Goal: Task Accomplishment & Management: Use online tool/utility

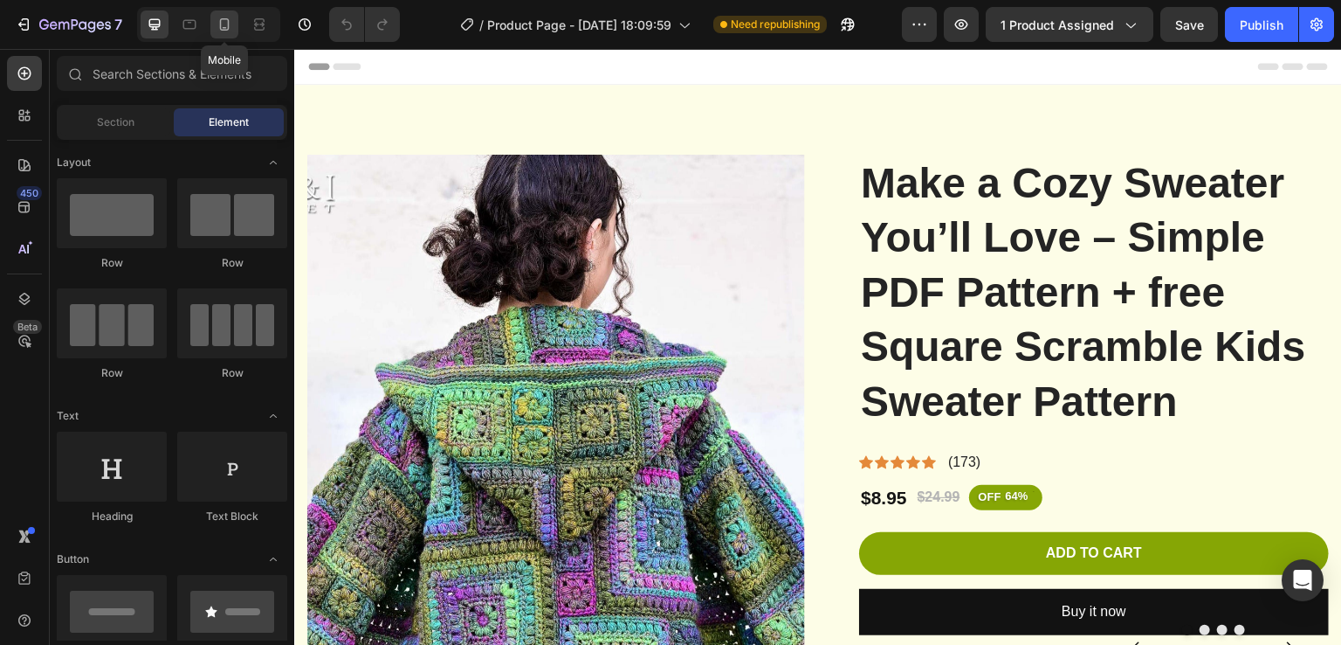
click at [230, 26] on icon at bounding box center [224, 24] width 17 height 17
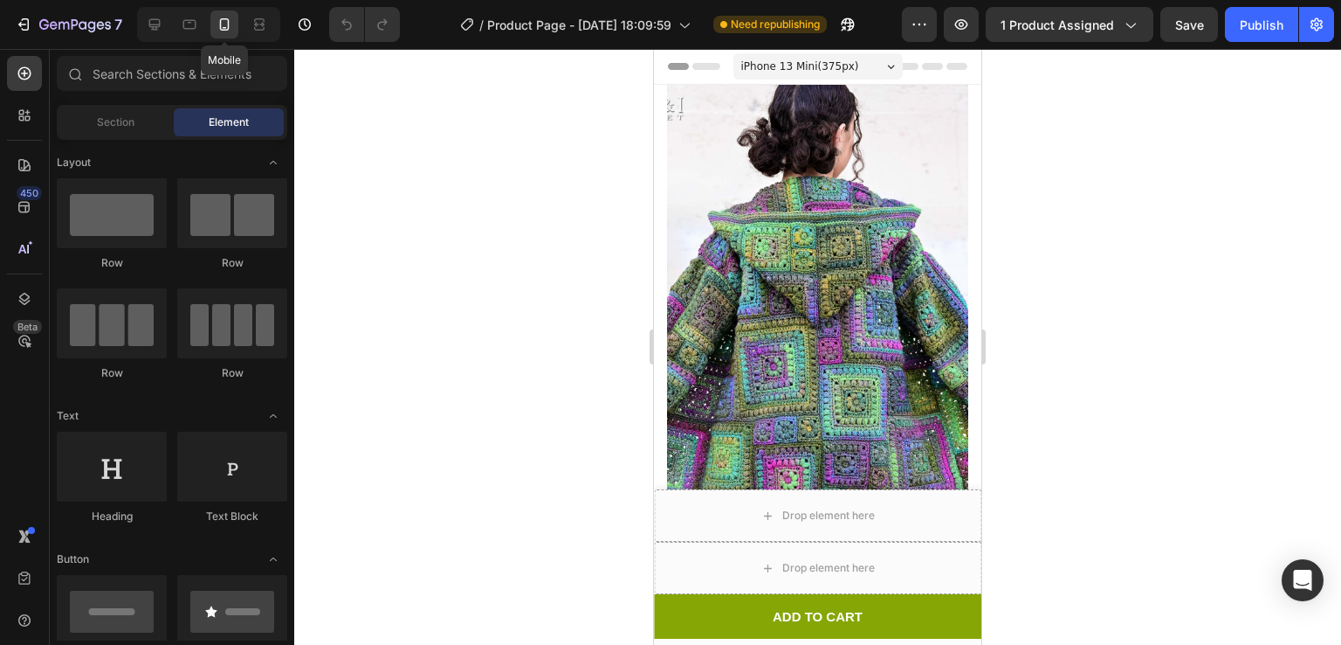
click at [230, 26] on icon at bounding box center [224, 24] width 17 height 17
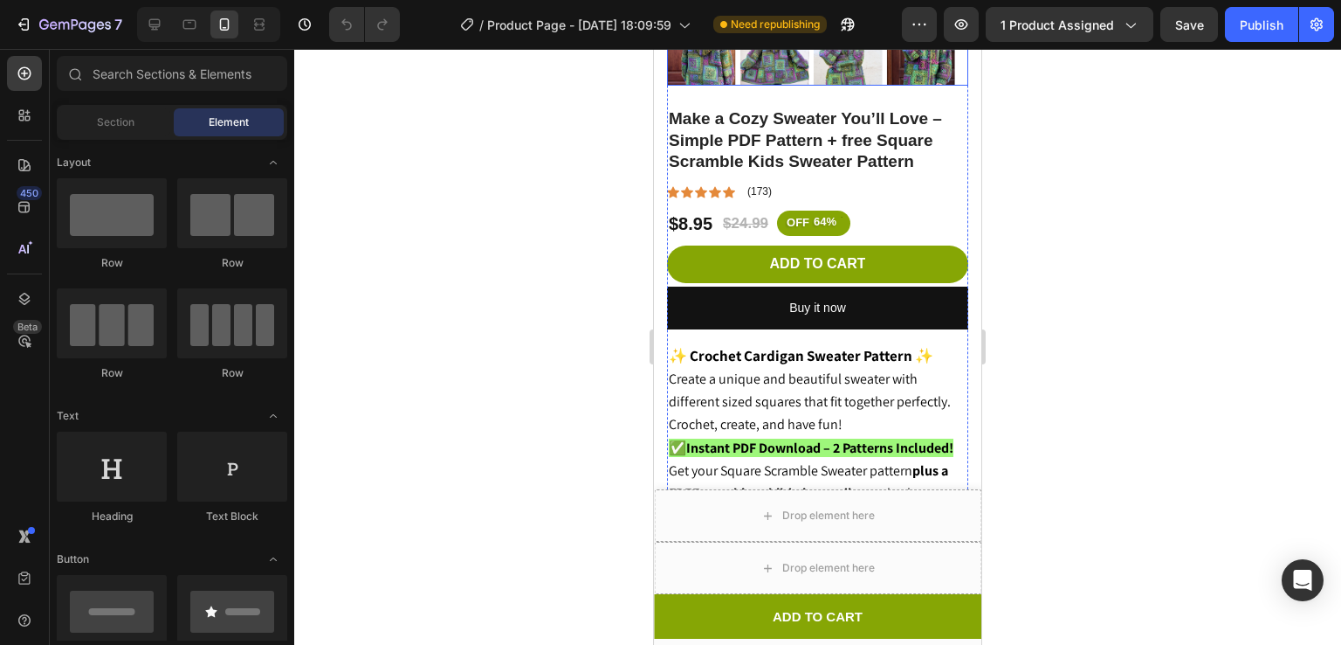
scroll to position [529, 0]
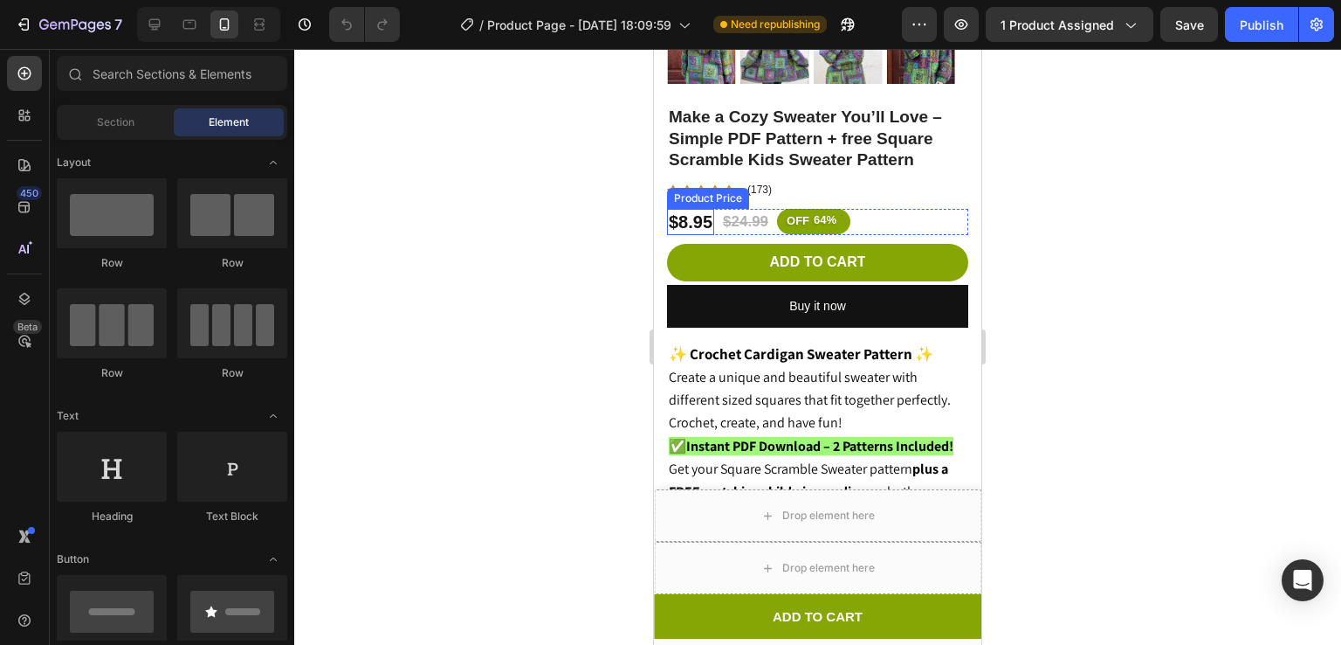
click at [706, 209] on div "$8.95" at bounding box center [690, 222] width 47 height 26
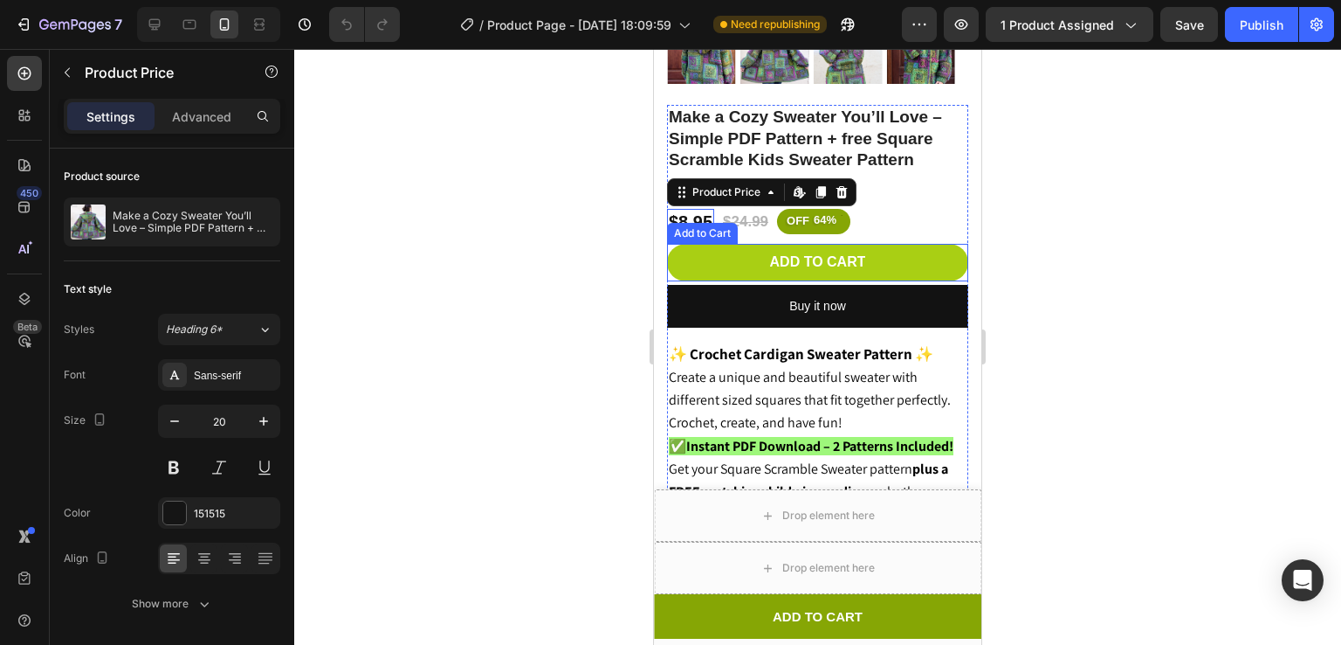
click at [888, 246] on button "Add to cart" at bounding box center [817, 263] width 301 height 38
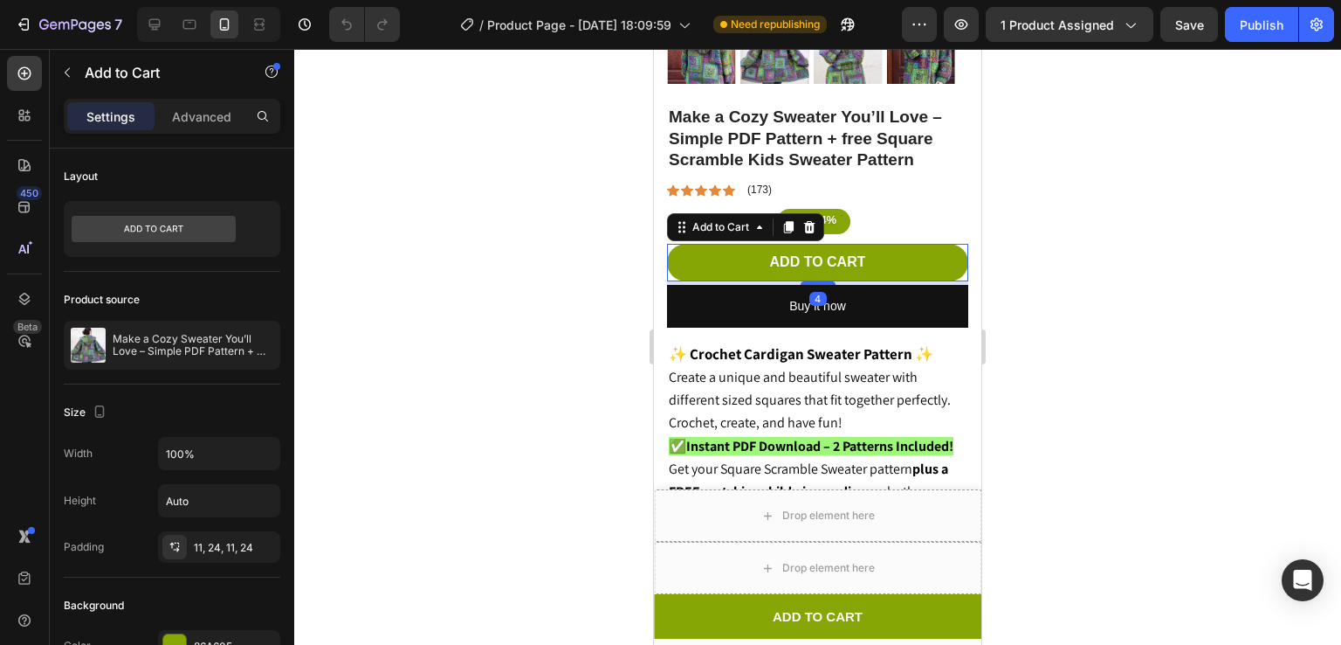
click at [1118, 235] on div at bounding box center [817, 347] width 1047 height 596
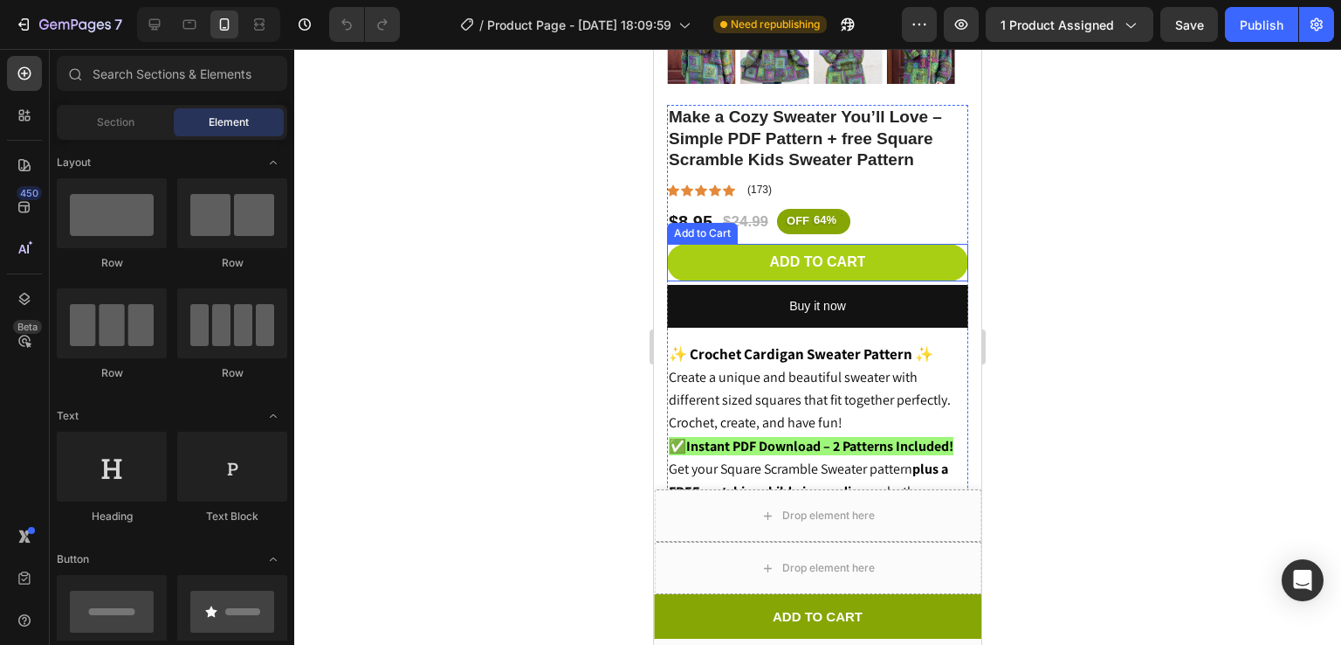
click at [886, 244] on button "Add to cart" at bounding box center [817, 263] width 301 height 38
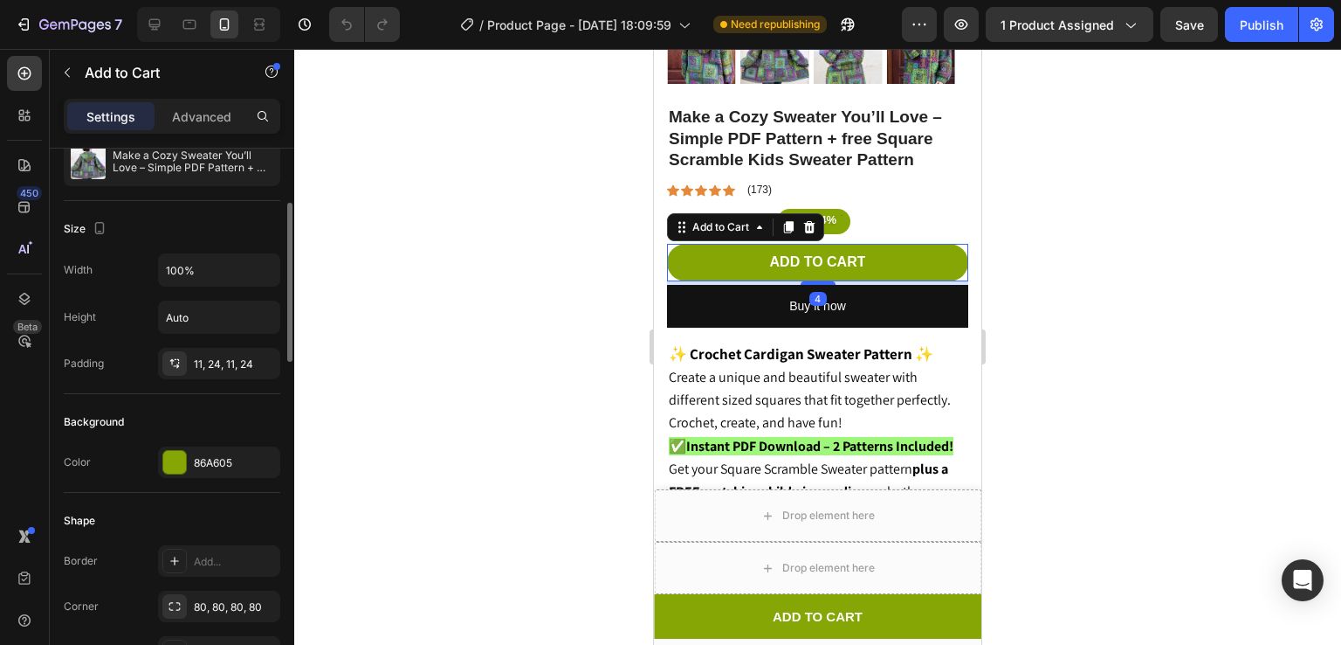
scroll to position [184, 0]
click at [173, 360] on icon at bounding box center [175, 362] width 14 height 14
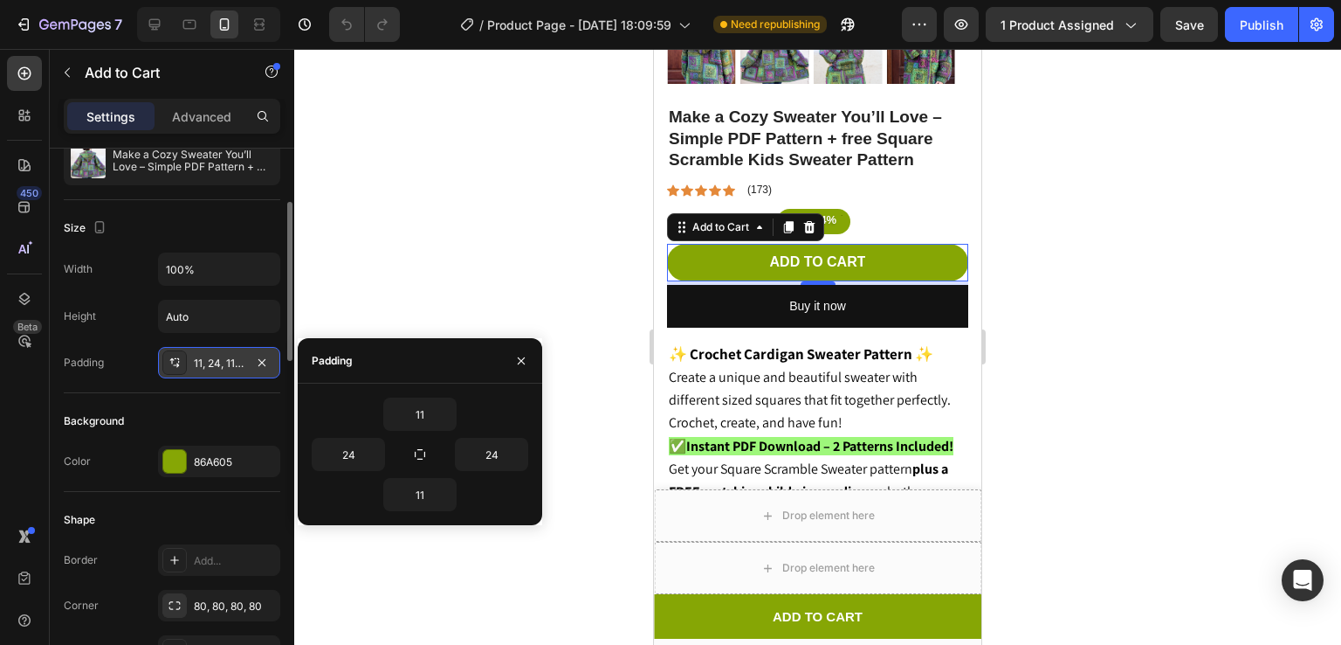
click at [173, 360] on icon at bounding box center [175, 362] width 14 height 14
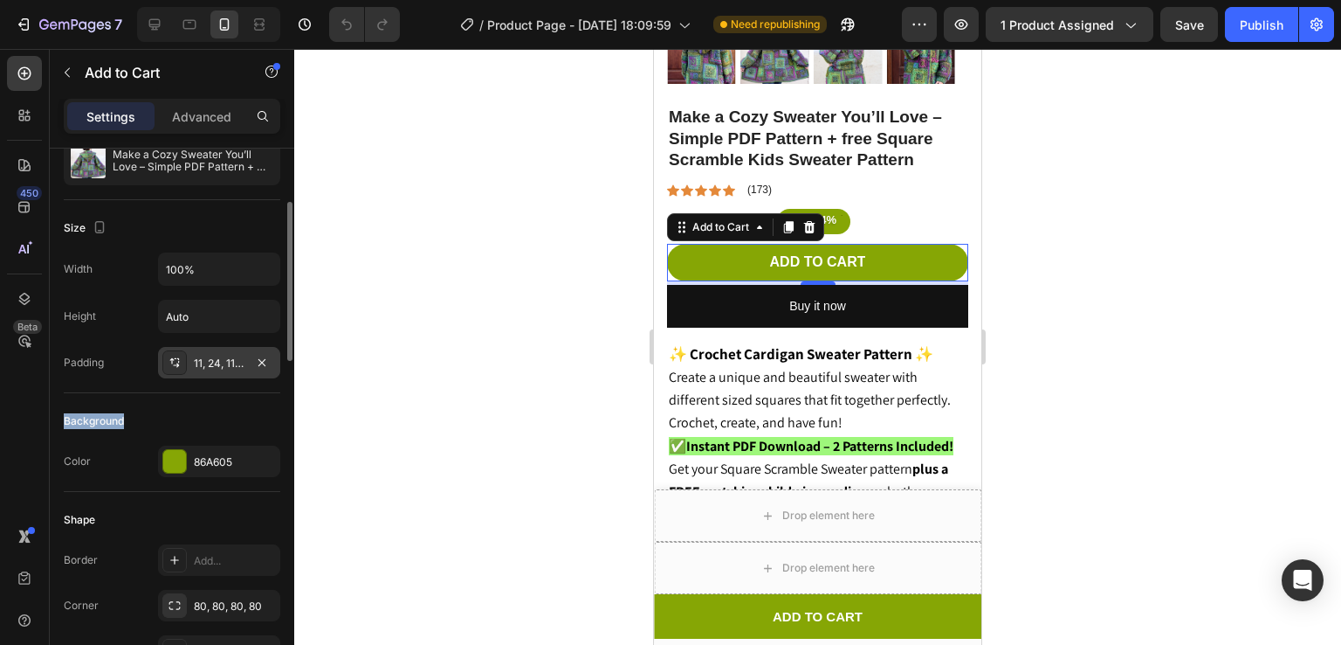
click at [173, 360] on icon at bounding box center [175, 362] width 14 height 14
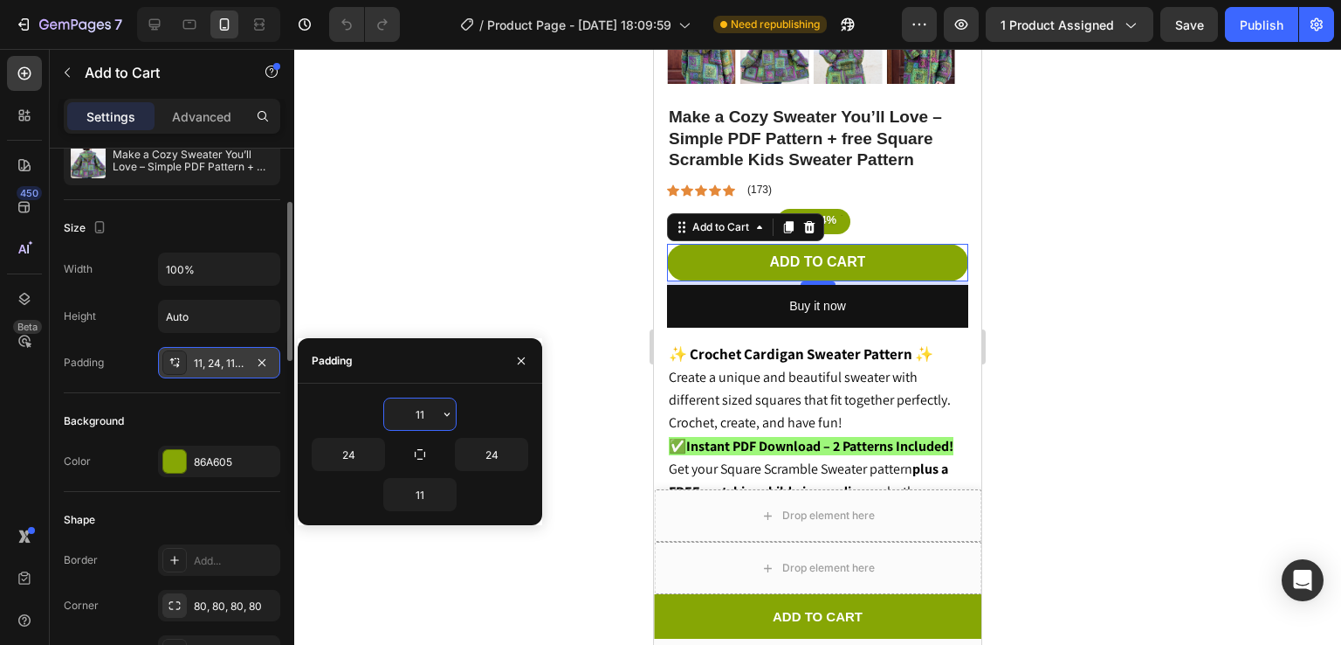
click at [173, 360] on icon at bounding box center [175, 362] width 14 height 14
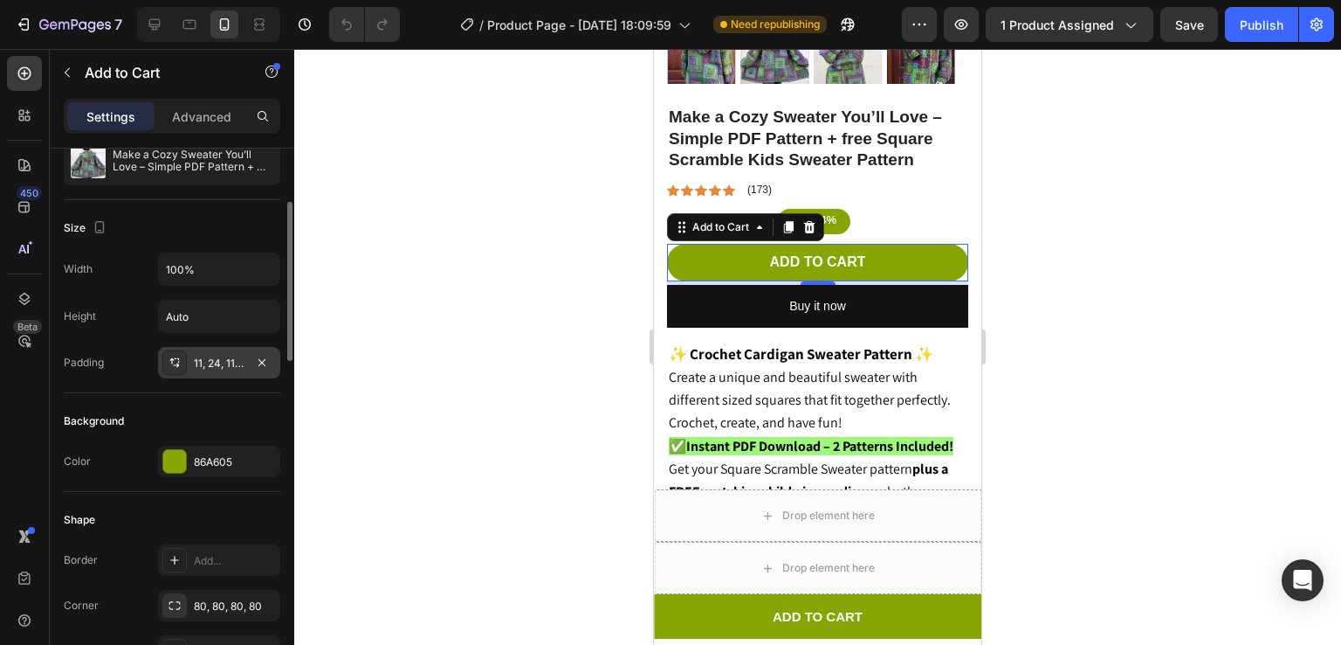
click at [173, 360] on icon at bounding box center [175, 362] width 14 height 14
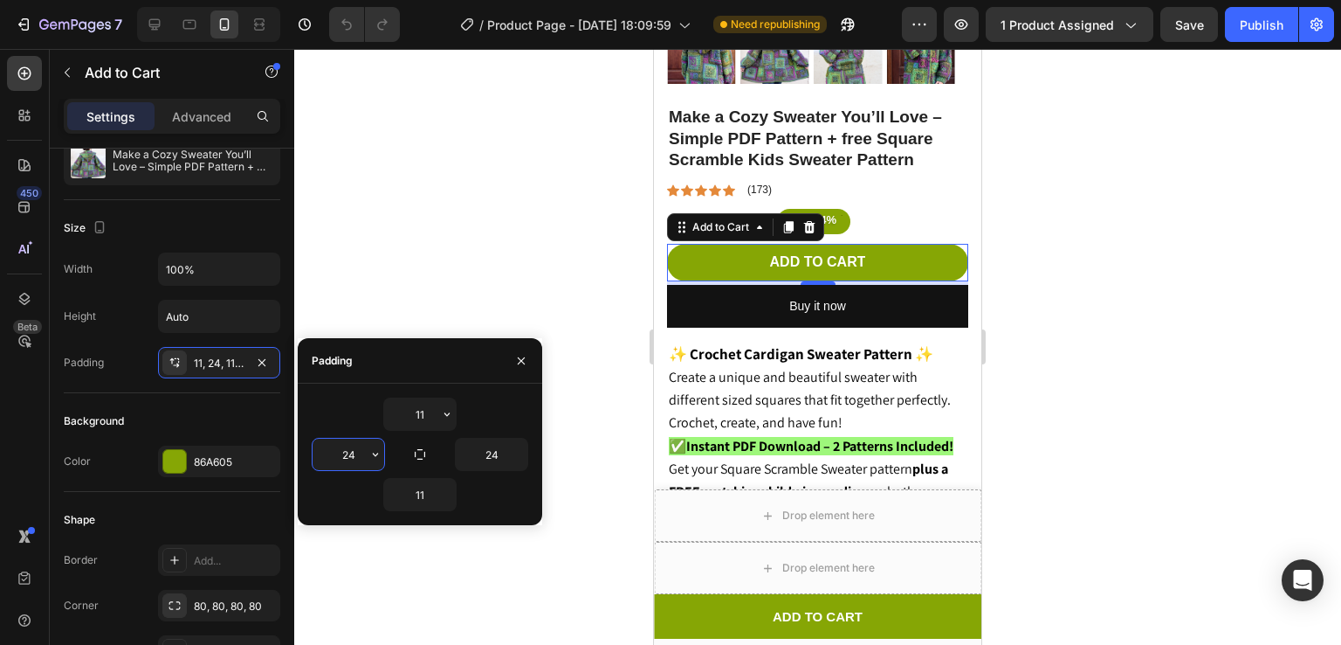
click at [363, 465] on input "24" at bounding box center [349, 453] width 72 height 31
type input "0"
click at [260, 356] on icon "button" at bounding box center [262, 362] width 14 height 14
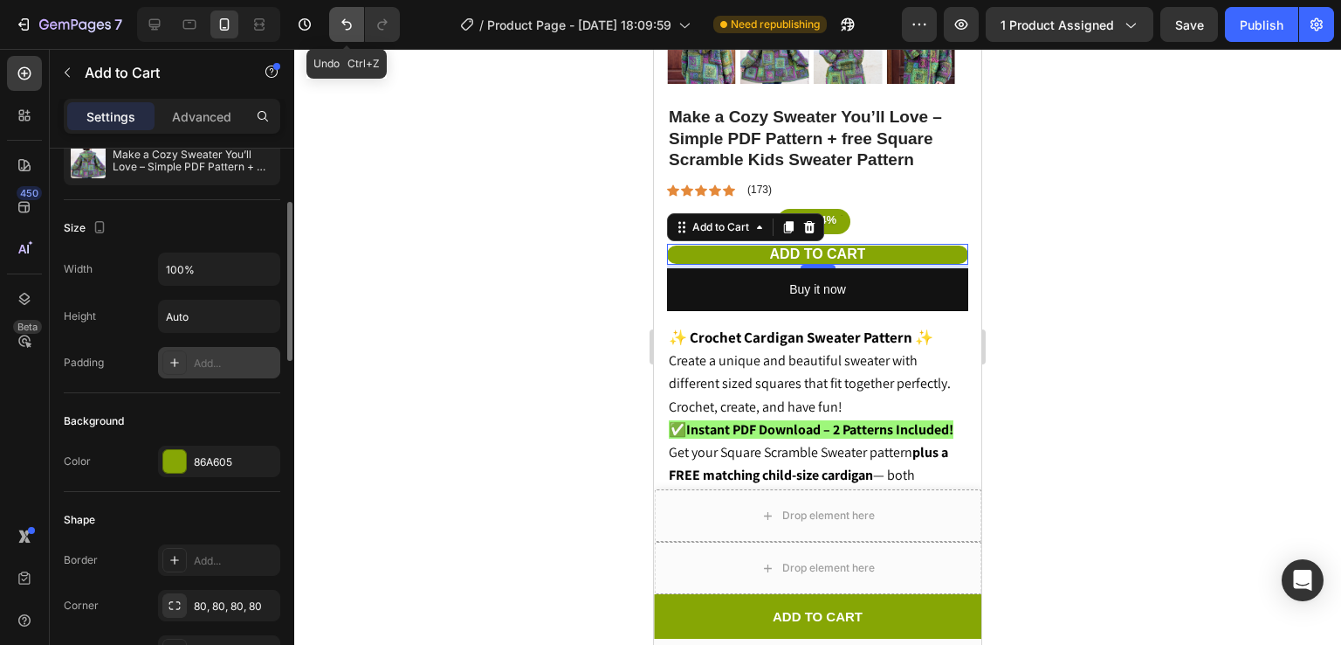
click at [348, 21] on icon "Undo/Redo" at bounding box center [346, 24] width 17 height 17
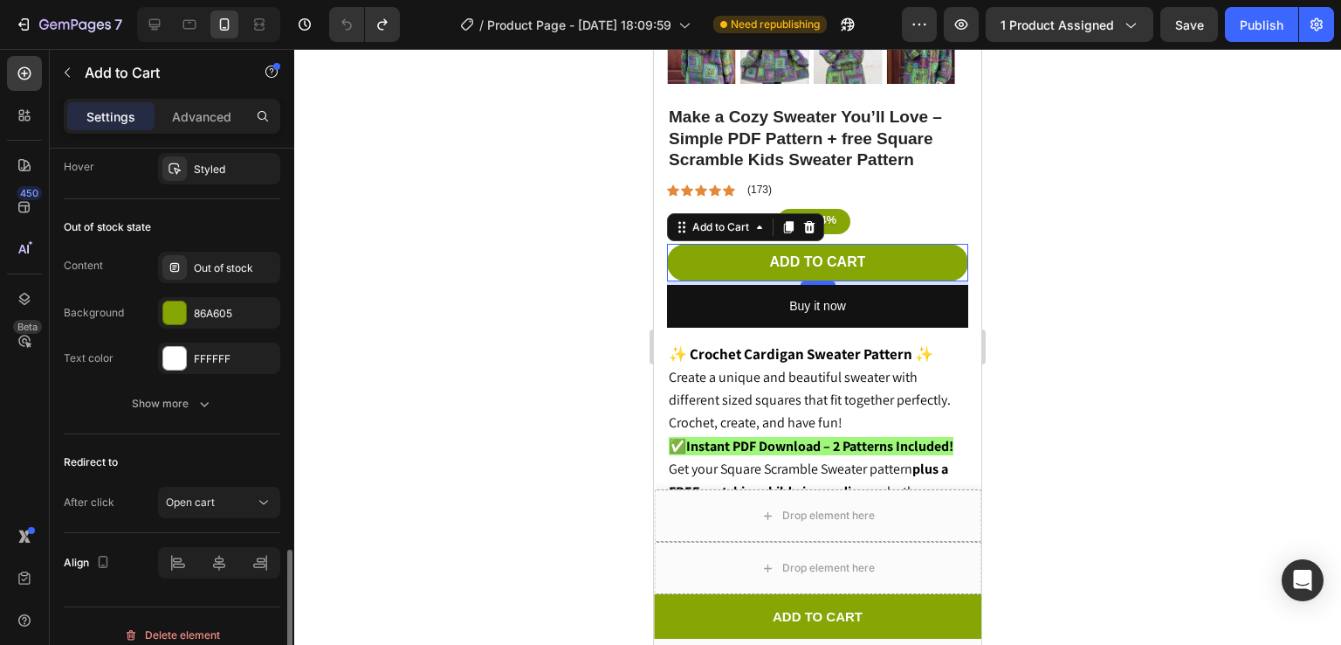
scroll to position [1322, 0]
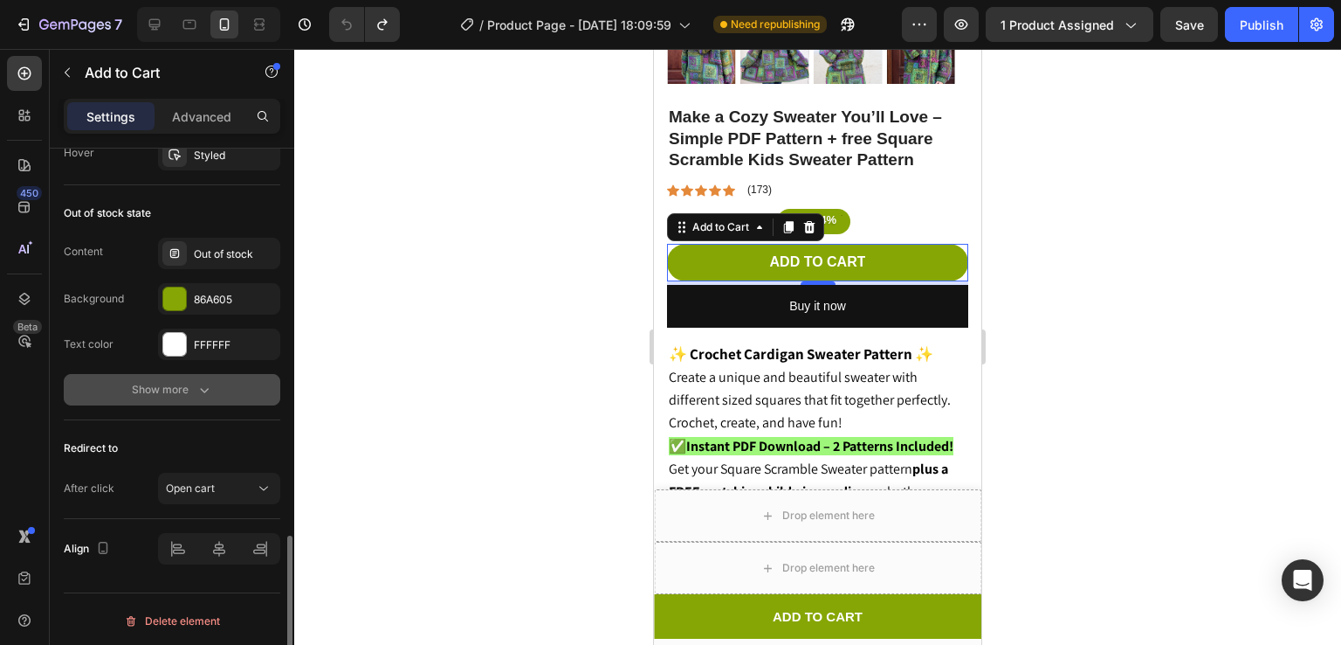
click at [188, 389] on div "Show more" at bounding box center [172, 389] width 81 height 17
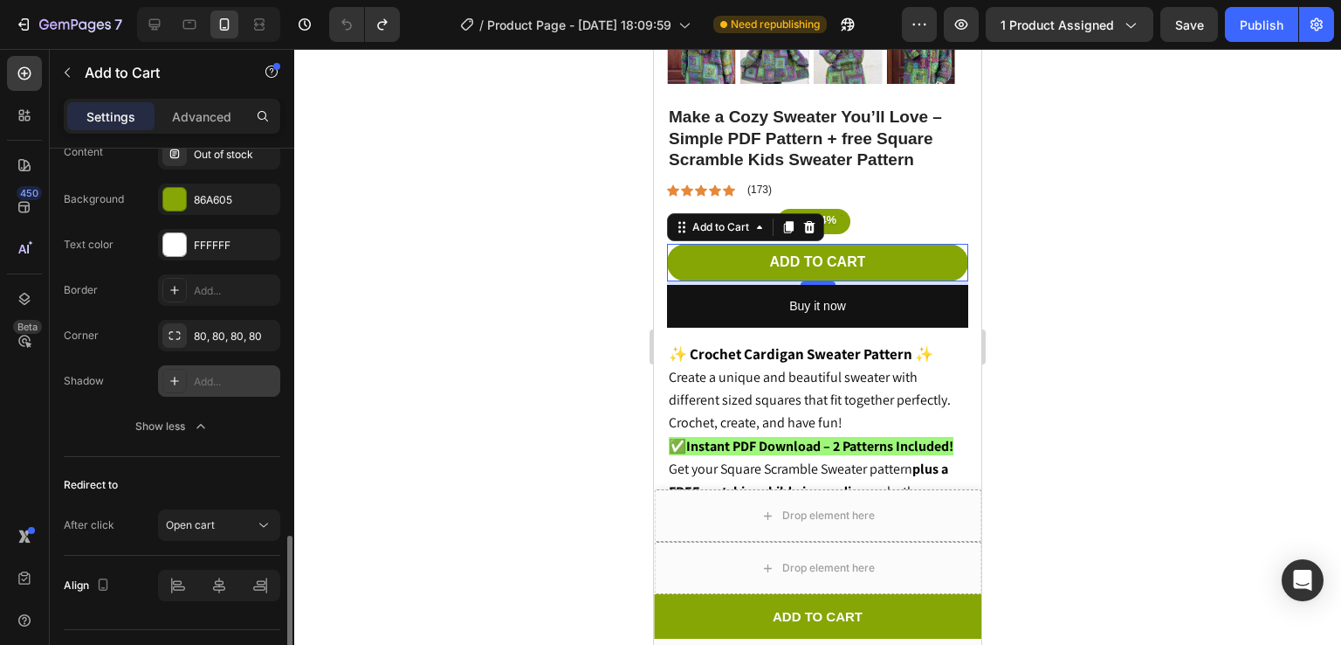
scroll to position [1422, 0]
click at [190, 429] on div "Show less" at bounding box center [172, 425] width 74 height 17
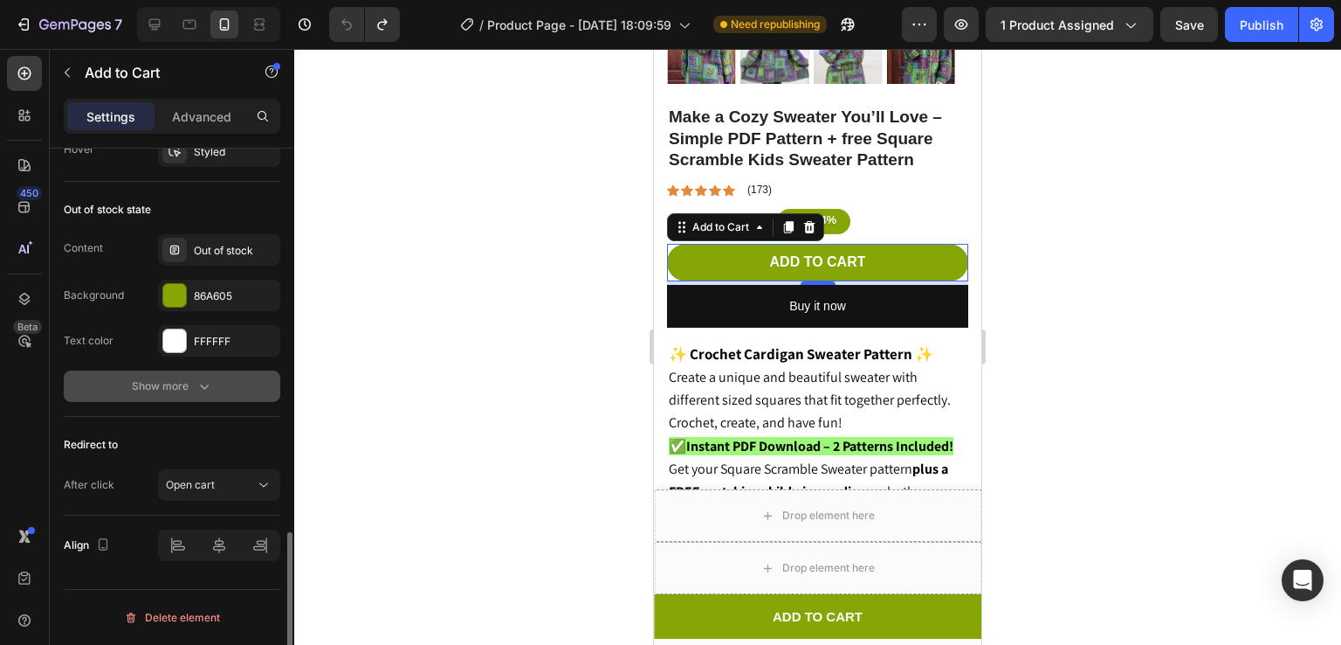
scroll to position [1322, 0]
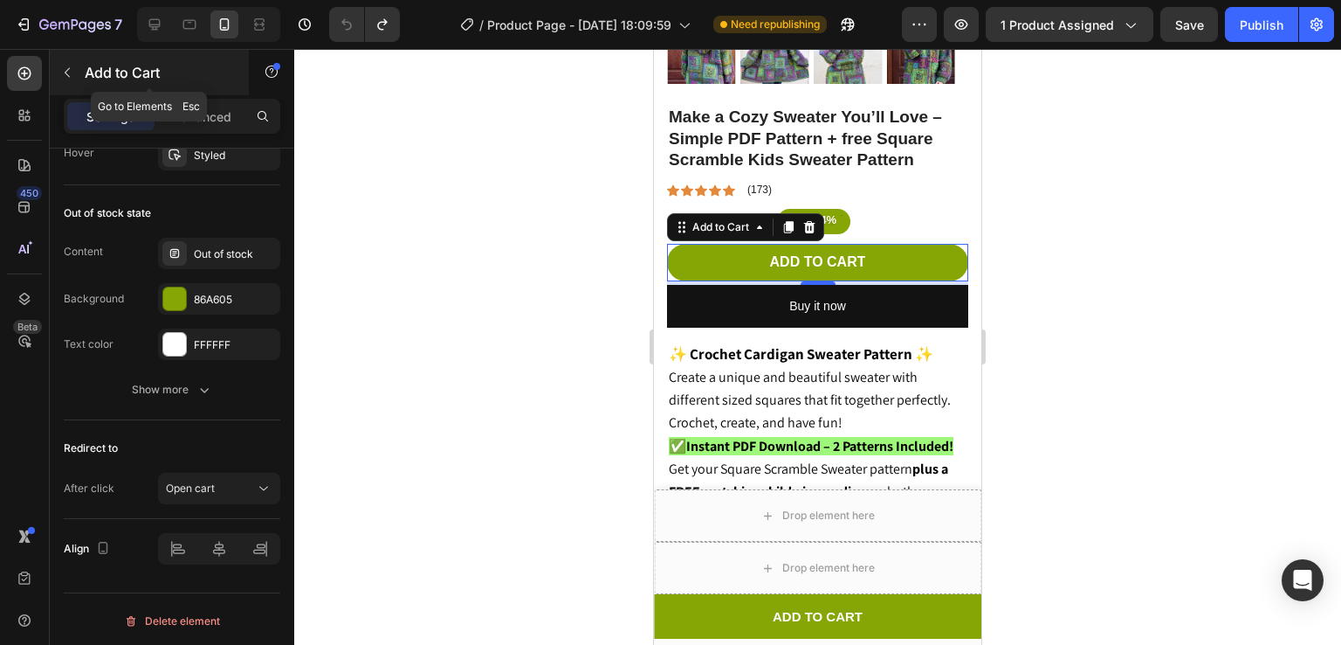
click at [63, 62] on button "button" at bounding box center [67, 73] width 28 height 28
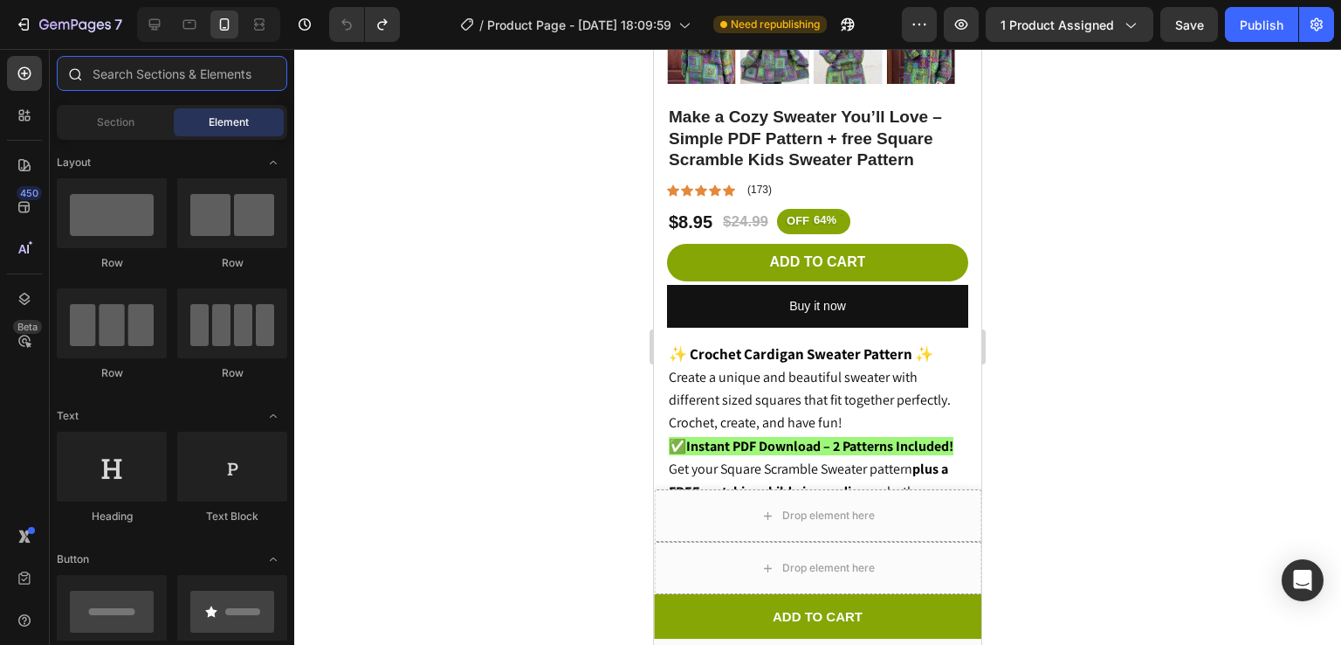
click at [107, 72] on input "text" at bounding box center [172, 73] width 231 height 35
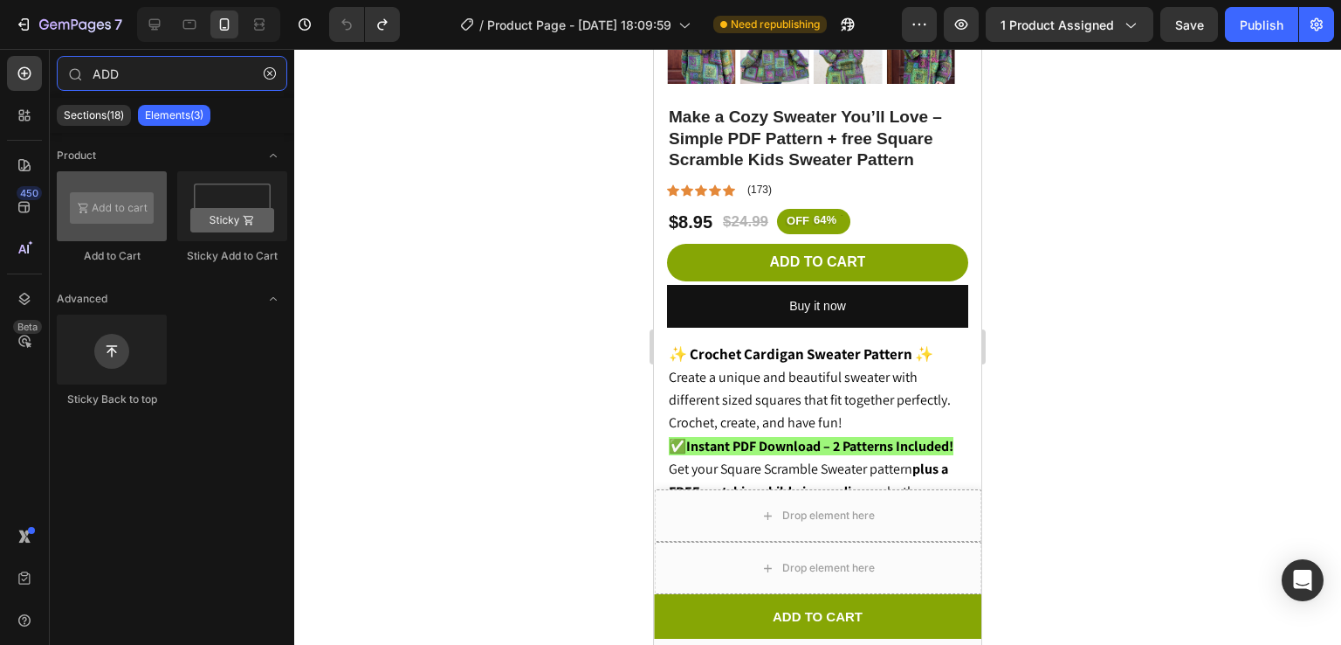
type input "ADD"
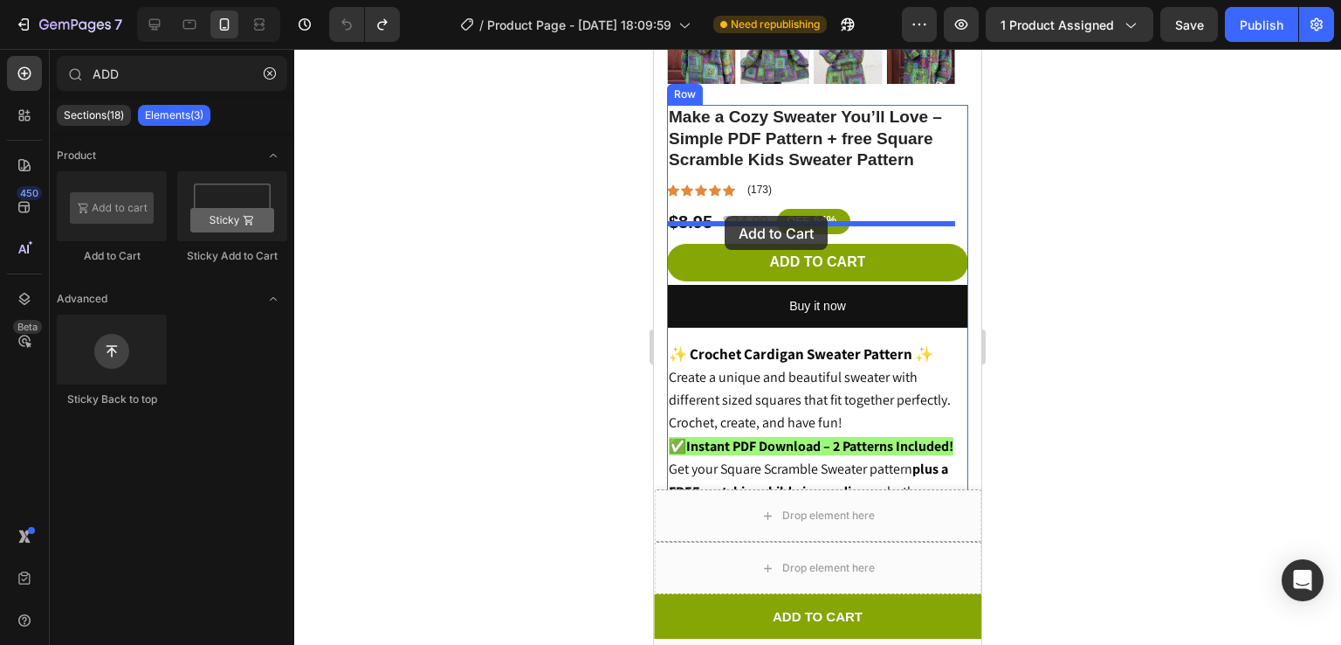
drag, startPoint x: 760, startPoint y: 270, endPoint x: 725, endPoint y: 216, distance: 64.4
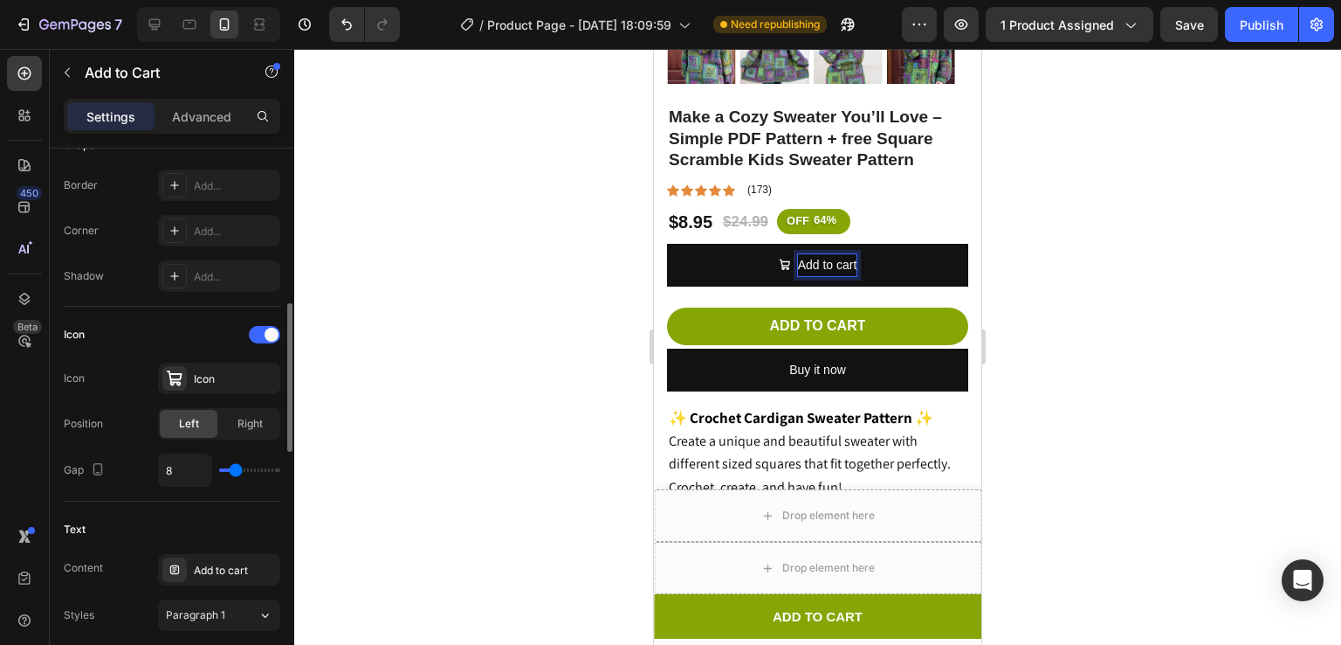
scroll to position [562, 0]
click at [224, 371] on div "Icon" at bounding box center [235, 376] width 82 height 16
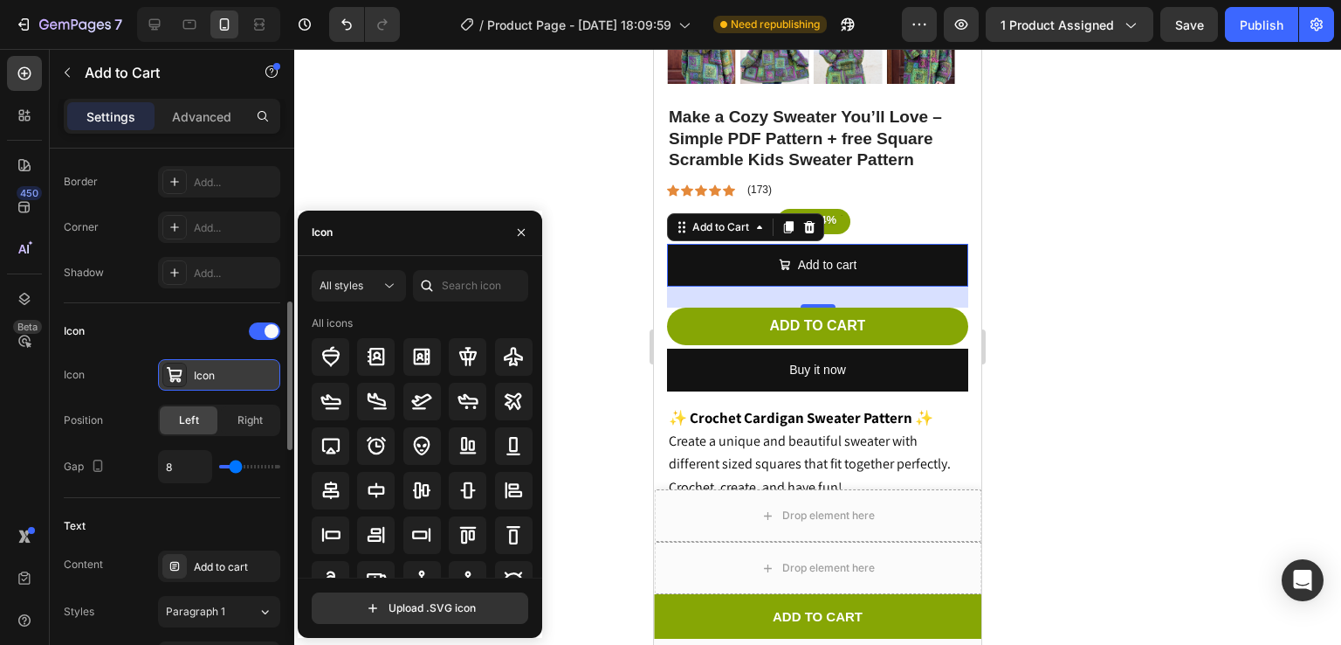
click at [224, 371] on div "Icon" at bounding box center [235, 376] width 82 height 16
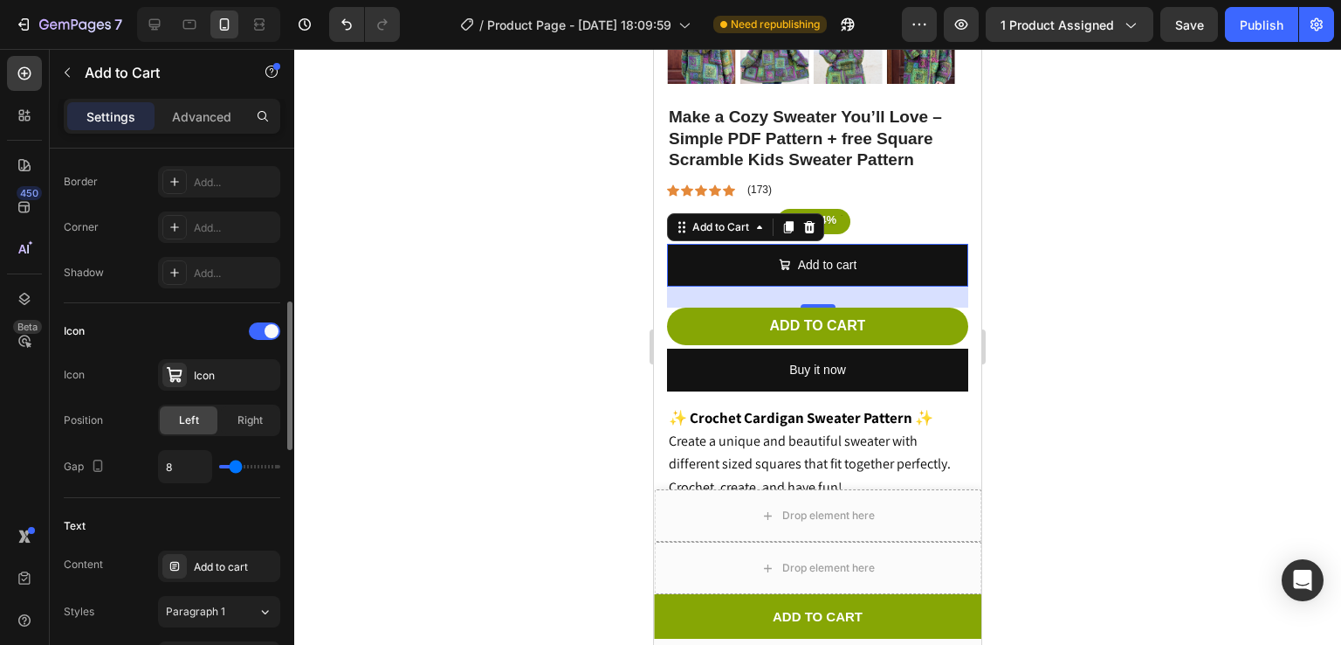
click at [238, 572] on div "Add to cart" at bounding box center [219, 565] width 122 height 31
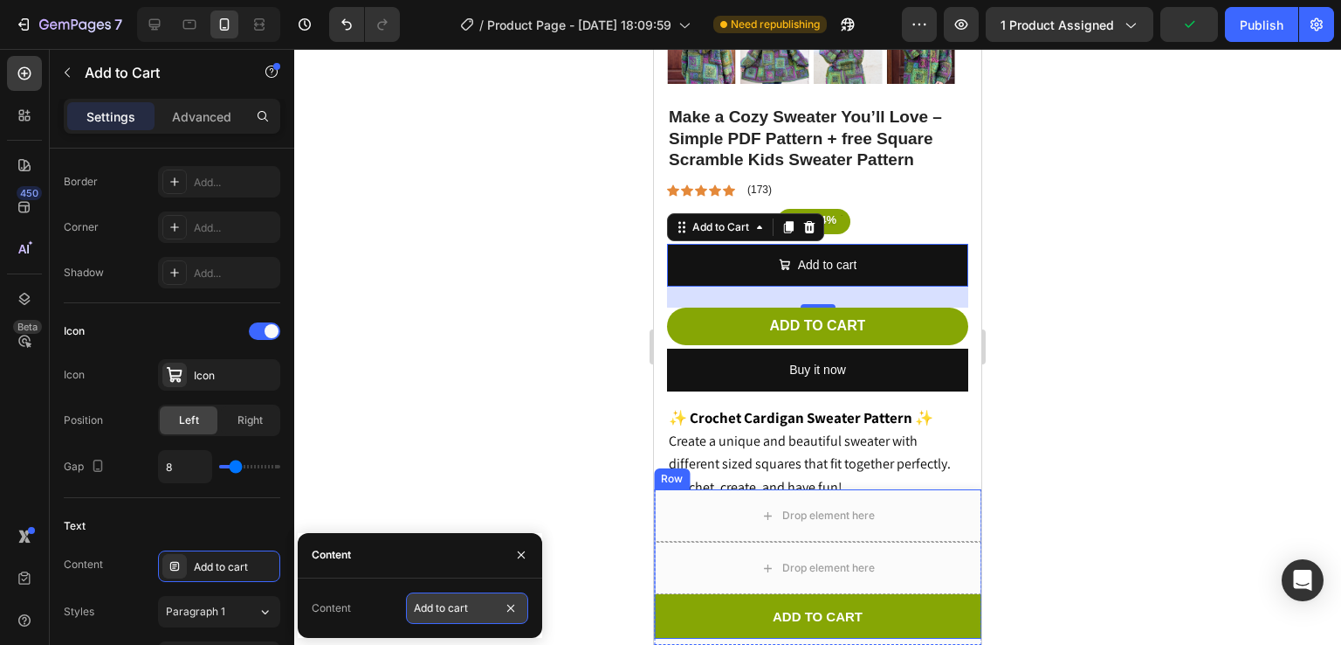
click at [479, 619] on input "Add to cart" at bounding box center [467, 607] width 122 height 31
type input "ADD TO CART"
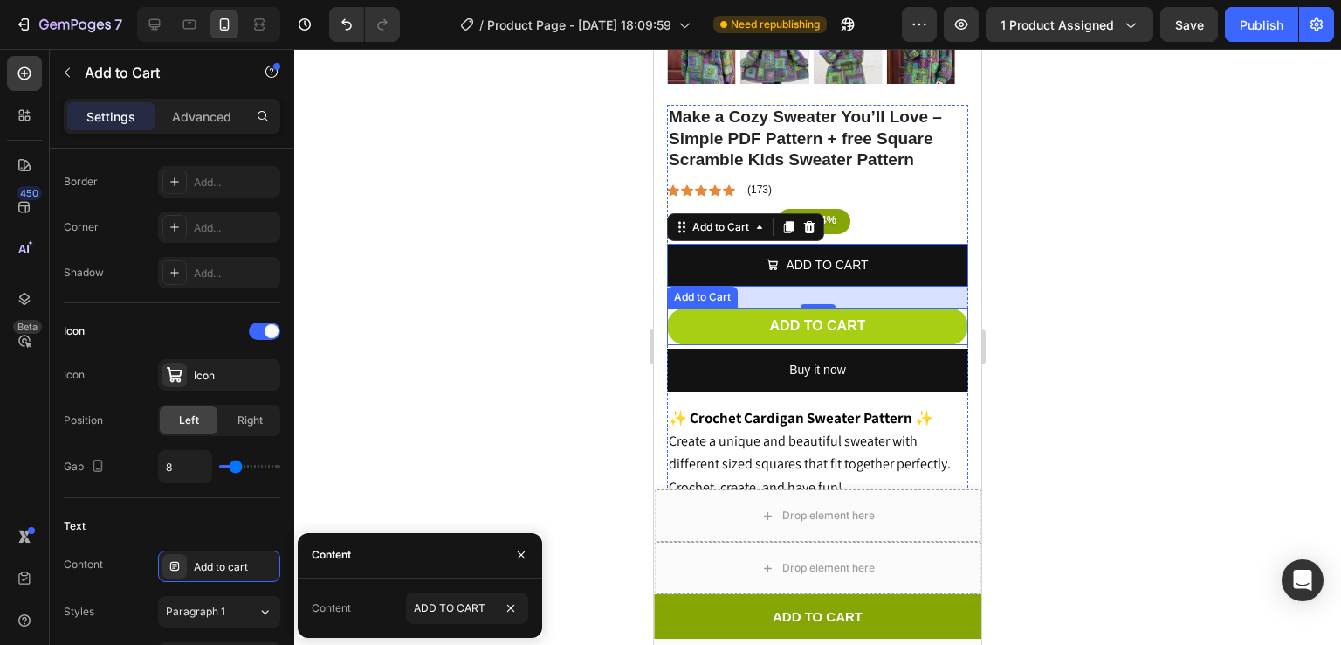
click at [880, 307] on button "Add to cart" at bounding box center [817, 326] width 301 height 38
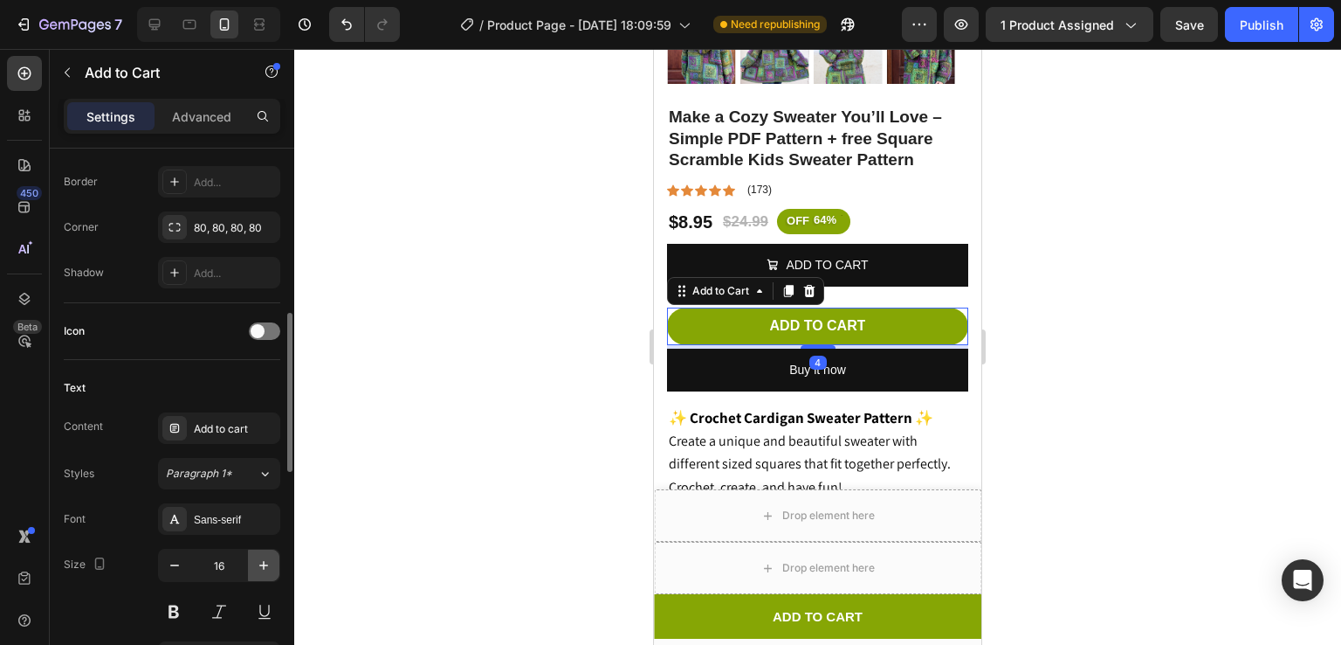
click at [252, 552] on button "button" at bounding box center [263, 564] width 31 height 31
type input "17"
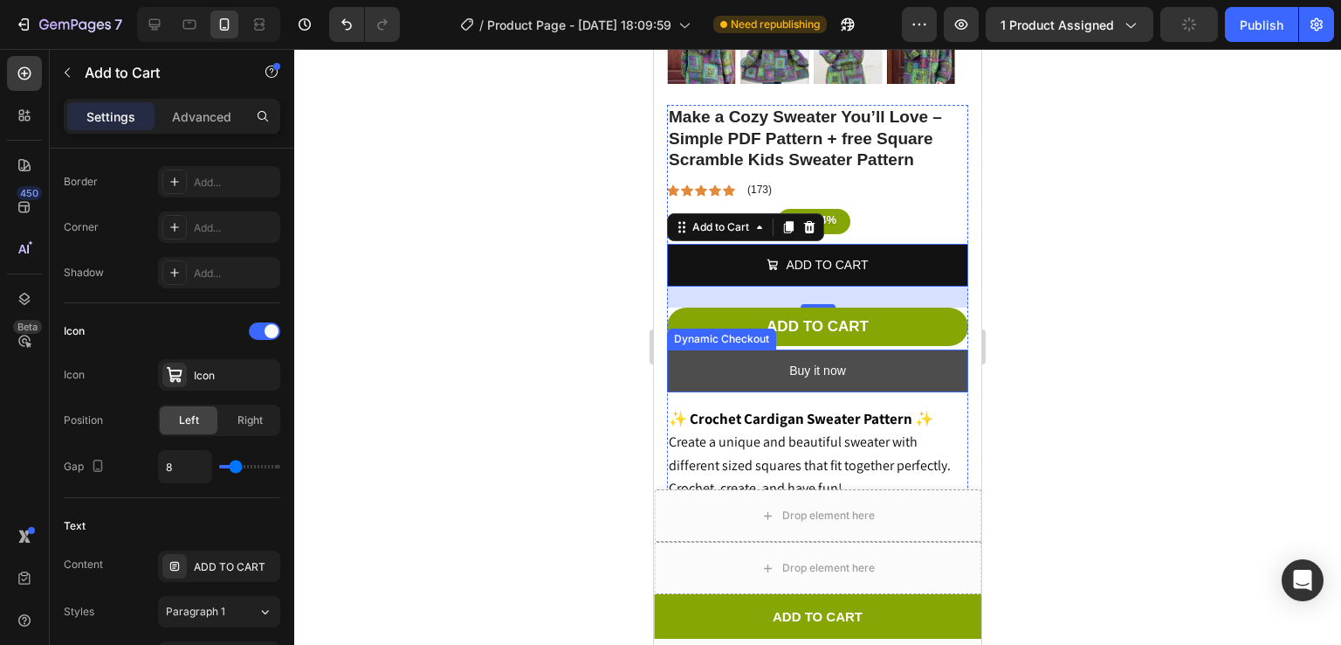
click at [858, 361] on button "Buy it now" at bounding box center [817, 370] width 301 height 43
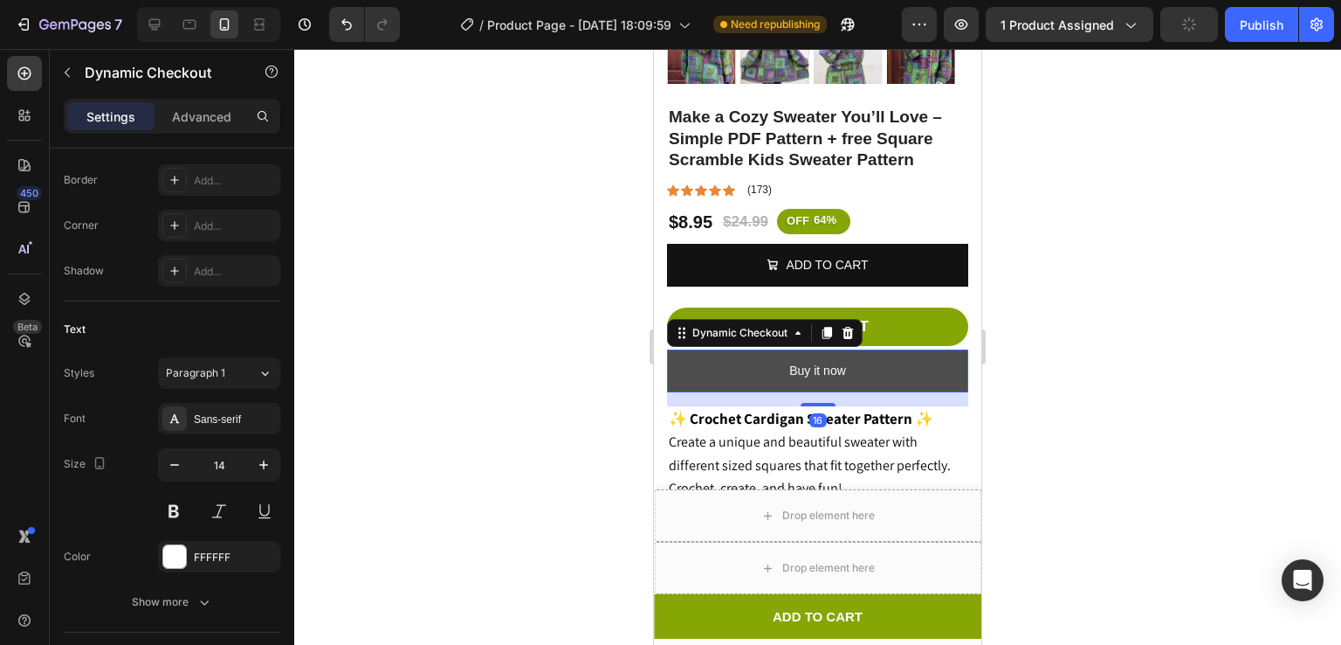
scroll to position [0, 0]
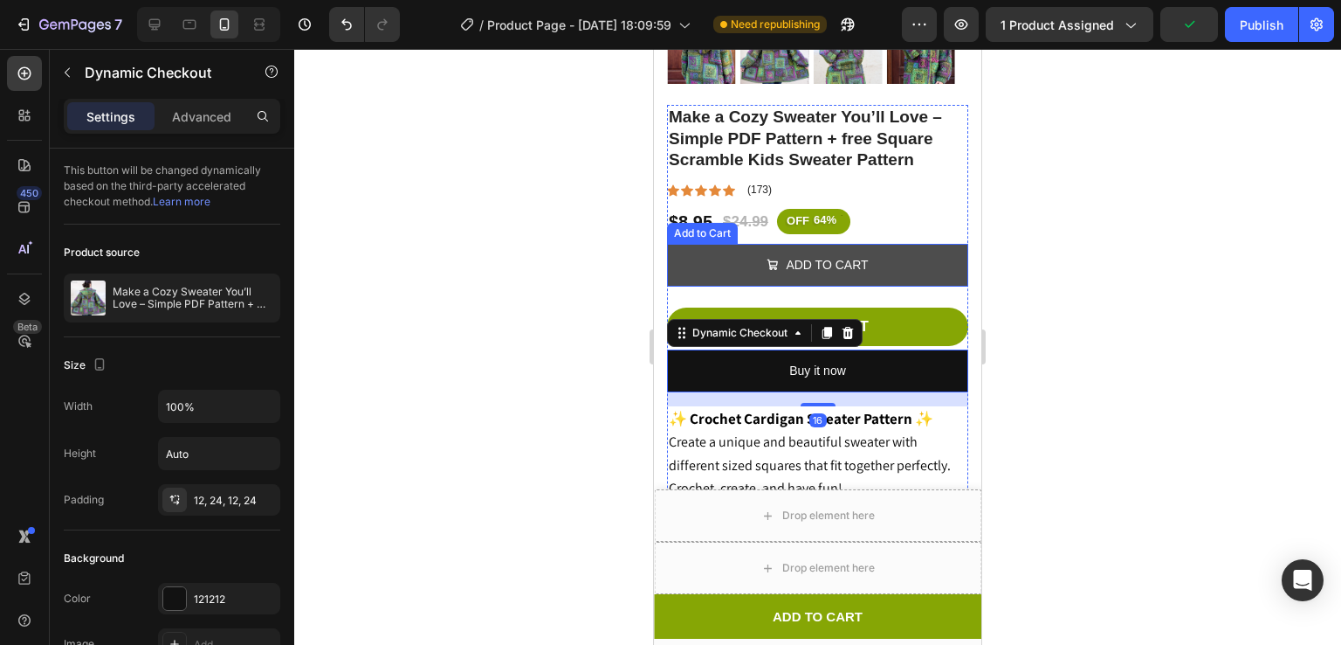
click at [890, 245] on button "ADD TO CART" at bounding box center [817, 265] width 301 height 43
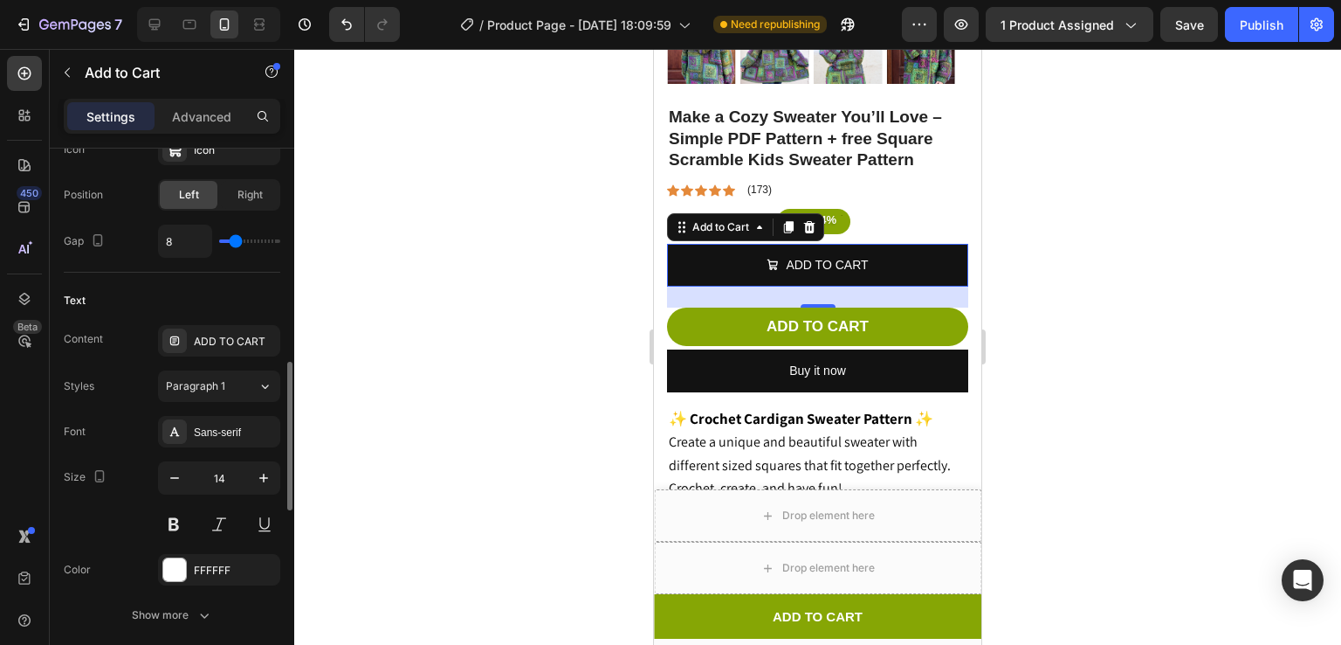
scroll to position [789, 0]
click at [265, 475] on icon "button" at bounding box center [263, 475] width 17 height 17
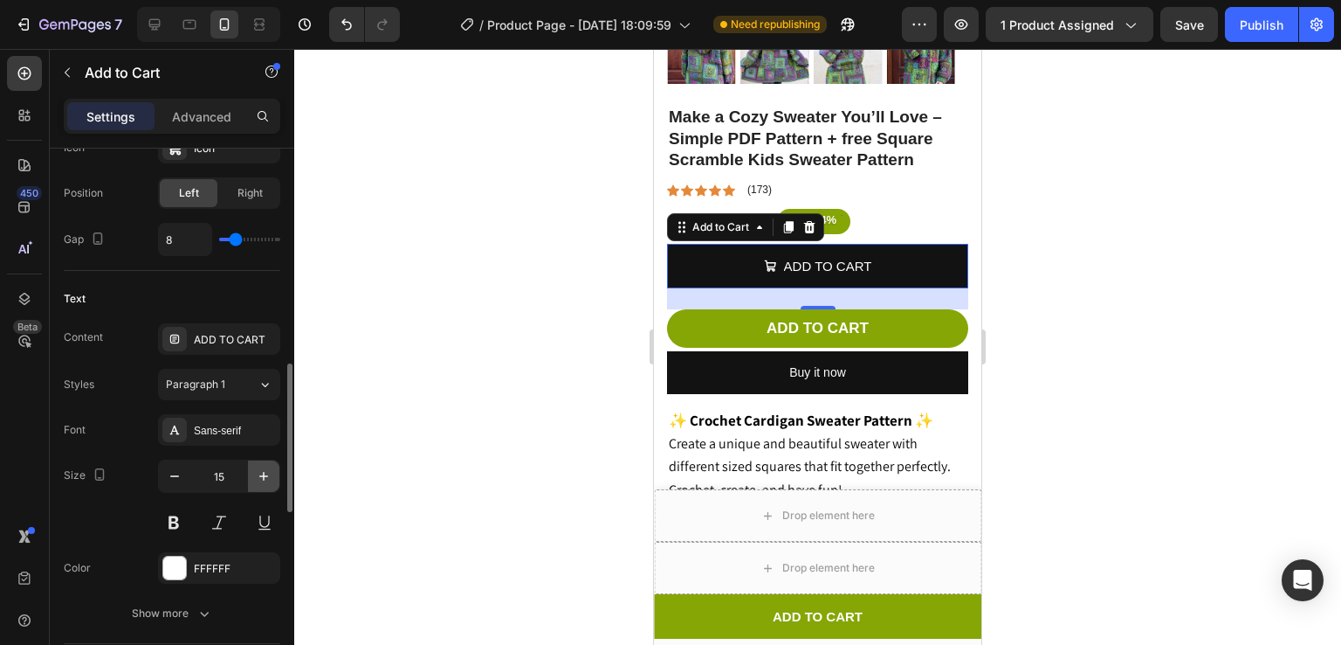
click at [265, 475] on icon "button" at bounding box center [263, 475] width 17 height 17
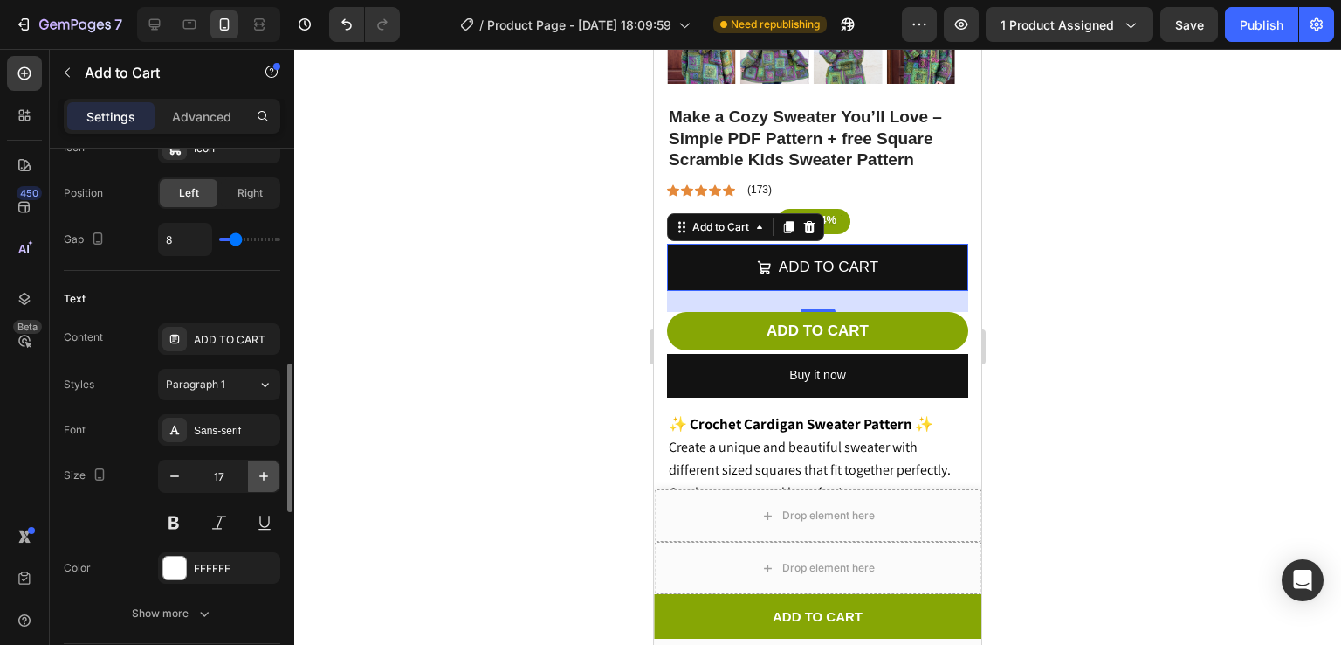
click at [265, 475] on icon "button" at bounding box center [263, 475] width 17 height 17
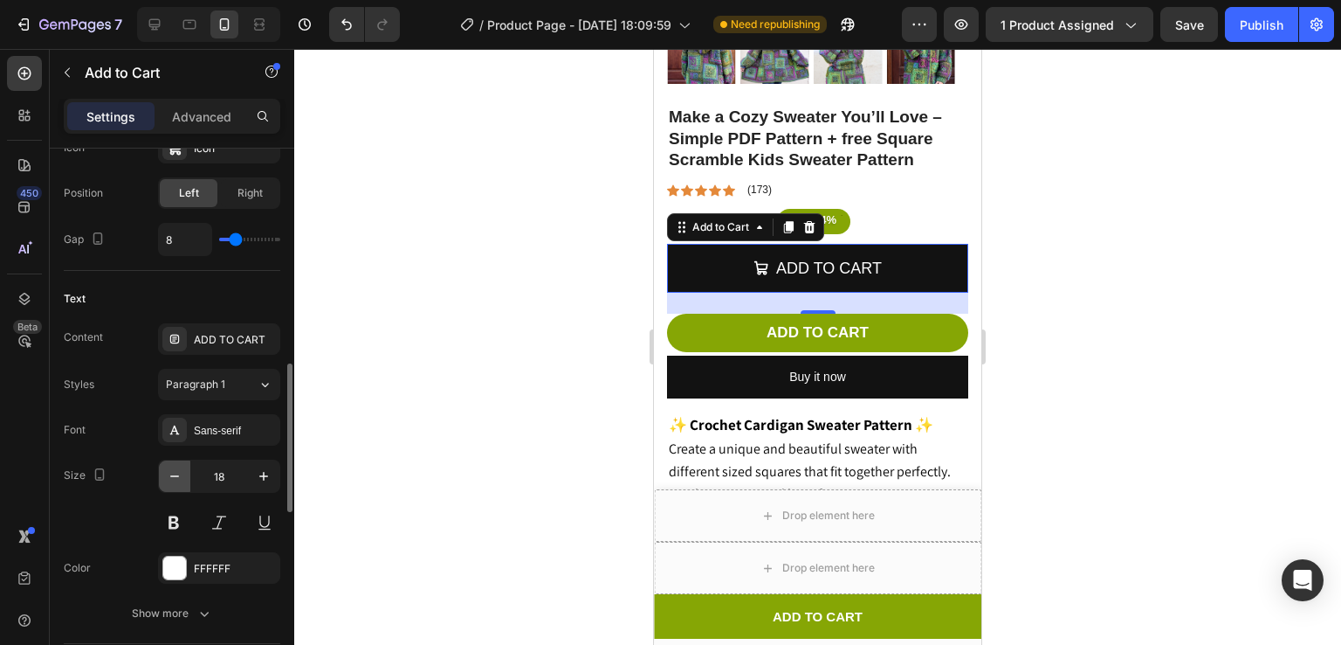
click at [181, 479] on icon "button" at bounding box center [174, 475] width 17 height 17
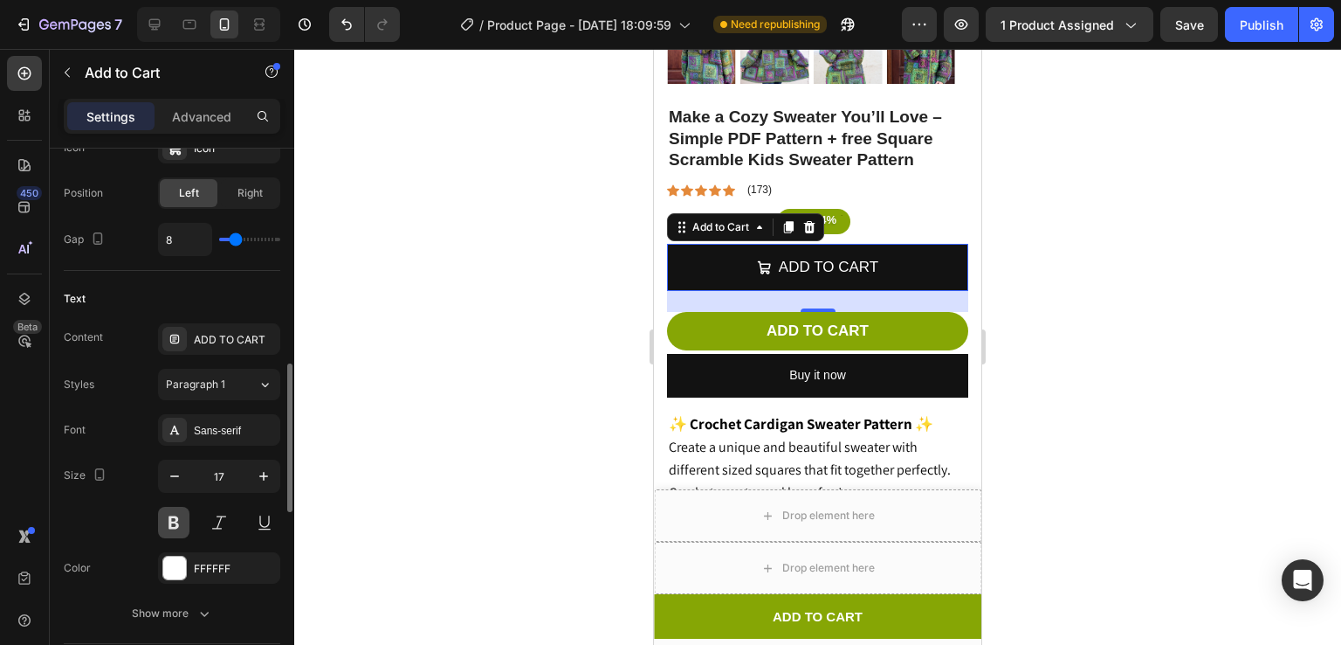
click at [179, 515] on button at bounding box center [173, 522] width 31 height 31
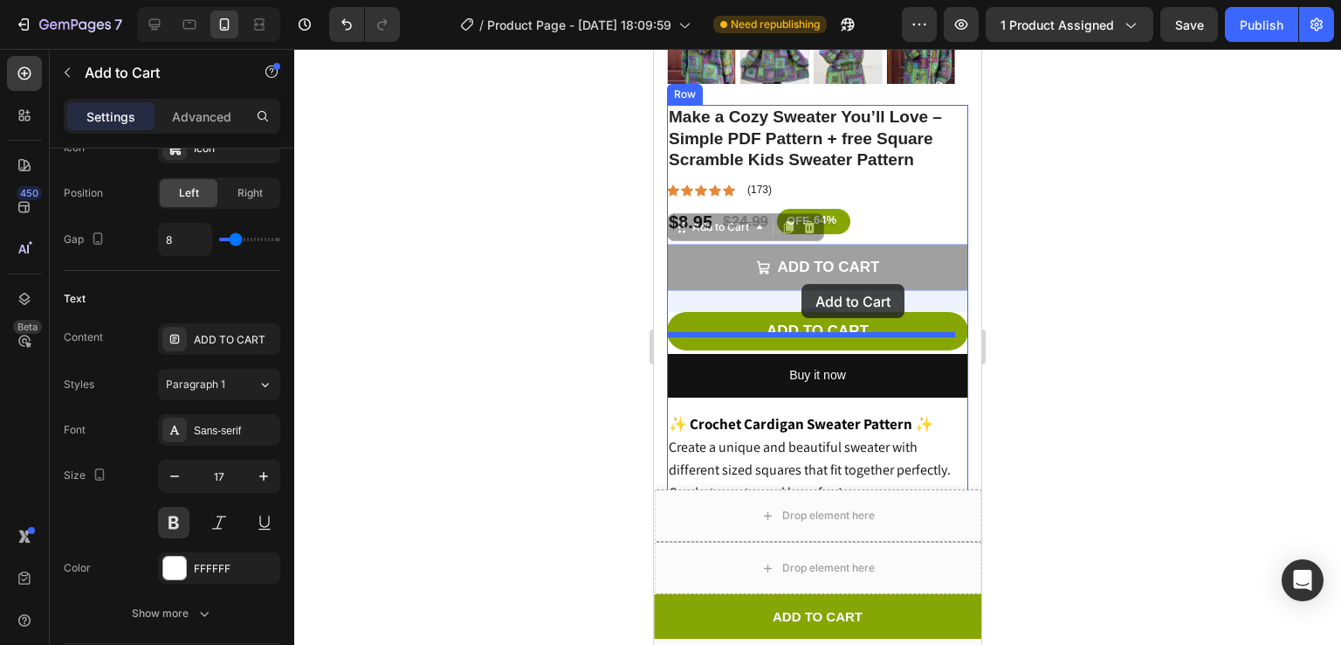
drag, startPoint x: 901, startPoint y: 238, endPoint x: 802, endPoint y: 284, distance: 109.4
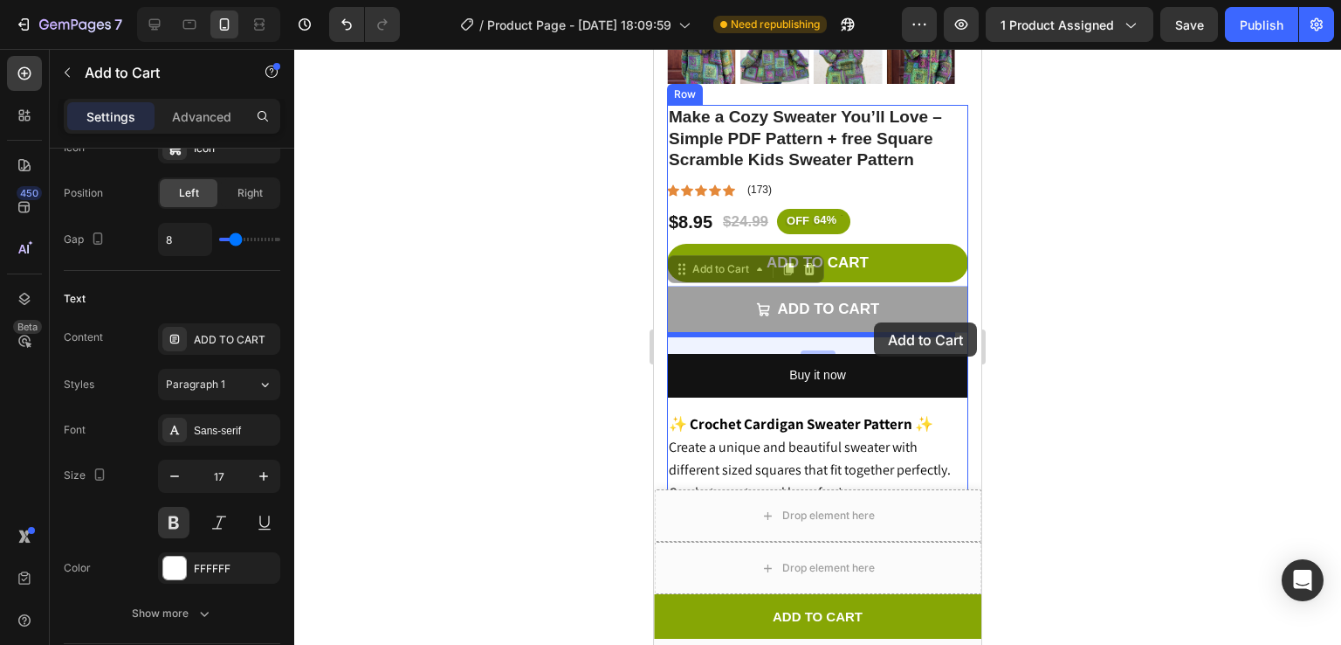
drag, startPoint x: 878, startPoint y: 299, endPoint x: 874, endPoint y: 322, distance: 23.8
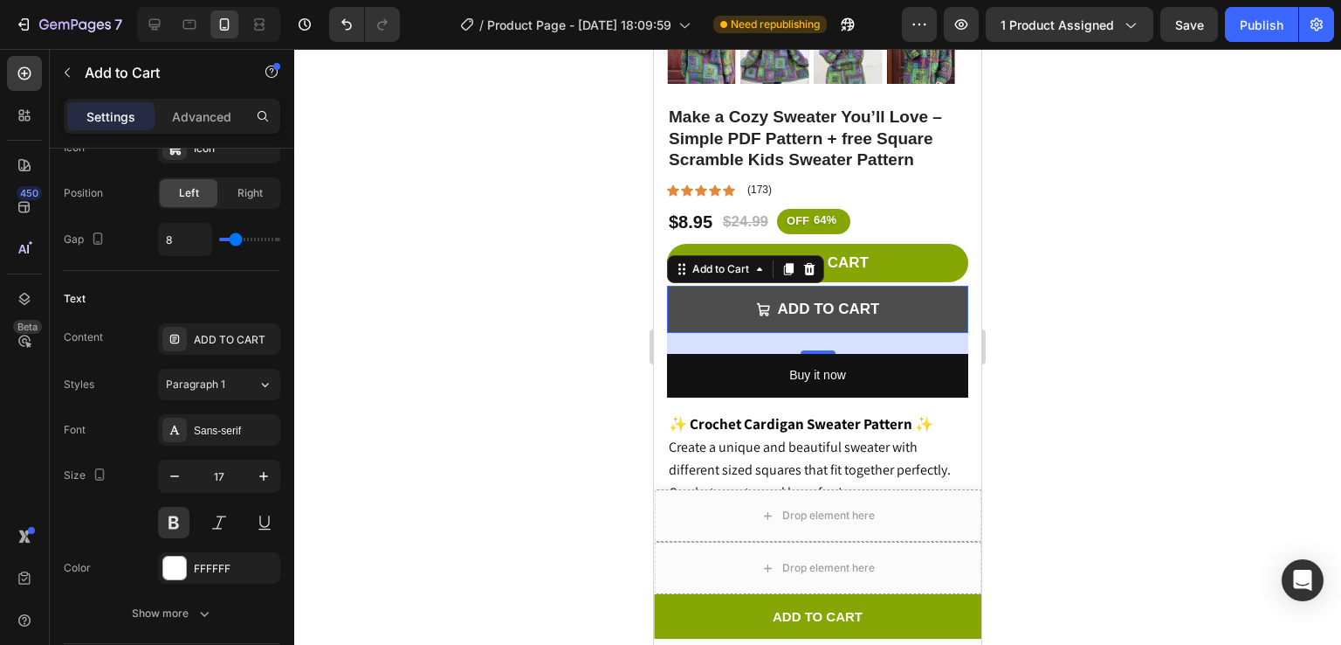
click at [912, 287] on button "ADD TO CART" at bounding box center [817, 310] width 301 height 48
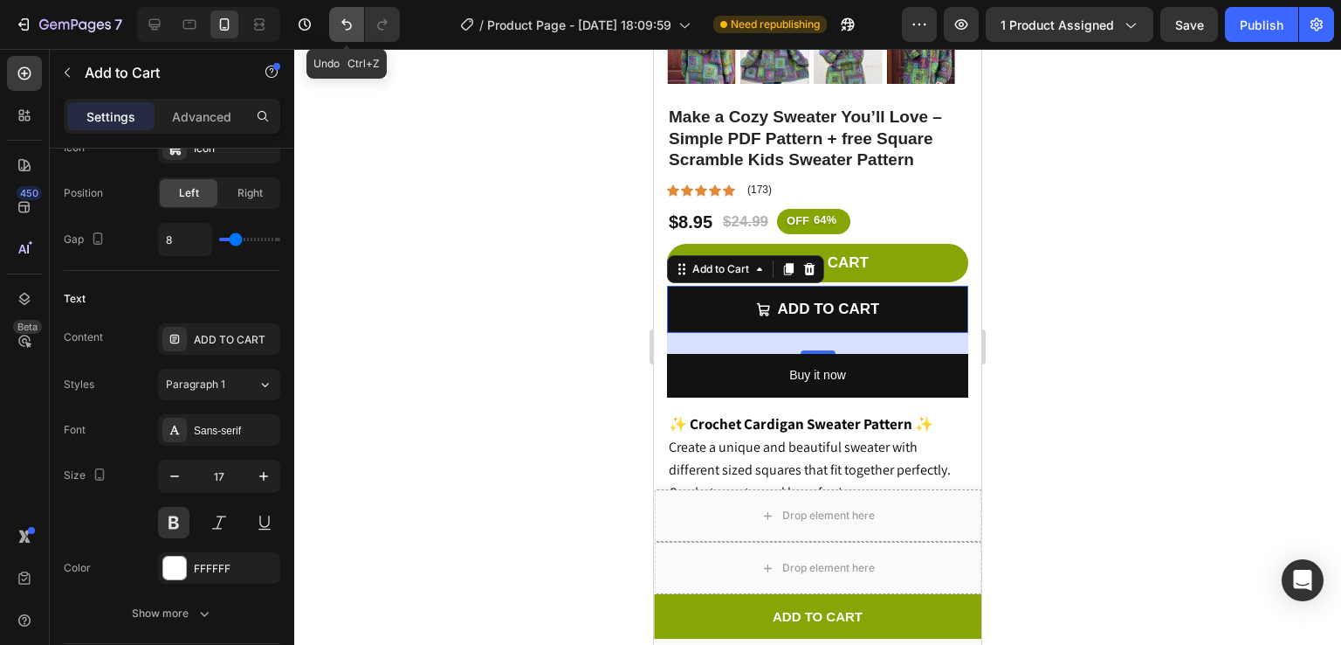
click at [343, 20] on icon "Undo/Redo" at bounding box center [346, 24] width 10 height 11
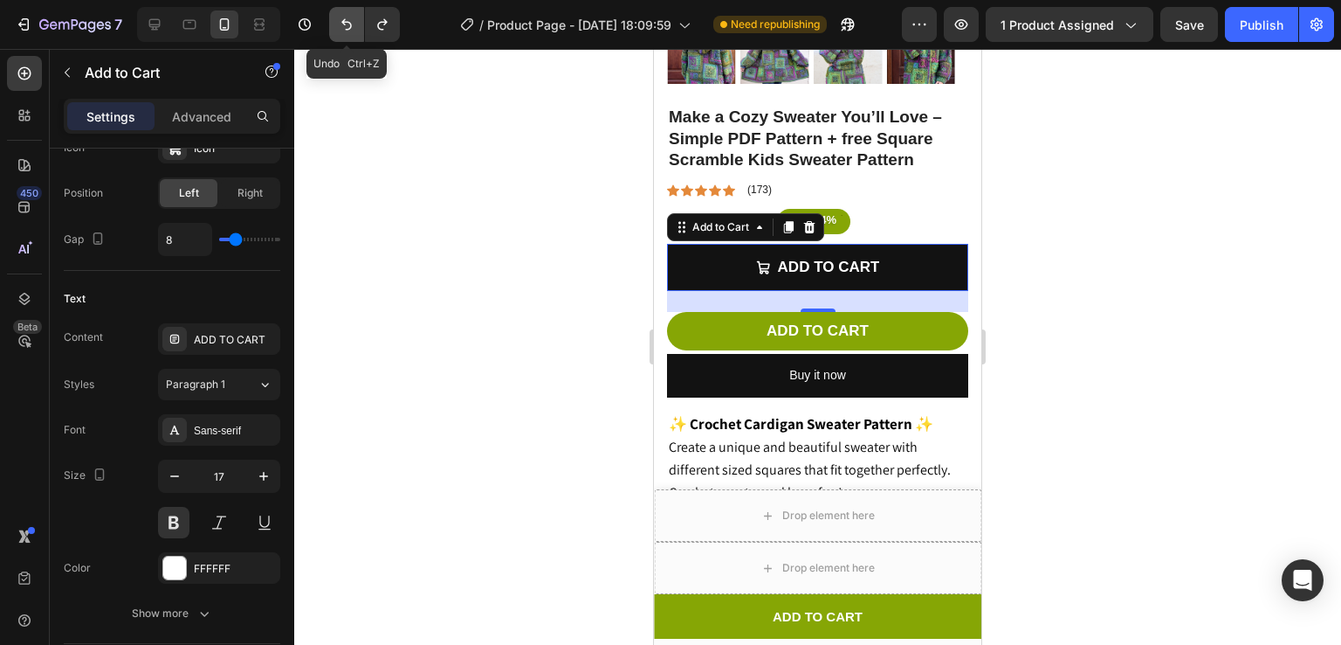
click at [343, 20] on icon "Undo/Redo" at bounding box center [346, 24] width 10 height 11
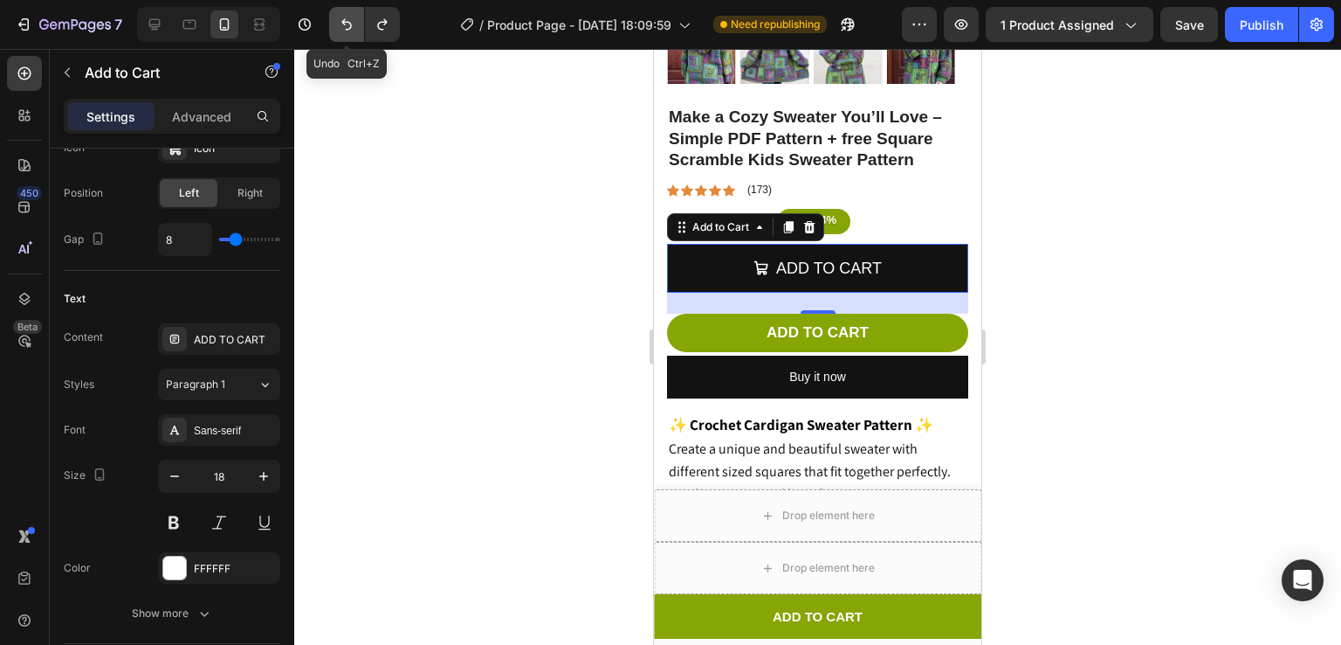
click at [343, 20] on icon "Undo/Redo" at bounding box center [346, 24] width 10 height 11
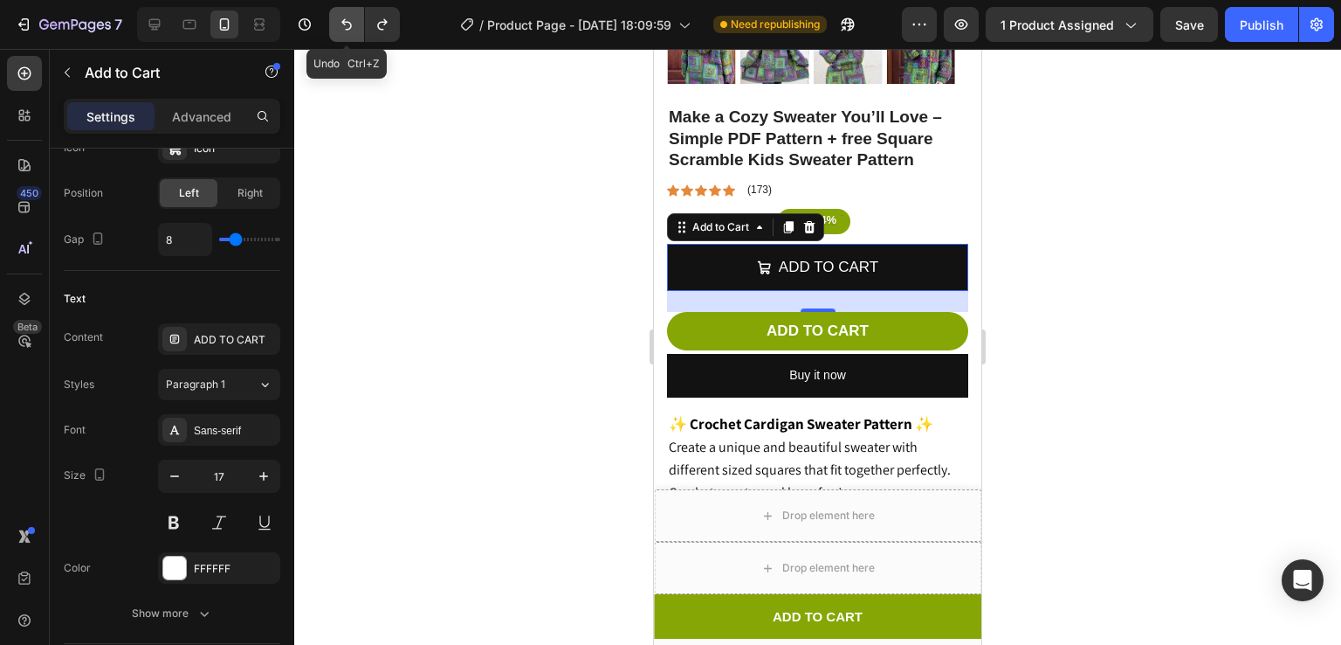
click at [343, 20] on icon "Undo/Redo" at bounding box center [346, 24] width 10 height 11
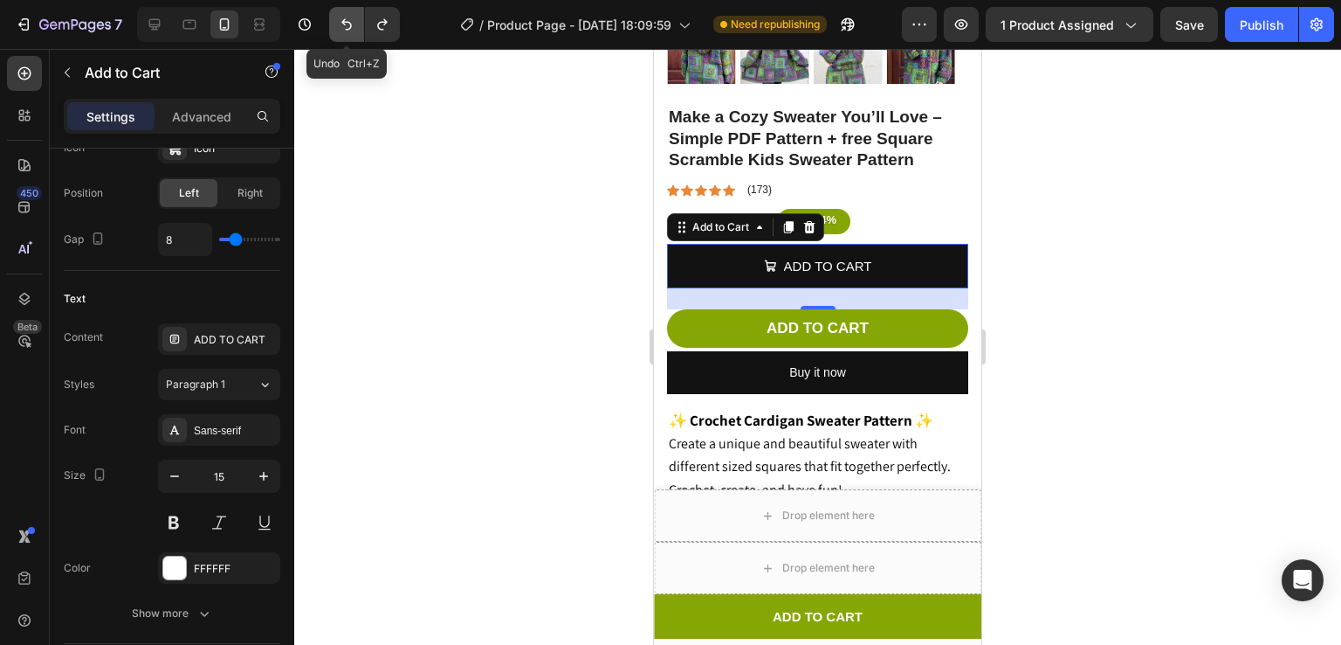
click at [343, 20] on icon "Undo/Redo" at bounding box center [346, 24] width 10 height 11
type input "14"
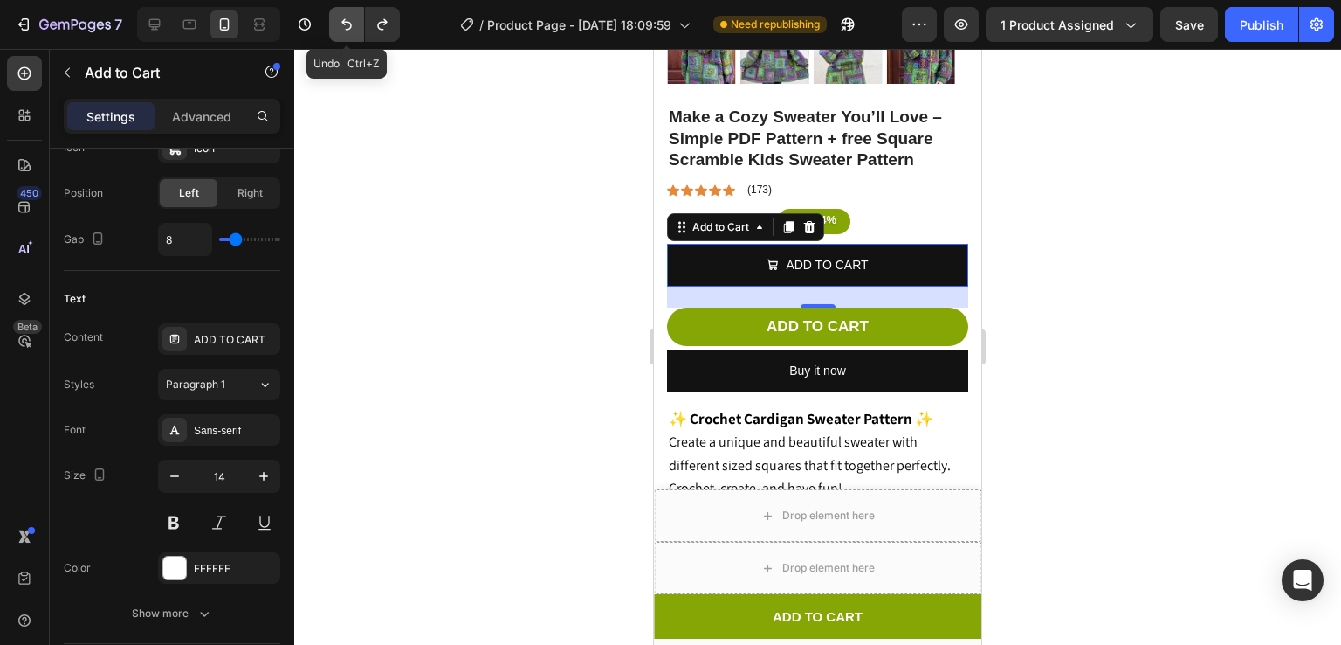
click at [343, 20] on icon "Undo/Redo" at bounding box center [346, 24] width 10 height 11
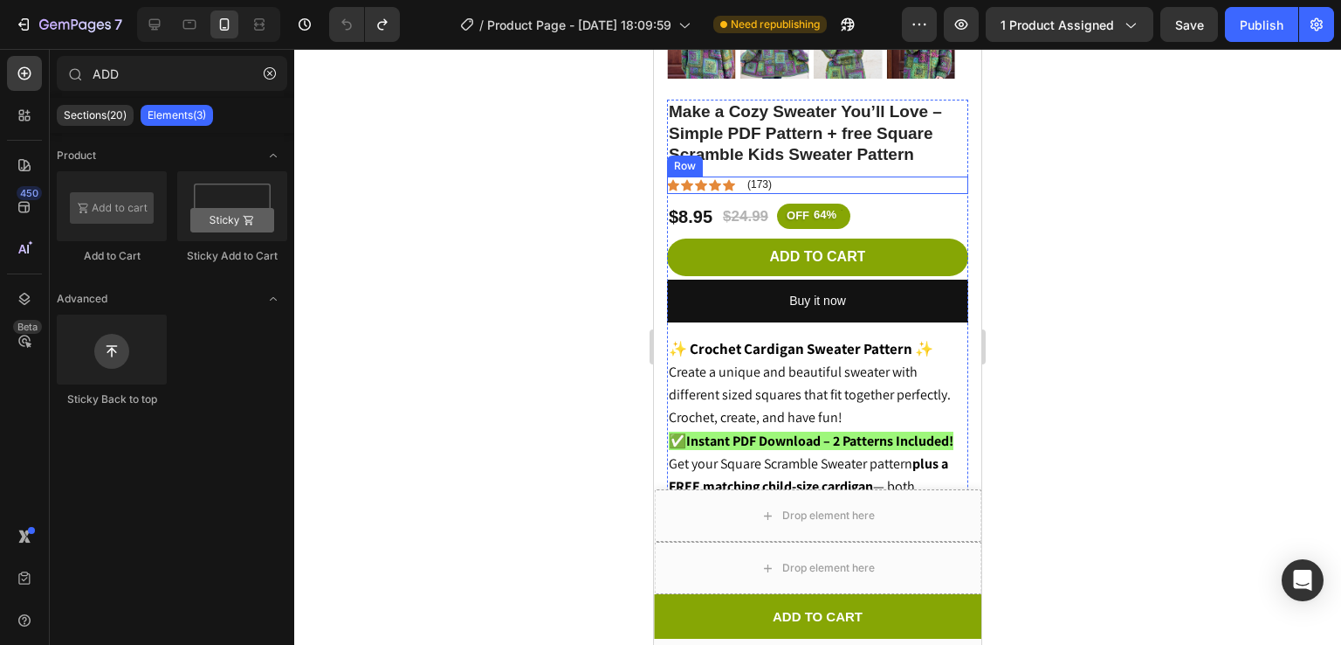
scroll to position [534, 0]
click at [1103, 183] on div at bounding box center [817, 347] width 1047 height 596
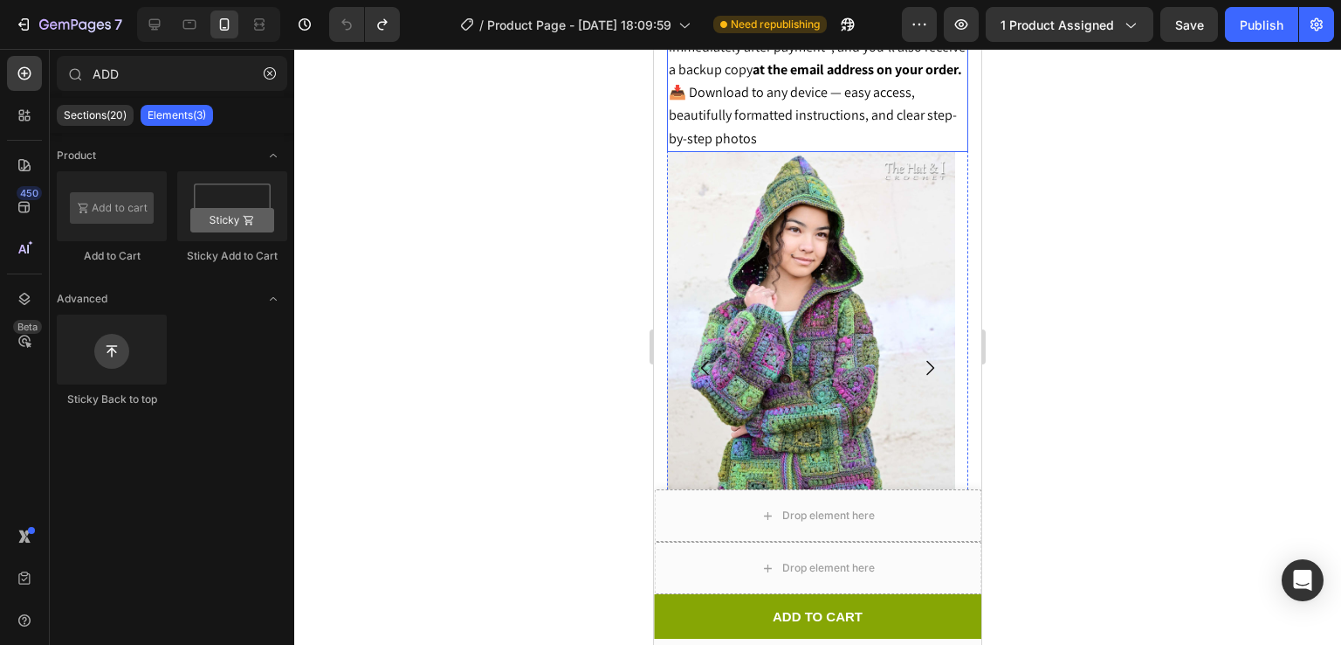
scroll to position [1067, 0]
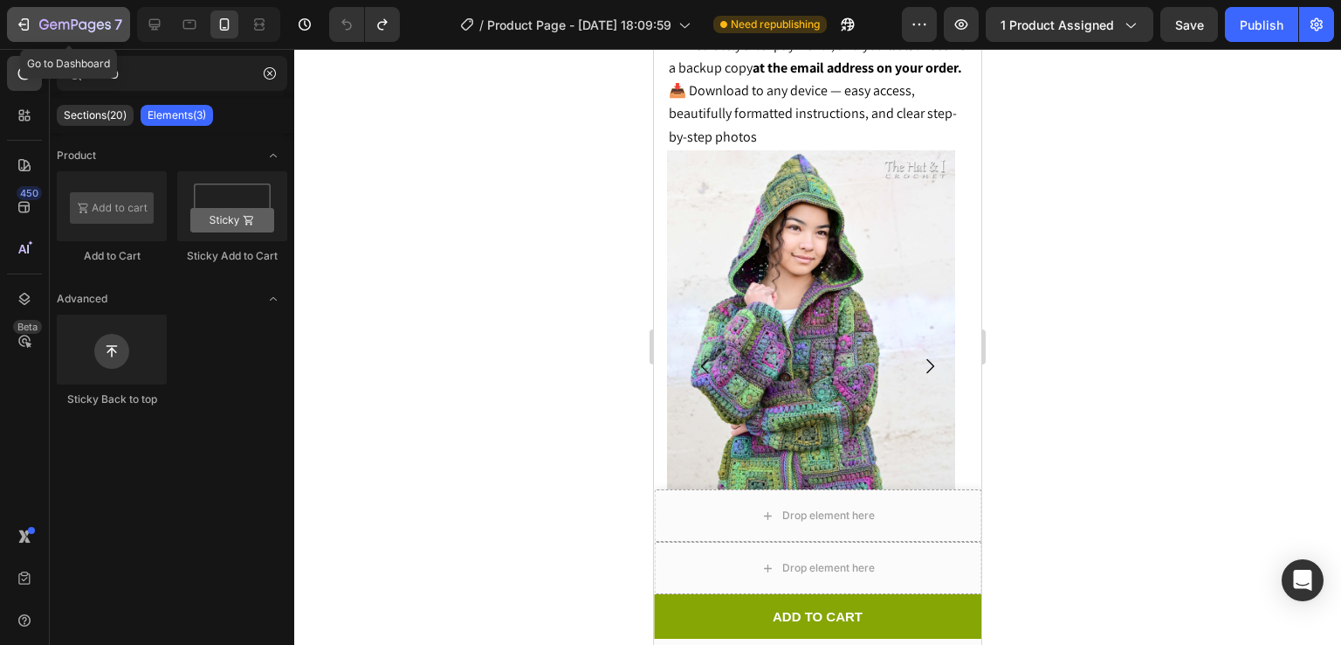
click at [49, 29] on icon "button" at bounding box center [75, 25] width 72 height 15
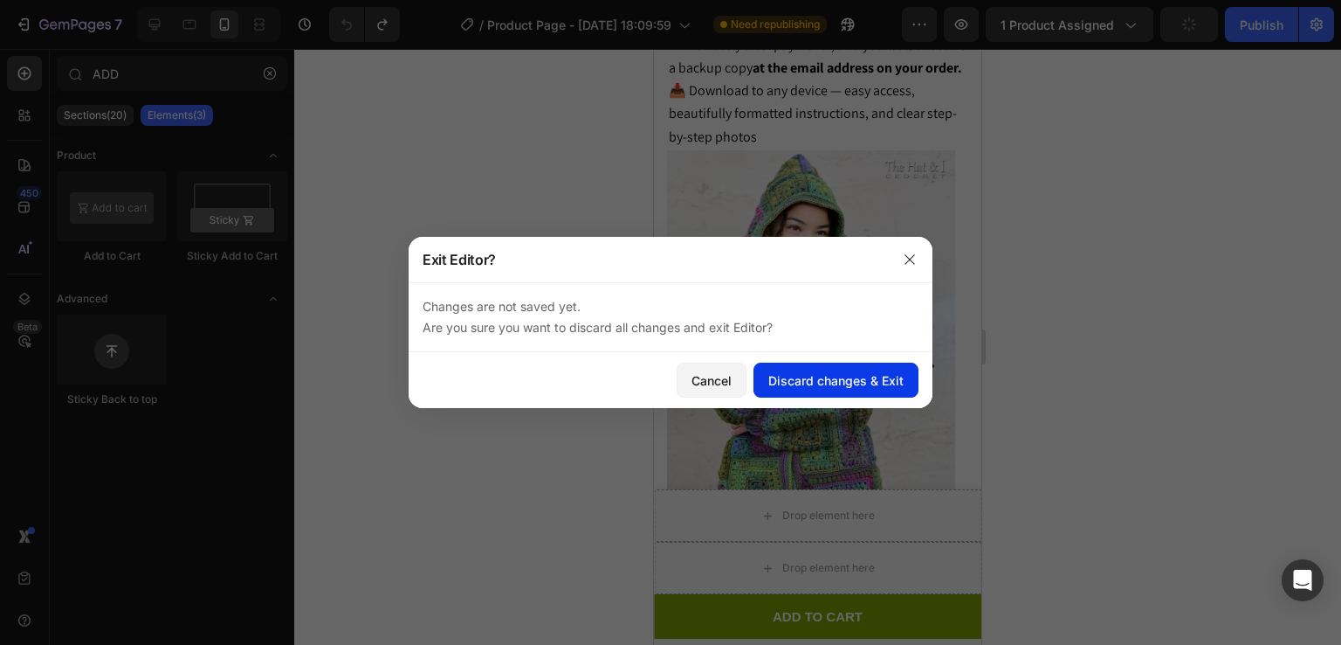
click at [807, 393] on button "Discard changes & Exit" at bounding box center [836, 379] width 165 height 35
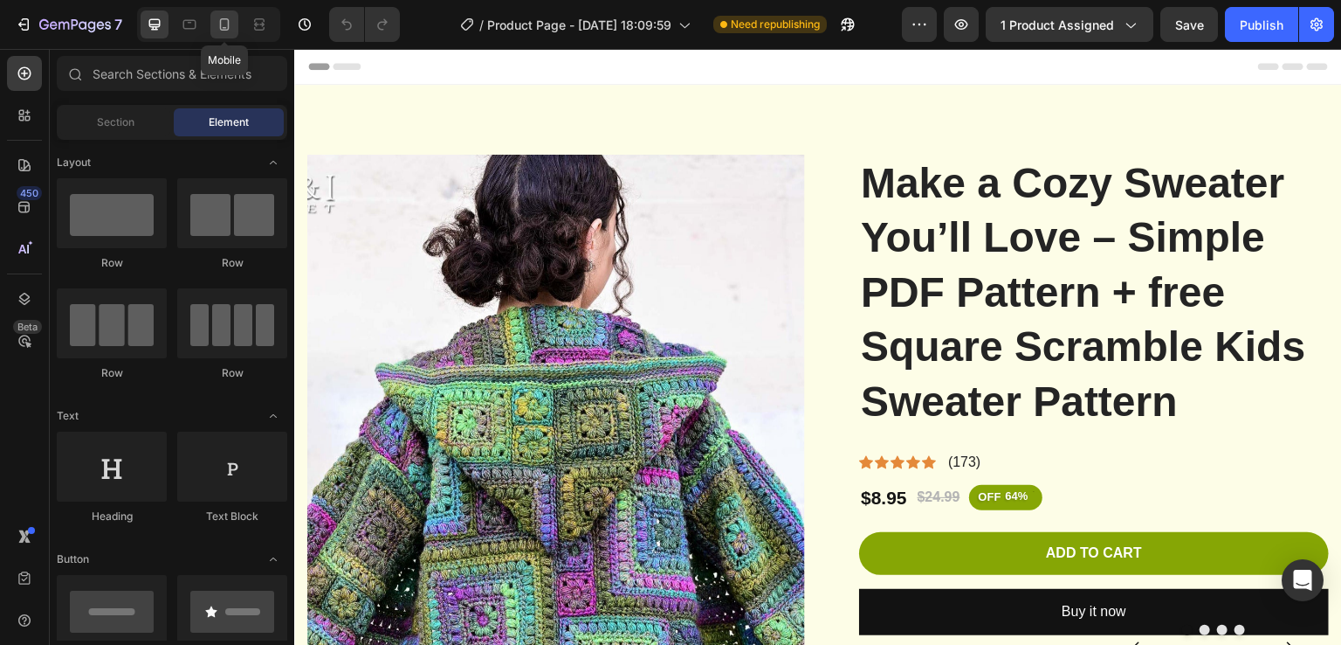
click at [219, 24] on icon at bounding box center [224, 24] width 17 height 17
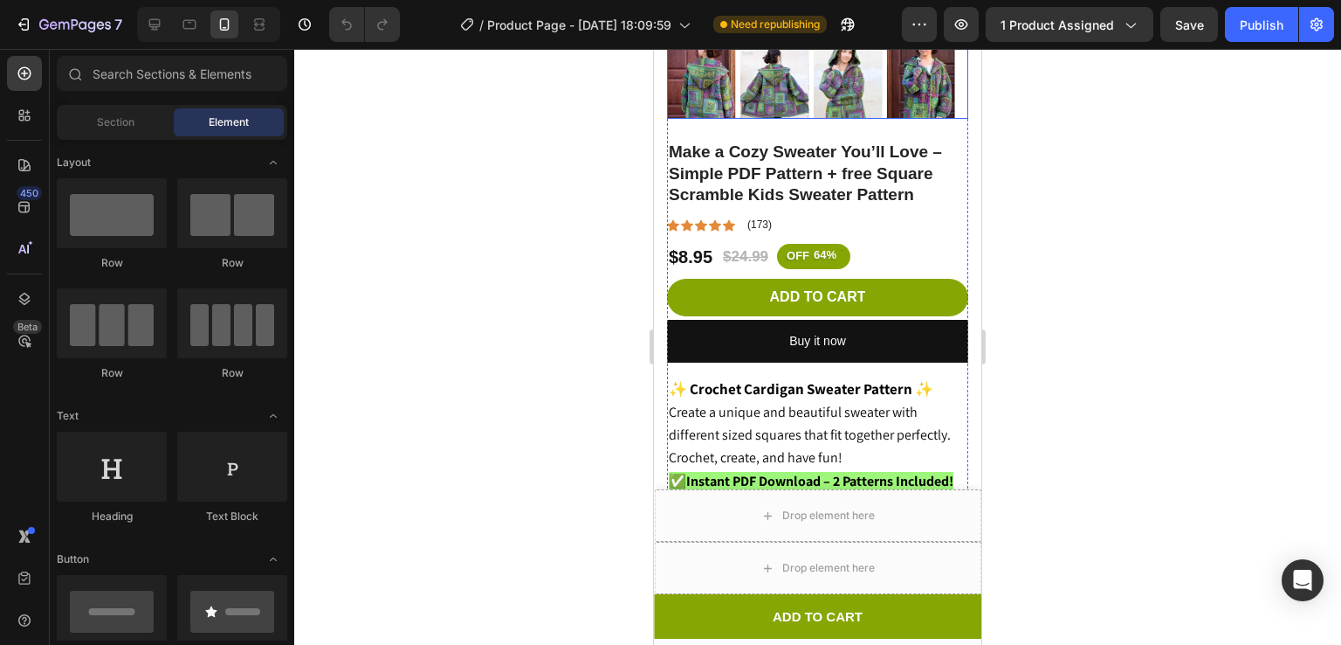
scroll to position [501, 0]
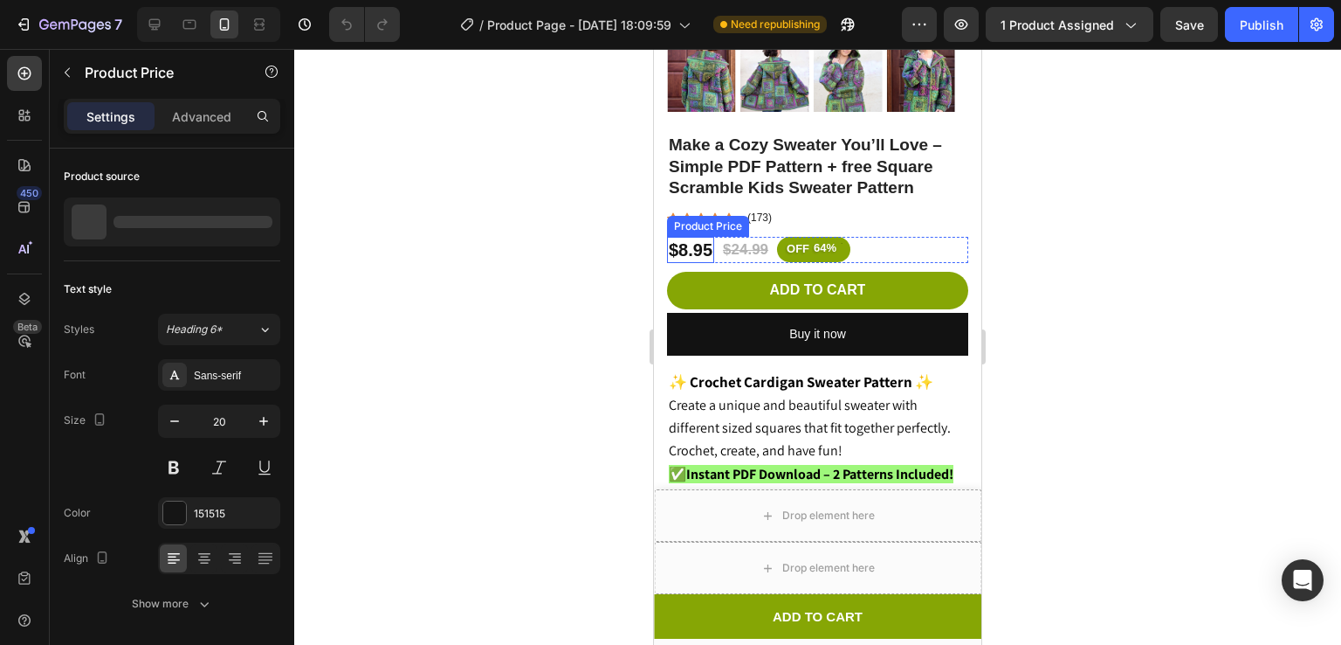
click at [709, 237] on div "$8.95" at bounding box center [690, 250] width 47 height 26
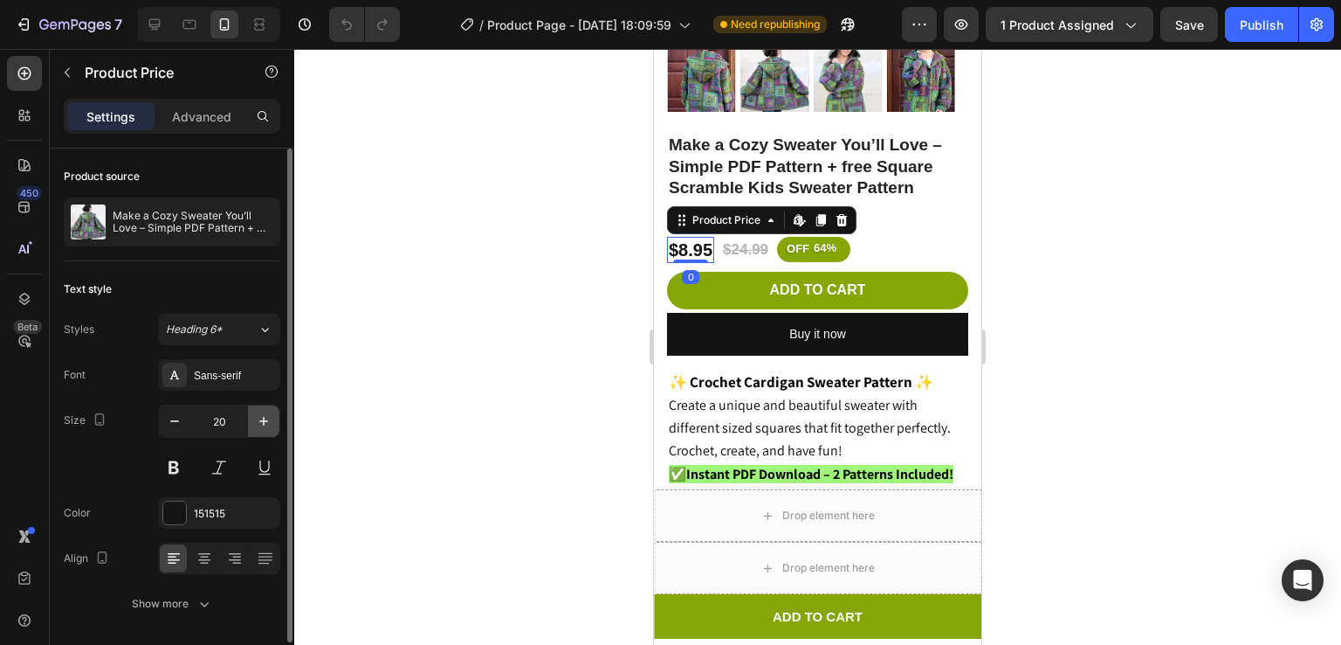
click at [258, 420] on icon "button" at bounding box center [263, 420] width 17 height 17
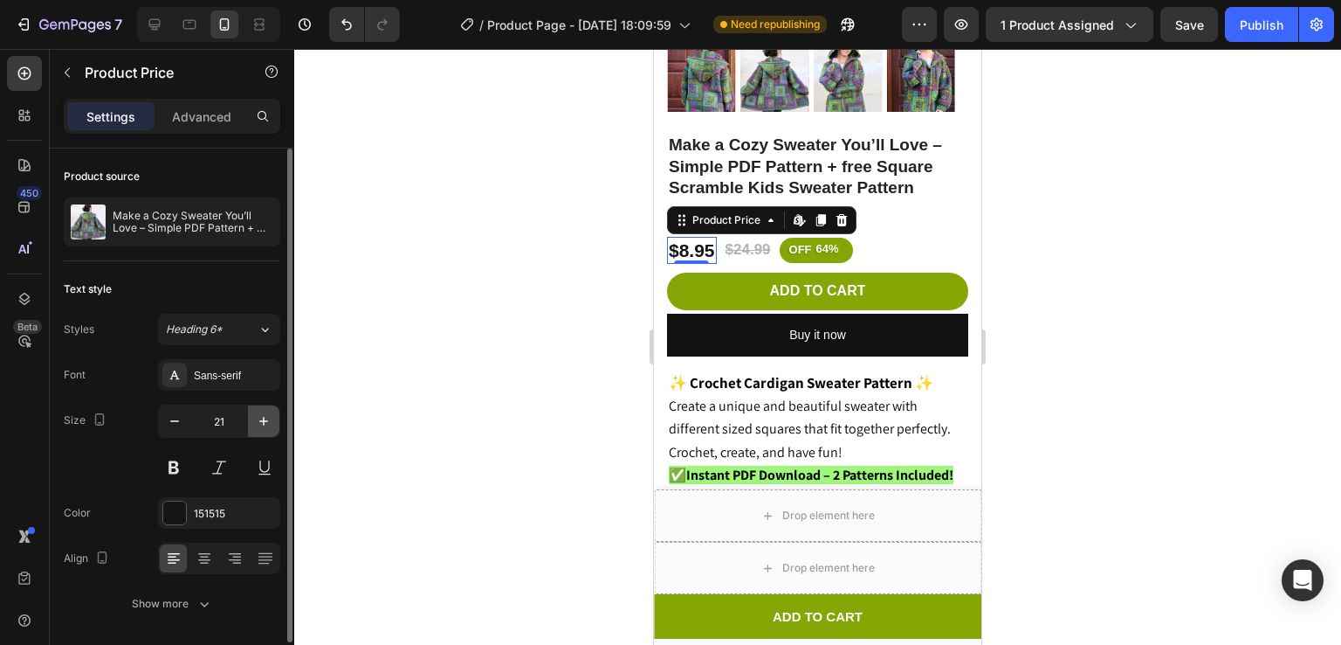
click at [258, 420] on icon "button" at bounding box center [263, 420] width 17 height 17
type input "22"
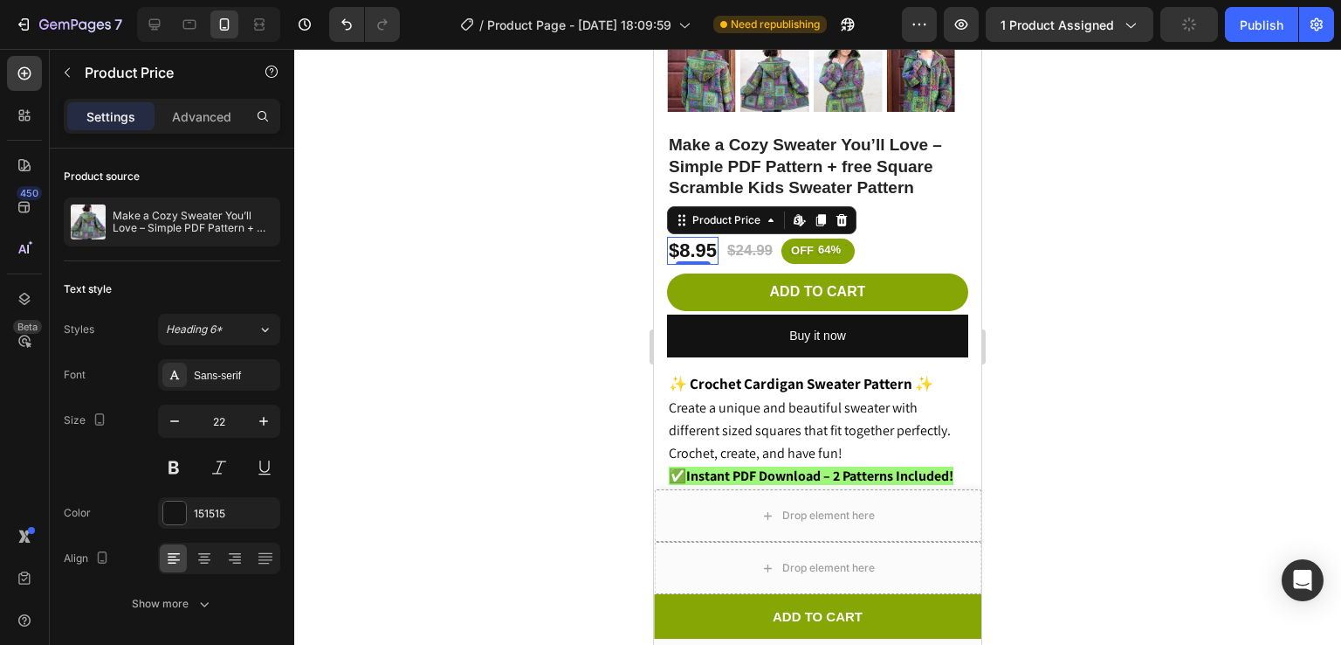
click at [422, 341] on div at bounding box center [817, 347] width 1047 height 596
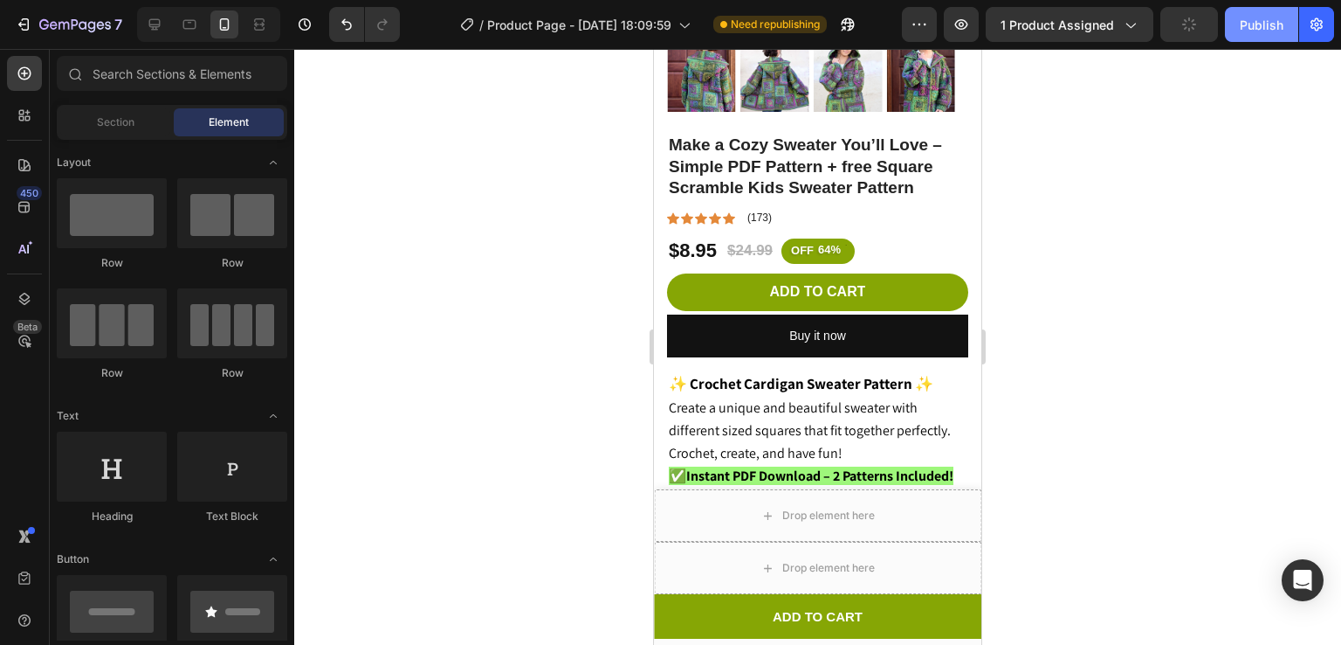
click at [1255, 13] on button "Publish" at bounding box center [1261, 24] width 73 height 35
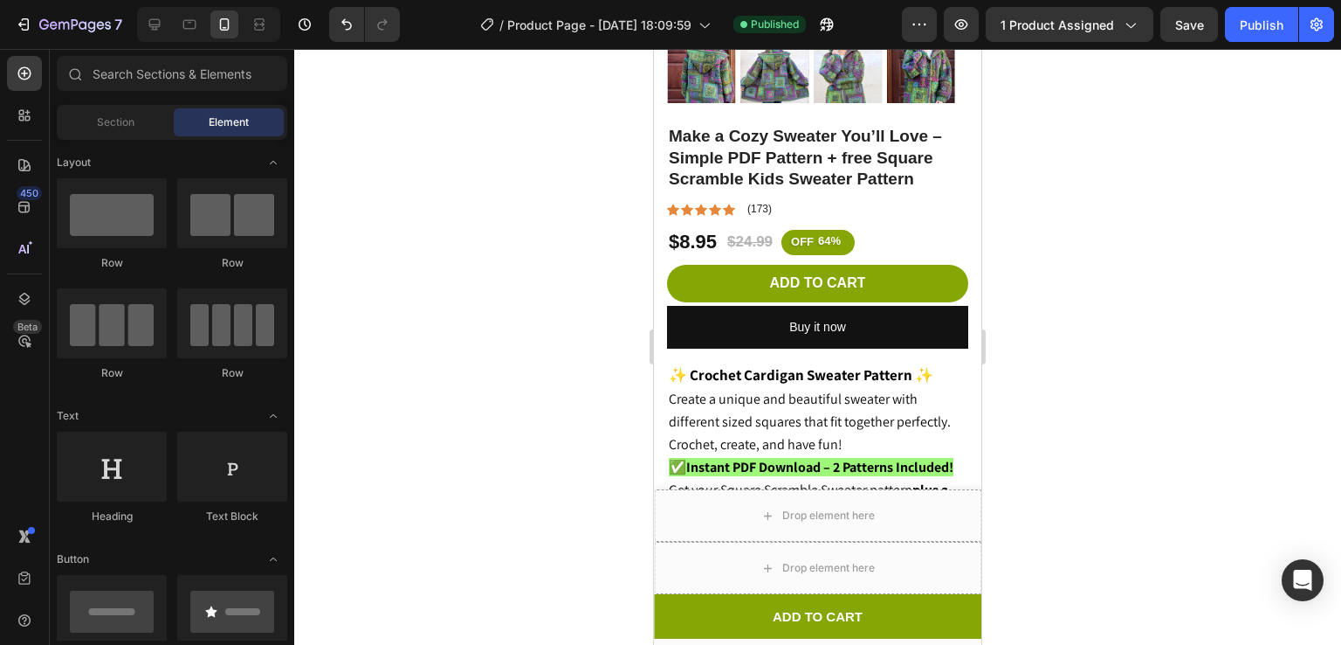
scroll to position [516, 0]
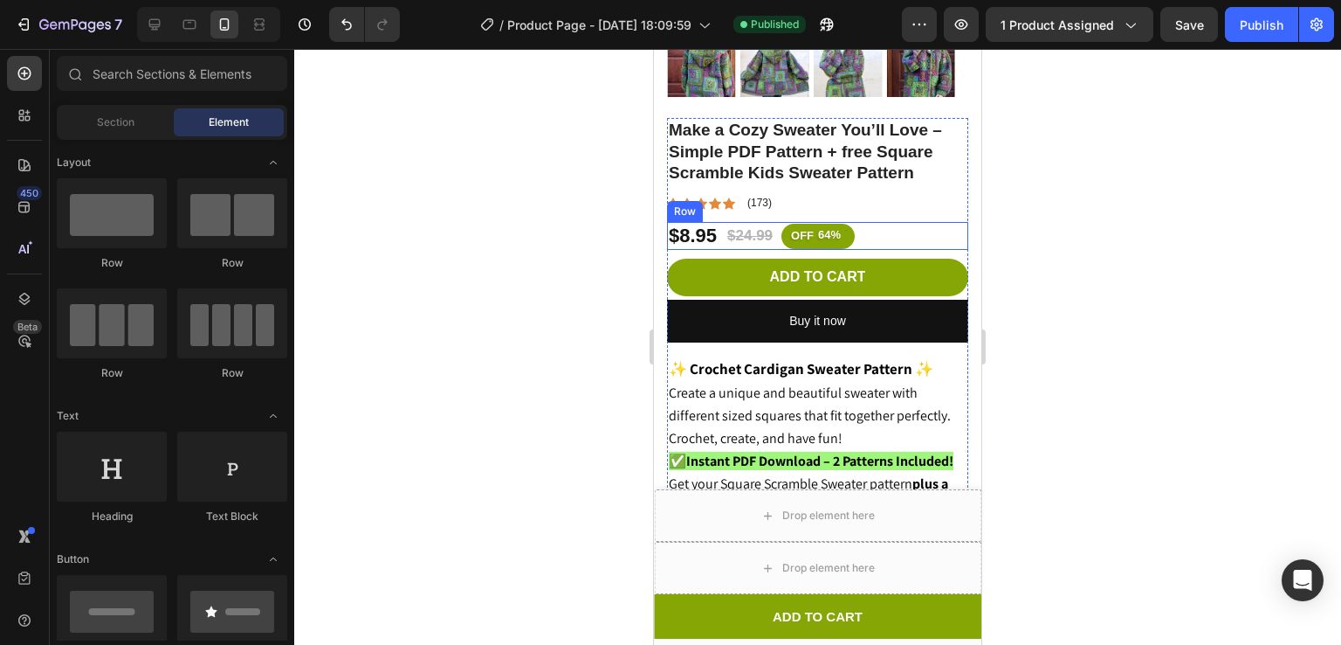
click at [720, 222] on div "$8.95 Product Price Product Price $24.99 Product Price Product Price OFF 64% Di…" at bounding box center [817, 236] width 301 height 29
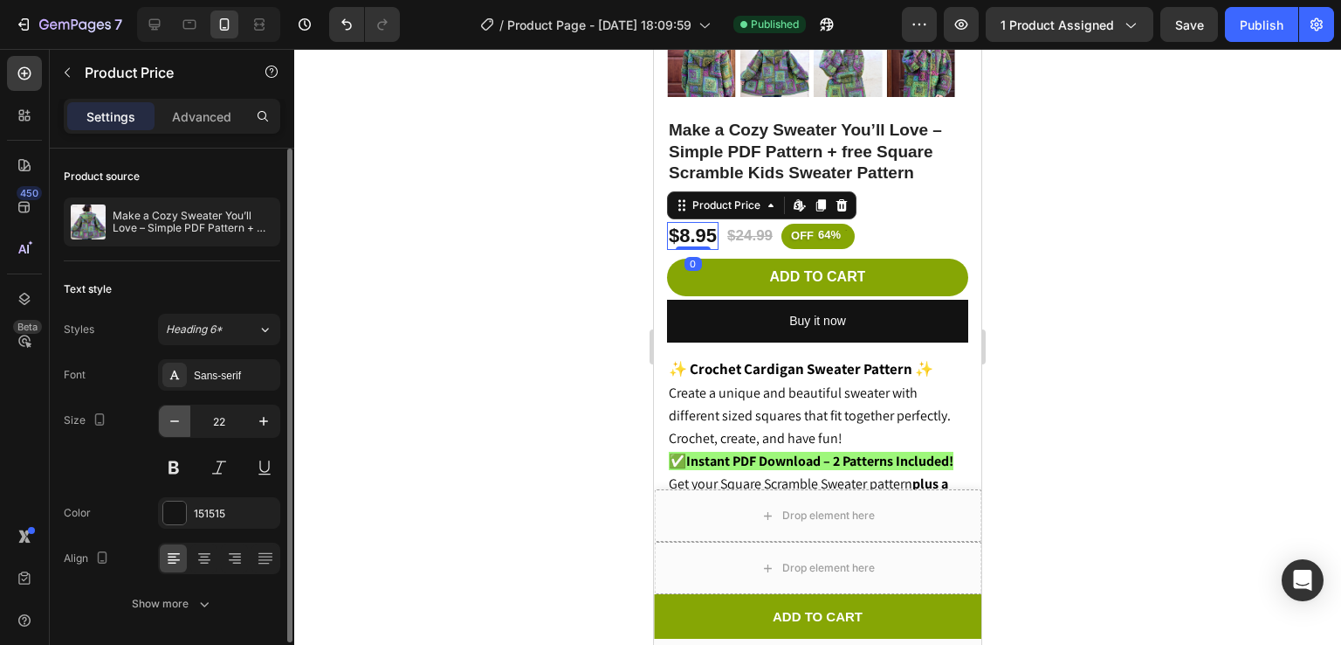
click at [164, 417] on button "button" at bounding box center [174, 420] width 31 height 31
type input "21"
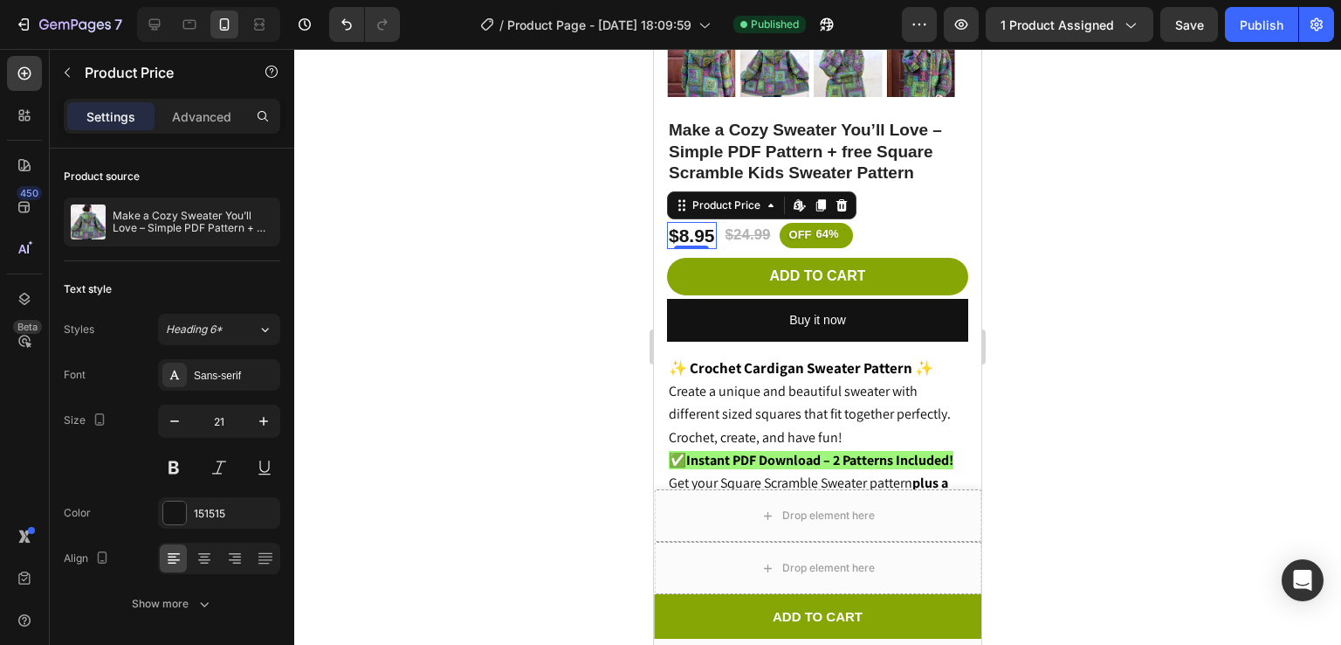
click at [417, 332] on div at bounding box center [817, 347] width 1047 height 596
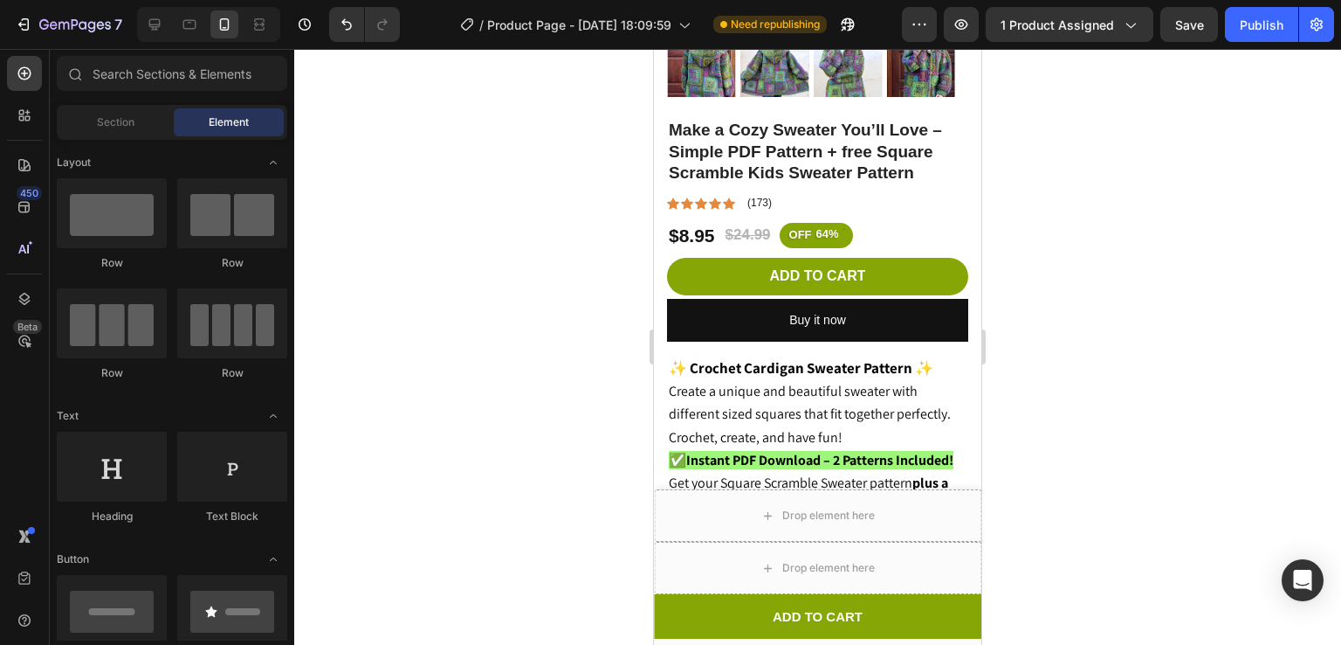
click at [45, 43] on div "7 / Product Page - Jul 7, 18:09:59 Need republishing Preview 1 product assigned…" at bounding box center [670, 25] width 1341 height 50
click at [73, 23] on icon "button" at bounding box center [75, 25] width 72 height 15
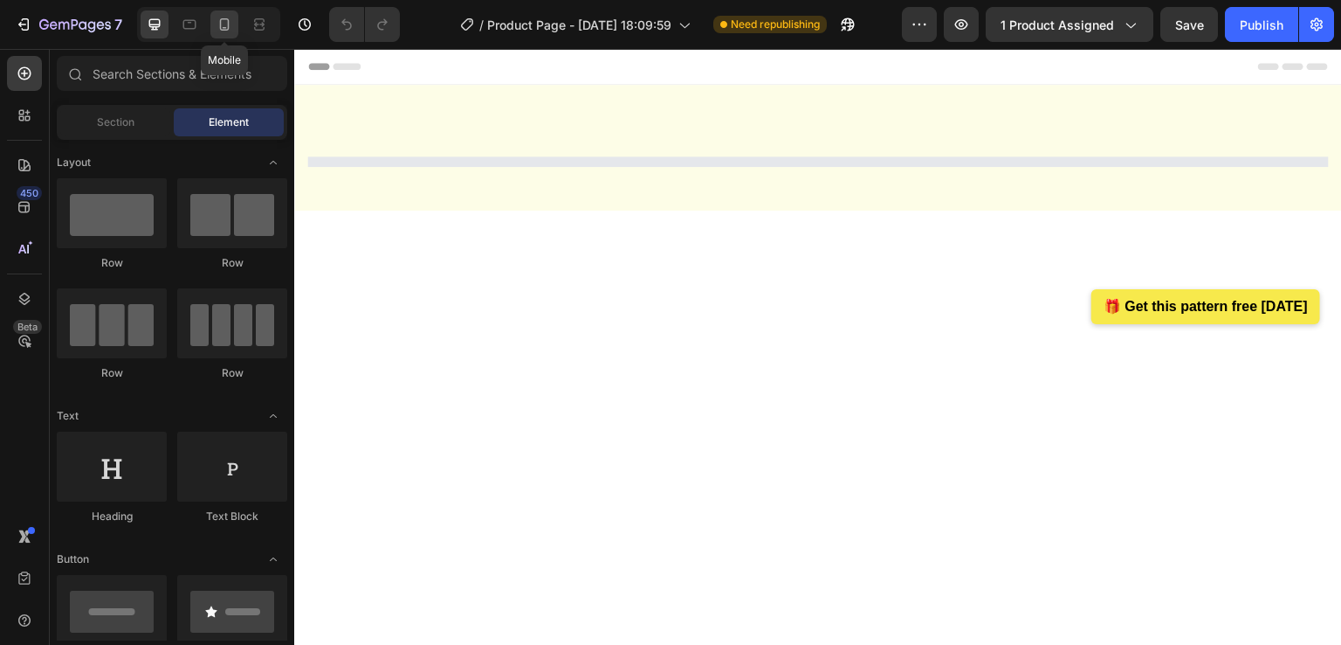
click at [229, 24] on icon at bounding box center [224, 24] width 17 height 17
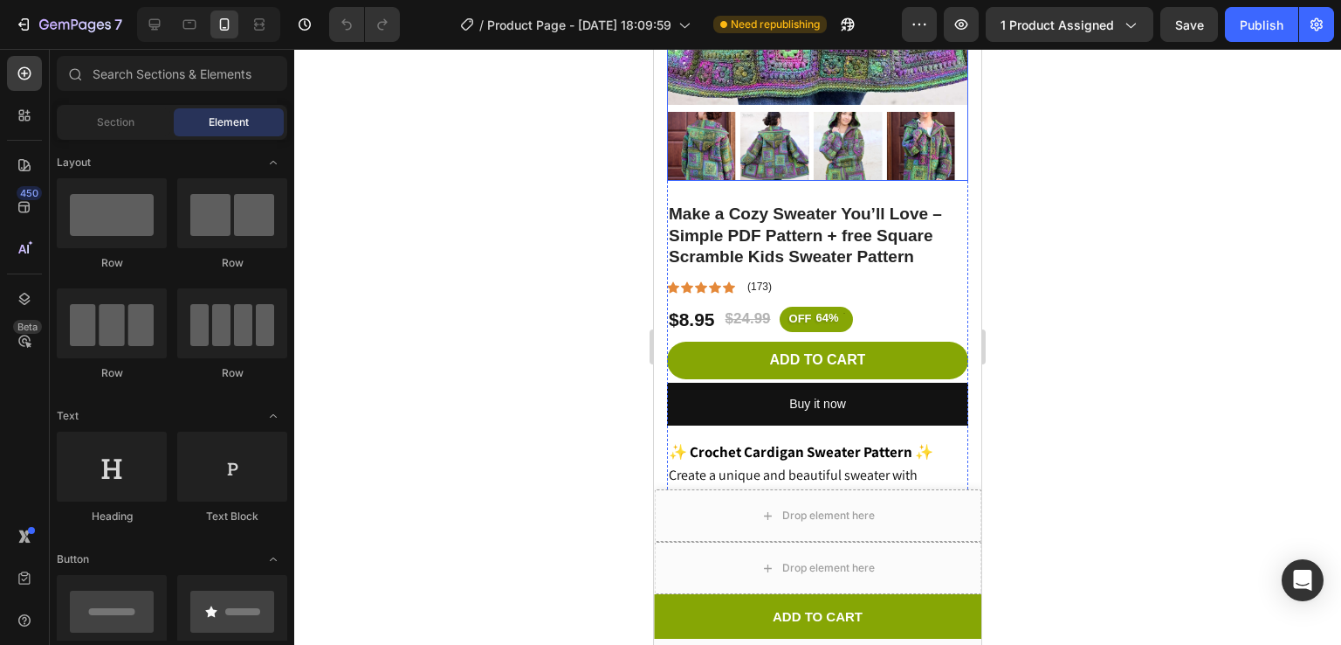
scroll to position [438, 0]
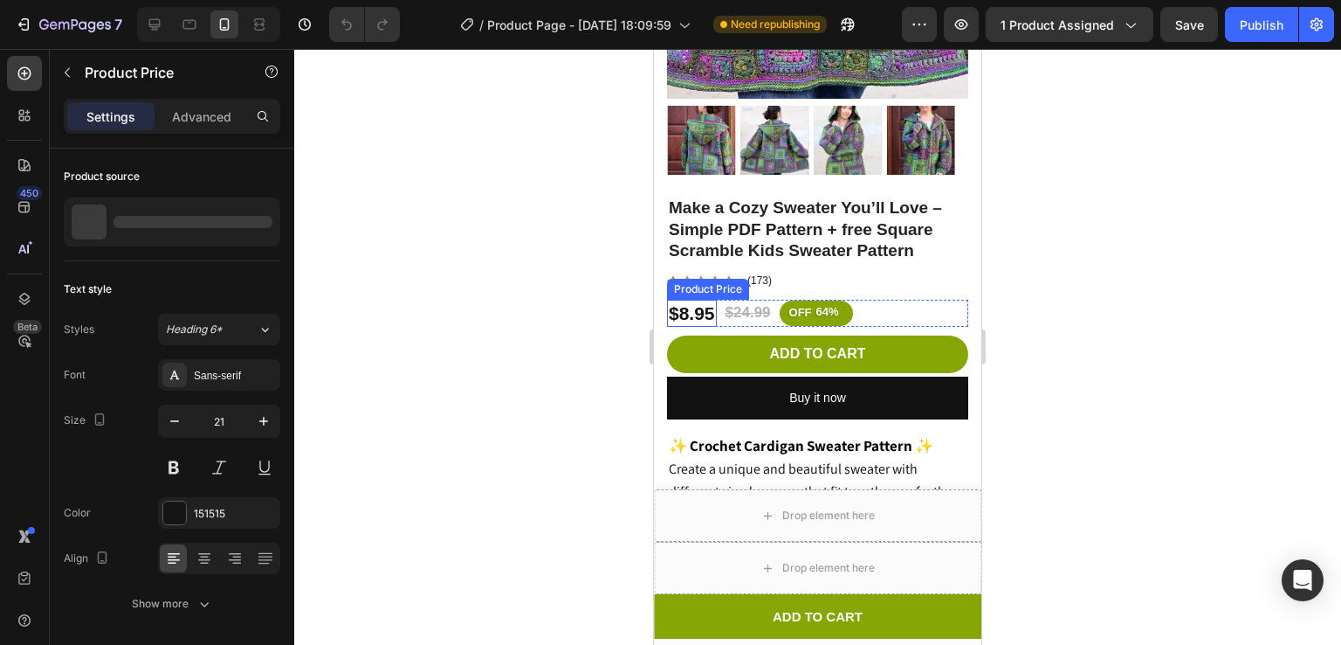
click at [706, 300] on div "$8.95" at bounding box center [692, 313] width 50 height 27
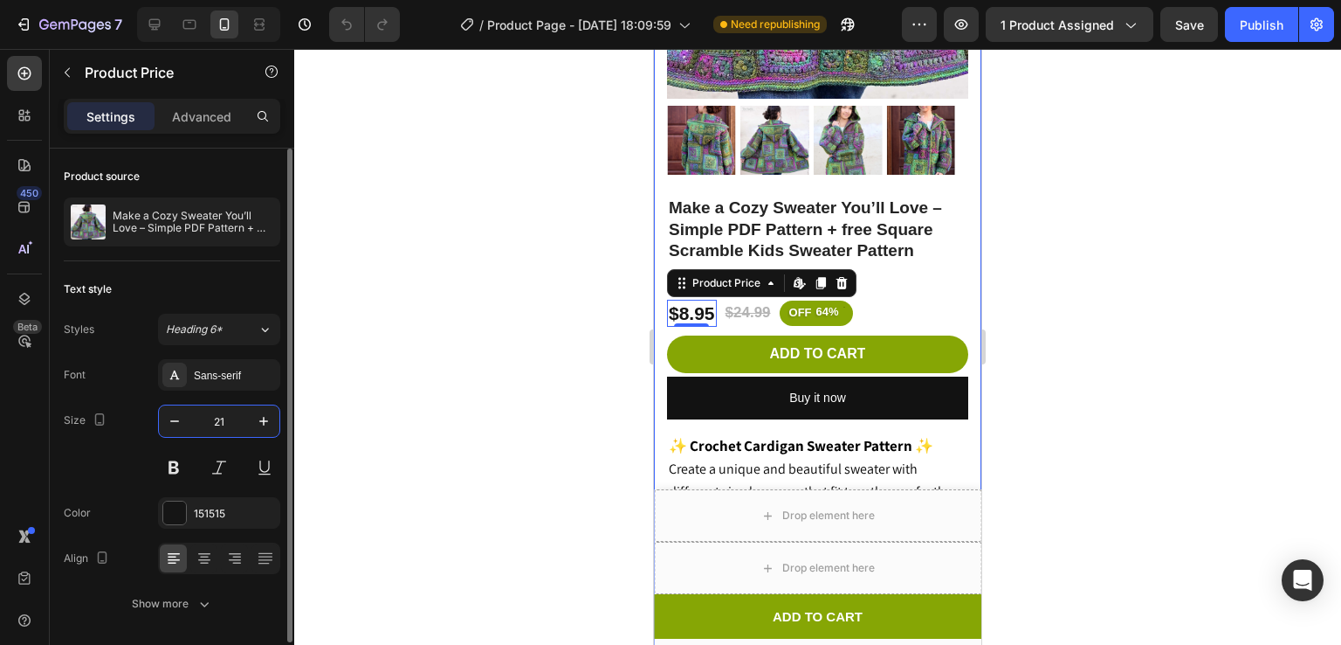
click at [246, 417] on input "21" at bounding box center [219, 420] width 58 height 31
click at [263, 419] on icon "button" at bounding box center [263, 421] width 9 height 9
type input "23"
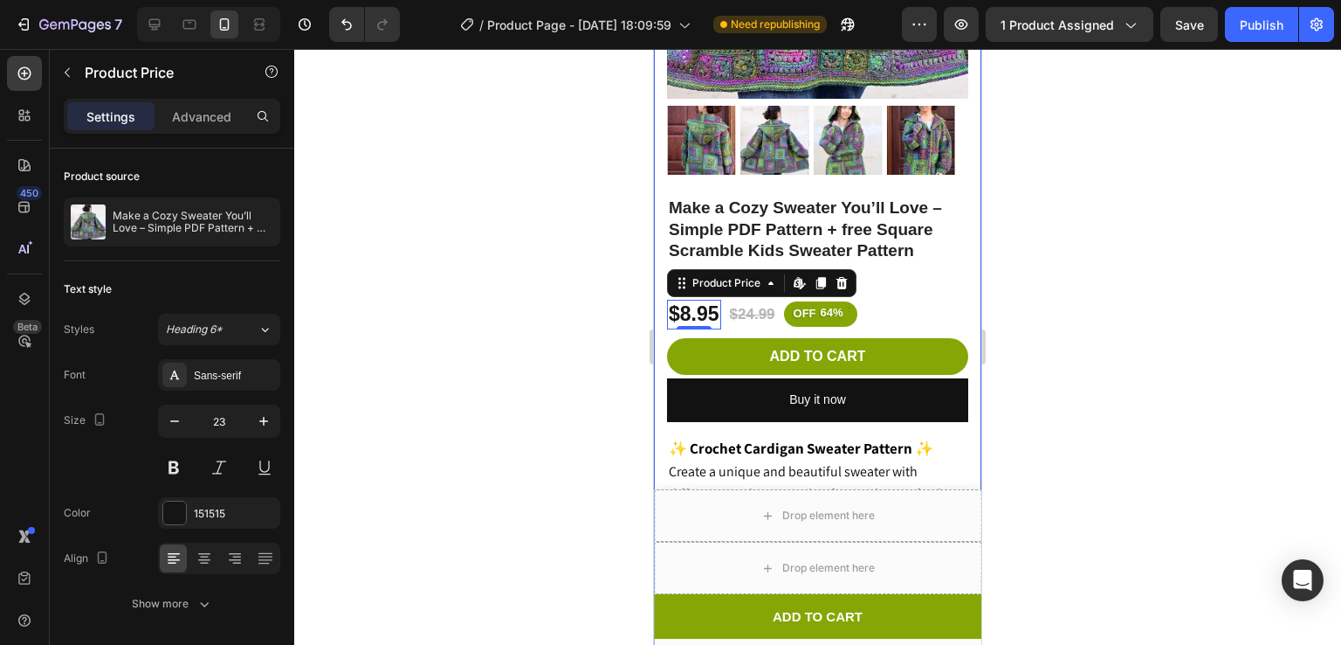
click at [557, 382] on div at bounding box center [817, 347] width 1047 height 596
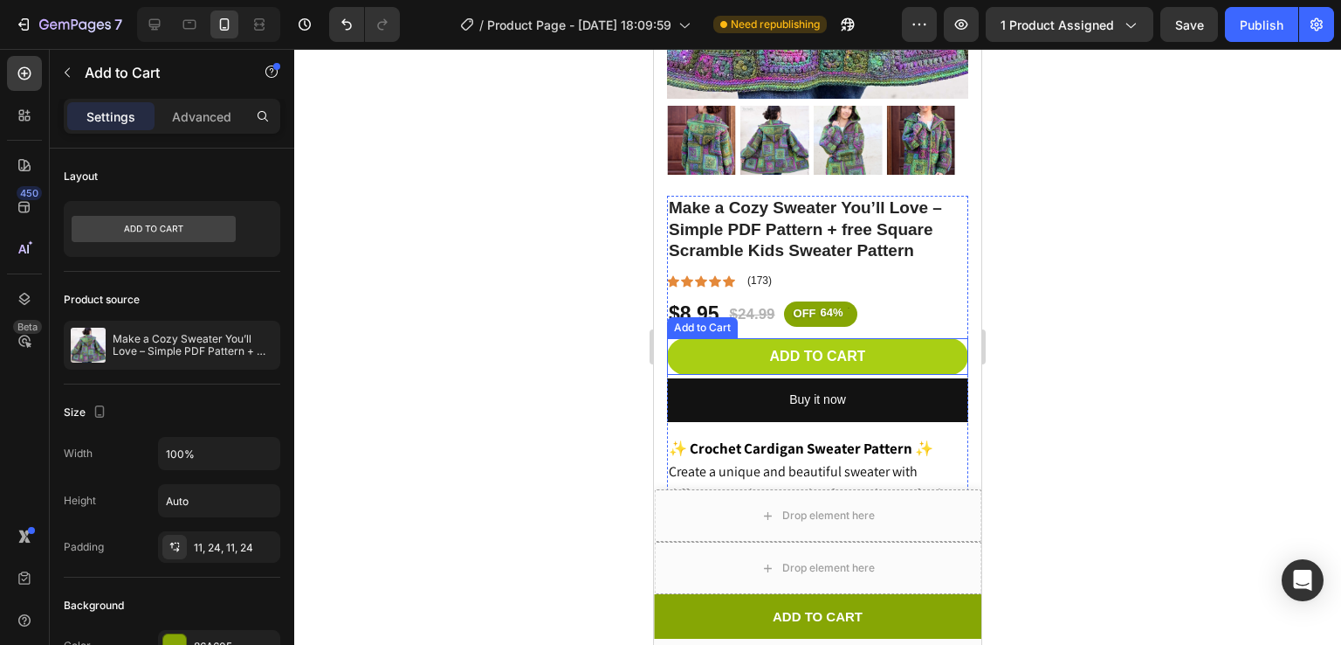
click at [741, 338] on button "Add to cart" at bounding box center [817, 357] width 301 height 38
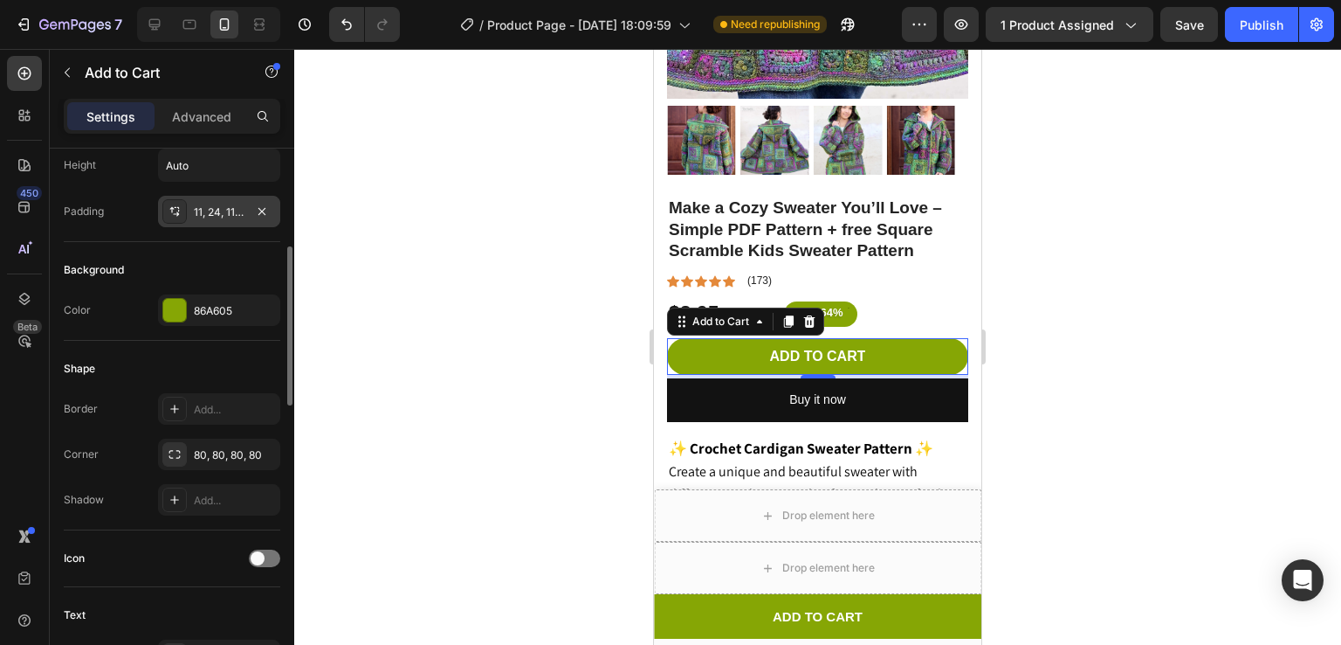
scroll to position [335, 0]
click at [175, 448] on icon at bounding box center [175, 454] width 14 height 14
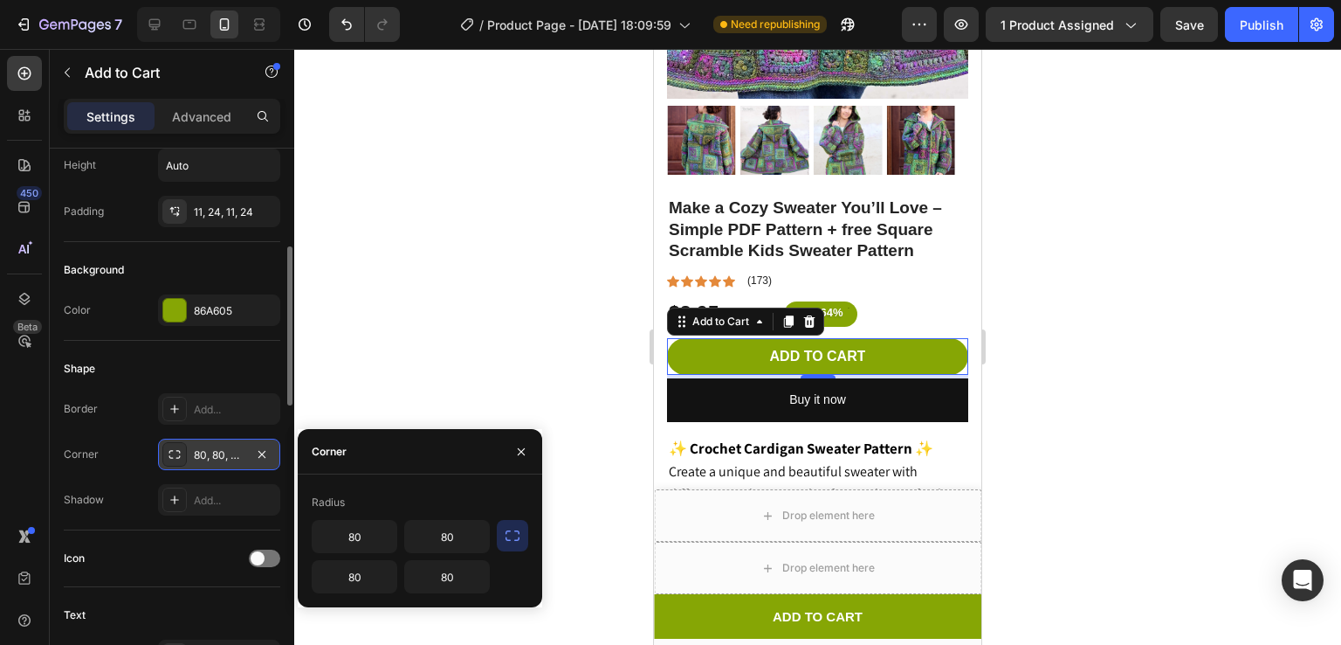
click at [175, 448] on icon at bounding box center [175, 454] width 14 height 14
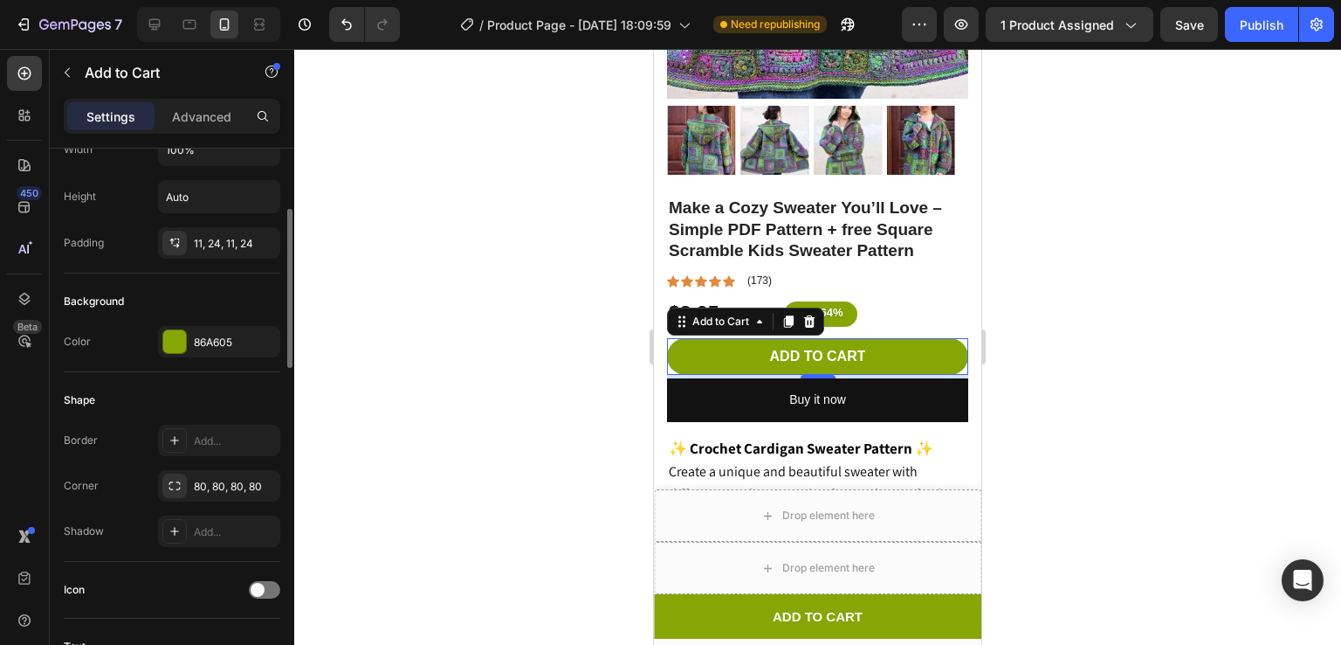
scroll to position [154, 0]
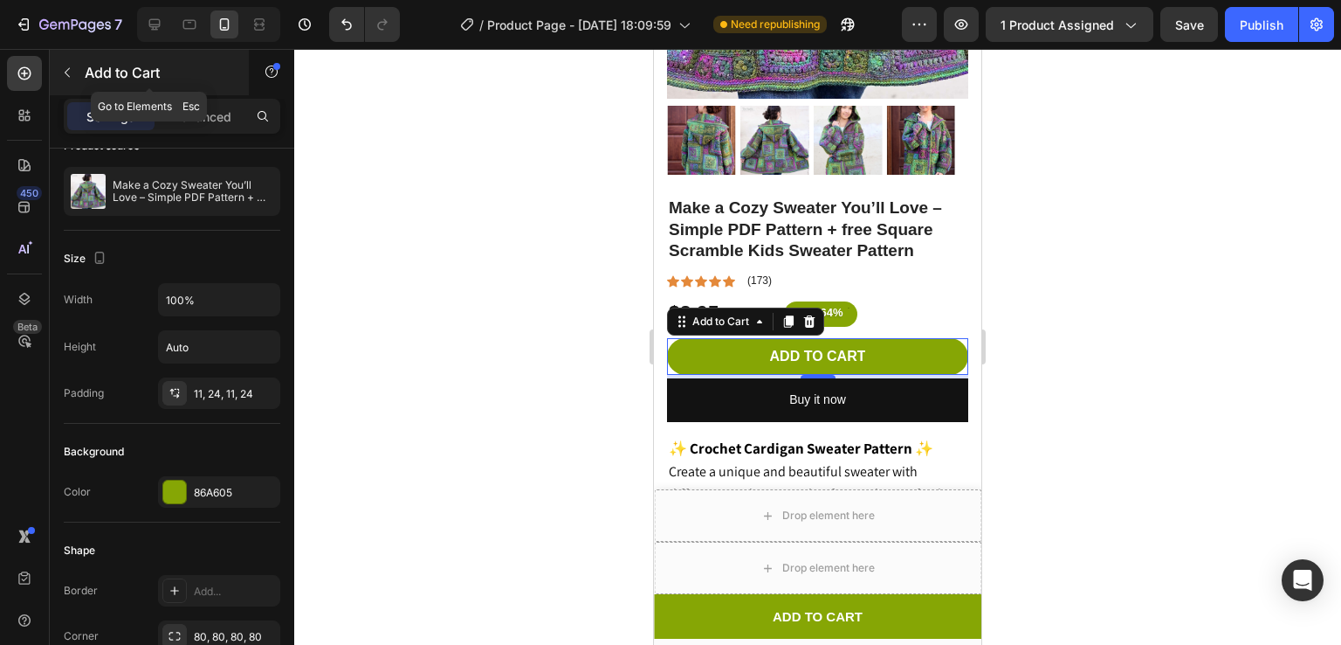
click at [52, 79] on div "Add to Cart" at bounding box center [149, 72] width 199 height 45
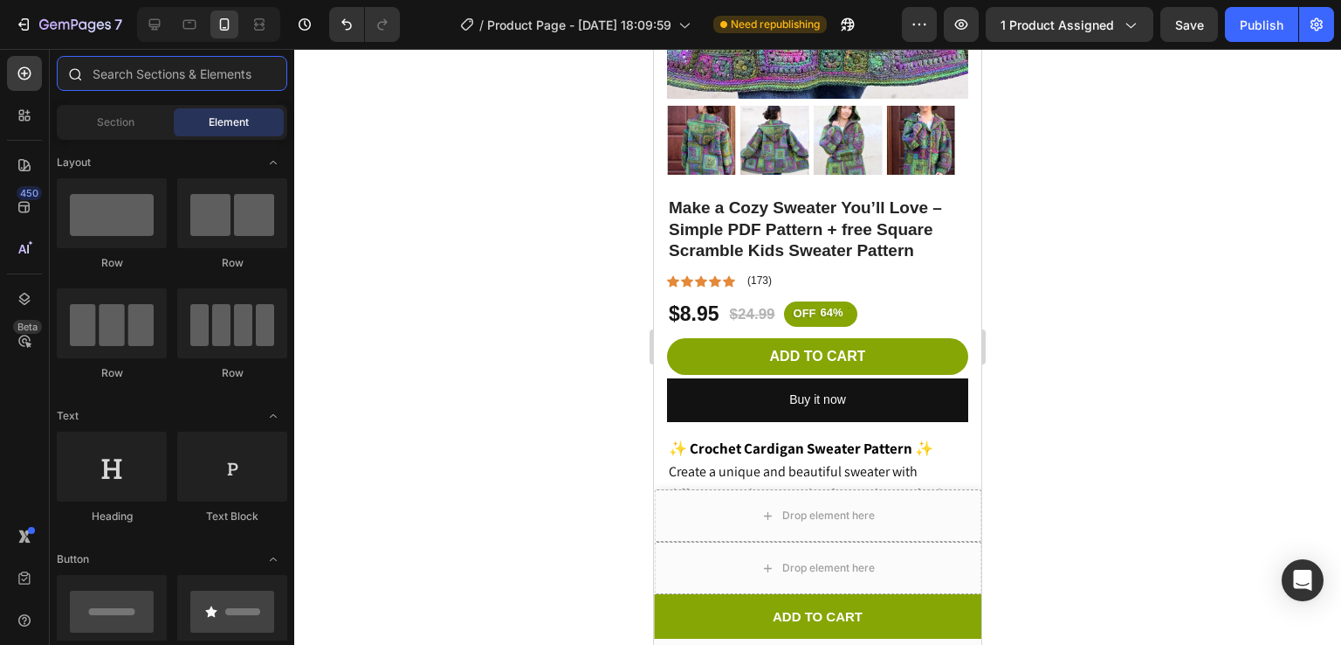
click at [105, 67] on input "text" at bounding box center [172, 73] width 231 height 35
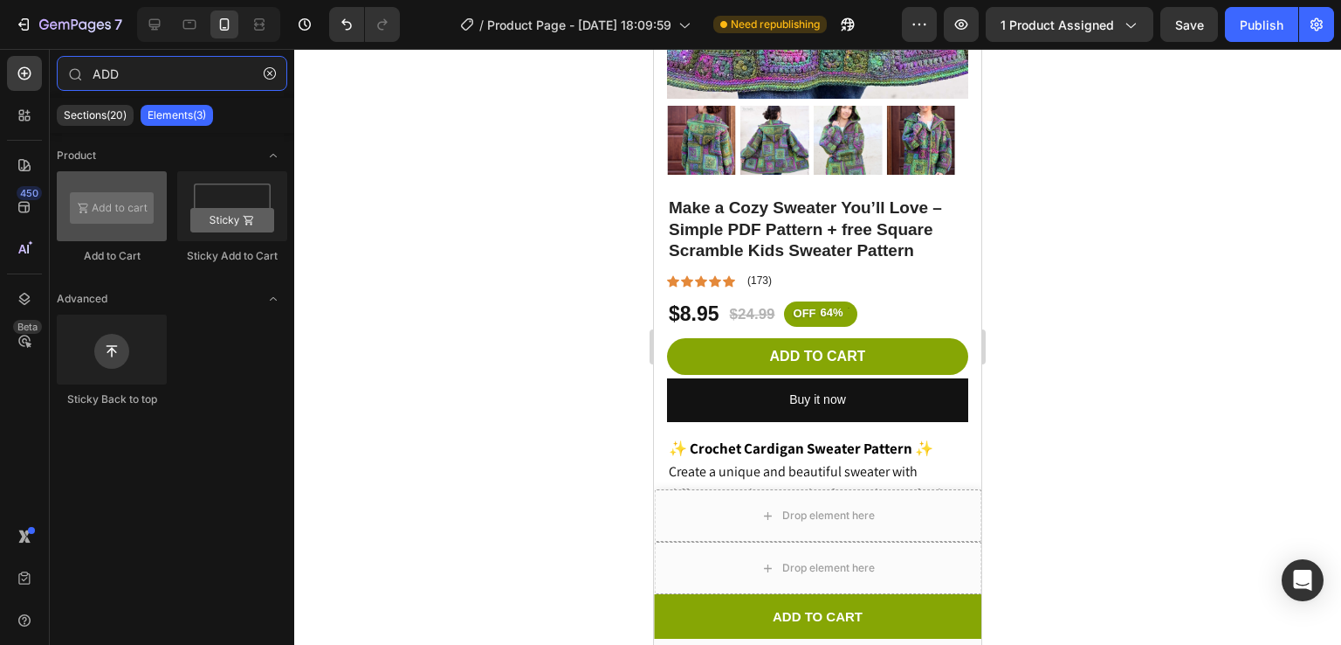
type input "ADD"
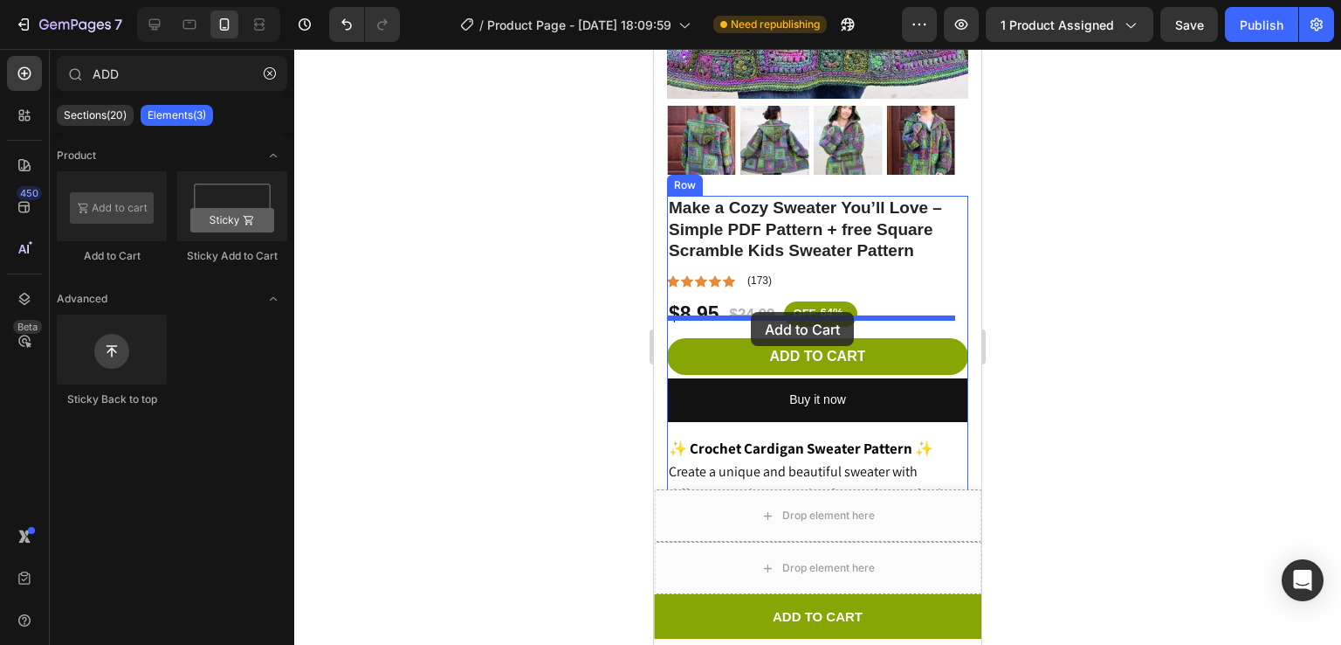
drag, startPoint x: 760, startPoint y: 252, endPoint x: 751, endPoint y: 312, distance: 60.0
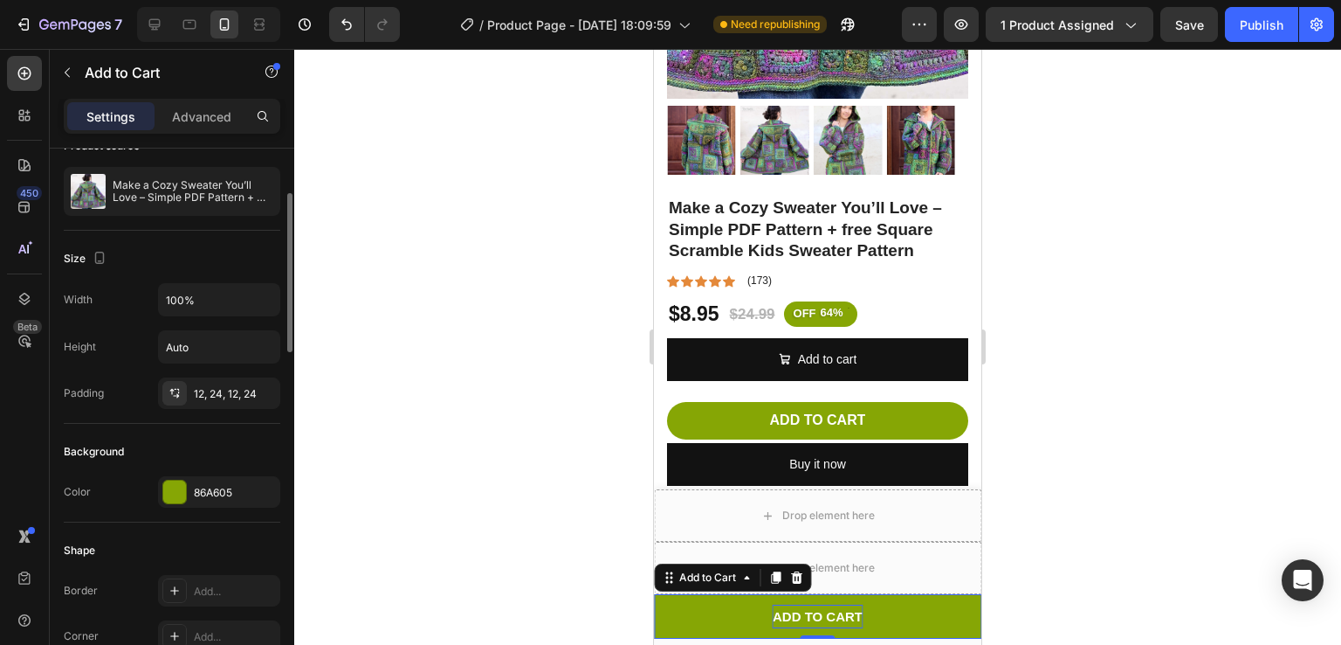
click at [829, 626] on div "ADD TO CART" at bounding box center [818, 616] width 90 height 24
click at [175, 488] on div at bounding box center [174, 491] width 23 height 23
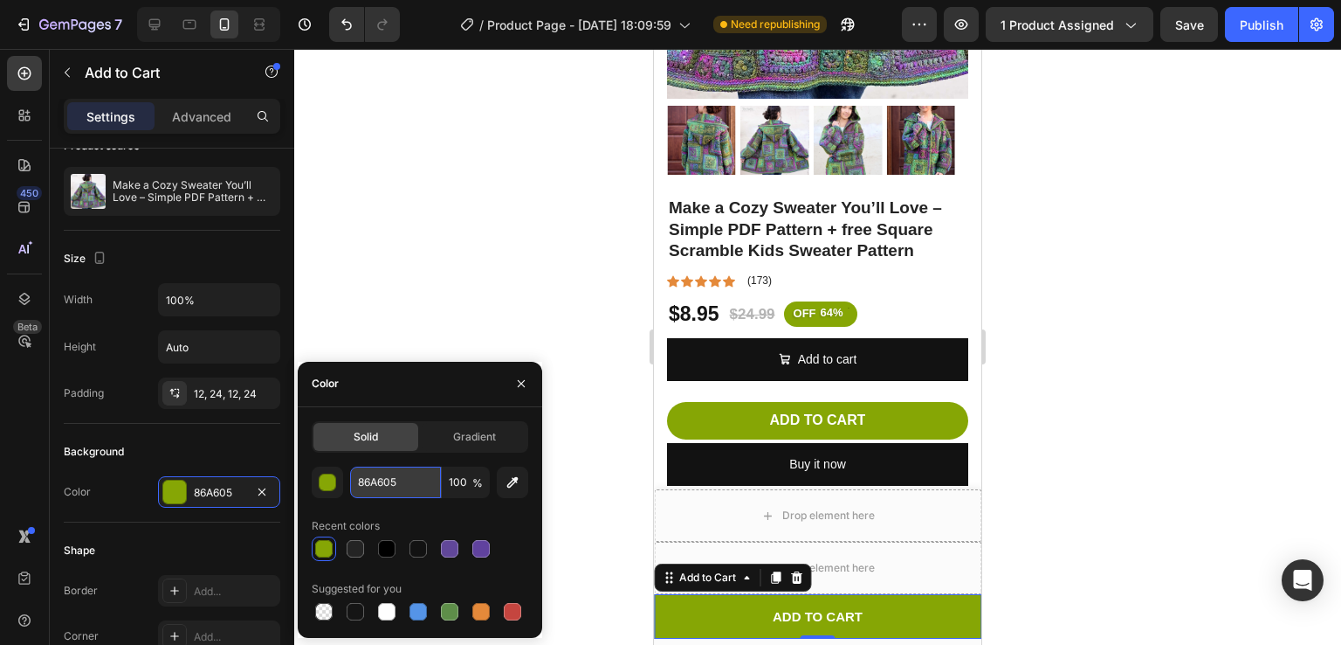
click at [428, 477] on input "86A605" at bounding box center [395, 481] width 91 height 31
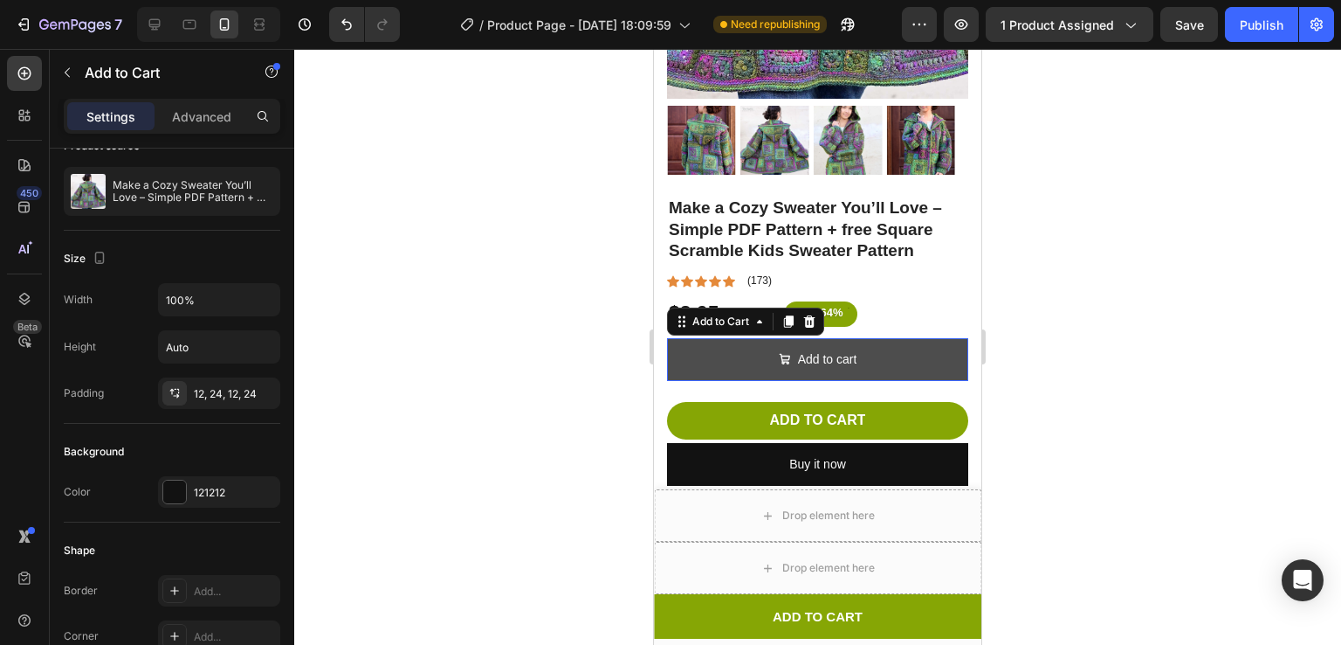
click at [736, 338] on button "Add to cart" at bounding box center [817, 359] width 301 height 43
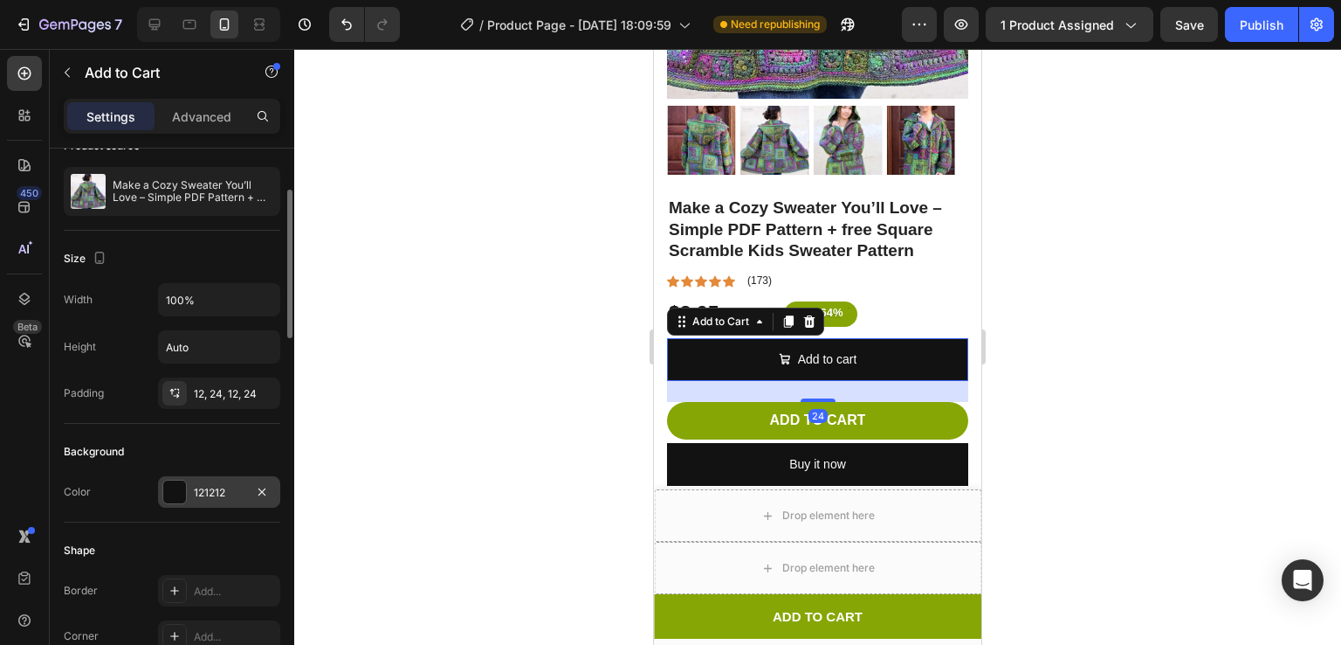
click at [168, 489] on div at bounding box center [174, 491] width 23 height 23
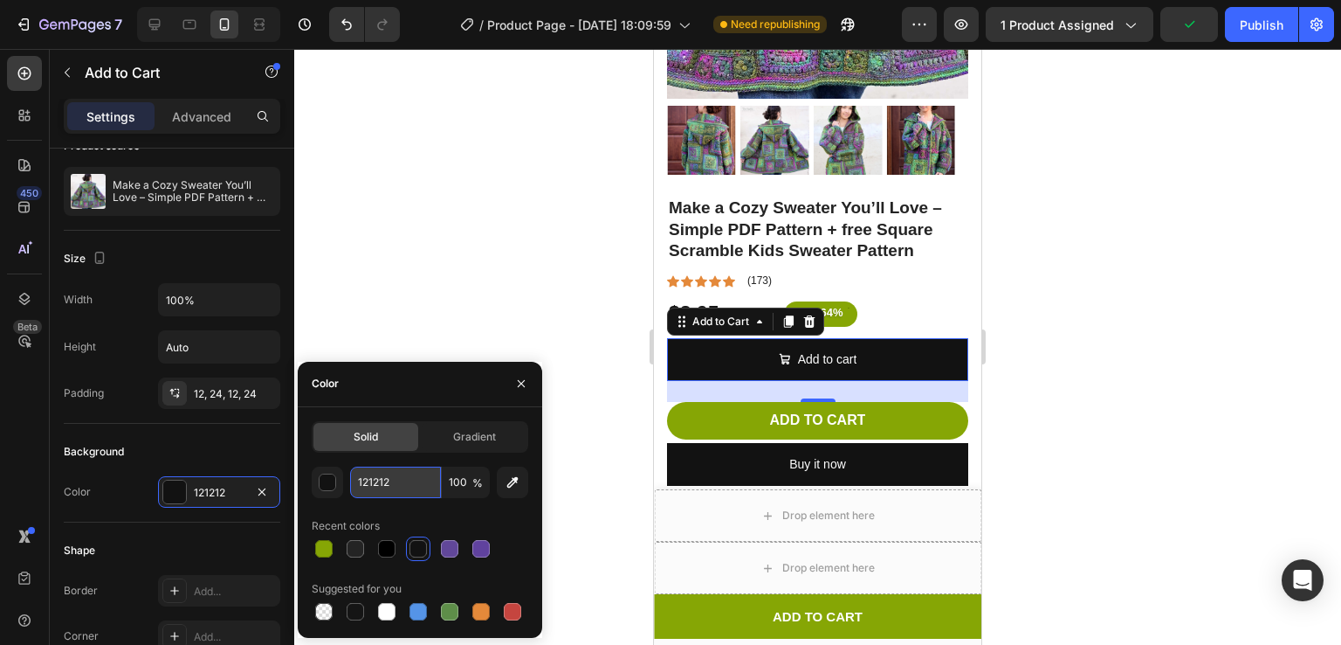
click at [395, 484] on input "121212" at bounding box center [395, 481] width 91 height 31
paste input "86A605"
type input "86A605"
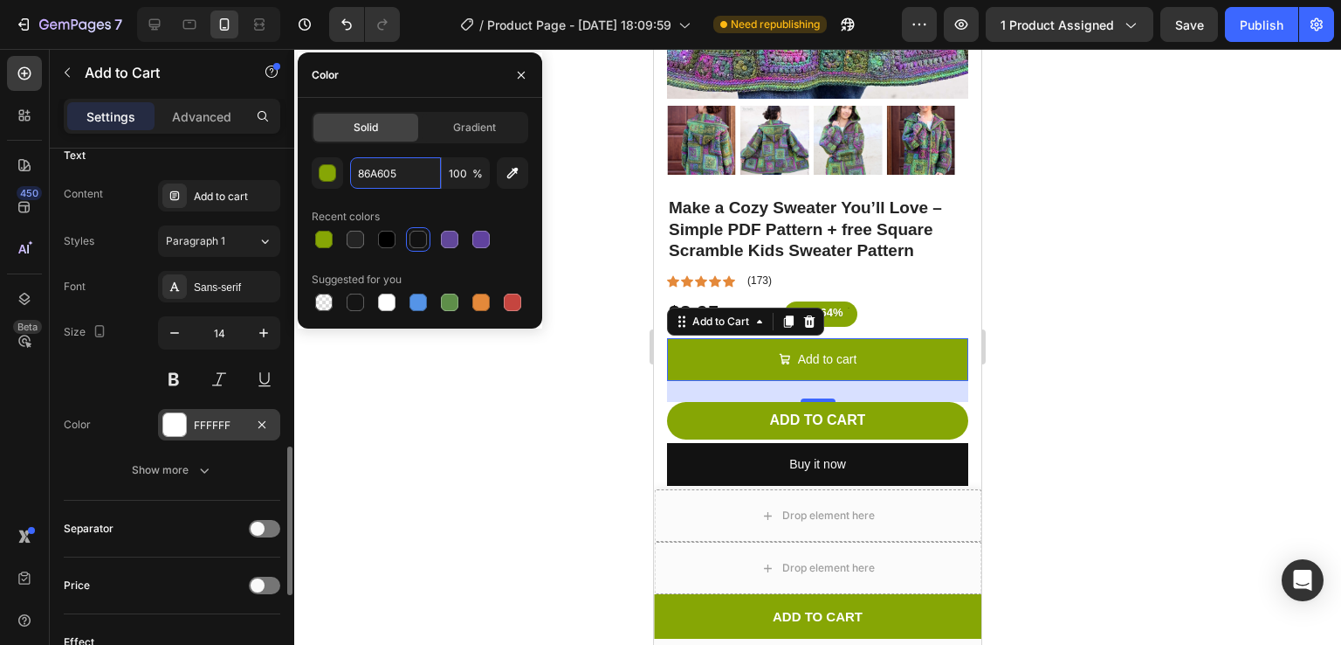
scroll to position [1145, 0]
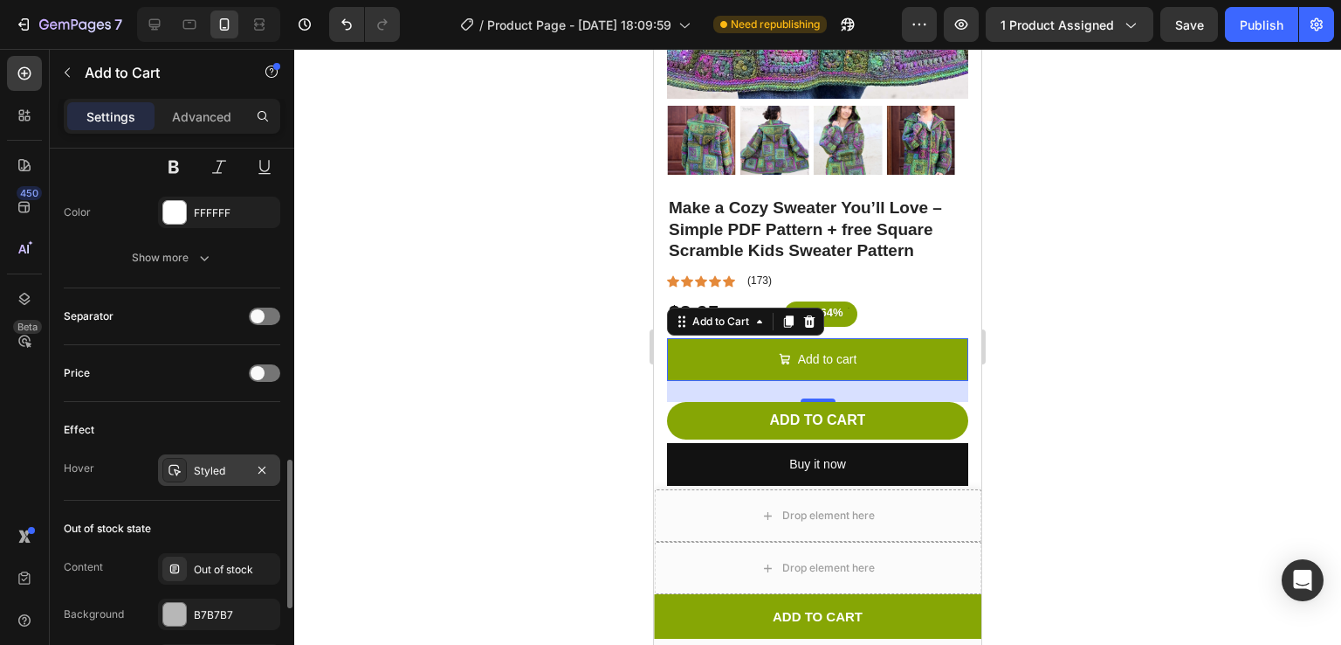
click at [202, 479] on div "Styled" at bounding box center [219, 469] width 122 height 31
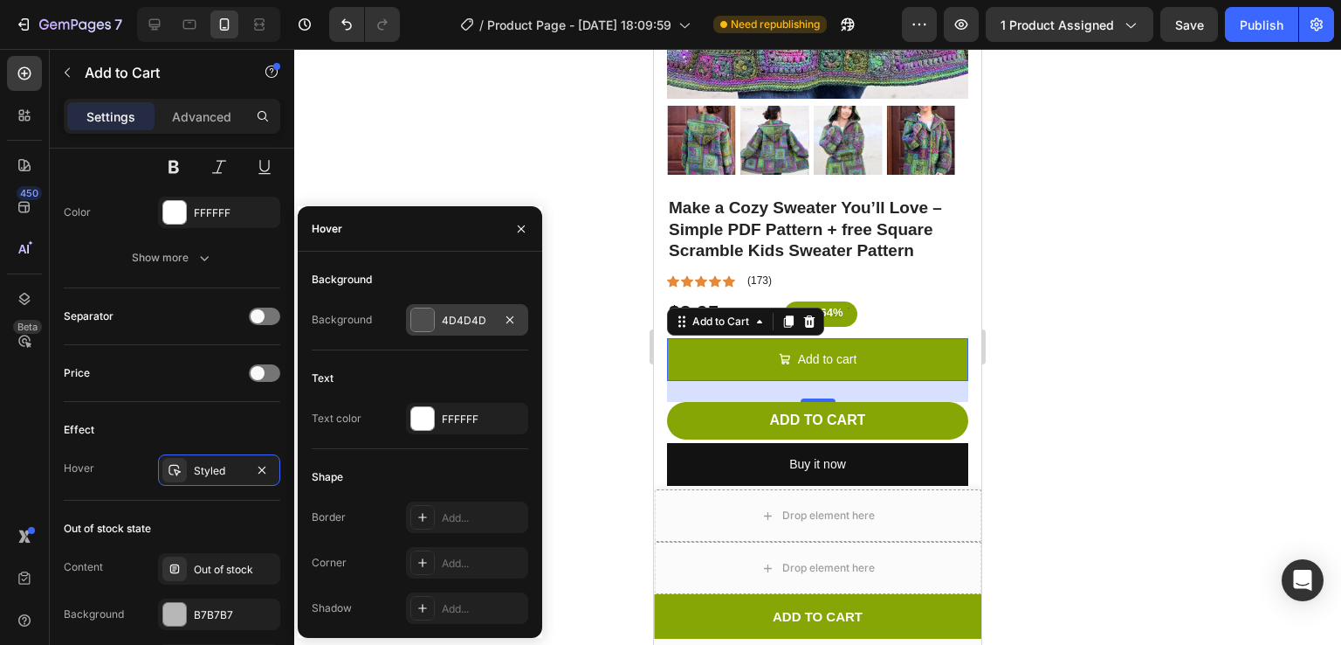
click at [431, 312] on div at bounding box center [422, 319] width 23 height 23
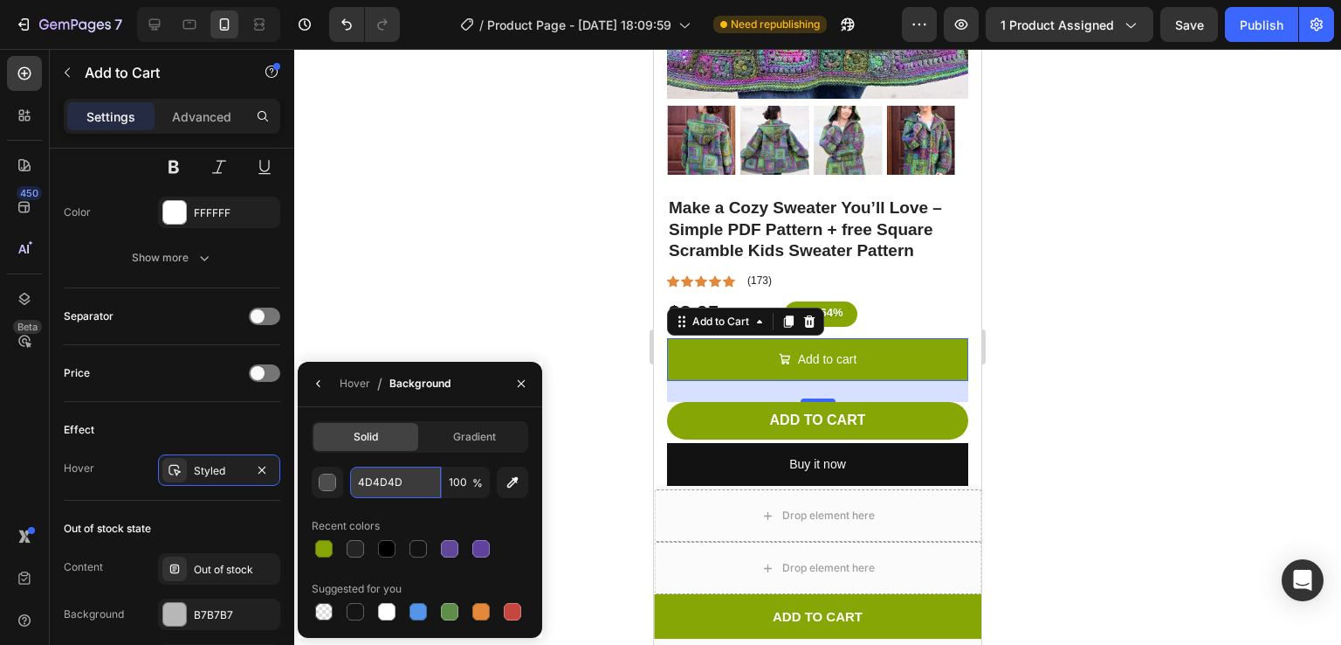
click at [0, 0] on input "4D4D4D" at bounding box center [0, 0] width 0 height 0
paste input "86A605"
type input "86A605"
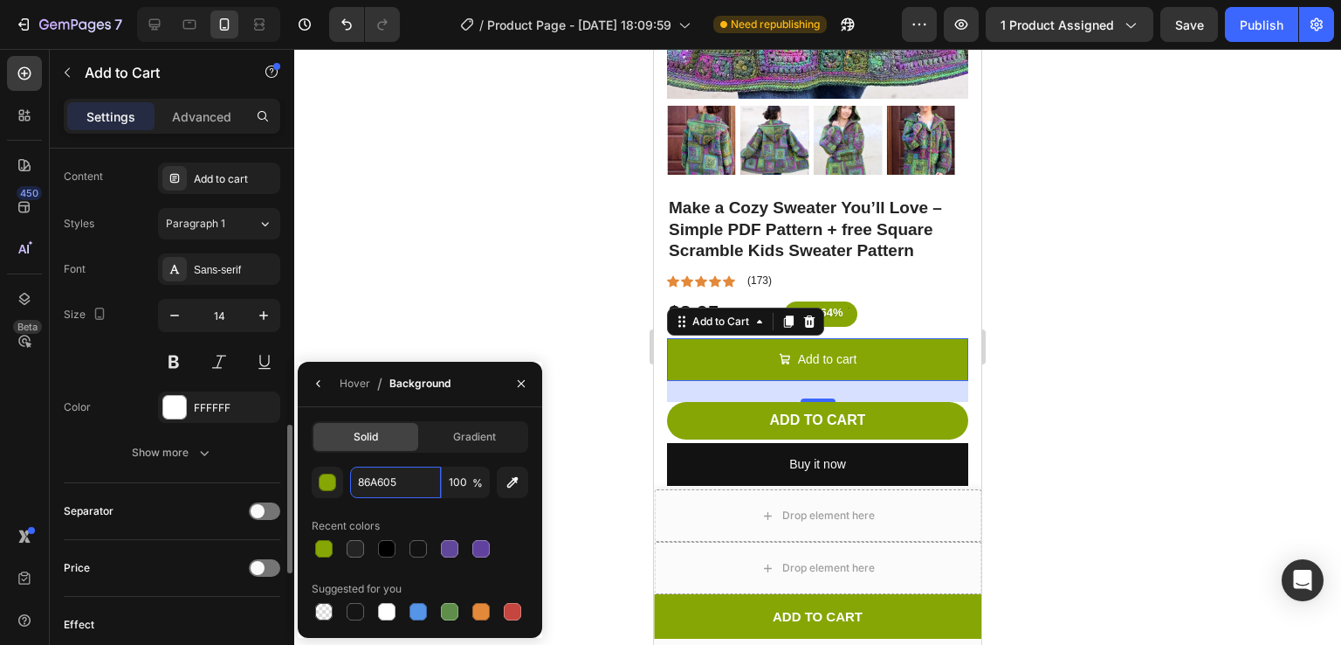
scroll to position [948, 0]
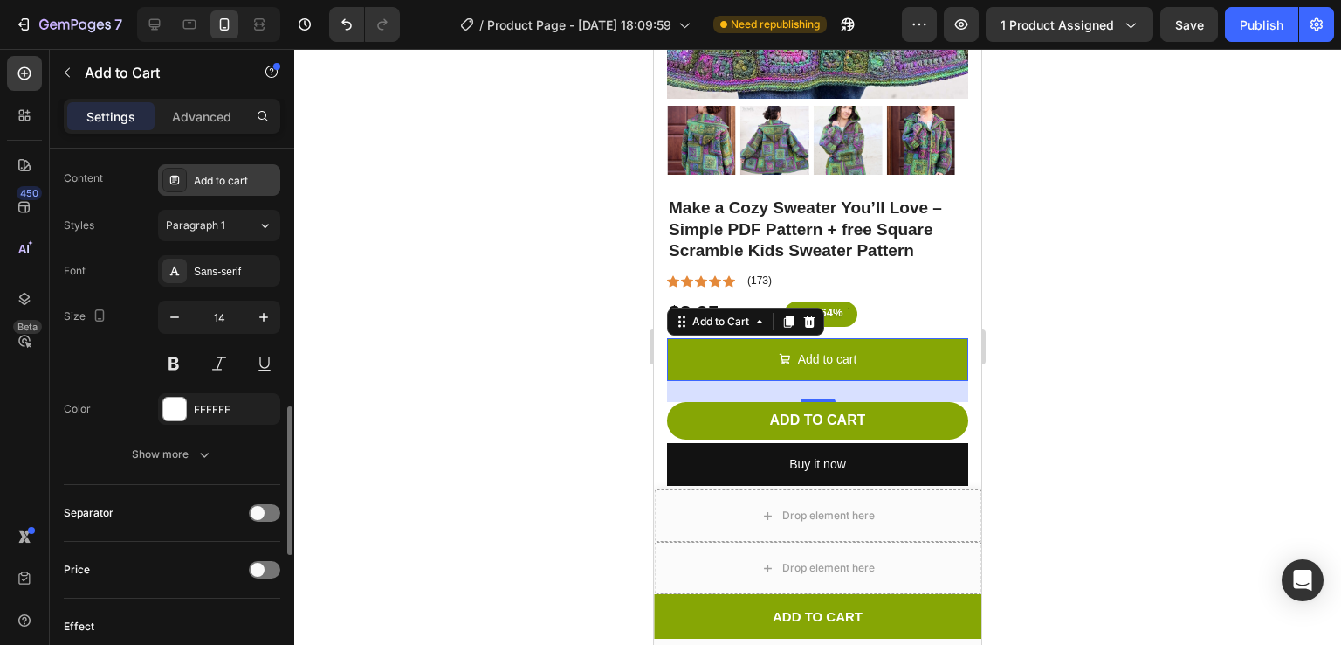
click at [237, 181] on div "Add to cart" at bounding box center [235, 181] width 82 height 16
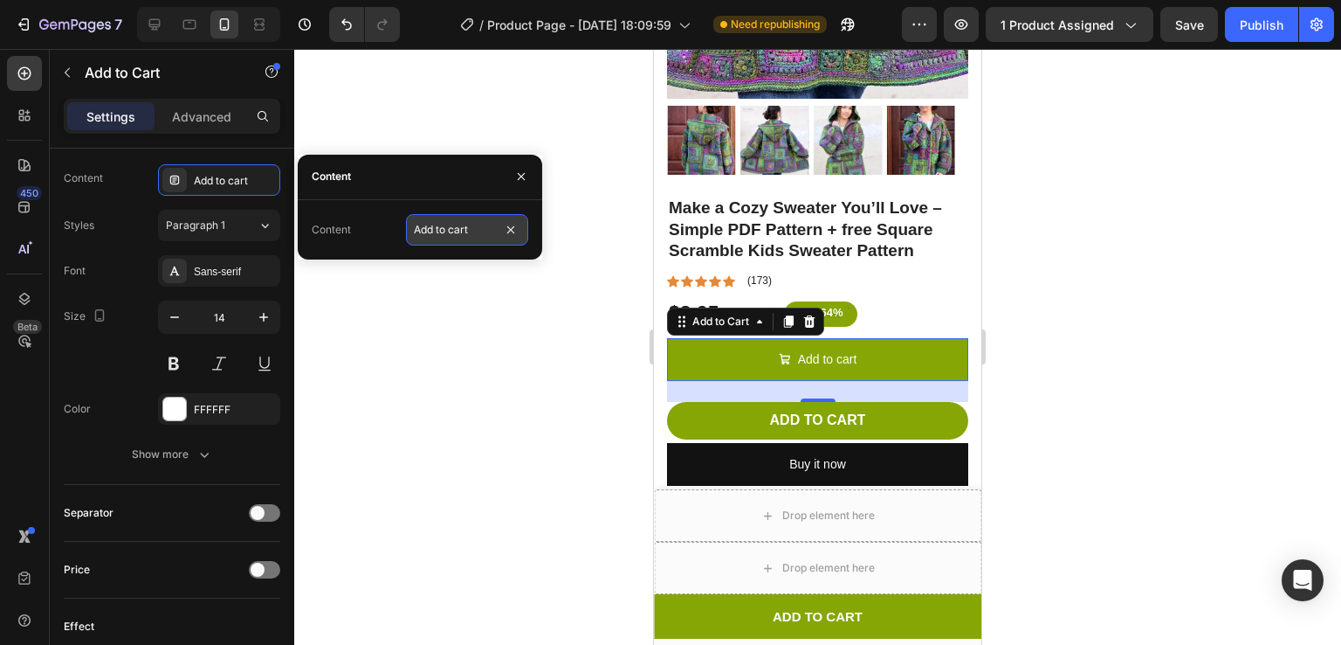
click at [482, 228] on input "Add to cart" at bounding box center [467, 229] width 122 height 31
type input "ADD TO CART"
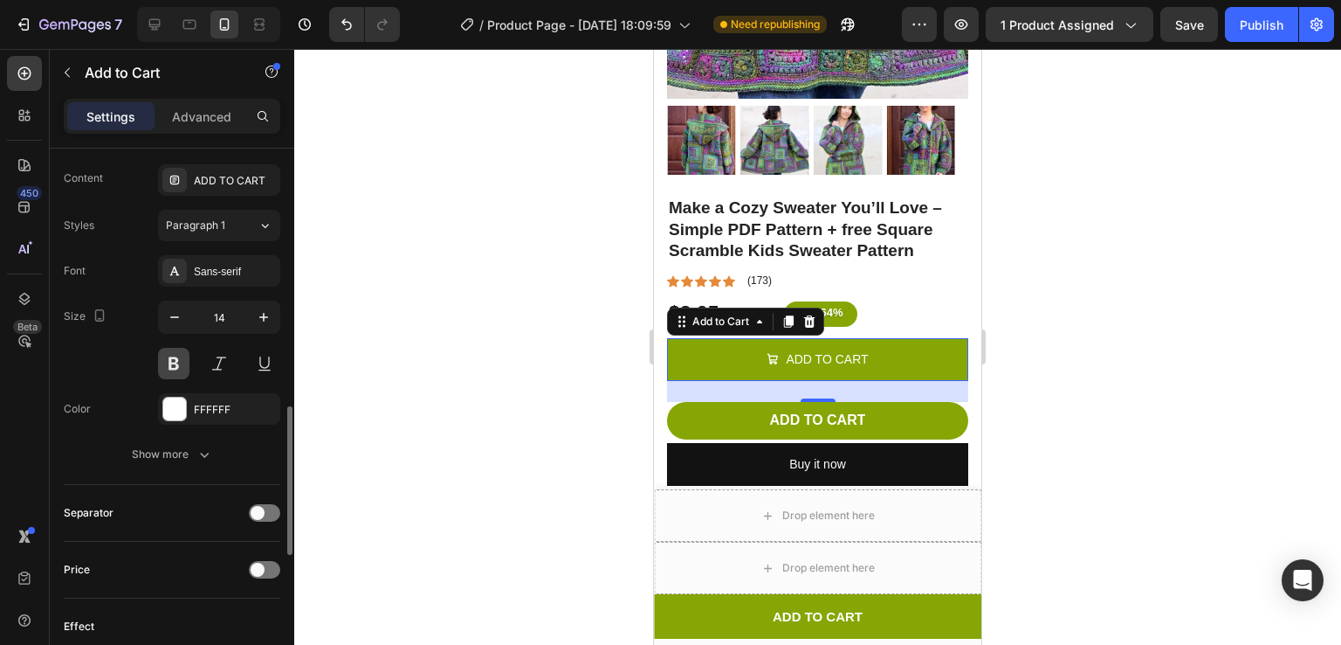
click at [160, 354] on button at bounding box center [173, 363] width 31 height 31
click at [245, 165] on div "ADD TO CART" at bounding box center [219, 179] width 122 height 31
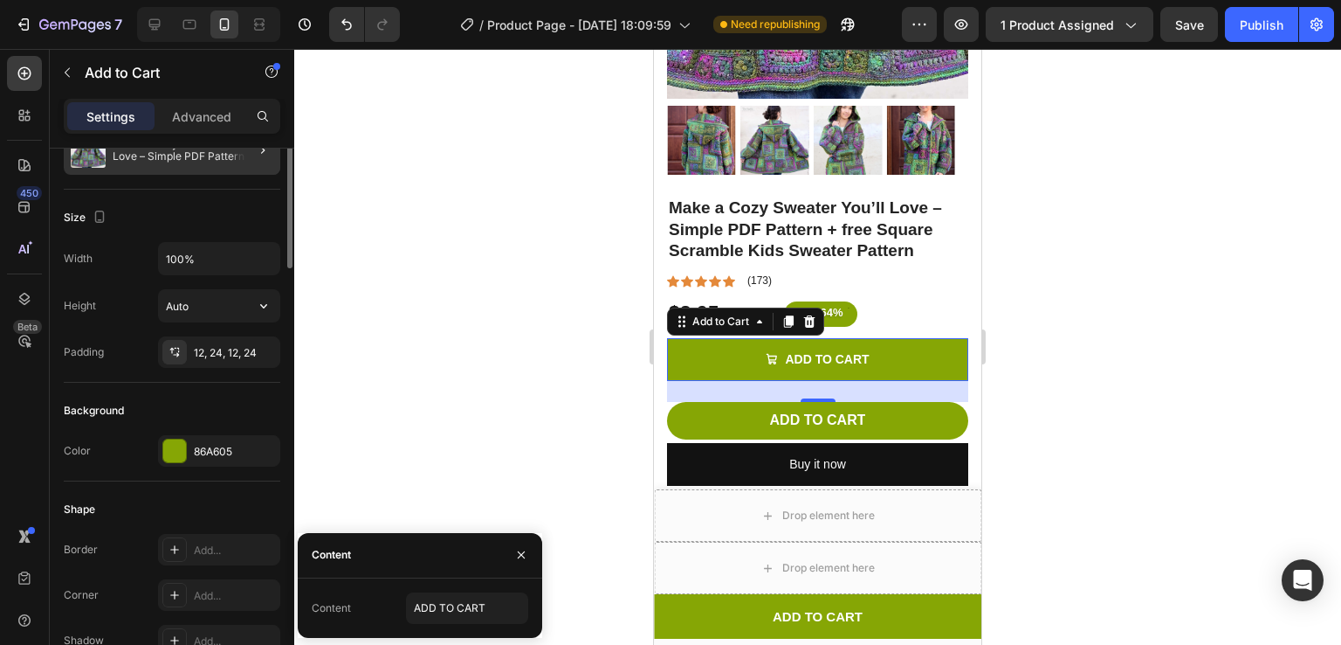
scroll to position [0, 0]
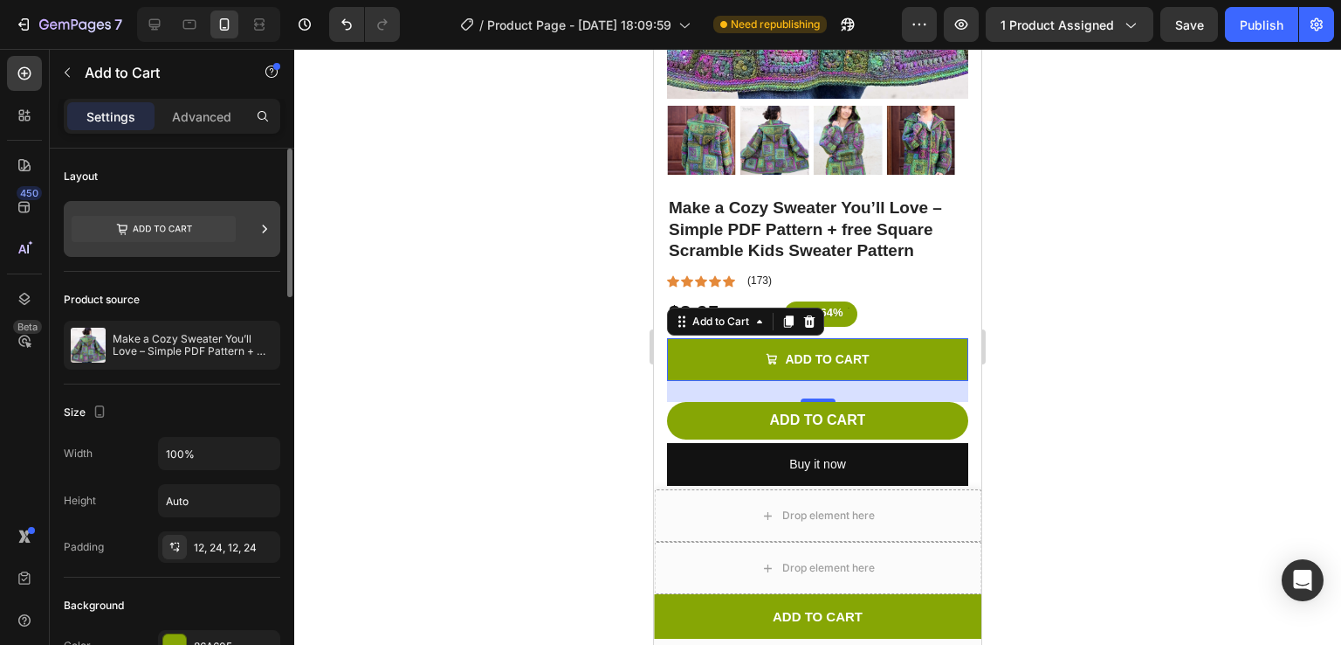
click at [179, 217] on icon at bounding box center [154, 229] width 164 height 26
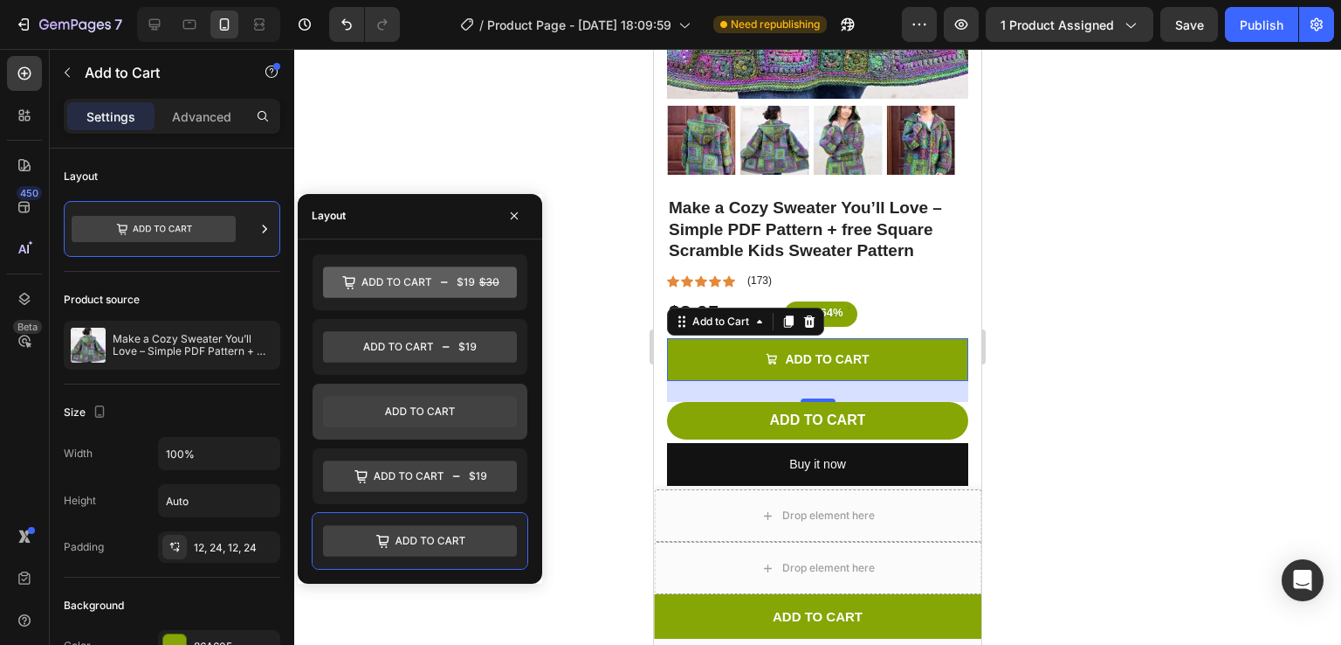
click at [418, 413] on icon at bounding box center [420, 411] width 194 height 31
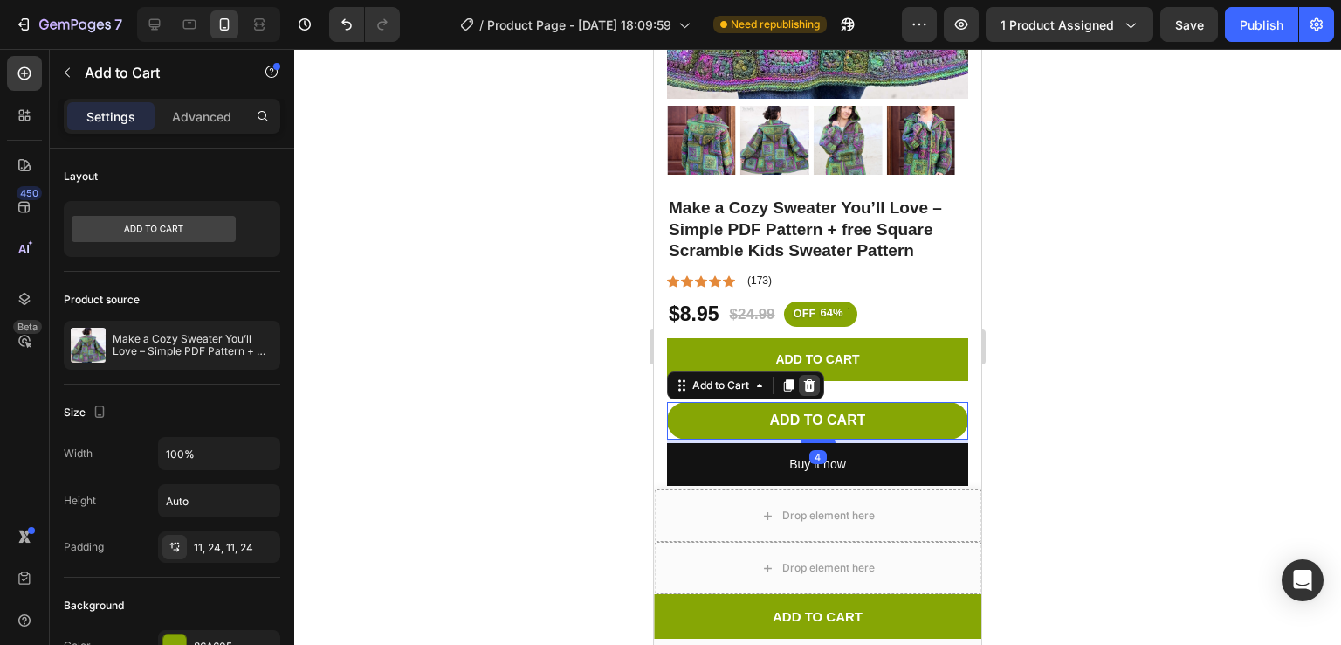
click at [804, 378] on icon at bounding box center [810, 385] width 14 height 14
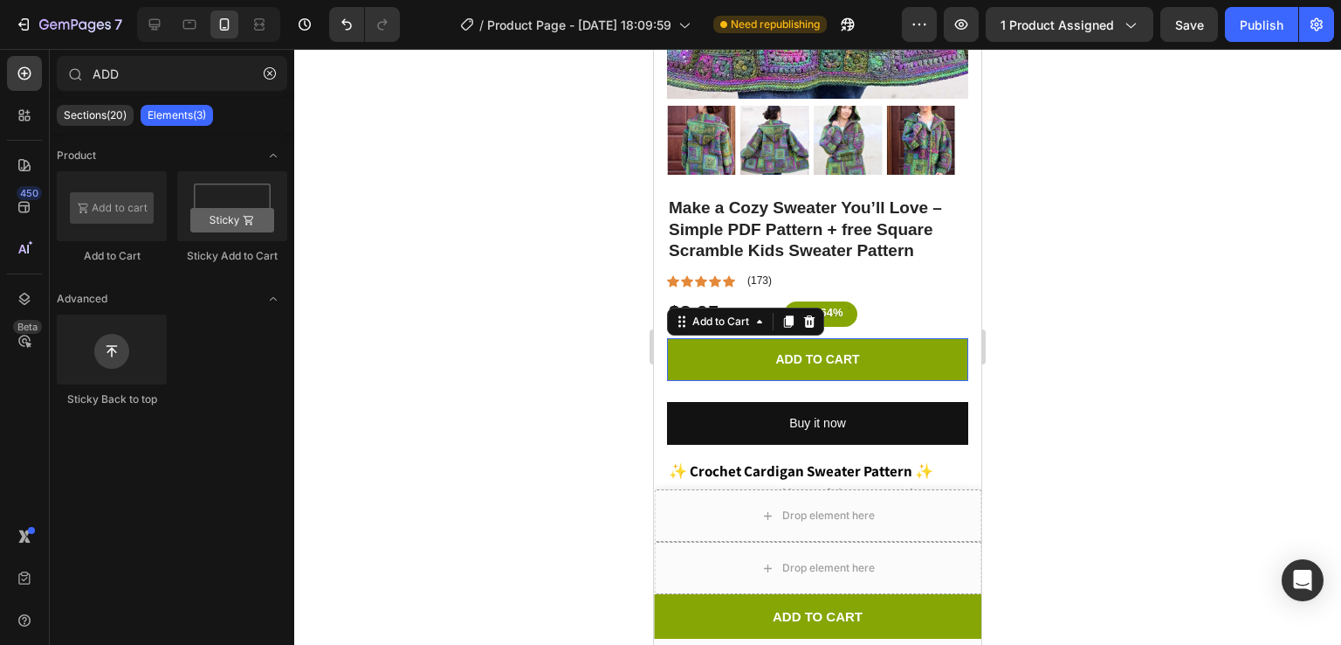
click at [872, 355] on button "ADD TO CART" at bounding box center [817, 359] width 301 height 43
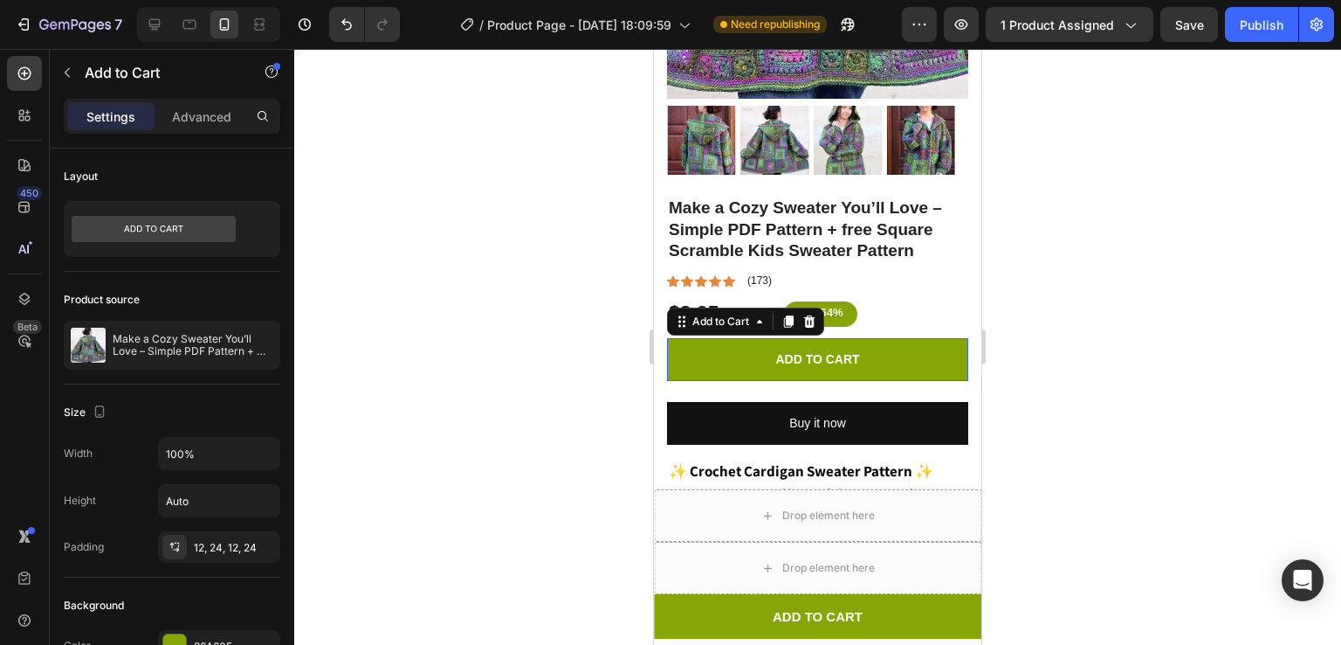
click at [893, 338] on button "ADD TO CART" at bounding box center [817, 359] width 301 height 43
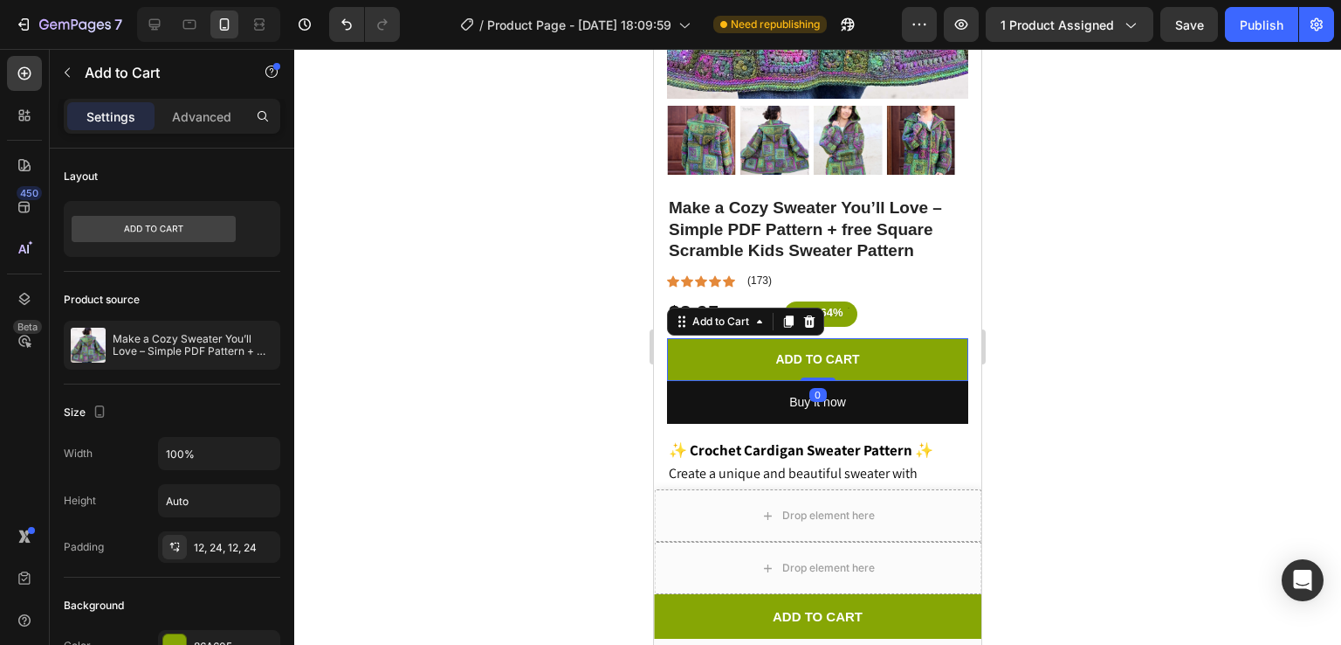
drag, startPoint x: 805, startPoint y: 380, endPoint x: 805, endPoint y: 353, distance: 27.1
click at [805, 353] on div "ADD TO CART Add to Cart 0" at bounding box center [817, 359] width 301 height 43
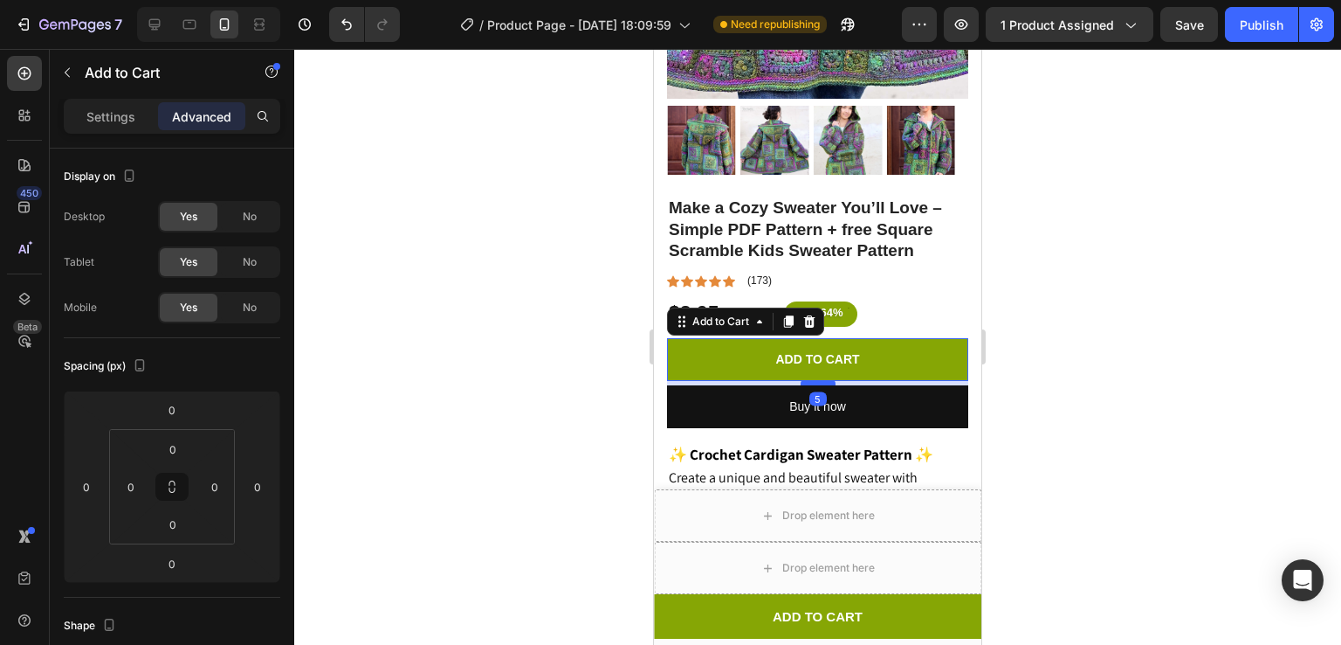
click at [813, 380] on div at bounding box center [818, 382] width 35 height 5
type input "5"
click at [1084, 353] on div at bounding box center [817, 347] width 1047 height 596
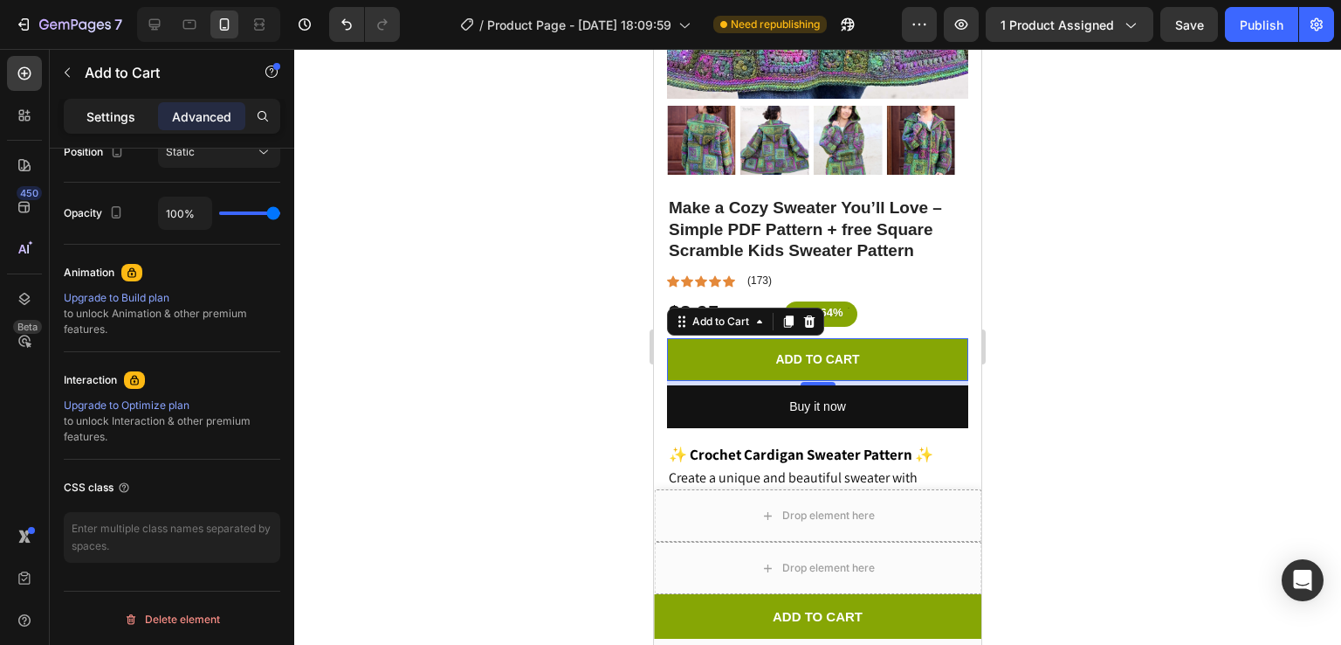
click at [108, 117] on p "Settings" at bounding box center [110, 116] width 49 height 18
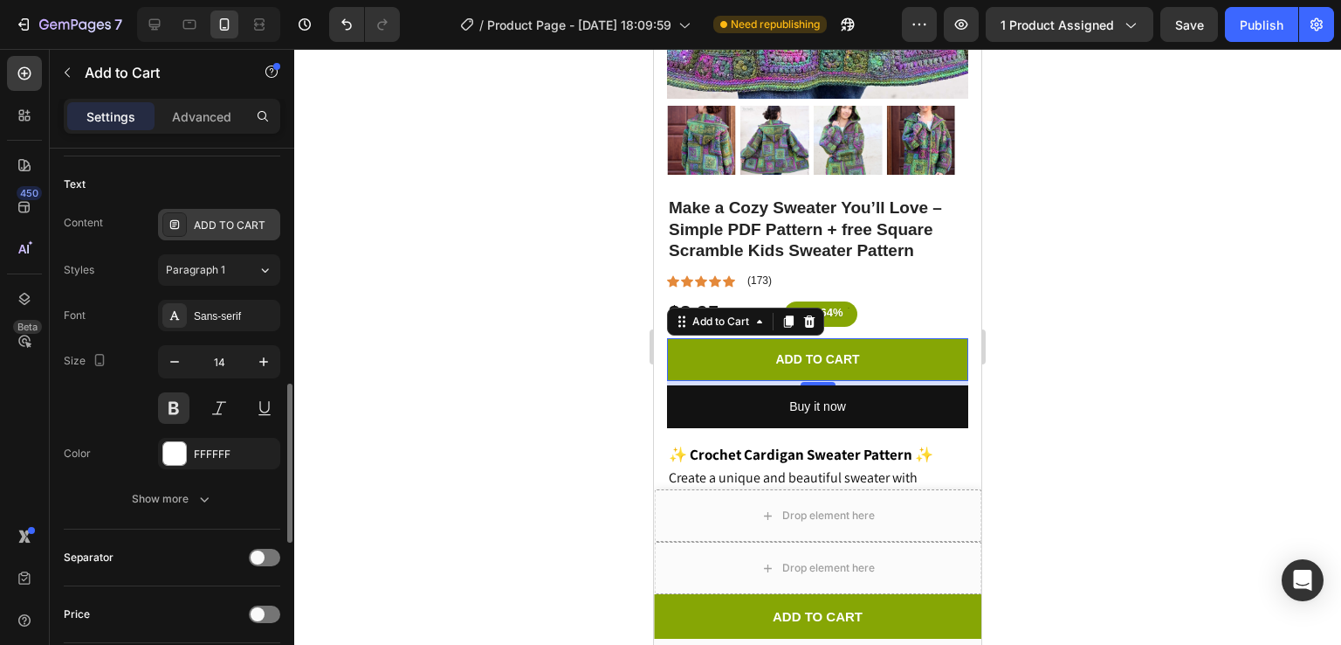
scroll to position [775, 0]
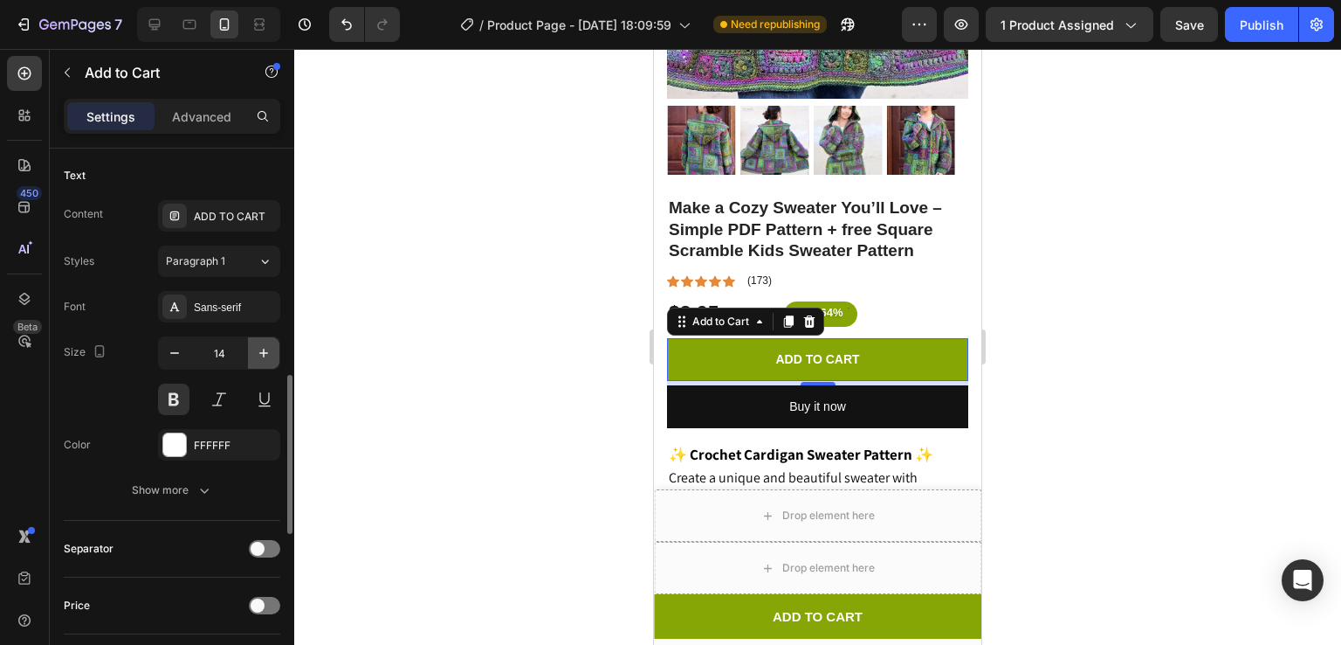
click at [262, 352] on icon "button" at bounding box center [263, 352] width 17 height 17
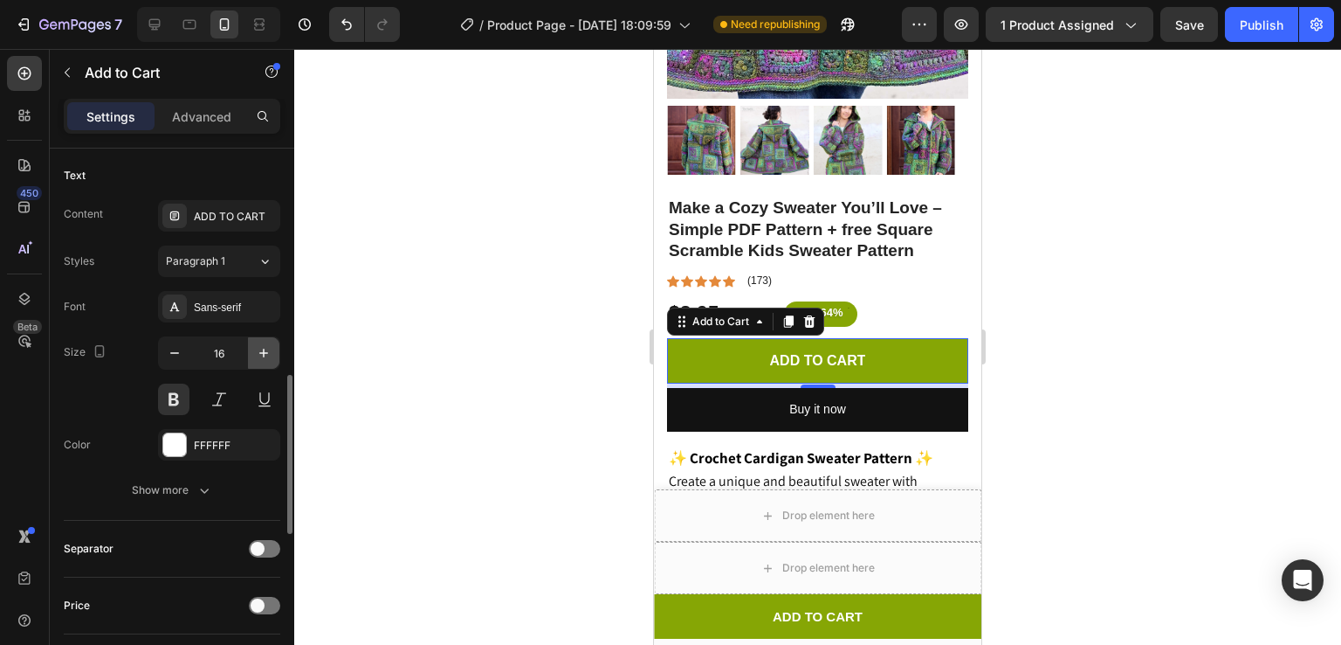
click at [262, 352] on icon "button" at bounding box center [263, 352] width 17 height 17
type input "17"
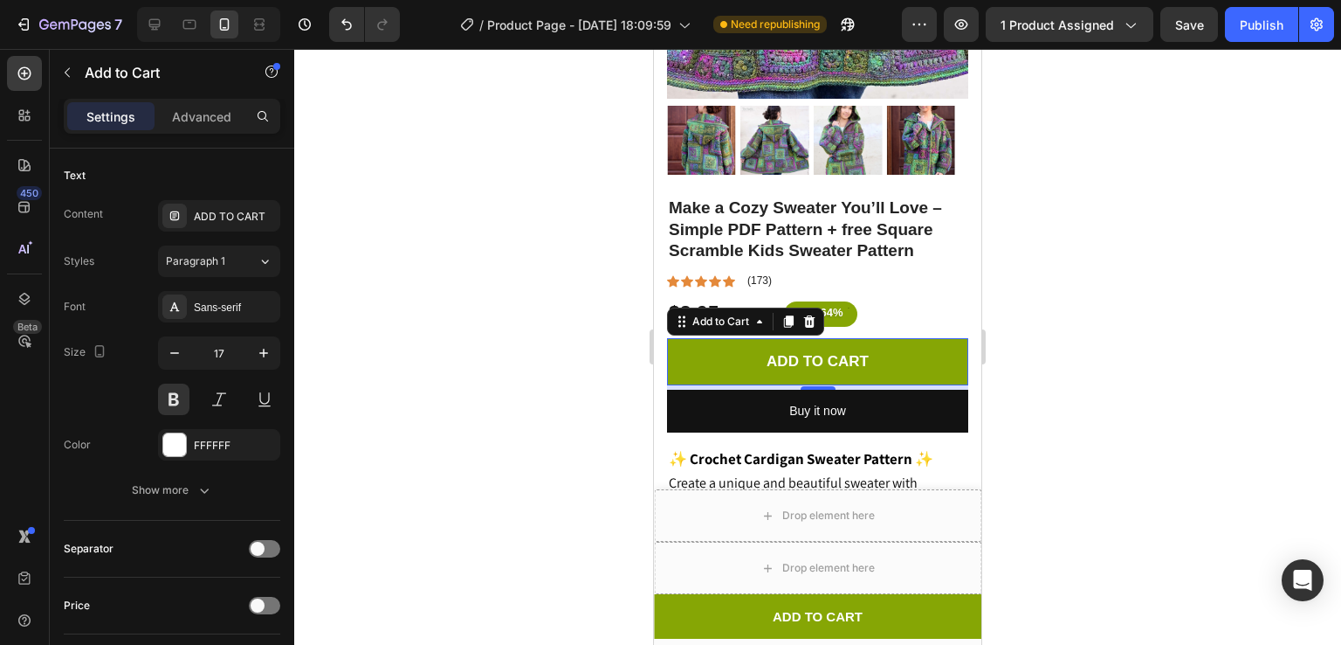
click at [1084, 380] on div at bounding box center [817, 347] width 1047 height 596
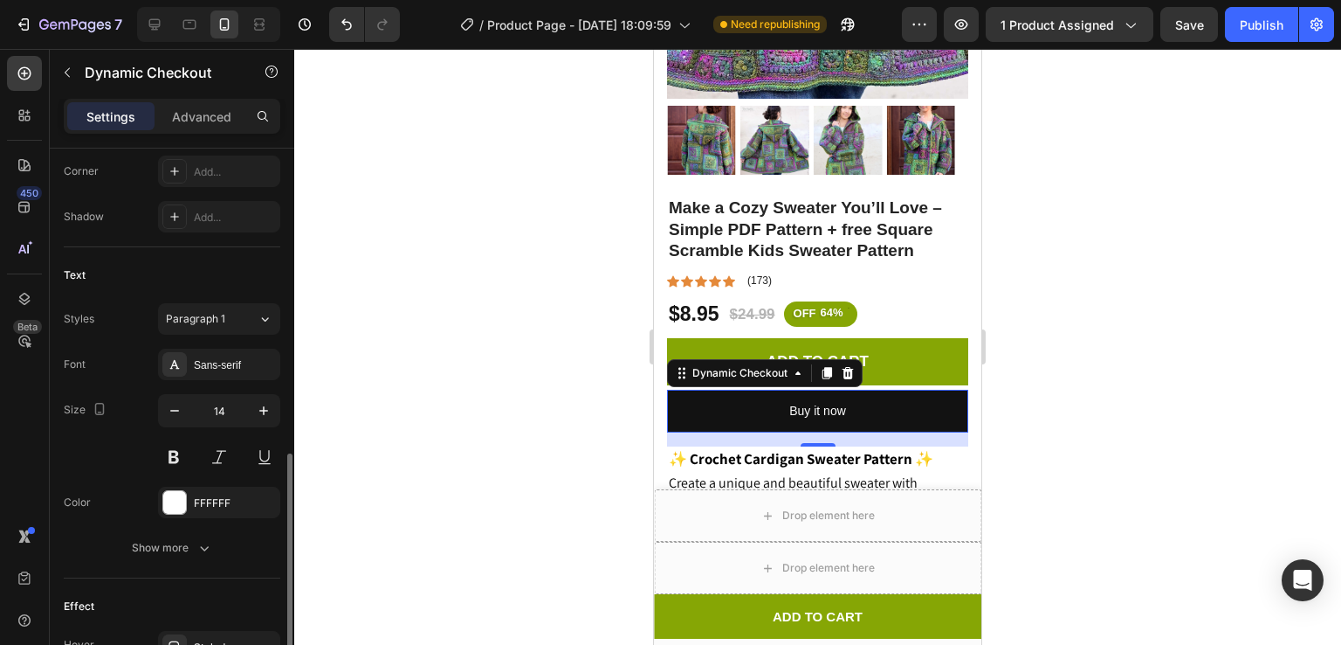
scroll to position [615, 0]
click at [271, 410] on icon "button" at bounding box center [263, 411] width 17 height 17
type input "15"
click at [493, 398] on div at bounding box center [817, 347] width 1047 height 596
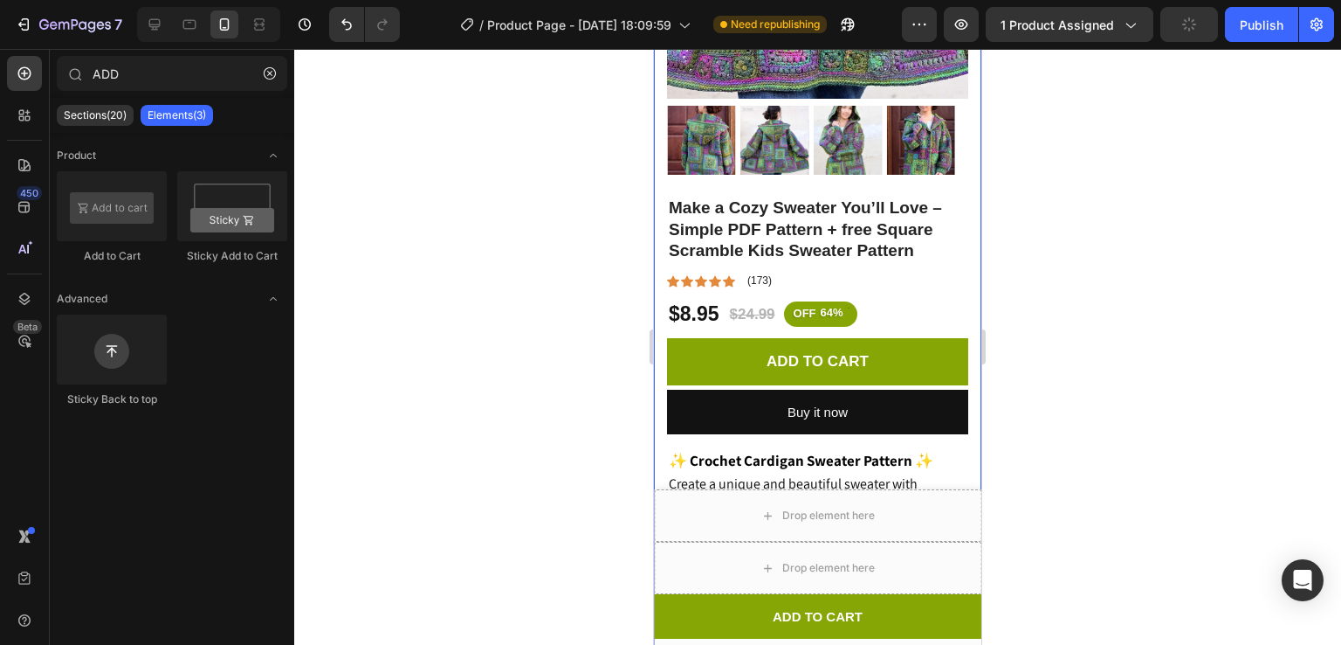
click at [1051, 291] on div at bounding box center [817, 347] width 1047 height 596
click at [1271, 38] on button "Publish" at bounding box center [1261, 24] width 73 height 35
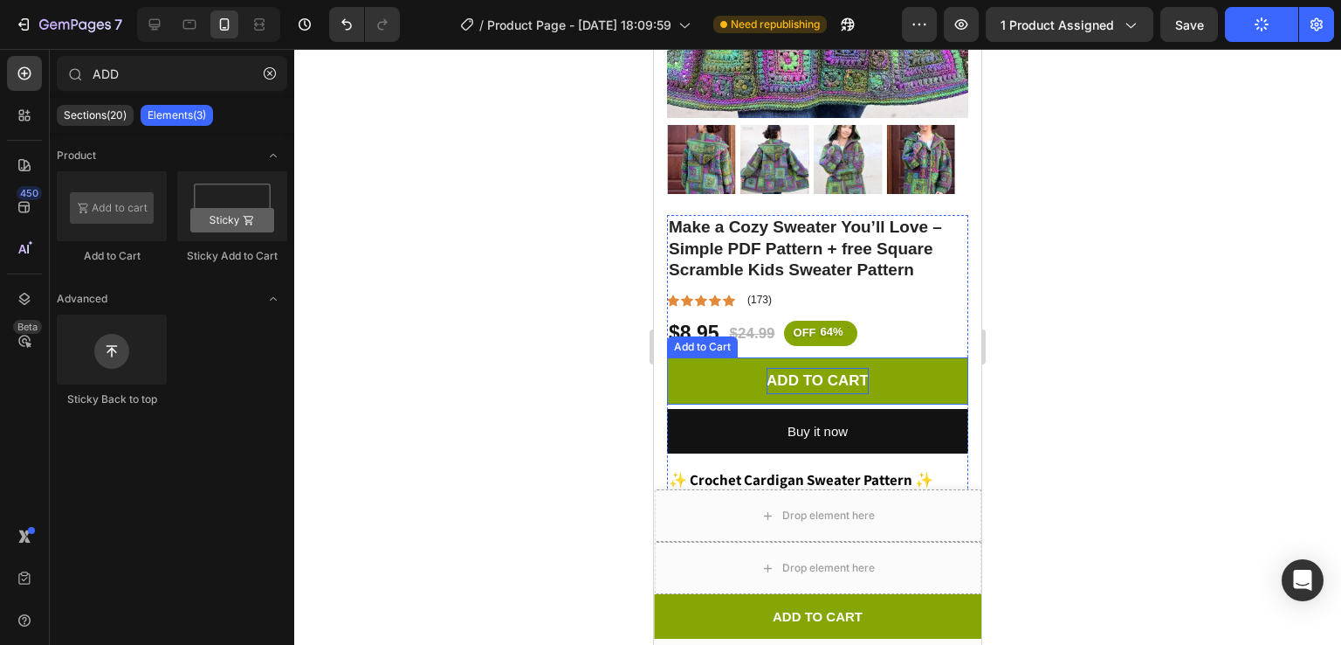
scroll to position [419, 0]
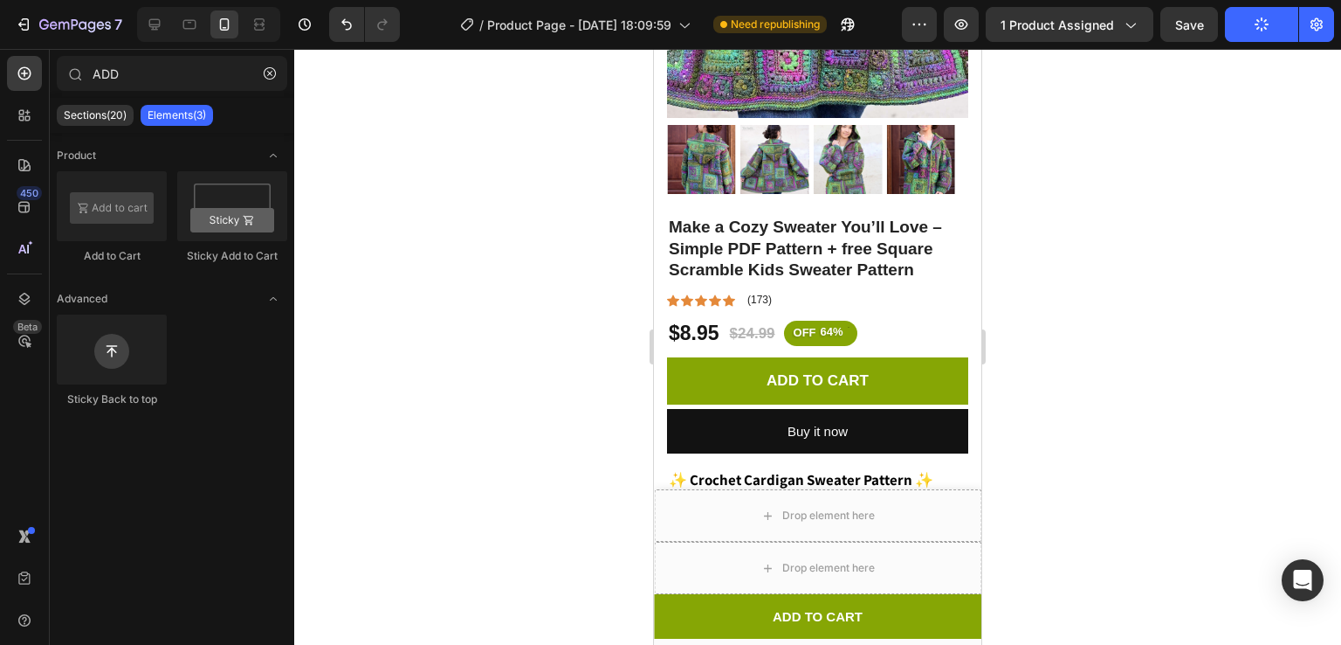
click at [1079, 342] on div at bounding box center [817, 347] width 1047 height 596
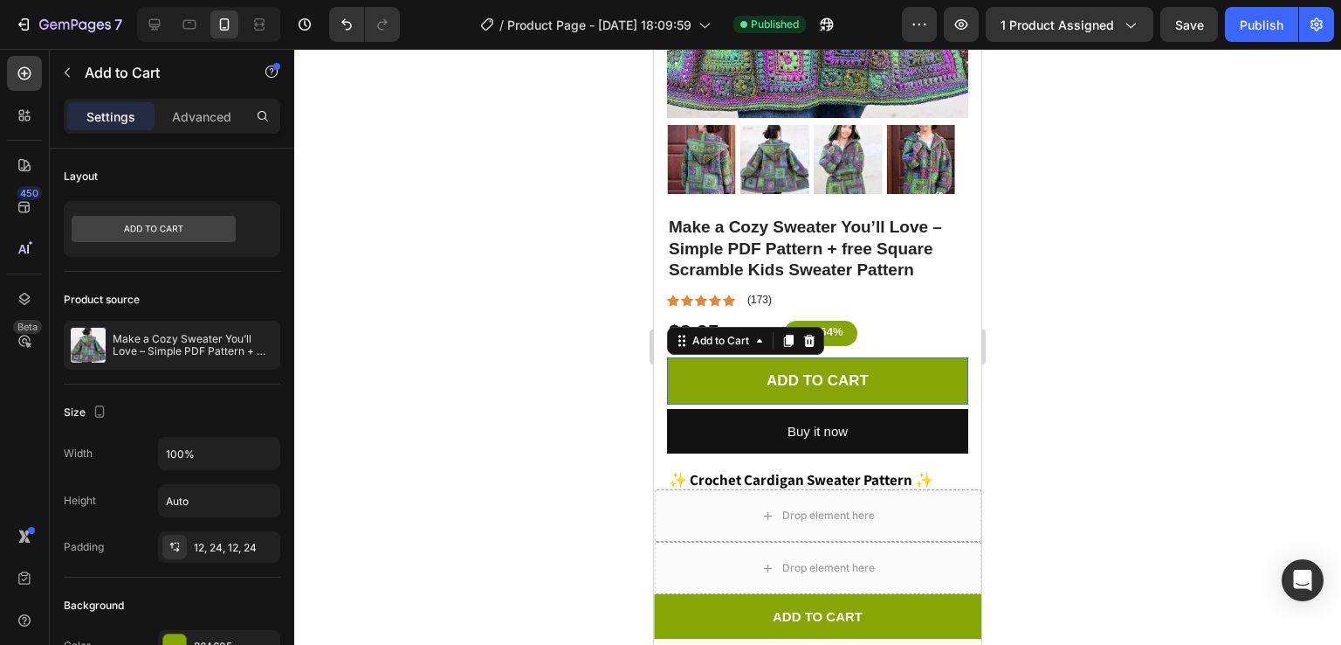
click at [713, 363] on button "ADD TO CART" at bounding box center [817, 381] width 301 height 48
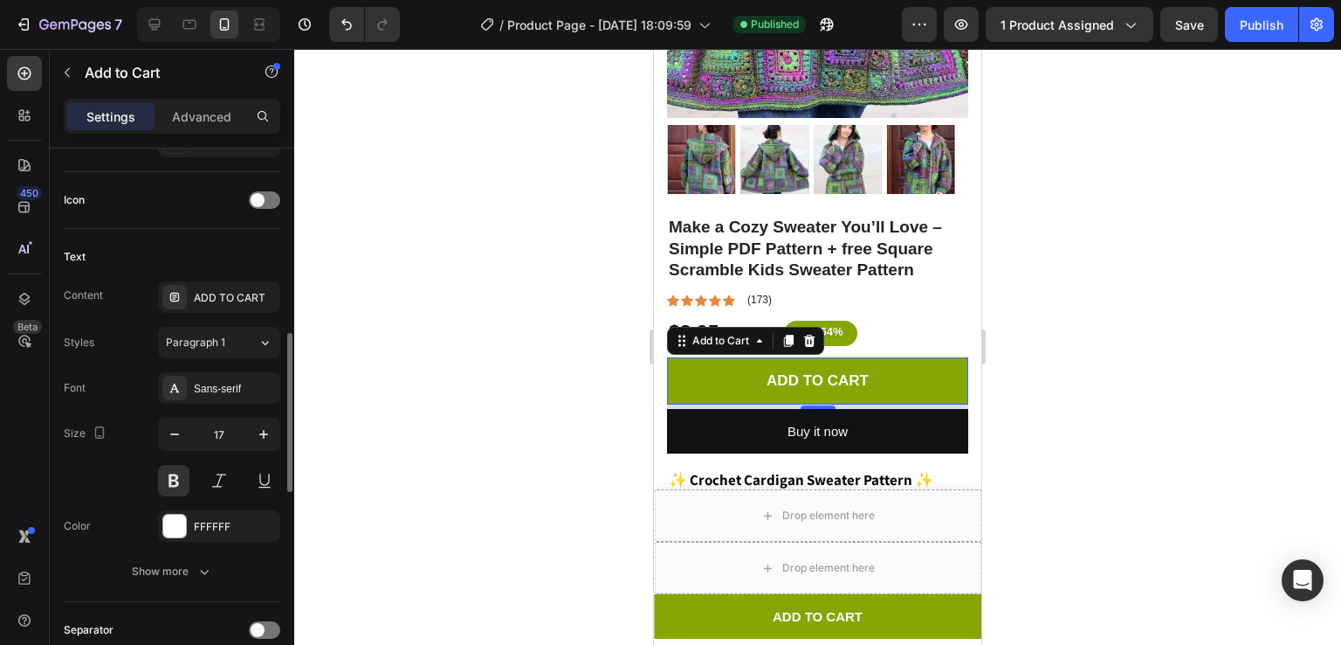
scroll to position [695, 0]
click at [178, 429] on icon "button" at bounding box center [174, 432] width 17 height 17
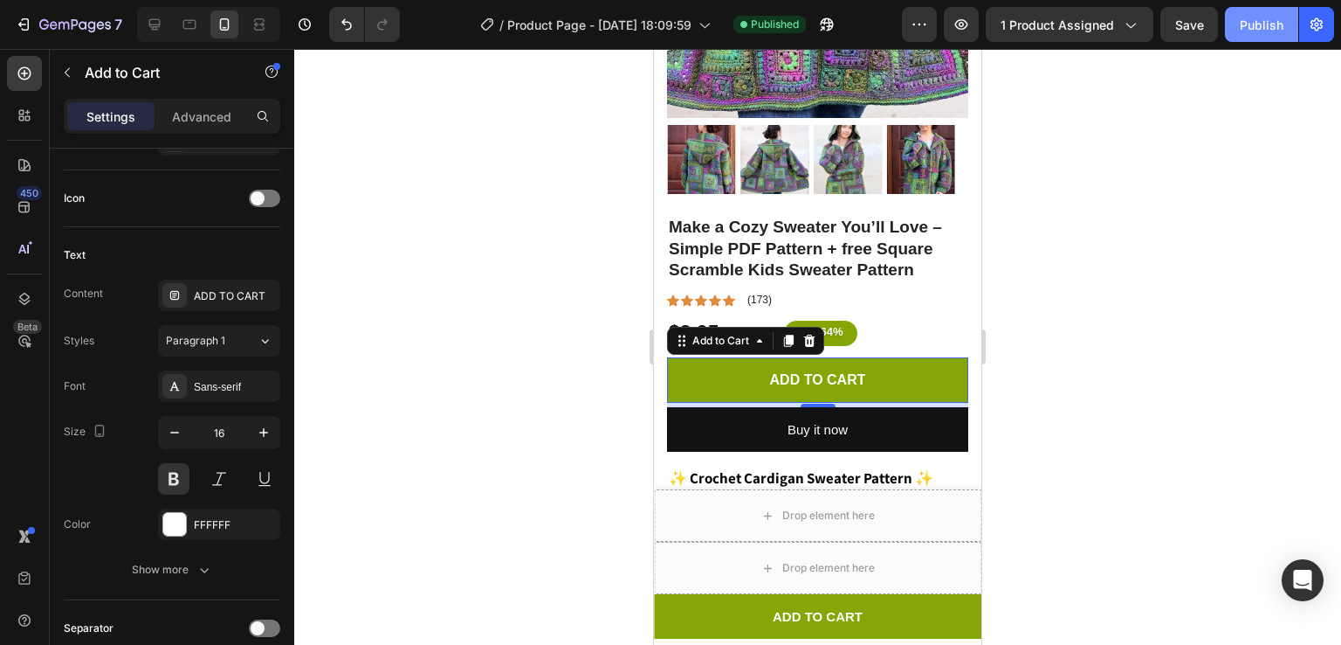
click at [1267, 13] on button "Publish" at bounding box center [1261, 24] width 73 height 35
click at [183, 434] on button "button" at bounding box center [174, 432] width 31 height 31
type input "14"
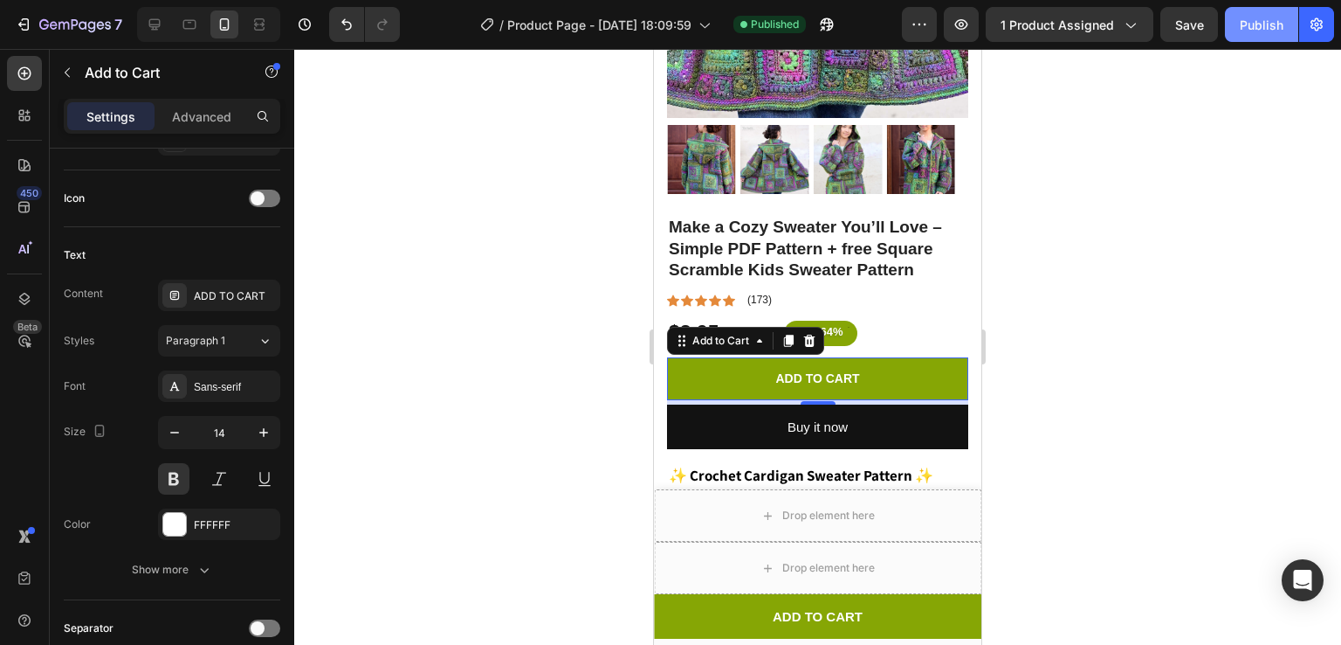
click at [1286, 23] on button "Publish" at bounding box center [1261, 24] width 73 height 35
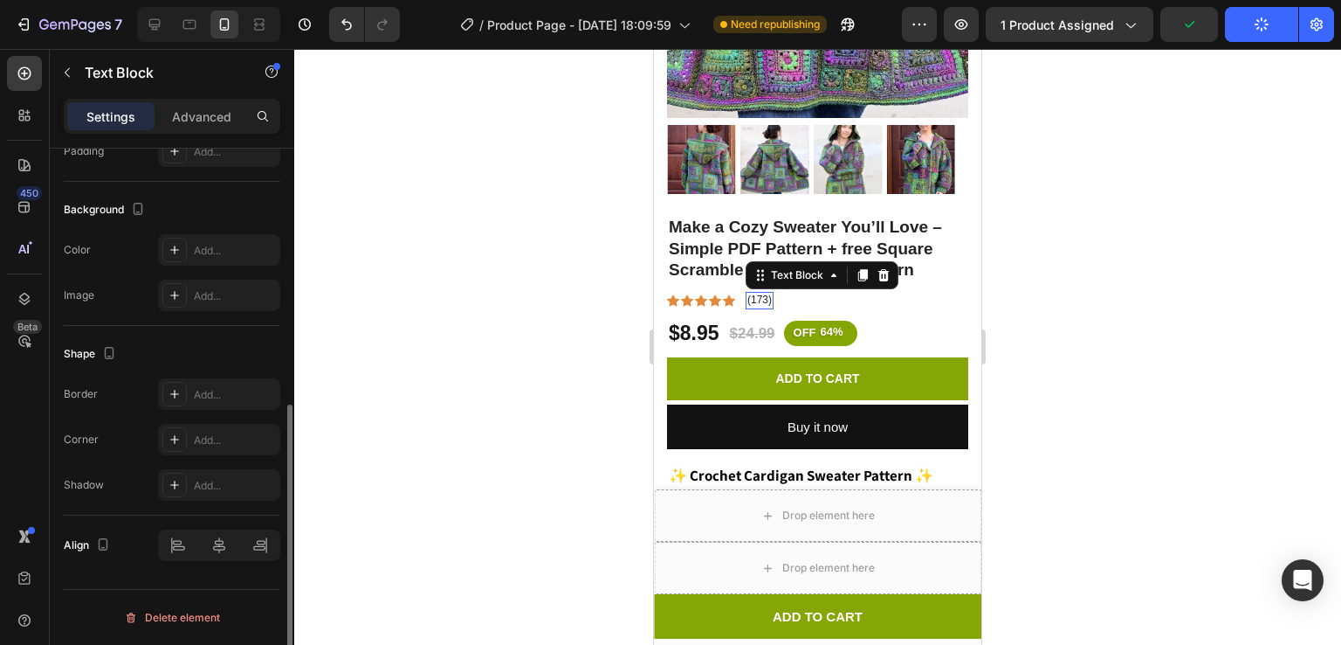
scroll to position [0, 0]
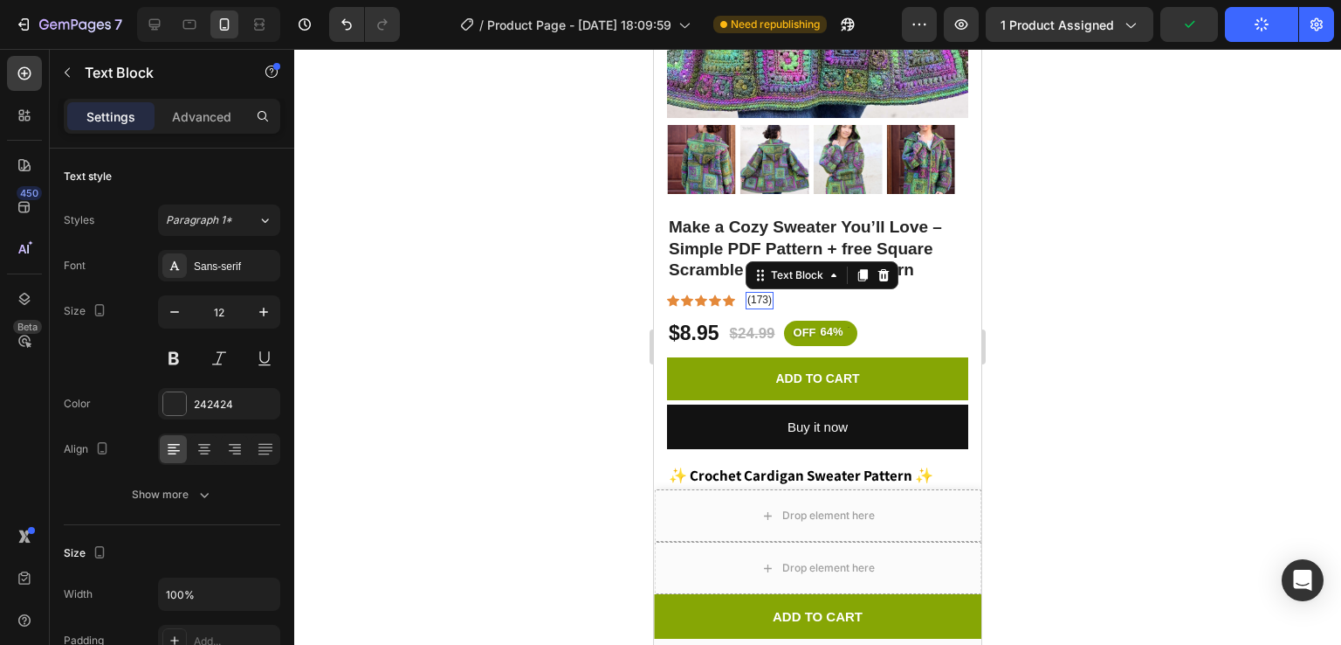
click at [762, 293] on p "(173)" at bounding box center [760, 300] width 24 height 14
click at [763, 293] on p "(173)" at bounding box center [760, 300] width 24 height 14
click at [768, 293] on p "(173)" at bounding box center [760, 300] width 24 height 14
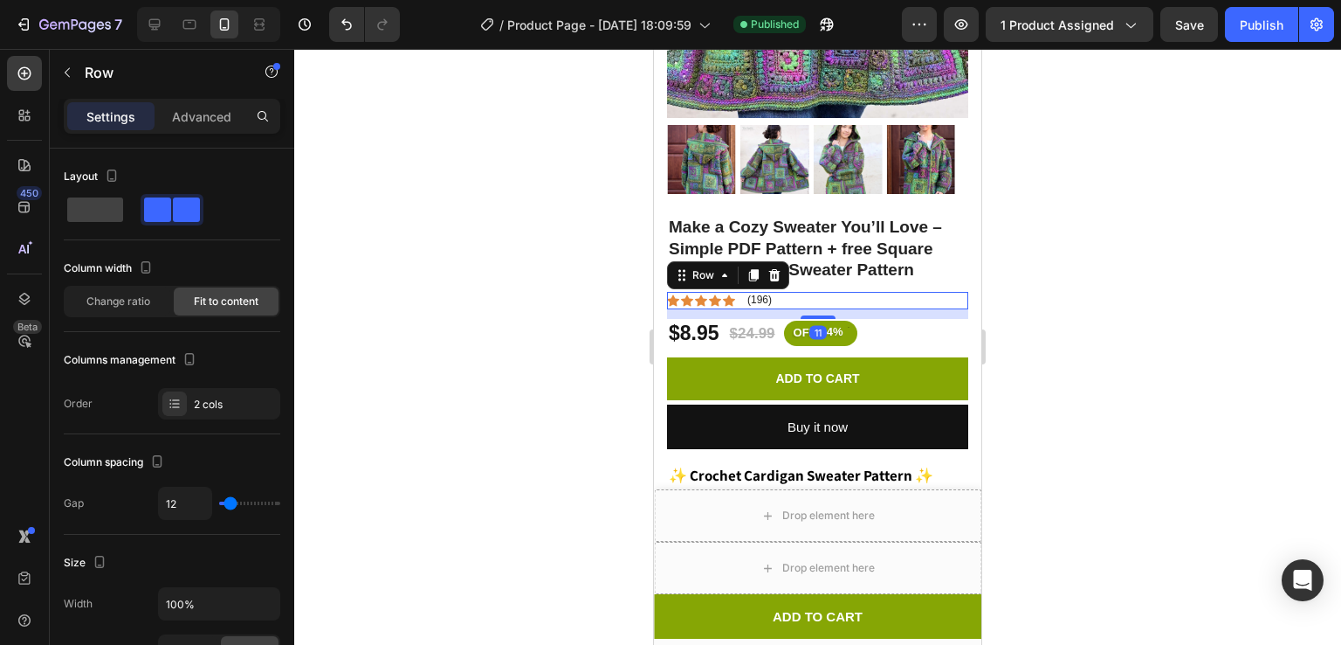
click at [1044, 309] on div at bounding box center [817, 347] width 1047 height 596
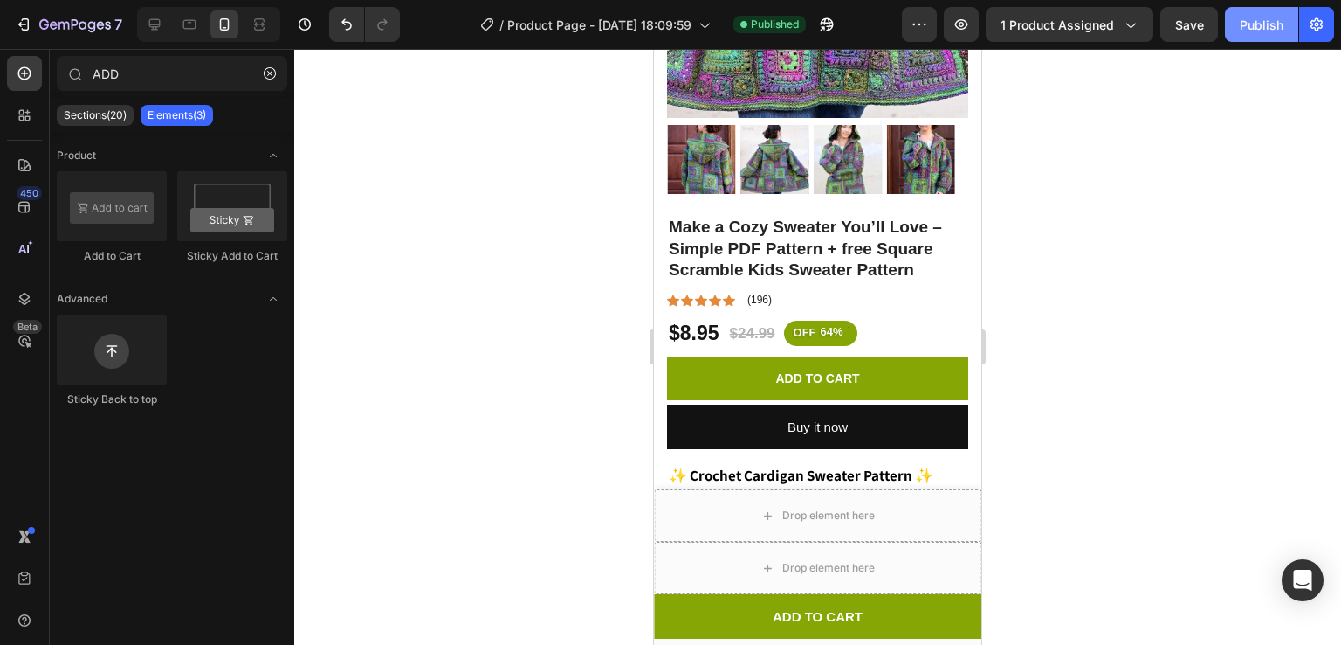
click at [1258, 26] on div "Publish" at bounding box center [1262, 25] width 44 height 18
click at [706, 319] on div "$8.95" at bounding box center [694, 334] width 54 height 30
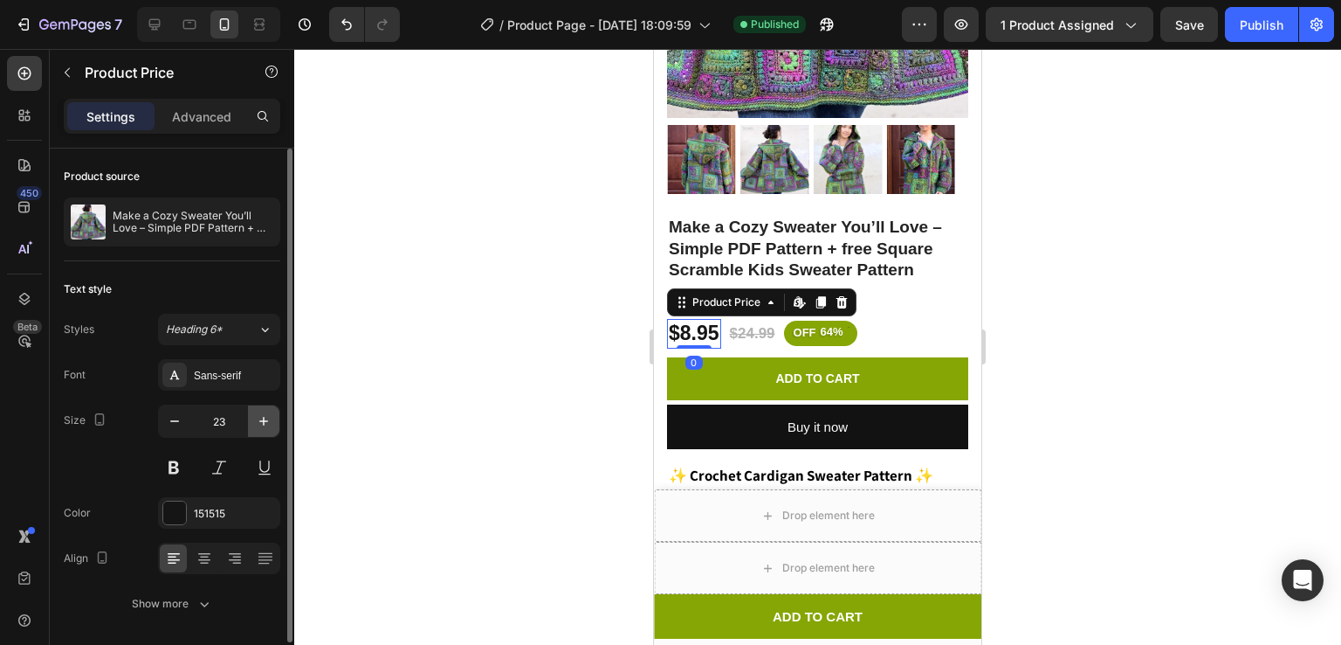
click at [265, 420] on icon "button" at bounding box center [263, 421] width 9 height 9
type input "24"
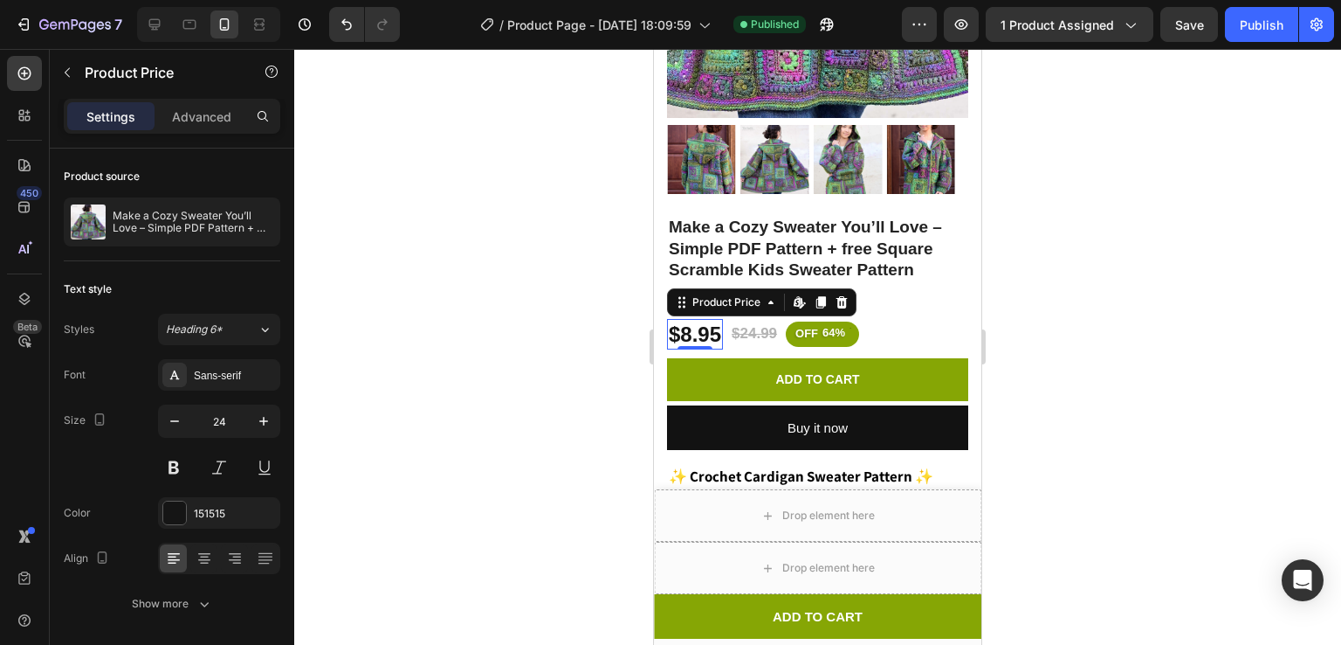
click at [573, 340] on div at bounding box center [817, 347] width 1047 height 596
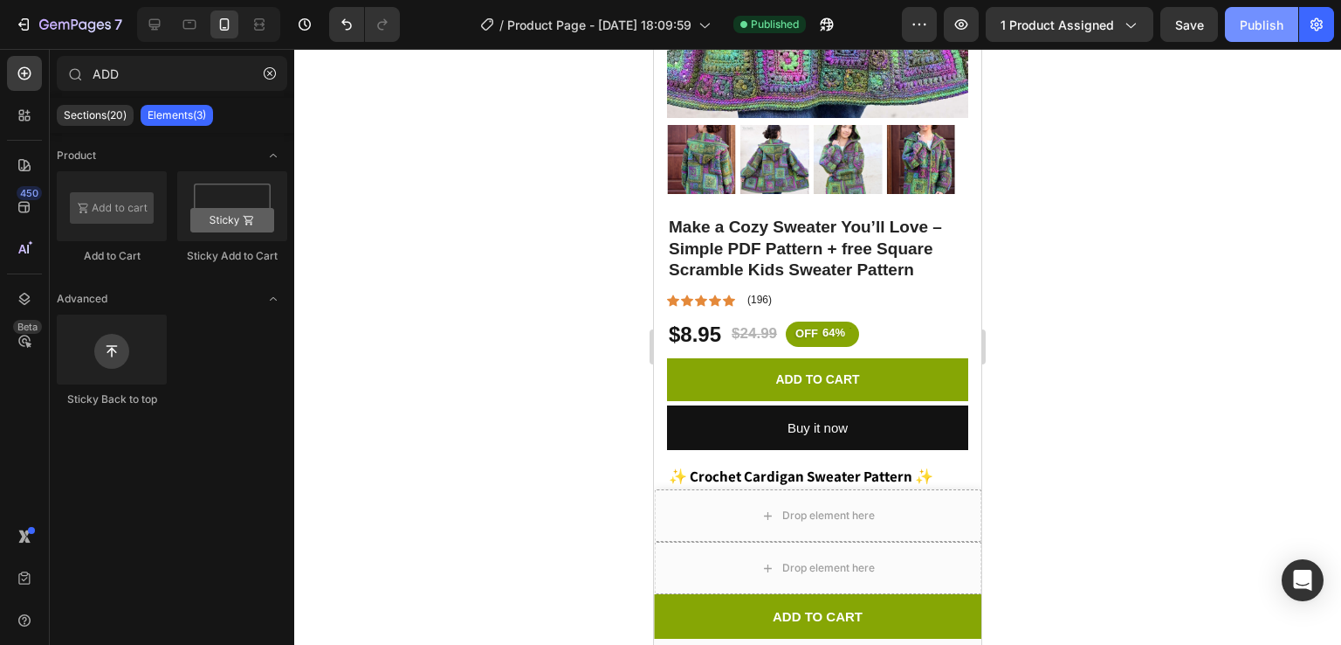
click at [1275, 19] on div "Publish" at bounding box center [1262, 25] width 44 height 18
click at [668, 294] on icon at bounding box center [673, 299] width 12 height 11
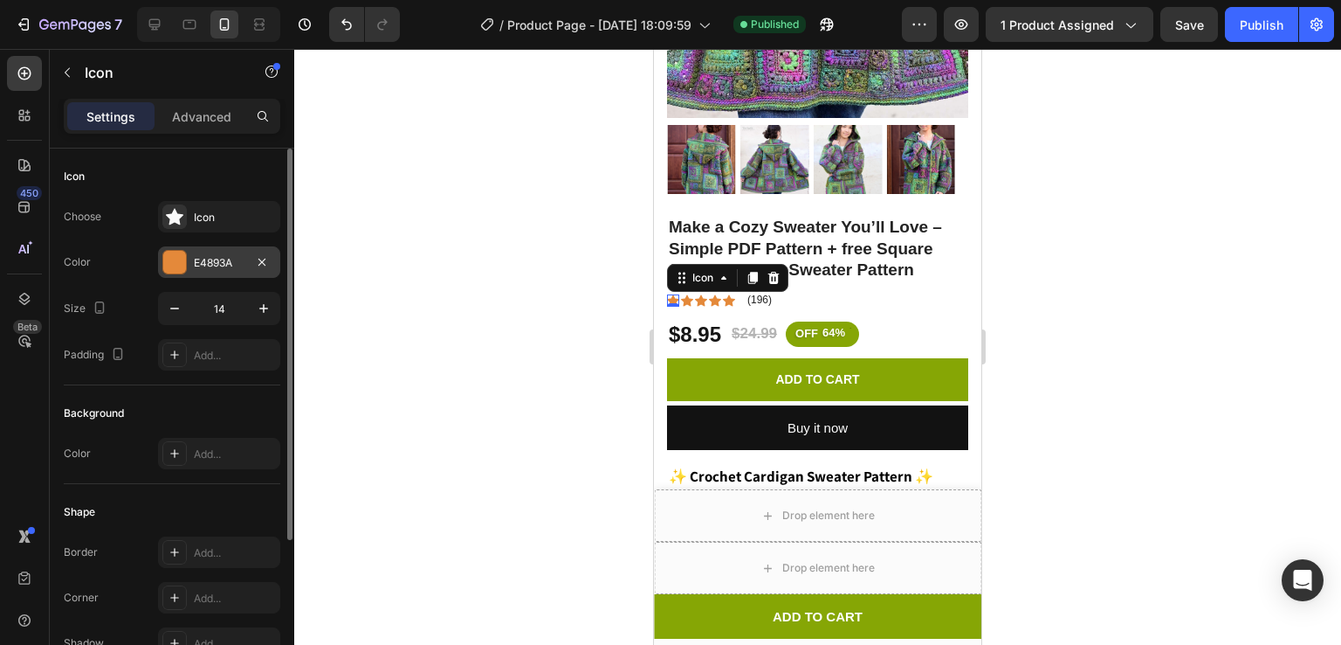
click at [176, 266] on div at bounding box center [174, 262] width 23 height 23
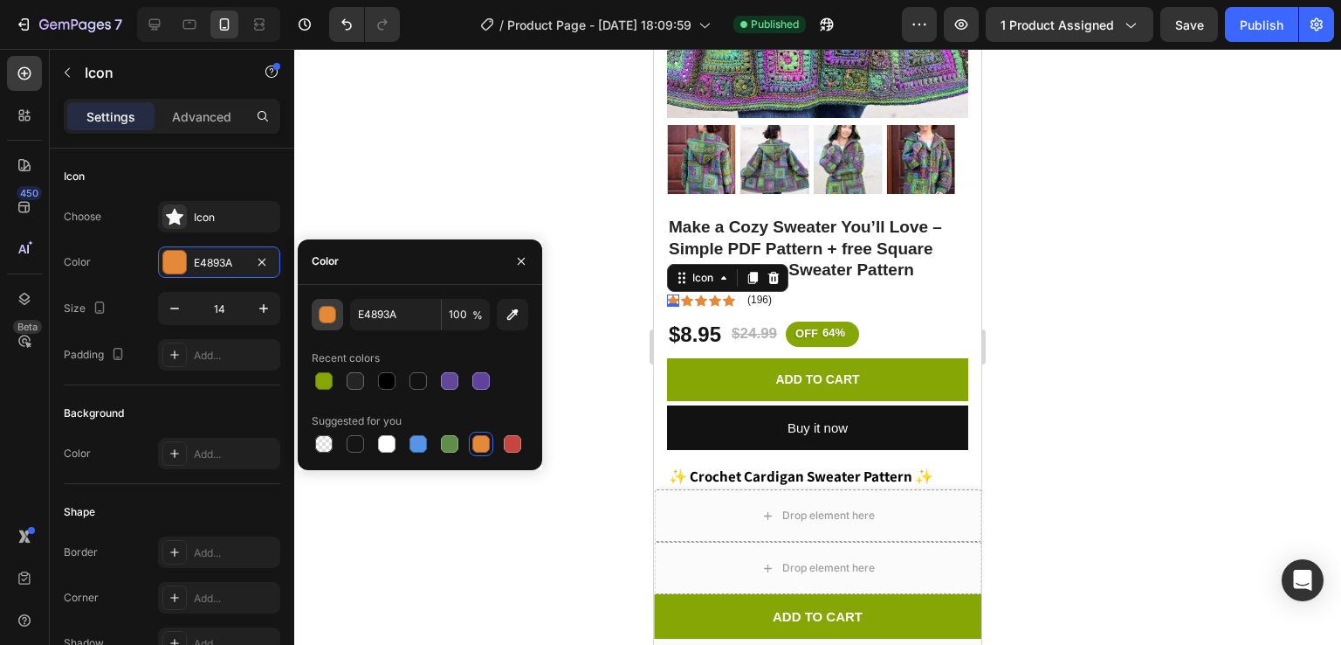
click at [327, 313] on div "button" at bounding box center [328, 315] width 17 height 17
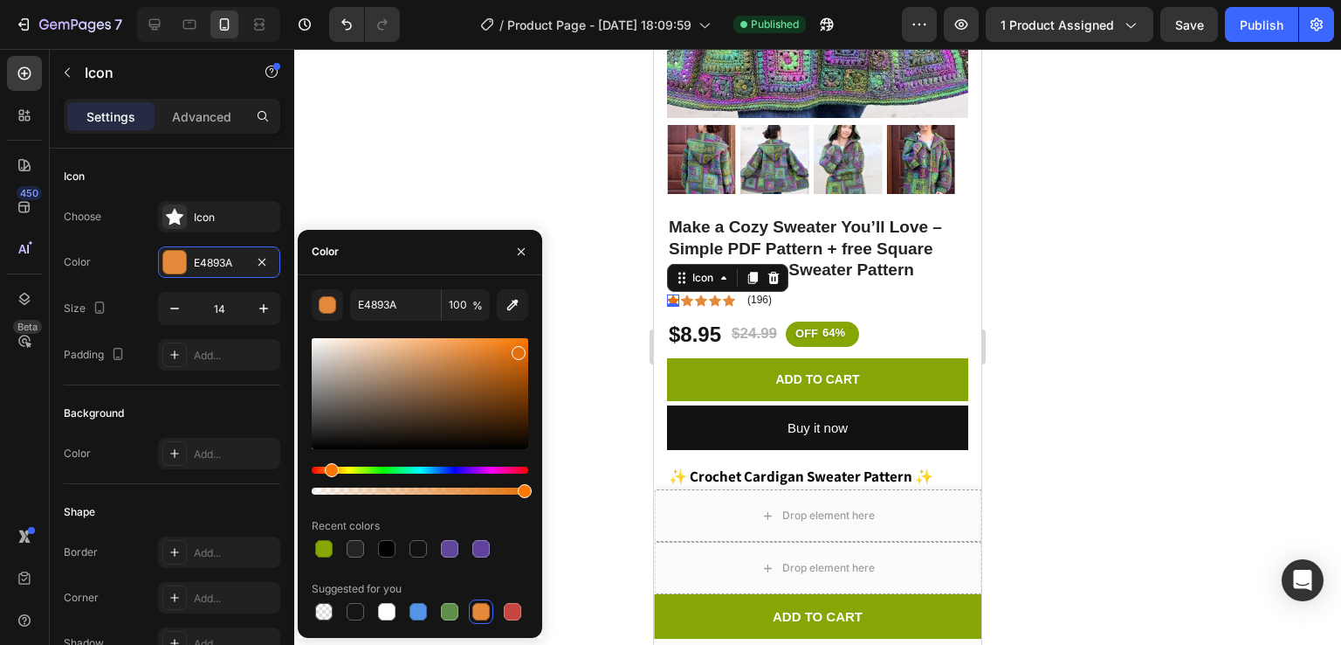
click at [517, 349] on div at bounding box center [420, 393] width 217 height 111
type input "E2710D"
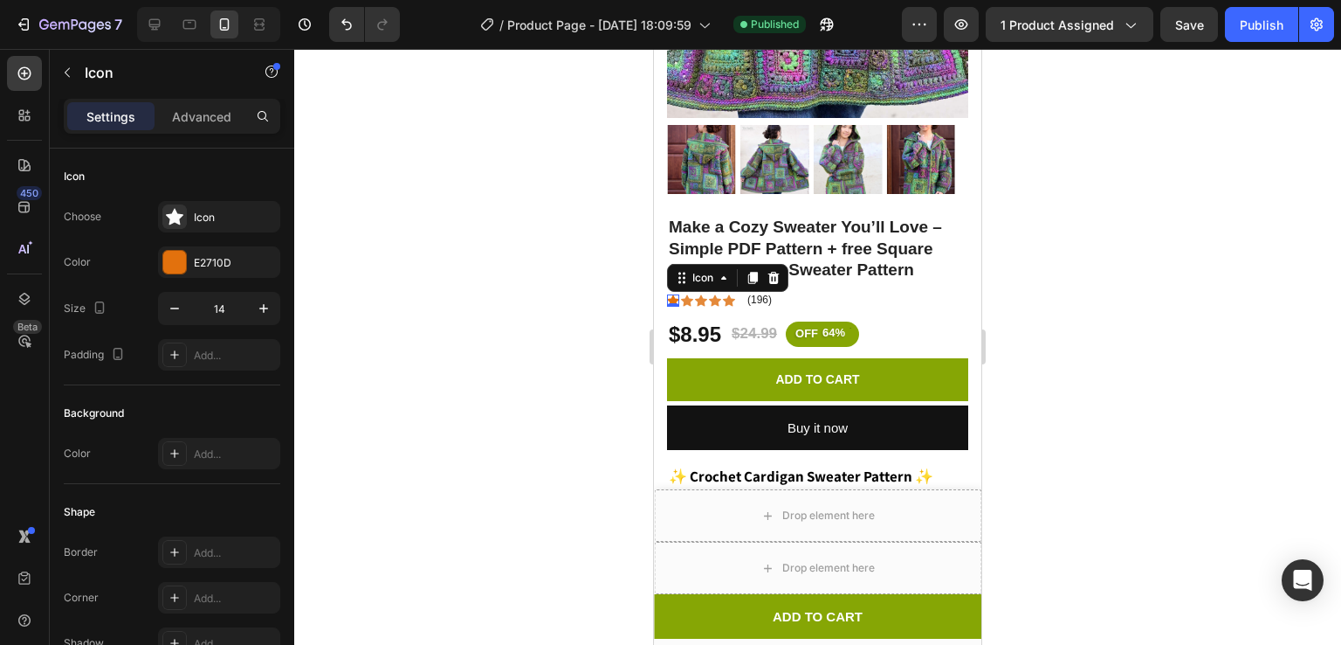
click at [611, 286] on div at bounding box center [817, 347] width 1047 height 596
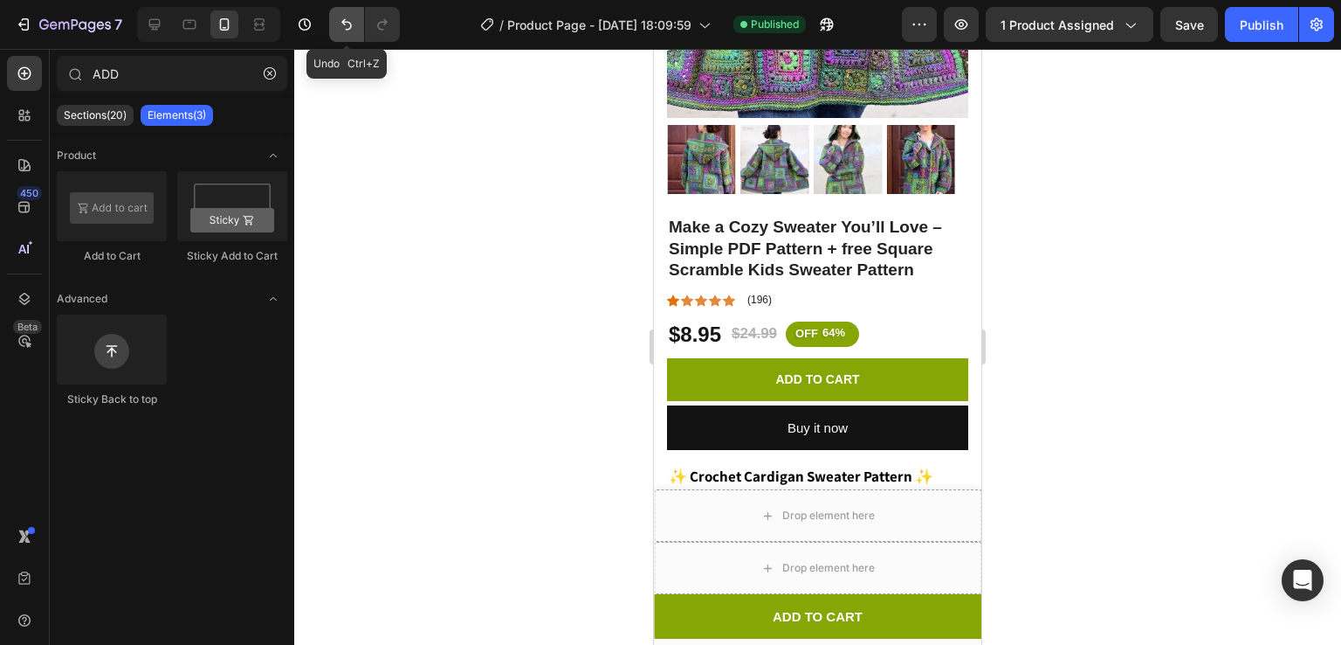
click at [342, 22] on icon "Undo/Redo" at bounding box center [346, 24] width 10 height 11
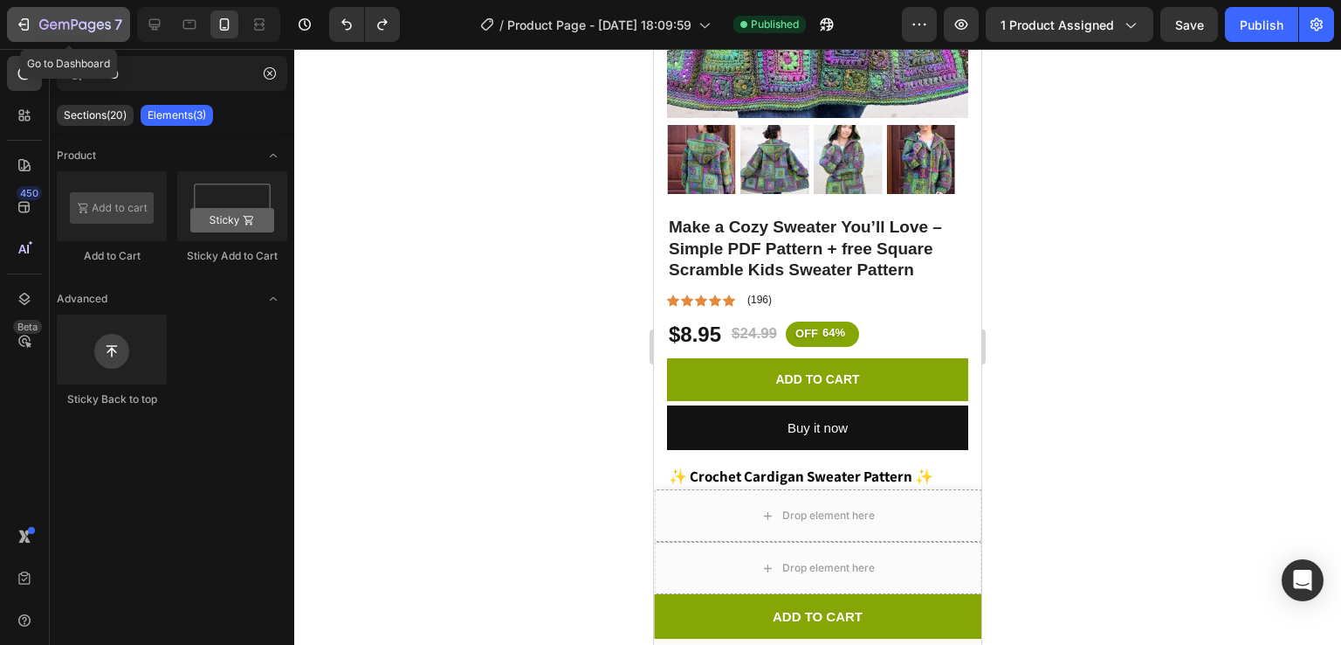
click at [99, 22] on icon "button" at bounding box center [101, 25] width 8 height 8
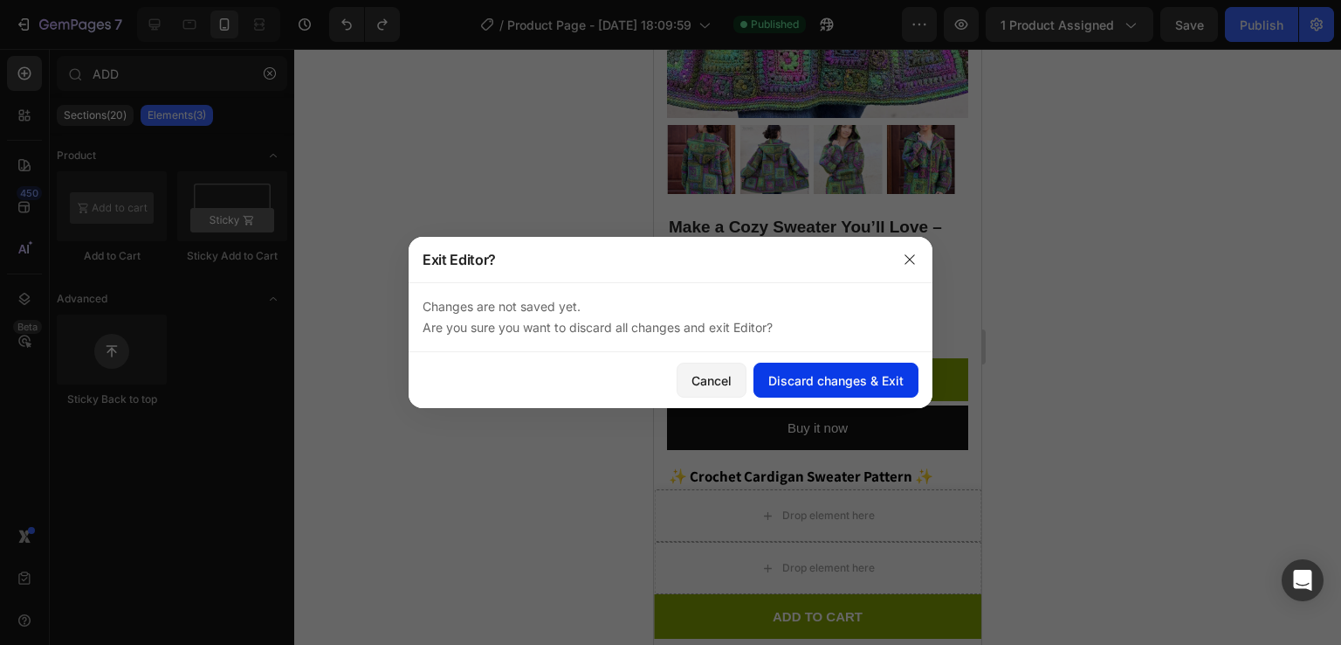
click at [807, 376] on div "Discard changes & Exit" at bounding box center [836, 380] width 135 height 18
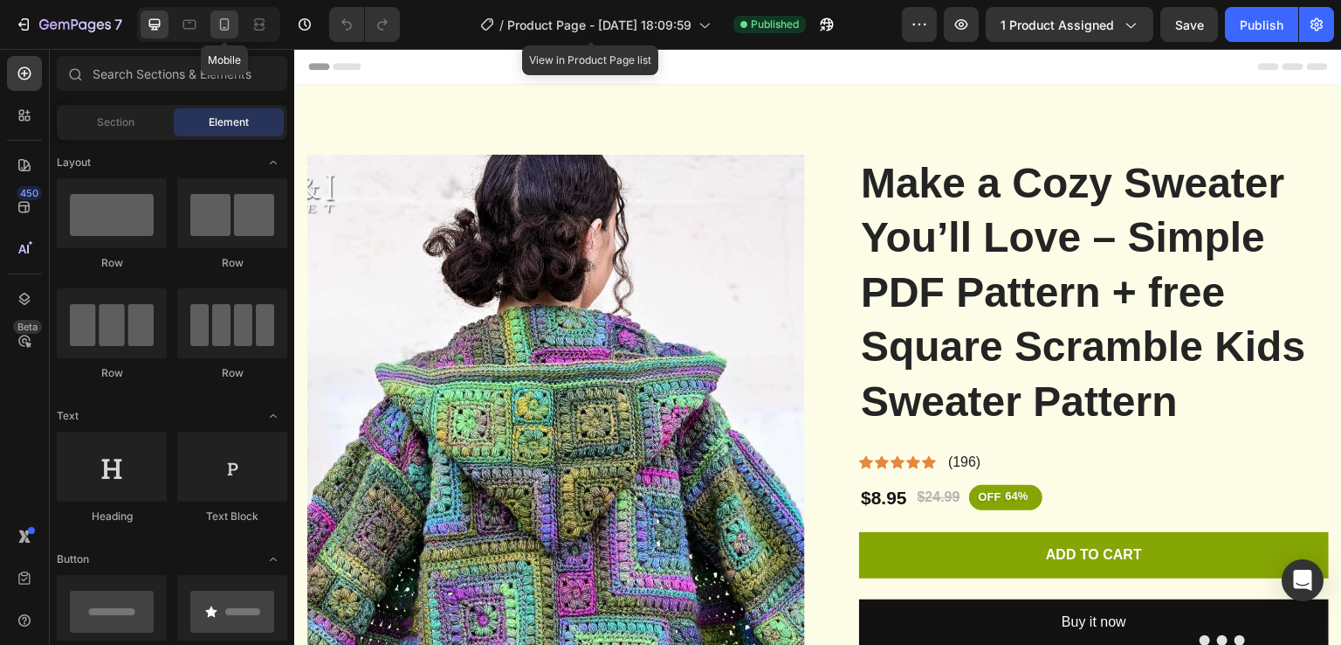
click at [220, 16] on icon at bounding box center [224, 24] width 17 height 17
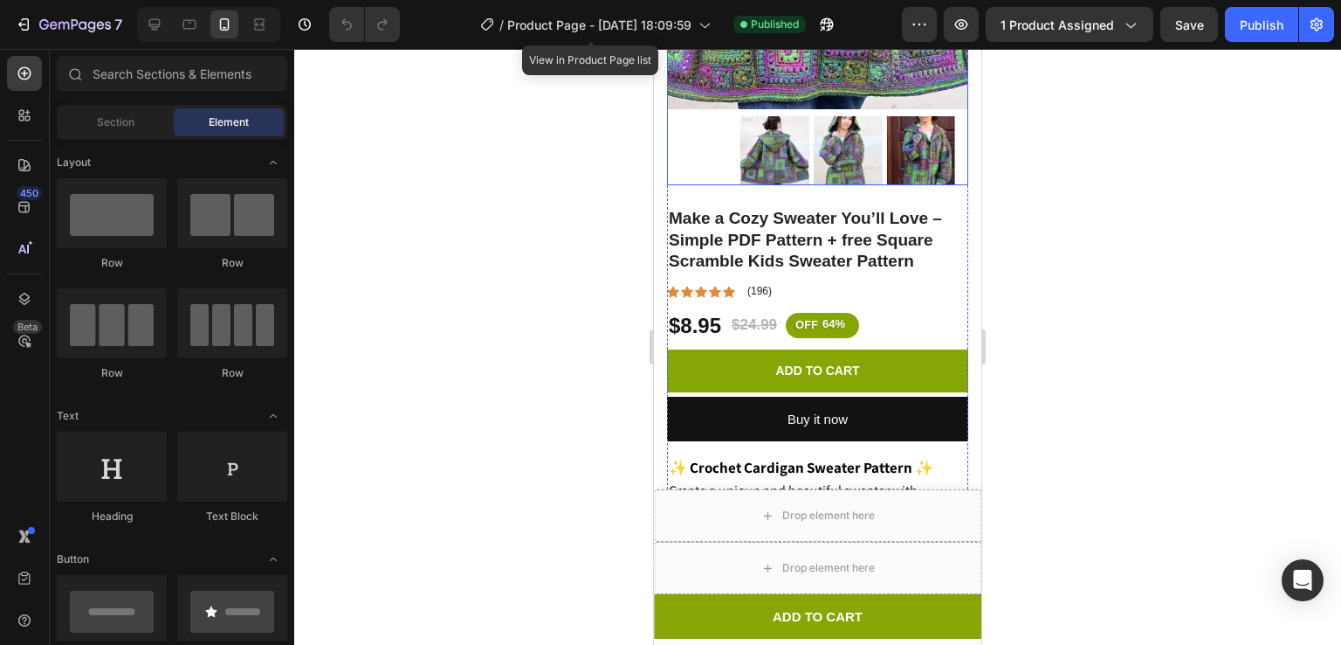
scroll to position [430, 0]
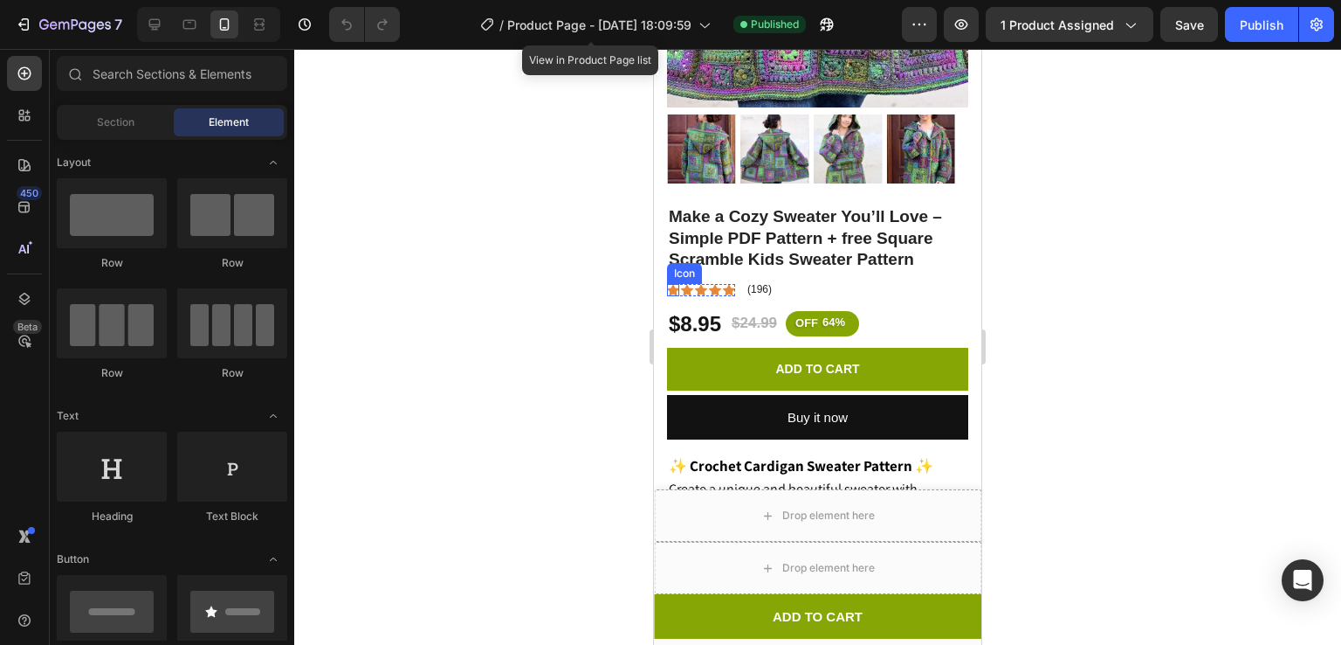
click at [671, 284] on icon at bounding box center [673, 289] width 12 height 11
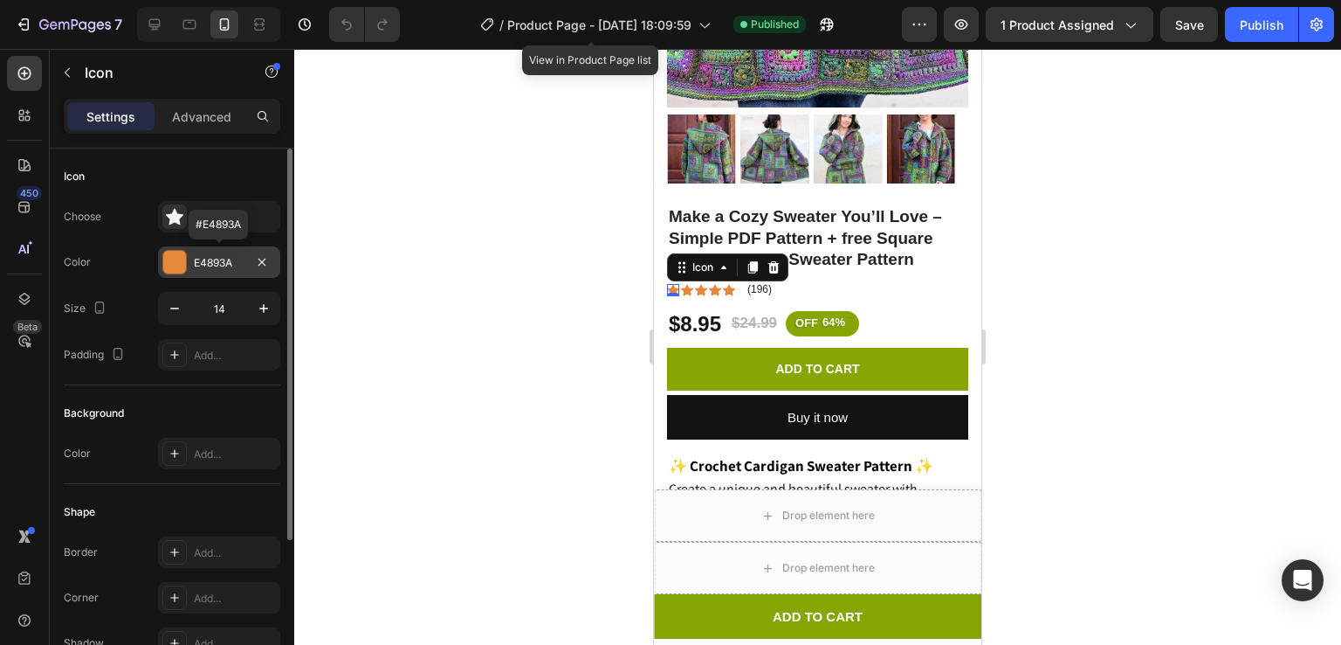
click at [215, 266] on div "E4893A" at bounding box center [219, 263] width 51 height 16
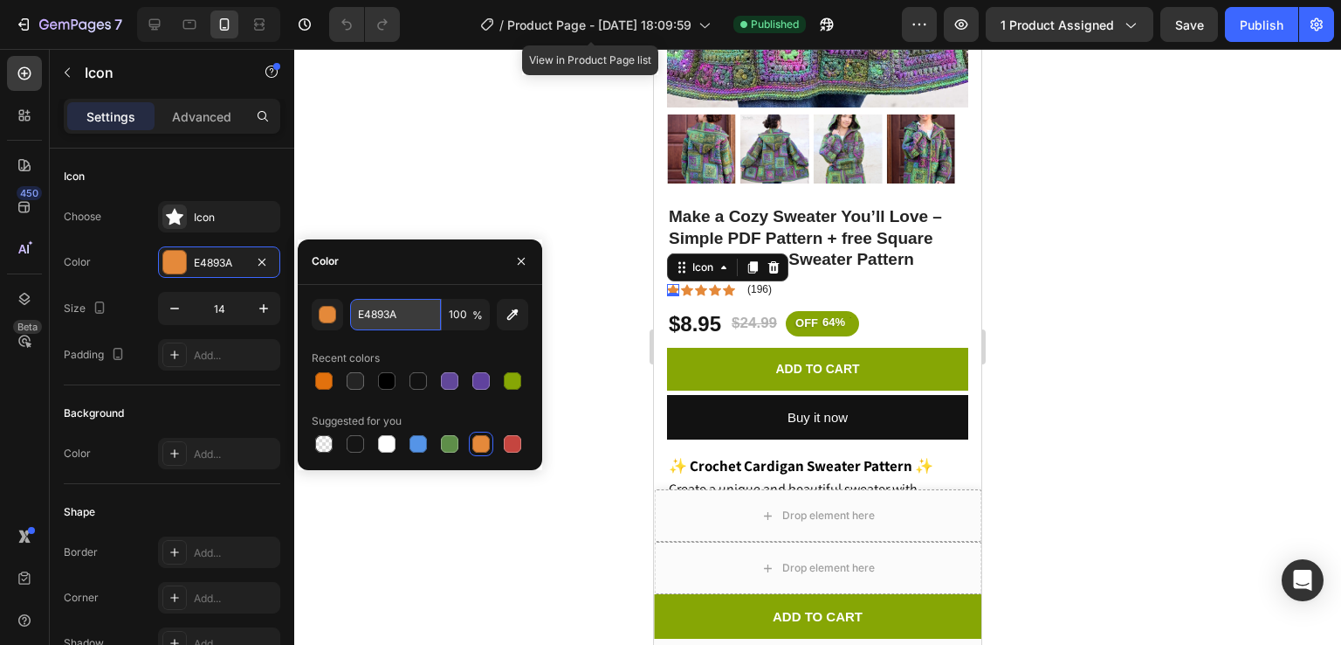
click at [400, 322] on input "E4893A" at bounding box center [395, 314] width 91 height 31
paste input "f7b529"
type input "f7b529"
click at [691, 284] on icon at bounding box center [687, 290] width 12 height 12
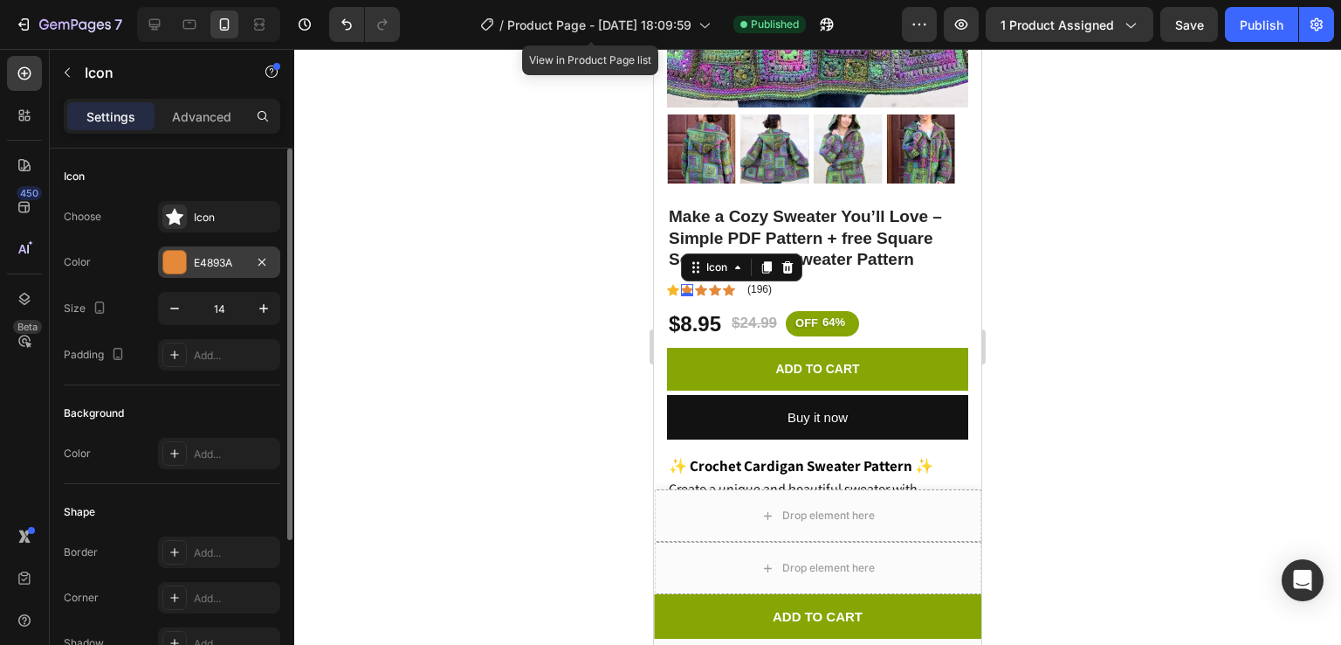
click at [190, 263] on div "E4893A" at bounding box center [219, 261] width 122 height 31
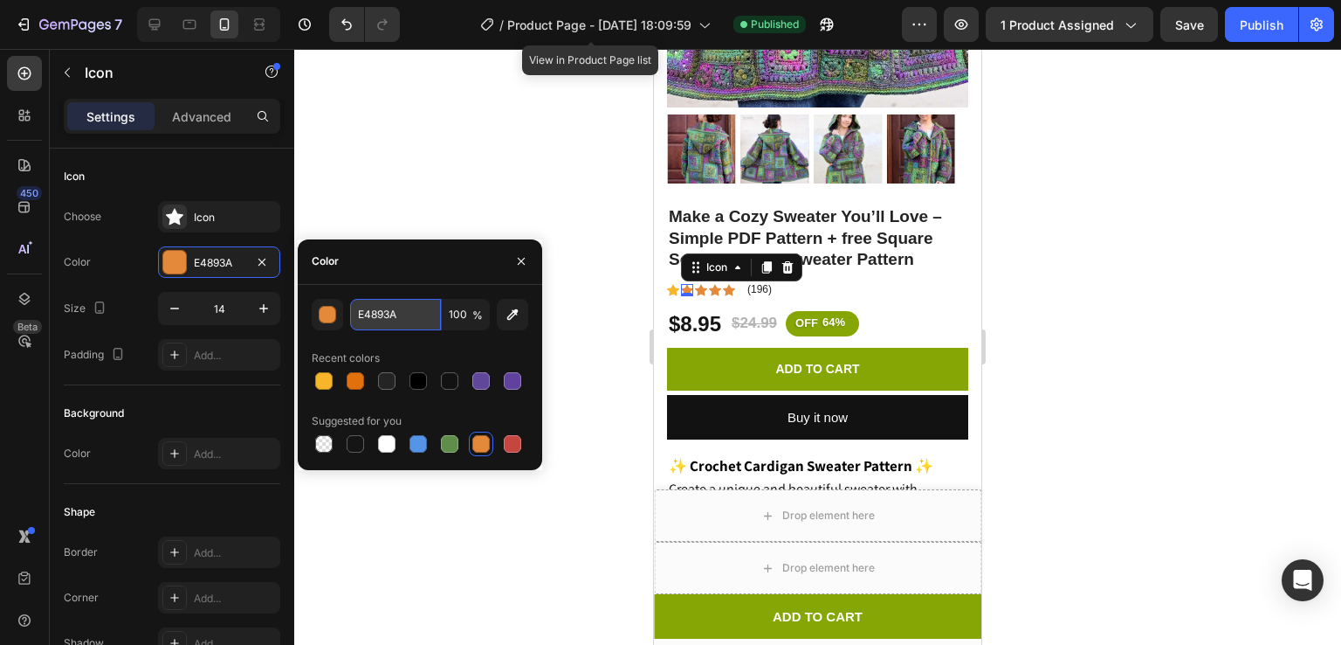
click at [411, 319] on input "E4893A" at bounding box center [395, 314] width 91 height 31
paste input "f7b529"
type input "f7b529"
click at [791, 281] on div "Icon Icon 0 Icon Icon Icon Icon List (196) Text Block Row" at bounding box center [817, 289] width 301 height 17
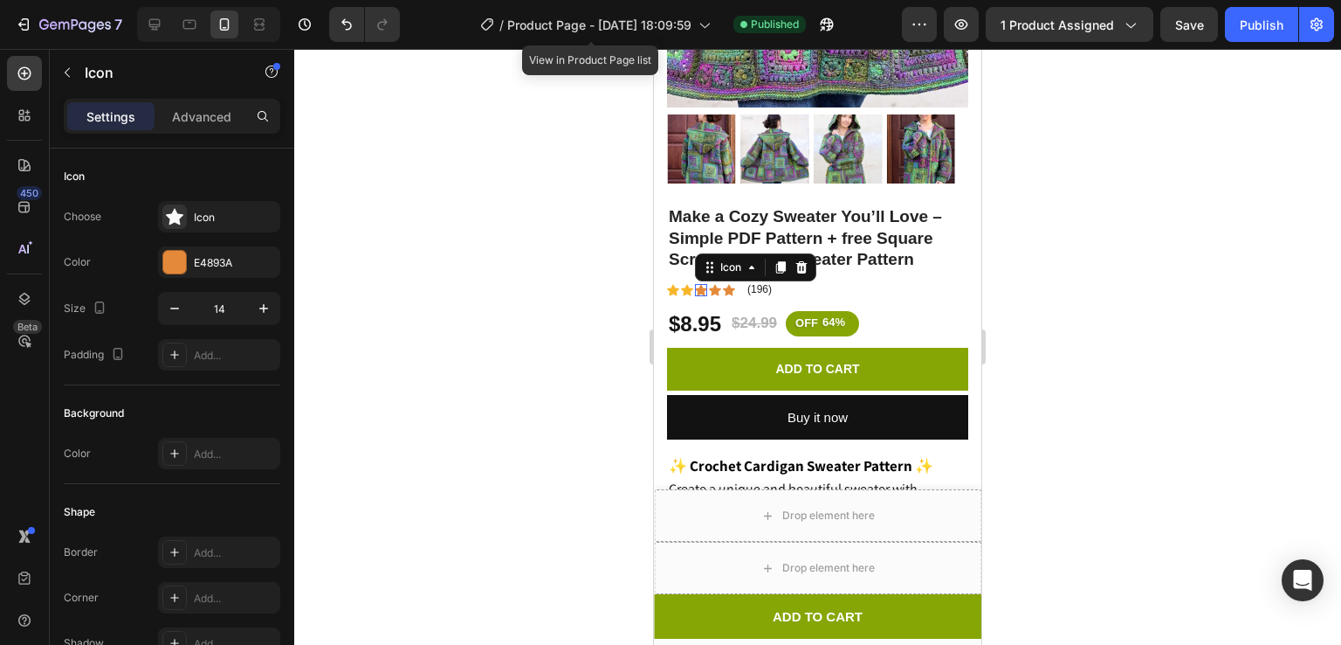
click at [700, 284] on div "Icon 0" at bounding box center [701, 290] width 12 height 12
click at [262, 259] on icon "button" at bounding box center [262, 261] width 7 height 7
click at [208, 263] on div "Add..." at bounding box center [235, 263] width 82 height 16
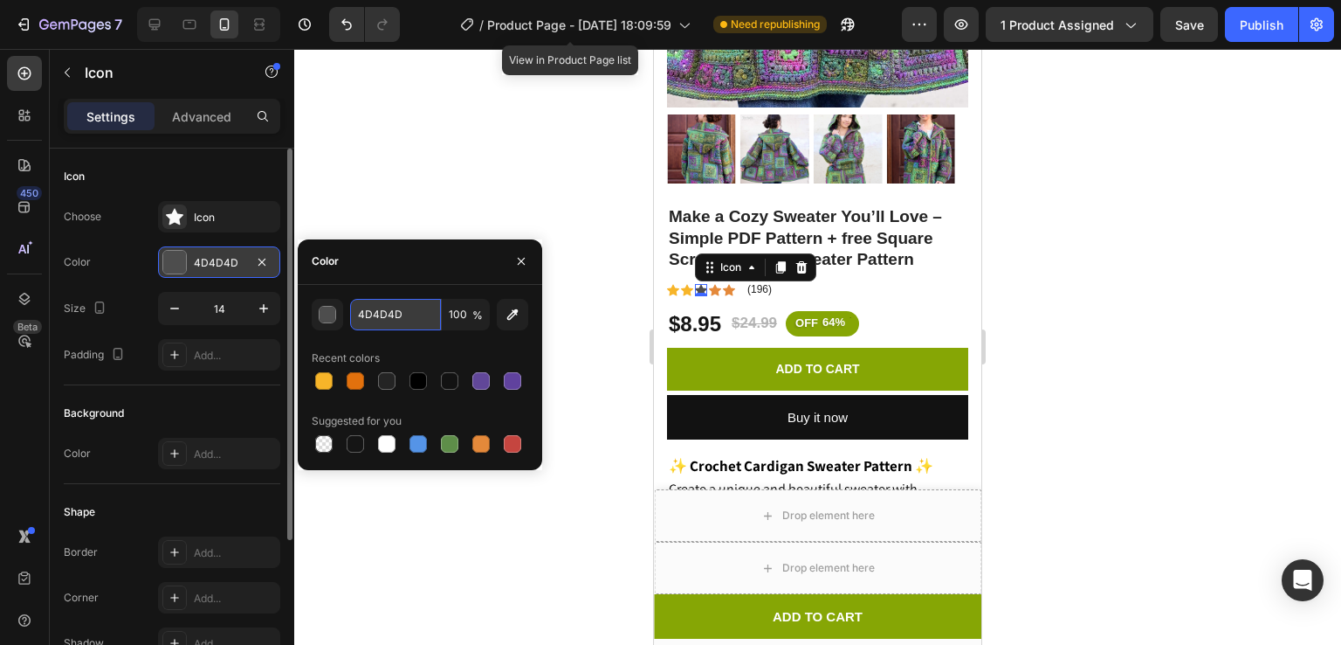
click at [404, 316] on input "4D4D4D" at bounding box center [395, 314] width 91 height 31
paste input "f7b529"
type input "f7b529"
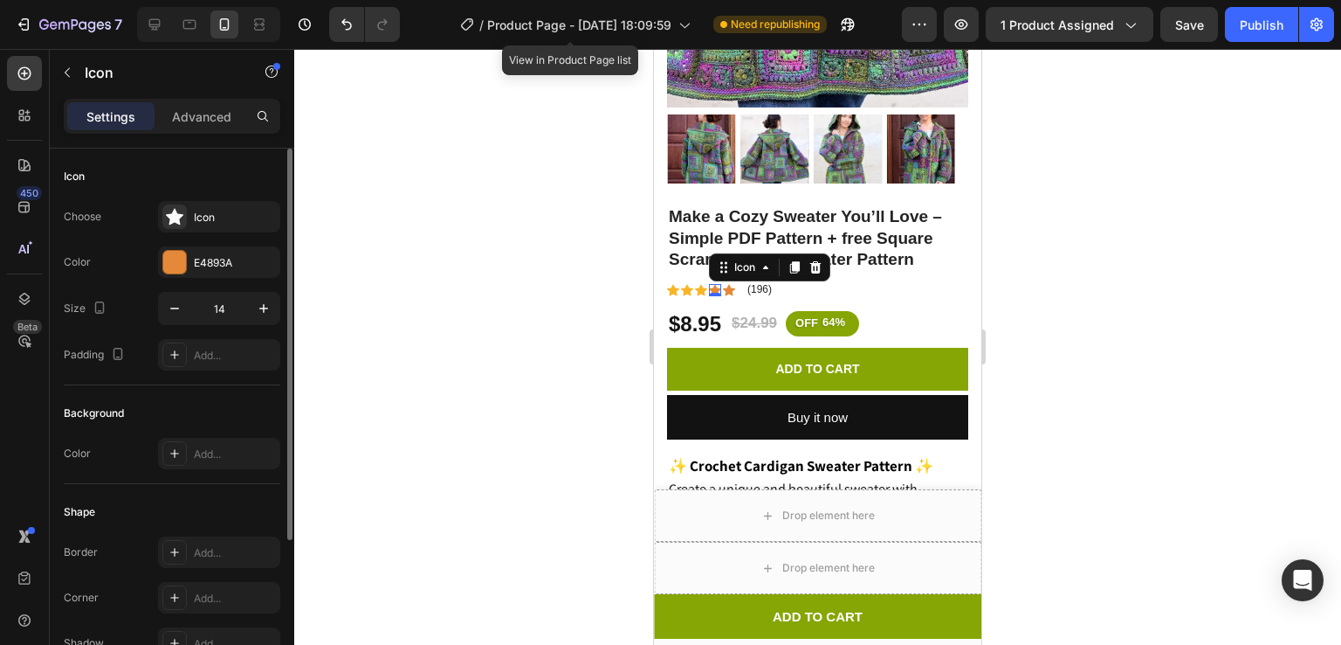
click at [713, 284] on div "Icon 0" at bounding box center [715, 290] width 12 height 12
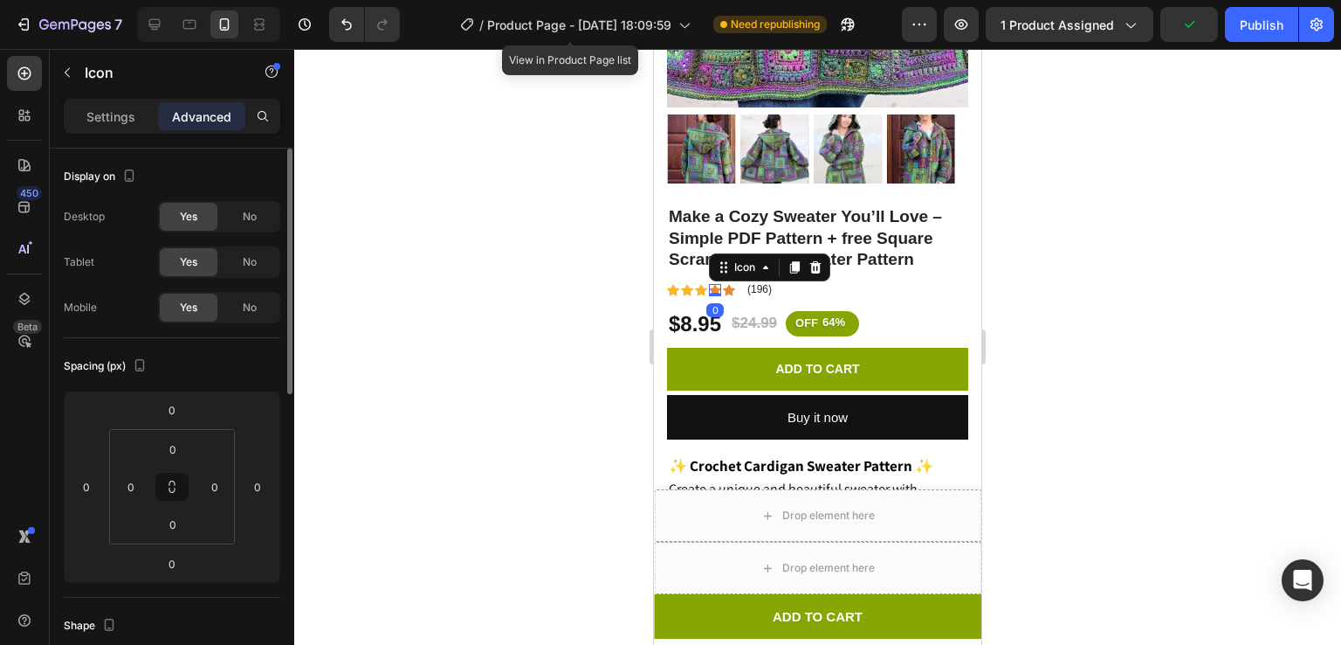
click at [110, 131] on div "Settings Advanced" at bounding box center [172, 116] width 217 height 35
click at [106, 121] on p "Settings" at bounding box center [110, 116] width 49 height 18
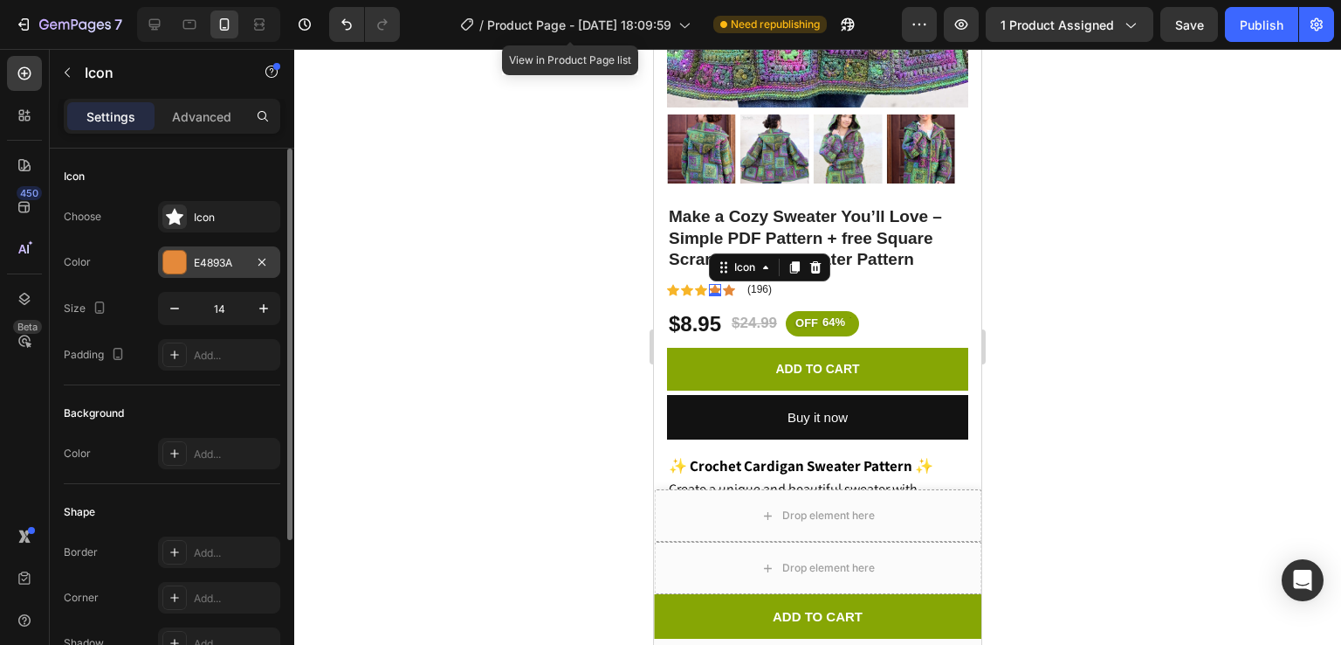
click at [221, 259] on div "E4893A" at bounding box center [219, 263] width 51 height 16
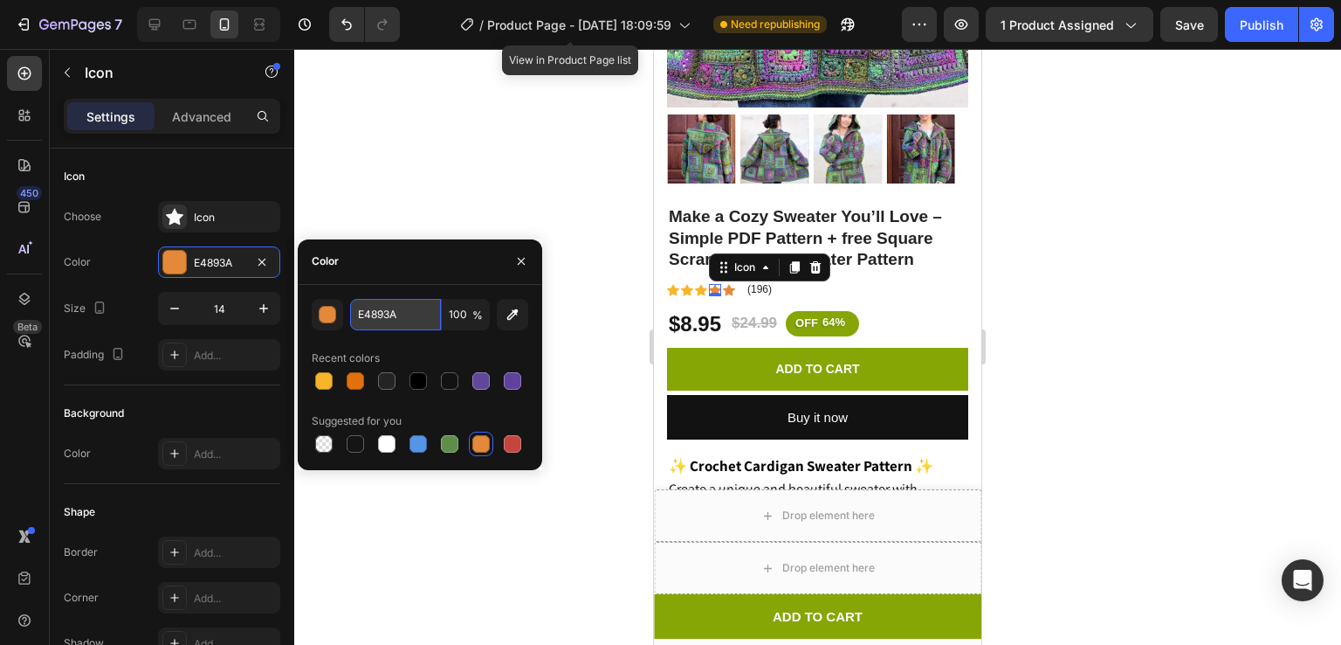
click at [402, 314] on input "E4893A" at bounding box center [395, 314] width 91 height 31
paste input "f7b529"
type input "f7b529"
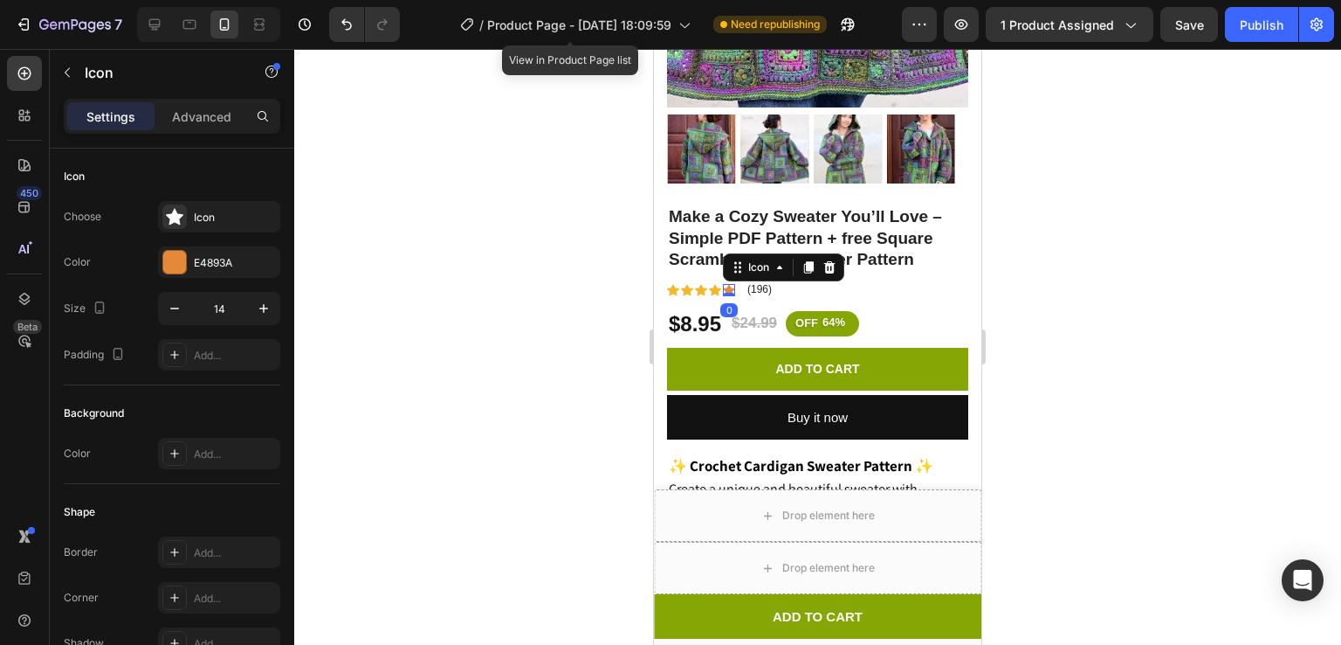
click at [728, 284] on icon at bounding box center [729, 289] width 12 height 11
click at [210, 260] on div "E4893A" at bounding box center [219, 263] width 51 height 16
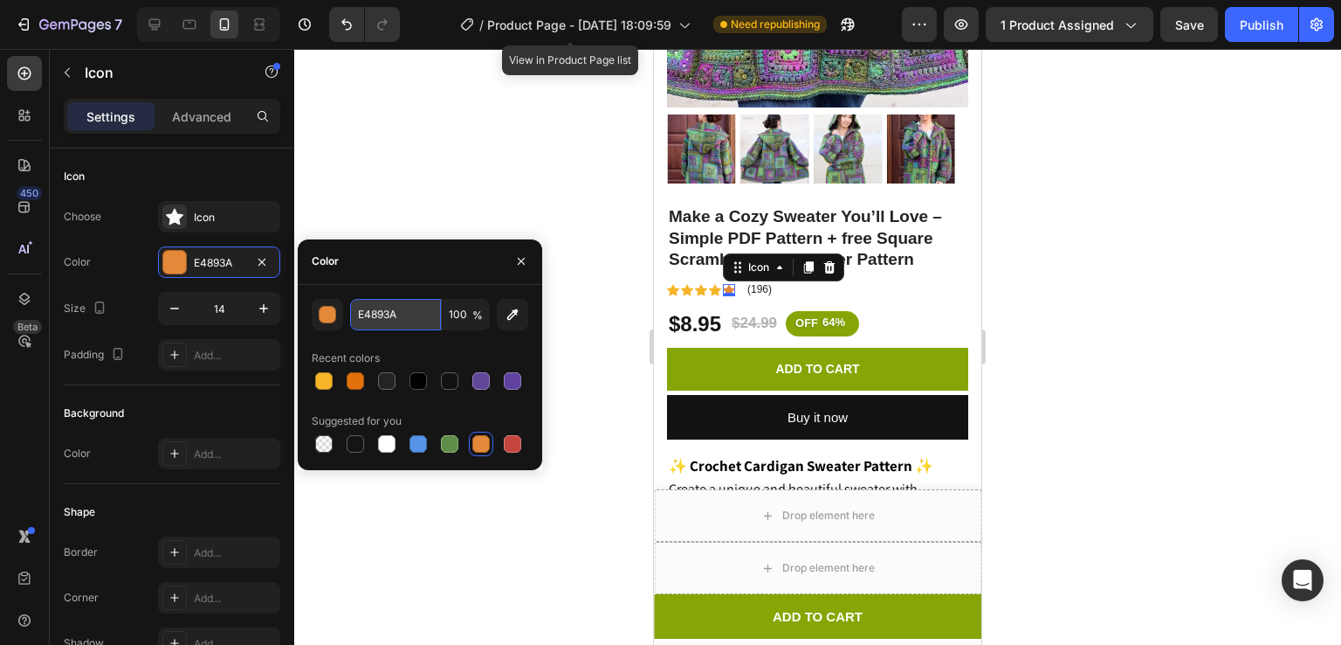
click at [418, 321] on input "E4893A" at bounding box center [395, 314] width 91 height 31
paste input "f7b529"
type input "f7b529"
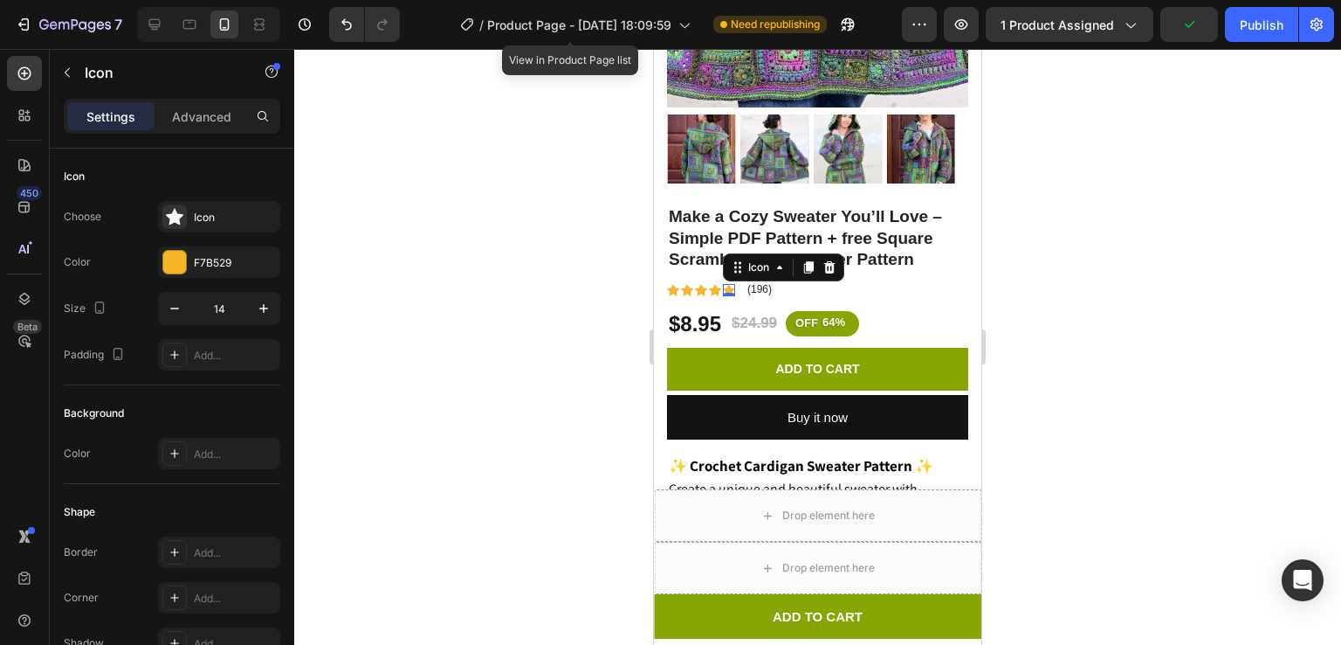
click at [556, 237] on div at bounding box center [817, 347] width 1047 height 596
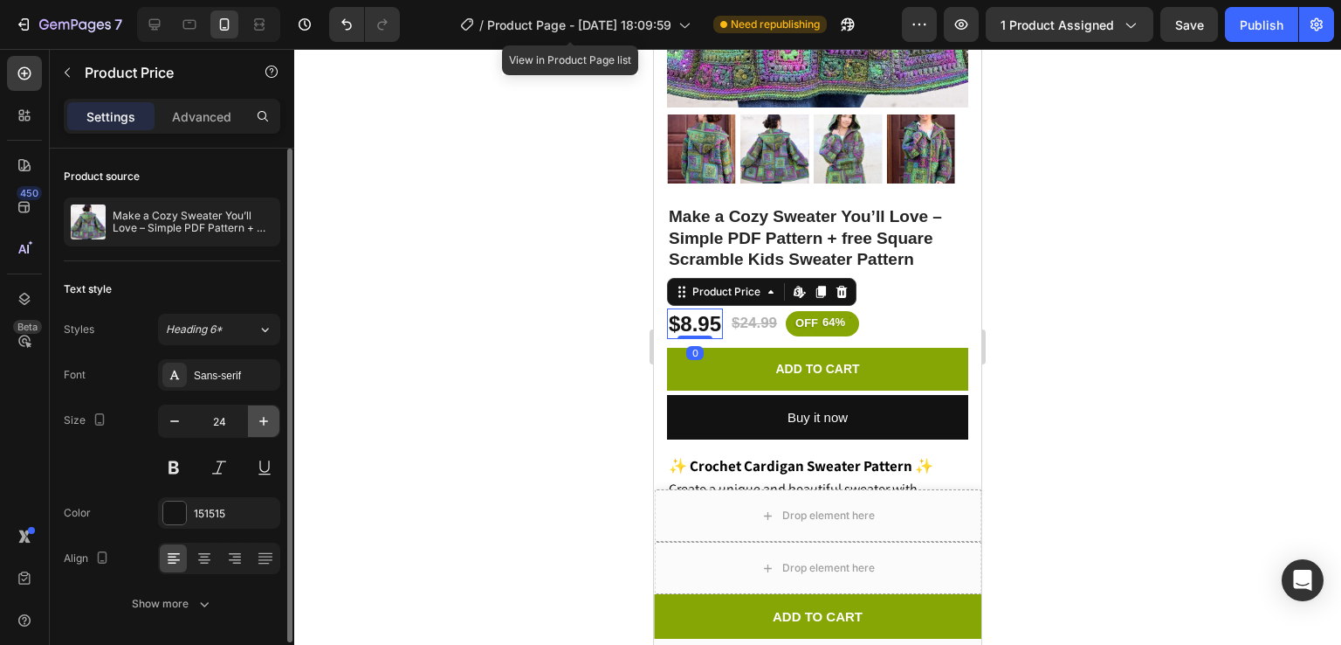
click at [267, 419] on icon "button" at bounding box center [263, 420] width 17 height 17
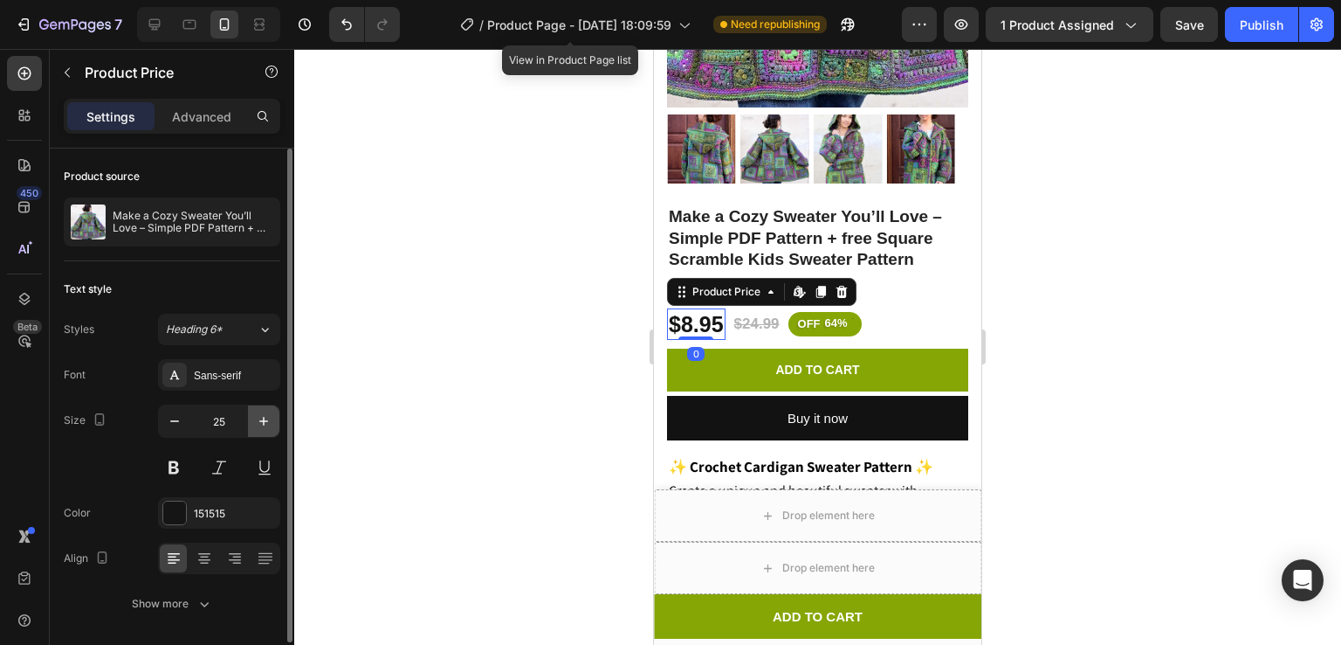
type input "26"
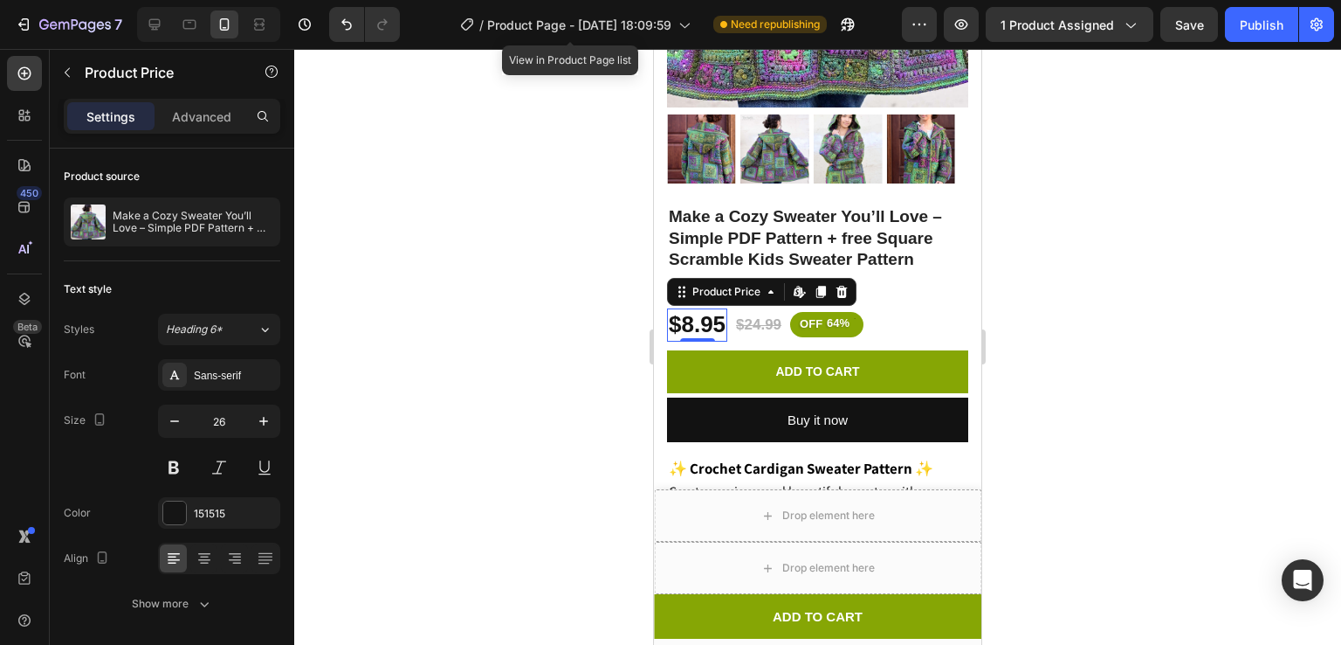
click at [504, 384] on div at bounding box center [817, 347] width 1047 height 596
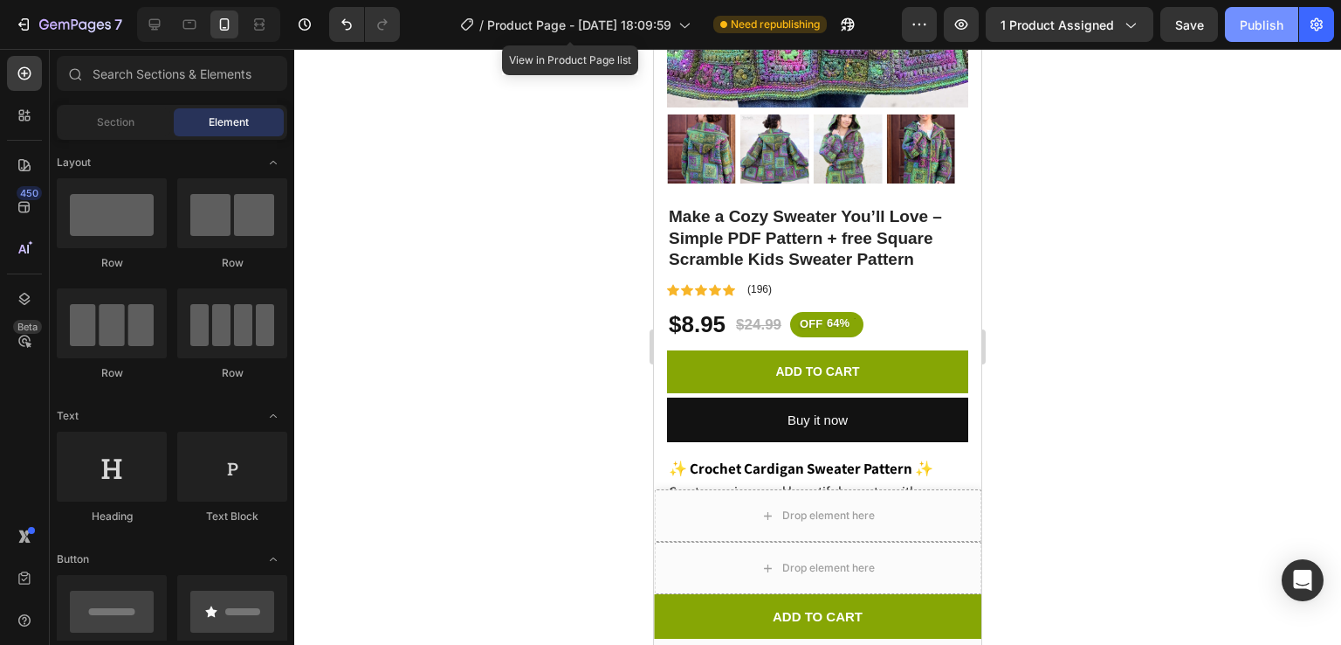
click at [1265, 26] on div "Publish" at bounding box center [1262, 25] width 44 height 18
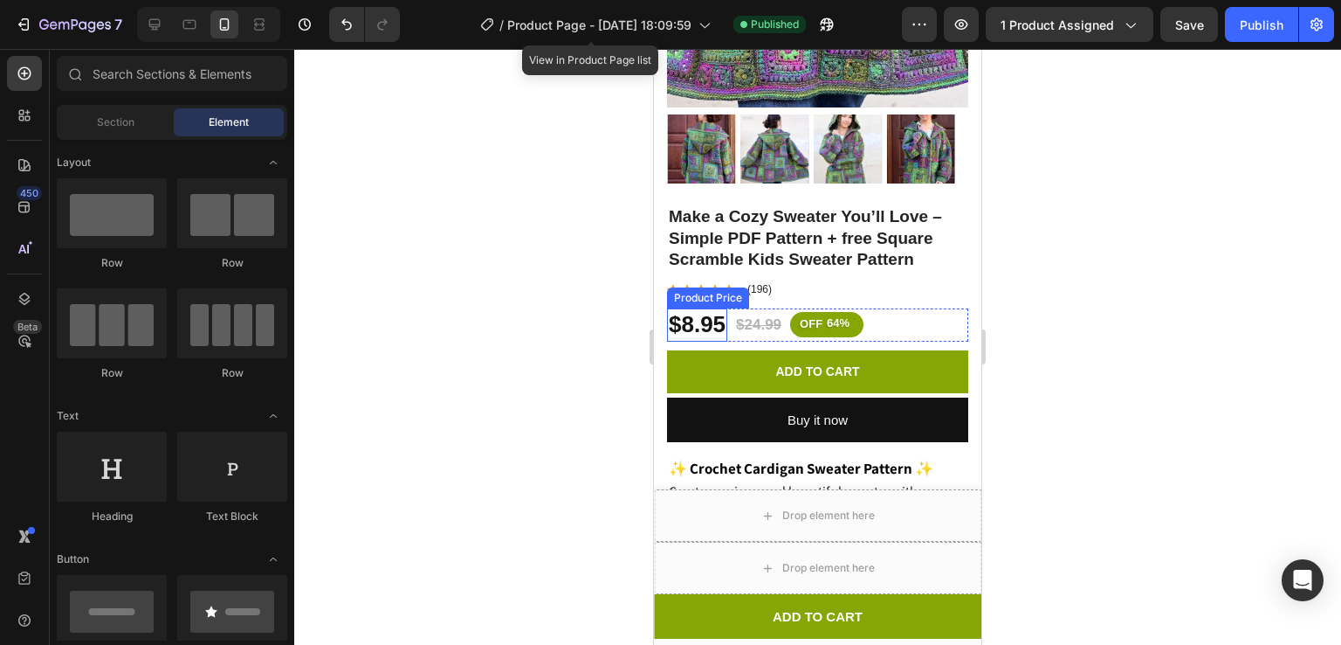
click at [694, 308] on div "$8.95" at bounding box center [697, 324] width 60 height 33
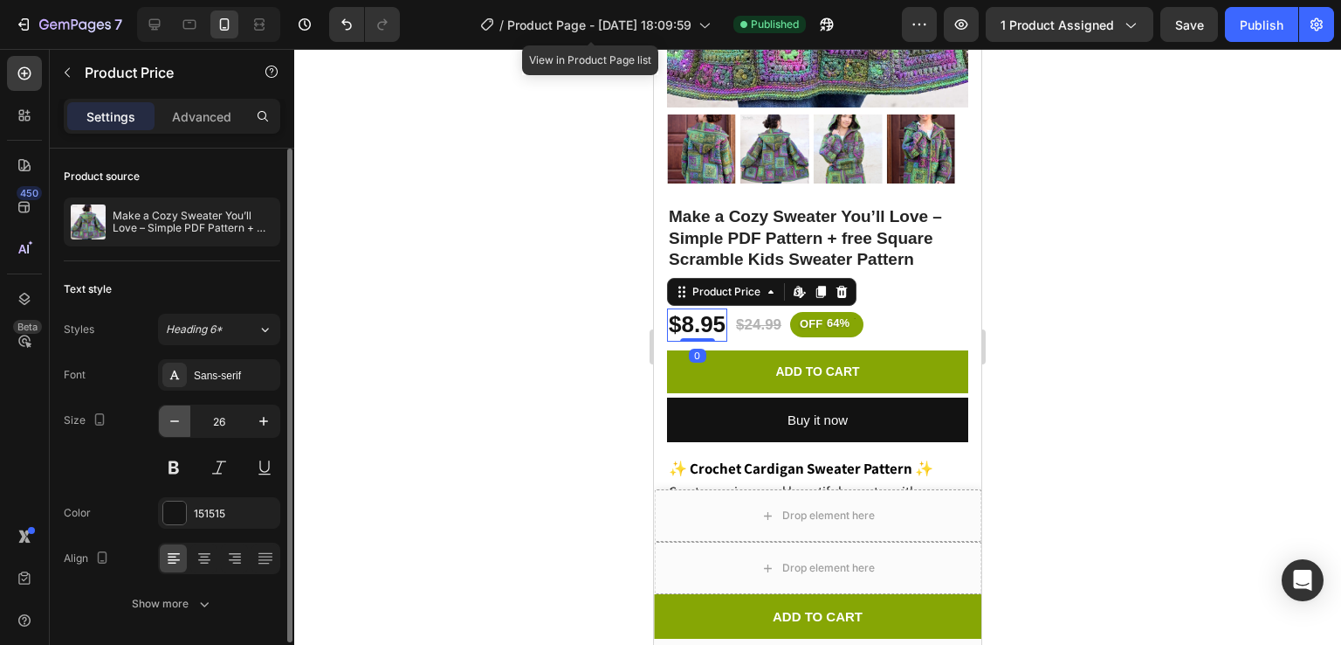
click at [161, 417] on button "button" at bounding box center [174, 420] width 31 height 31
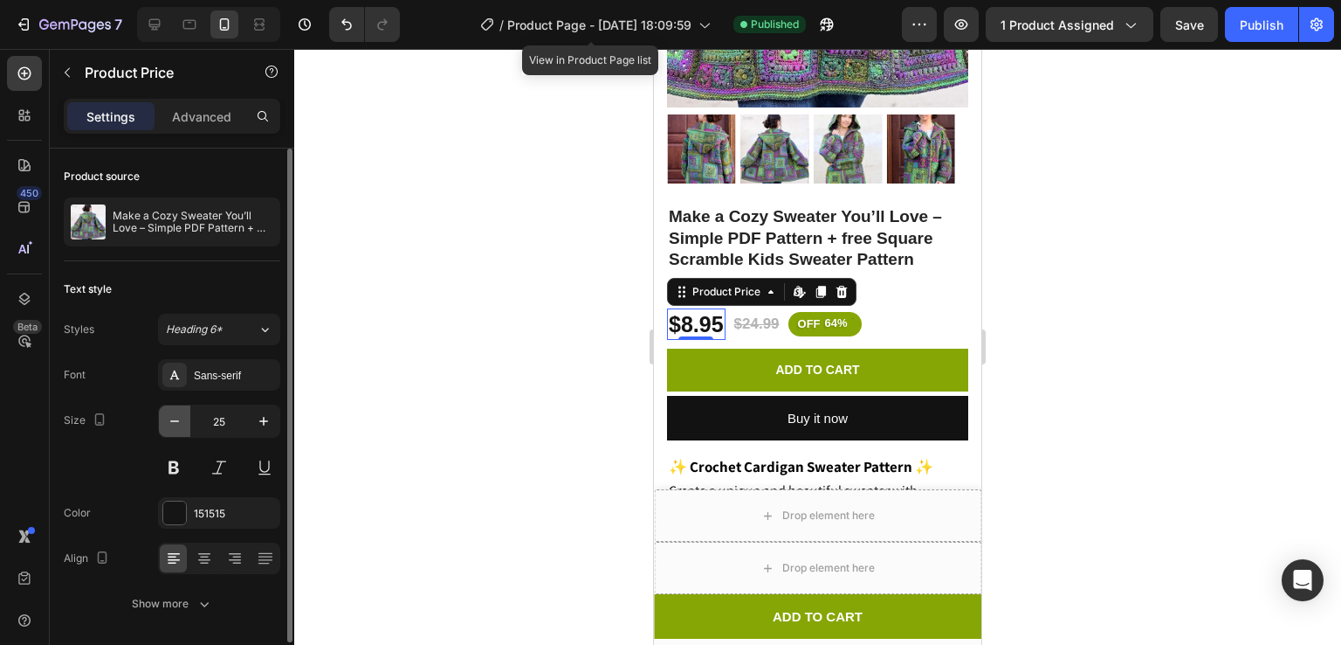
click at [161, 417] on button "button" at bounding box center [174, 420] width 31 height 31
type input "24"
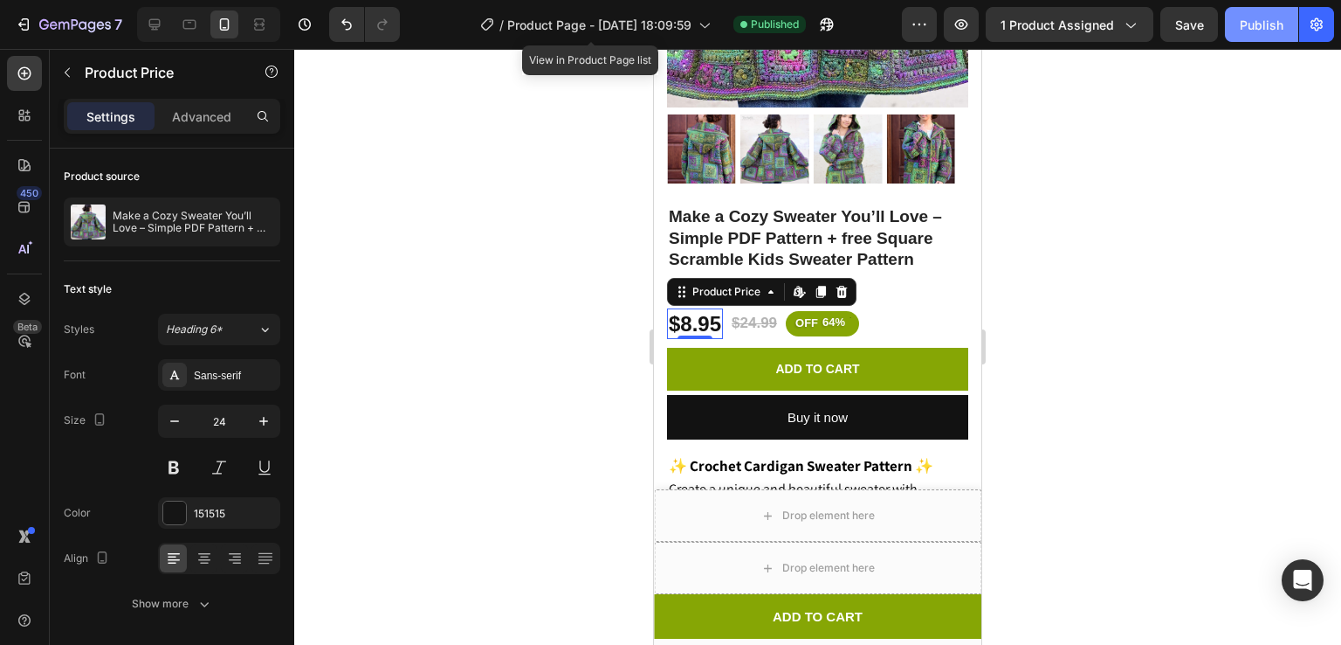
click at [1258, 29] on div "Publish" at bounding box center [1262, 25] width 44 height 18
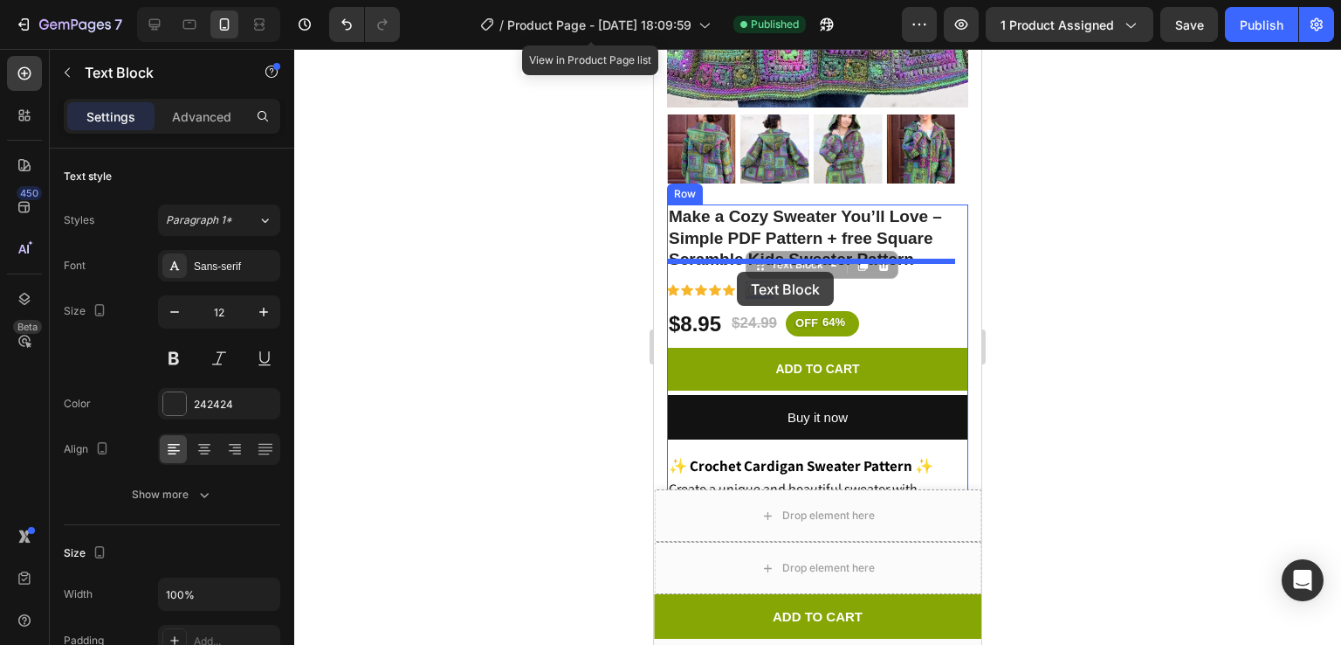
drag, startPoint x: 765, startPoint y: 267, endPoint x: 737, endPoint y: 272, distance: 28.3
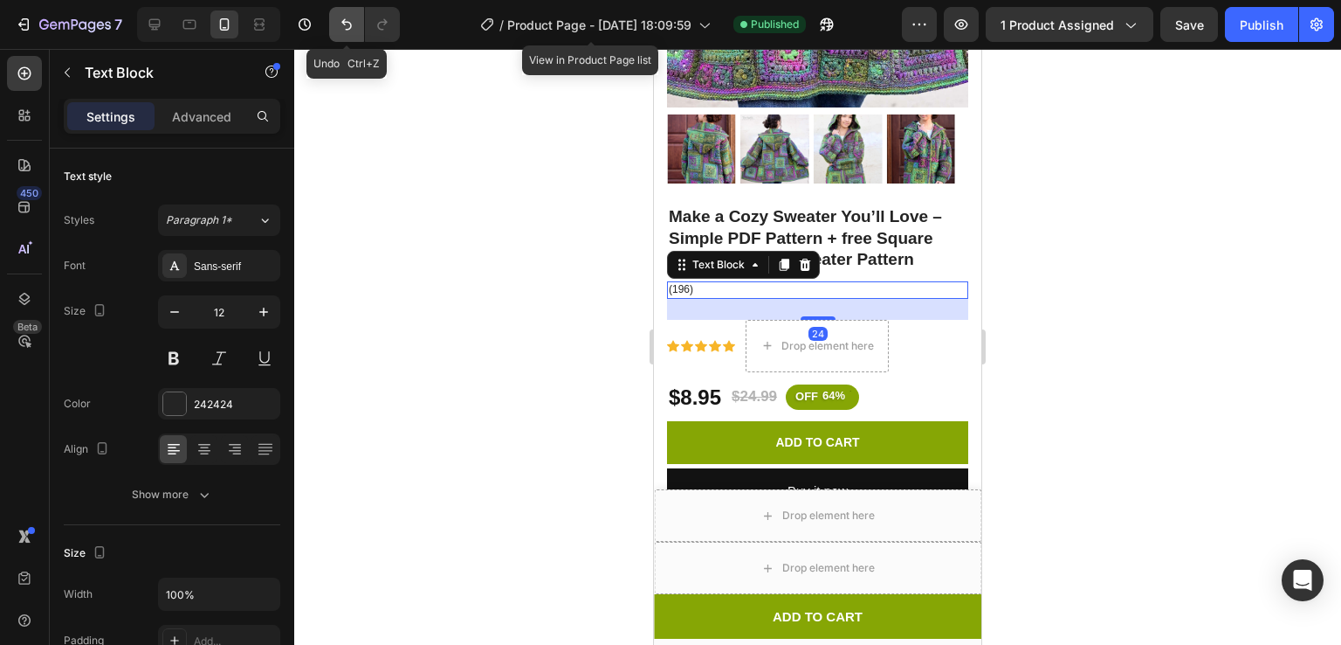
click at [355, 22] on button "Undo/Redo" at bounding box center [346, 24] width 35 height 35
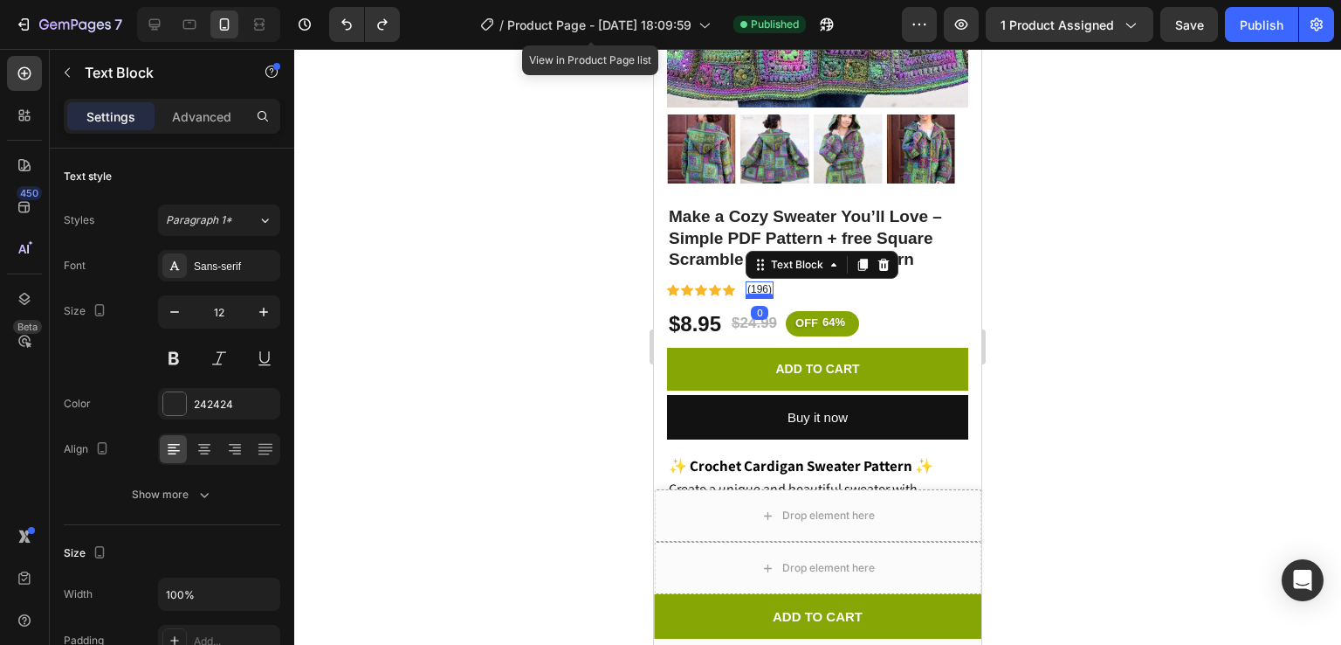
click at [760, 293] on div at bounding box center [760, 295] width 28 height 5
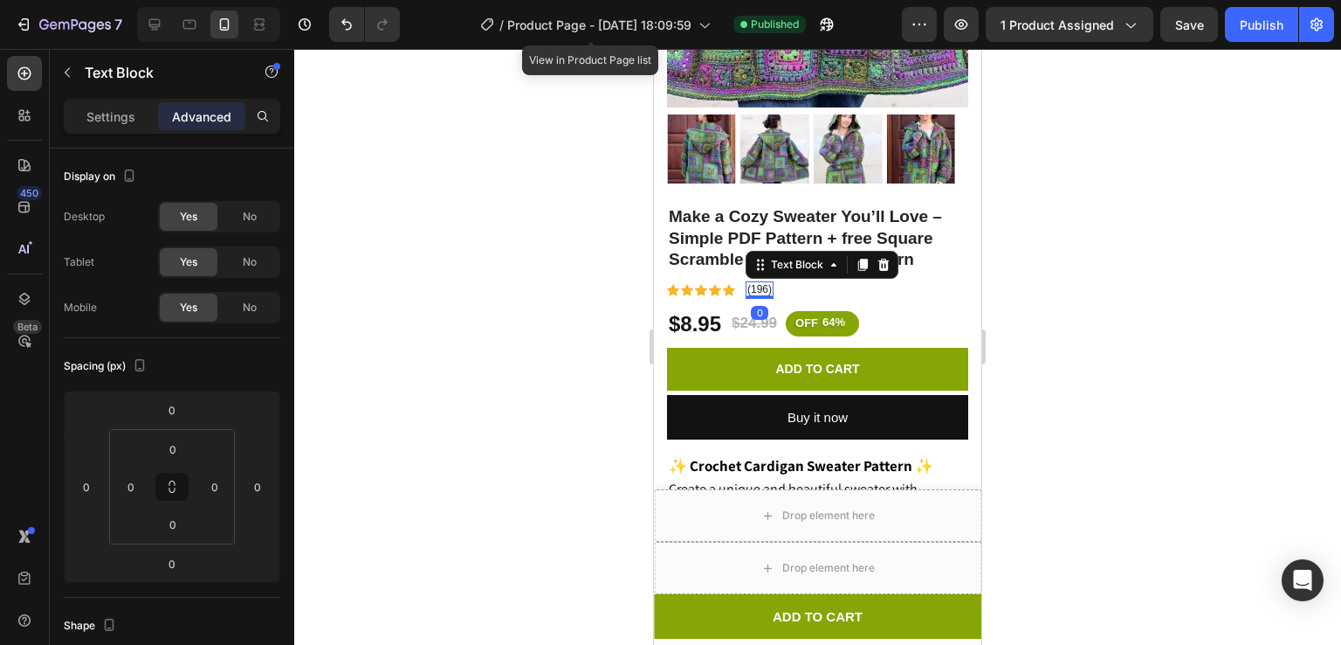
drag, startPoint x: 760, startPoint y: 277, endPoint x: 758, endPoint y: 218, distance: 58.5
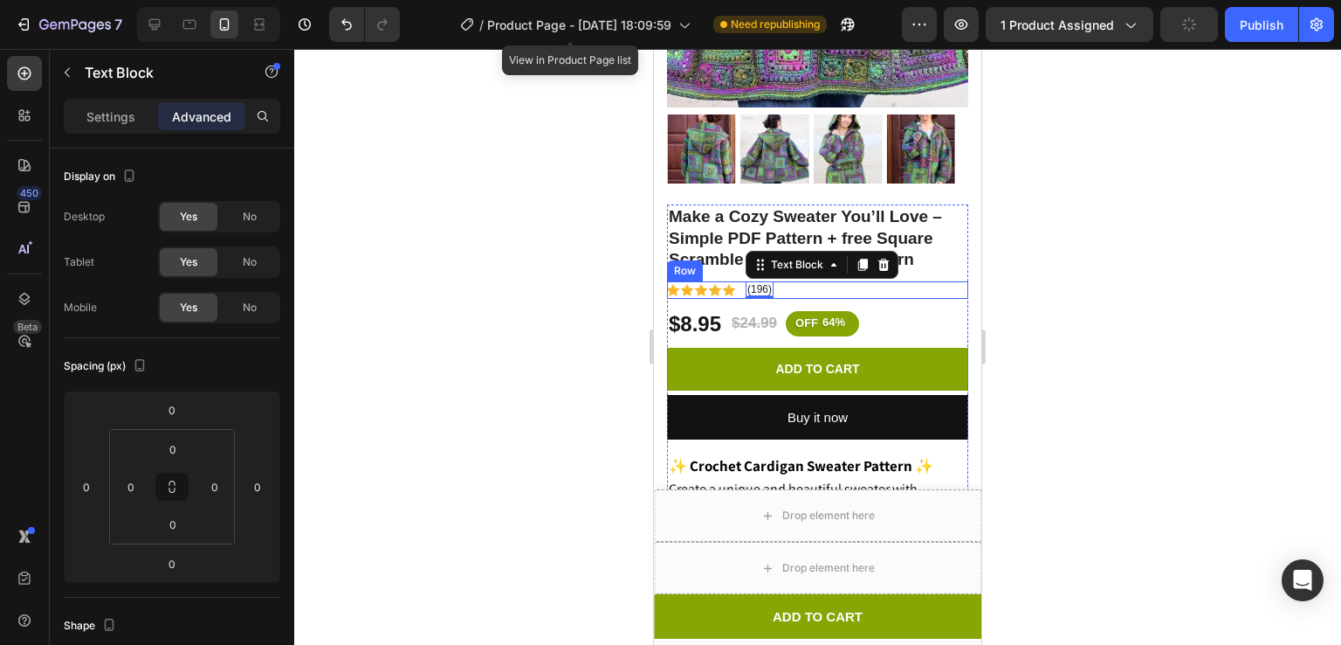
click at [744, 281] on div "Icon Icon Icon Icon Icon Icon List (196) Text Block 0 Row" at bounding box center [817, 289] width 301 height 17
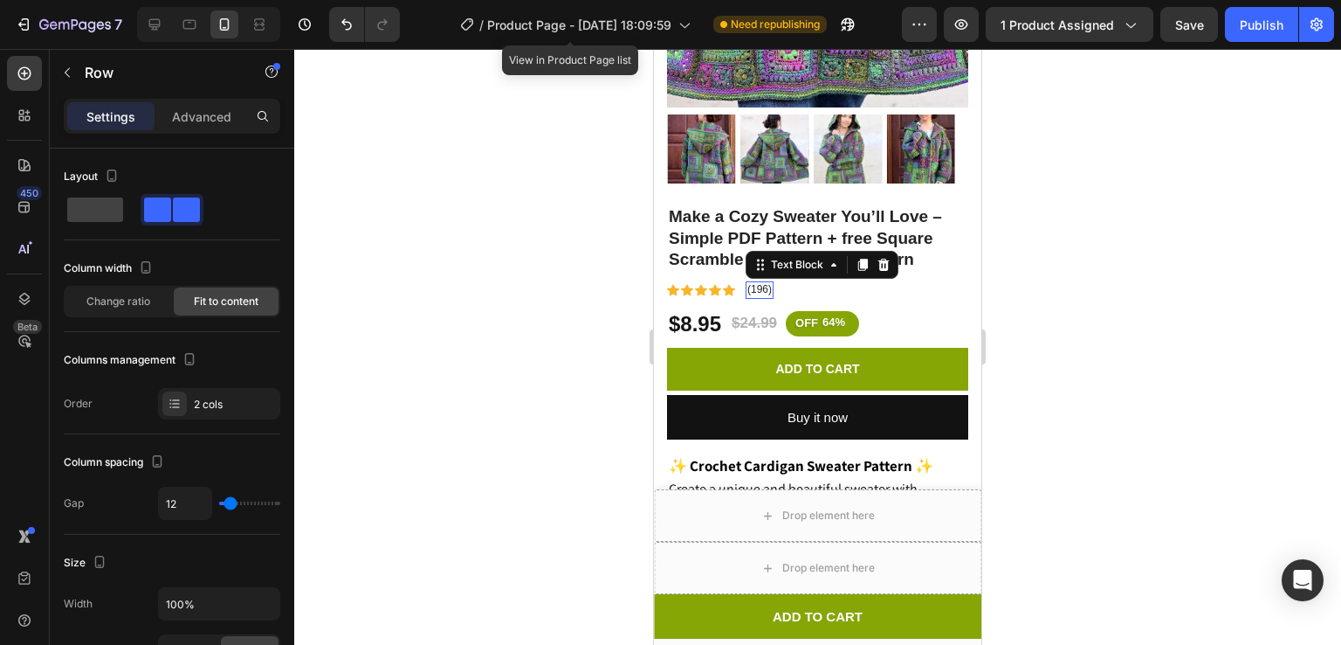
click at [759, 281] on div "(196) Text Block 0" at bounding box center [760, 289] width 28 height 17
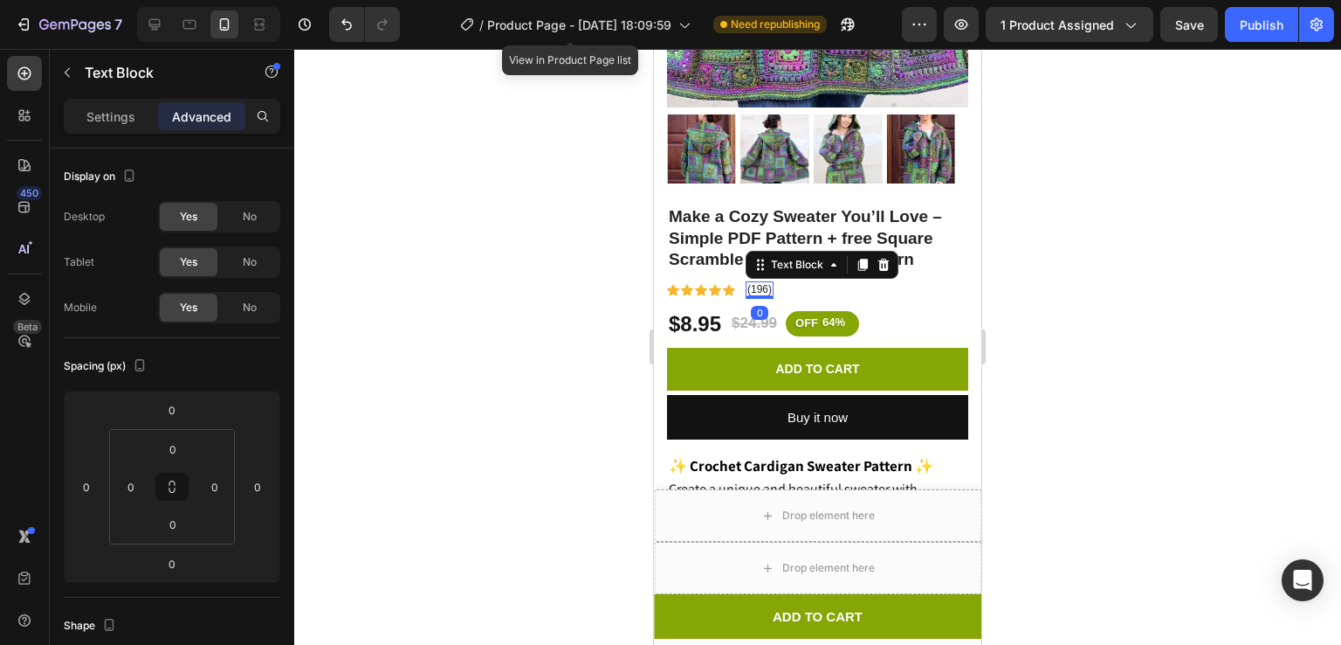
click at [761, 281] on div "(196) Text Block 0" at bounding box center [760, 289] width 28 height 17
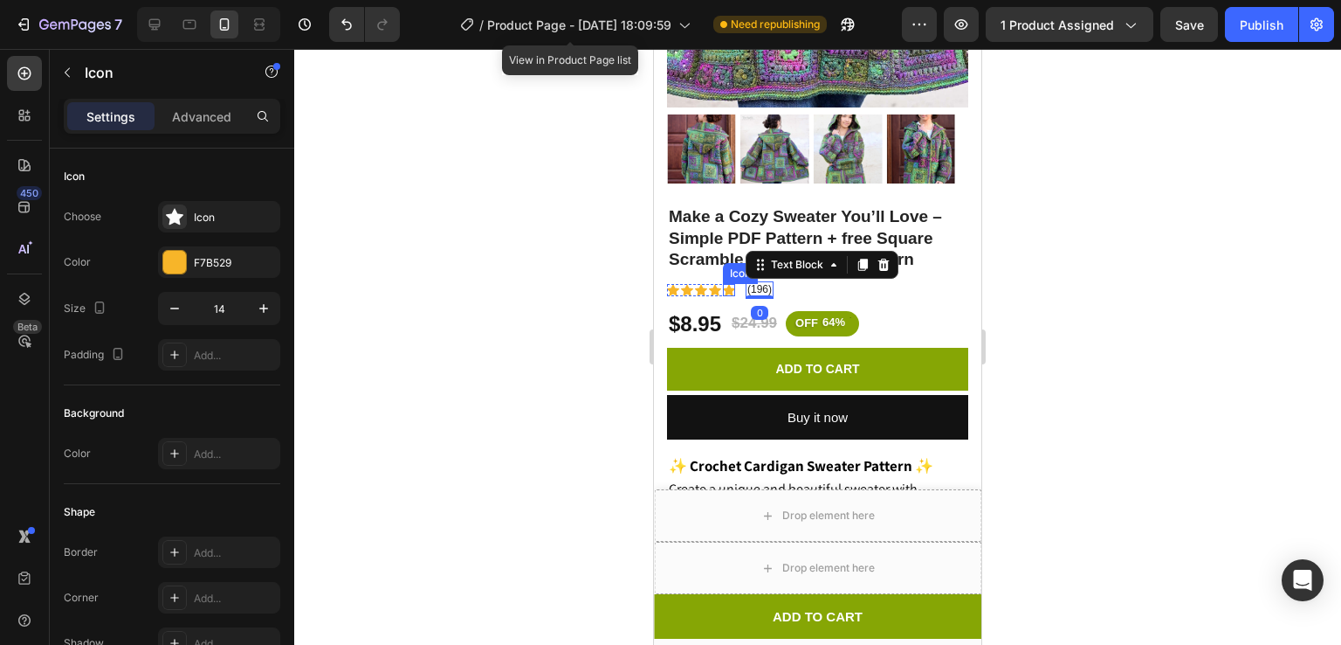
click at [732, 284] on icon at bounding box center [729, 290] width 12 height 12
click at [755, 283] on p "(196)" at bounding box center [760, 290] width 24 height 14
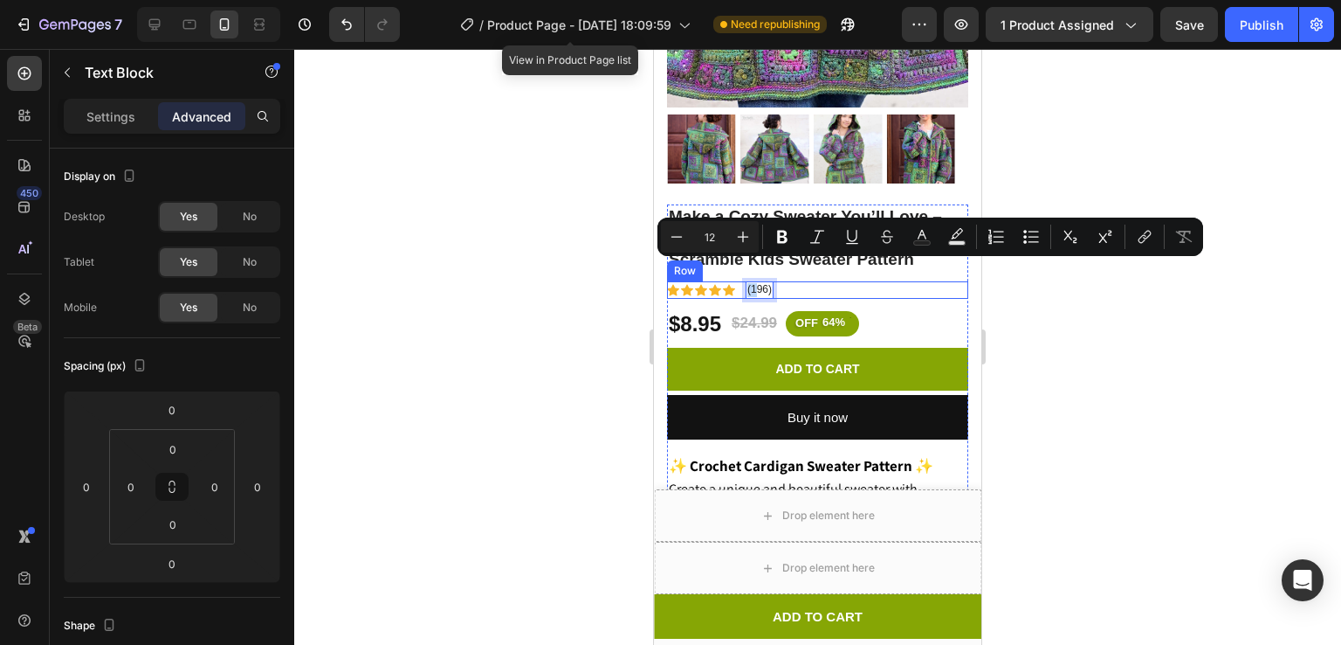
drag, startPoint x: 755, startPoint y: 266, endPoint x: 737, endPoint y: 273, distance: 18.8
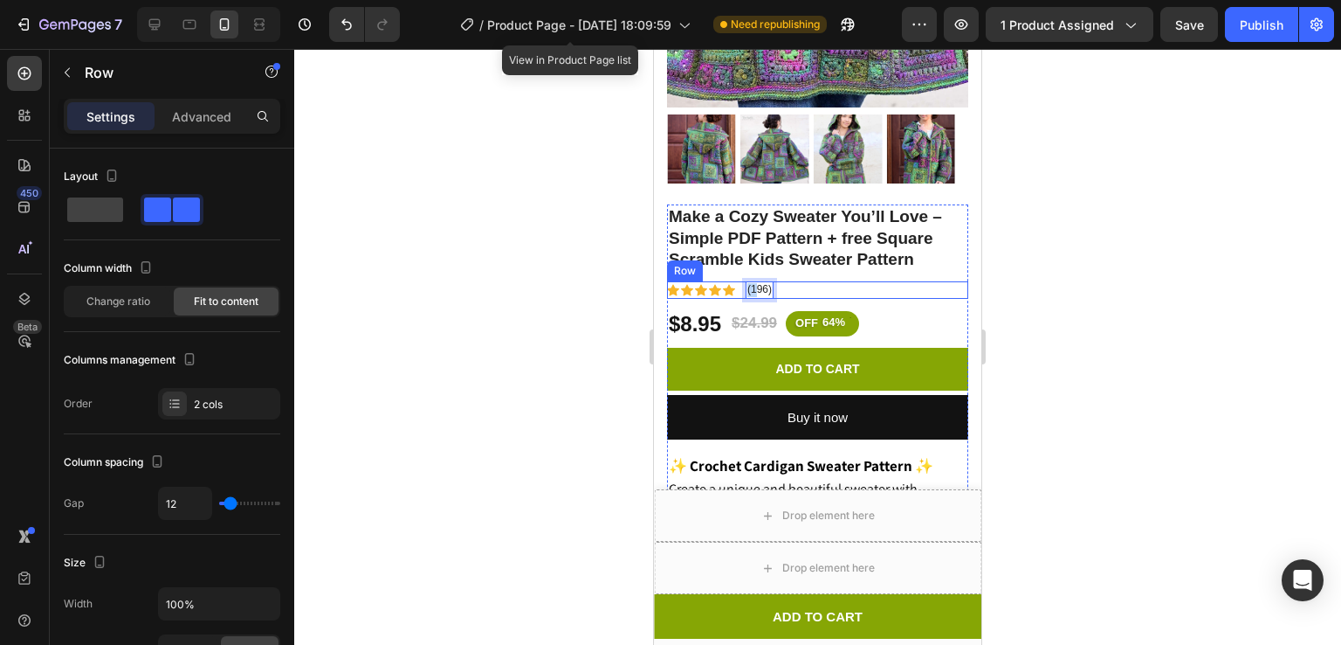
click at [778, 281] on div "Icon Icon Icon Icon Icon Icon List (196) Text Block 0 Row" at bounding box center [817, 289] width 301 height 17
click at [1020, 244] on div at bounding box center [817, 347] width 1047 height 596
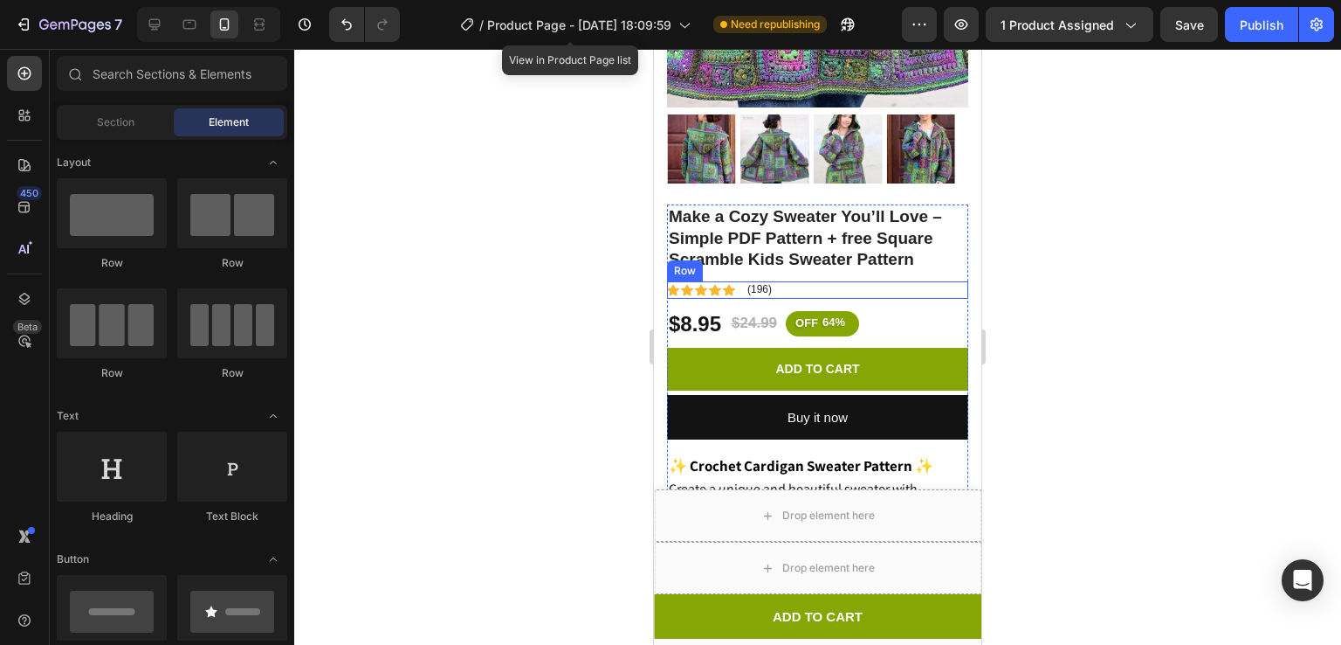
click at [782, 281] on div "Icon Icon Icon Icon Icon Icon List (196) Text Block Row" at bounding box center [817, 289] width 301 height 17
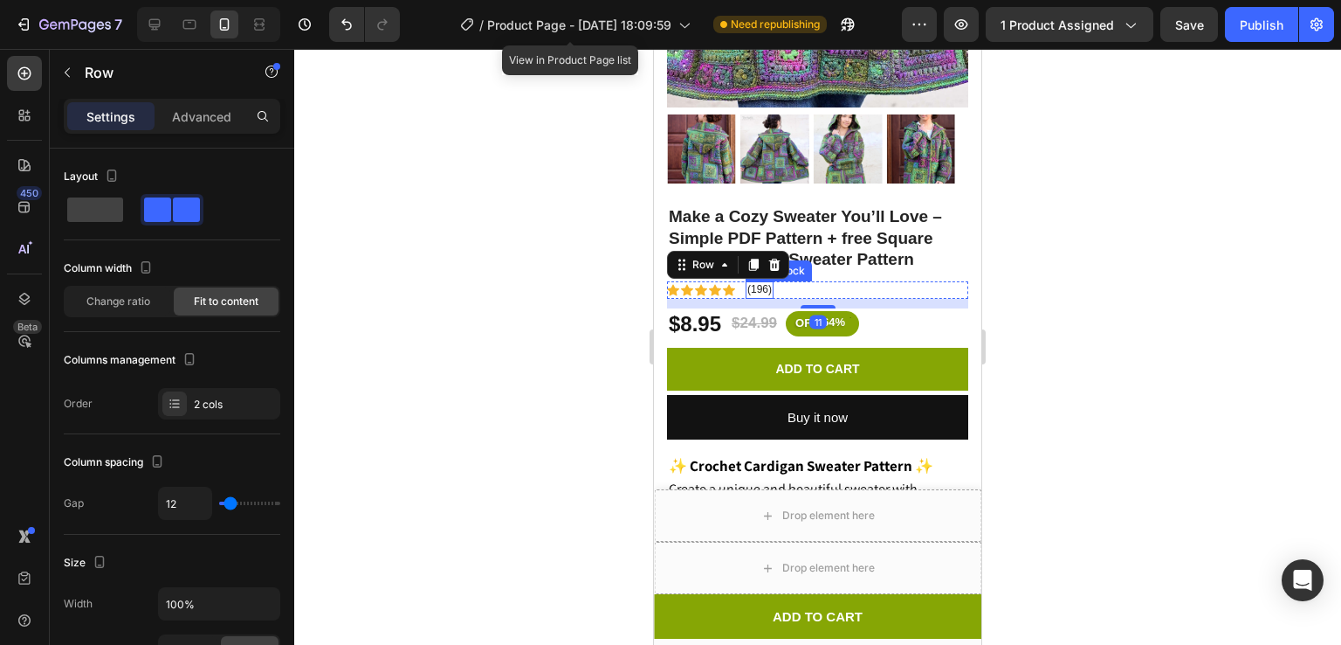
click at [769, 283] on p "(196)" at bounding box center [760, 290] width 24 height 14
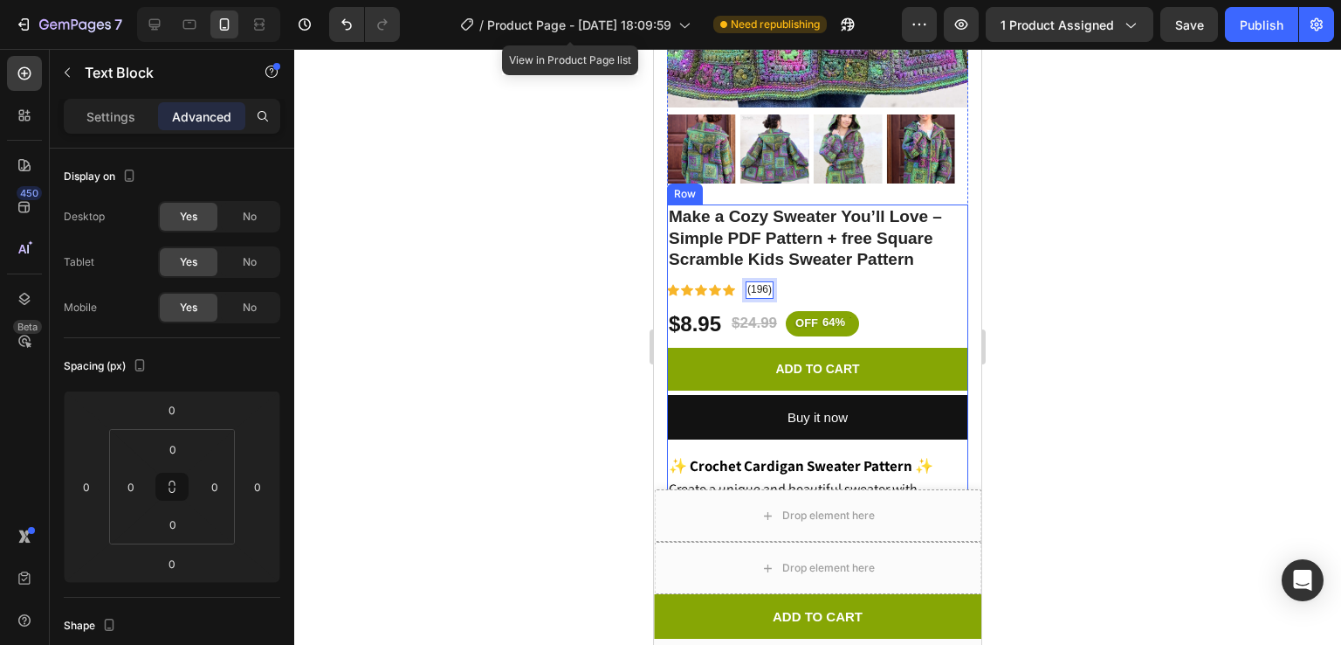
drag, startPoint x: 769, startPoint y: 273, endPoint x: 767, endPoint y: 283, distance: 10.0
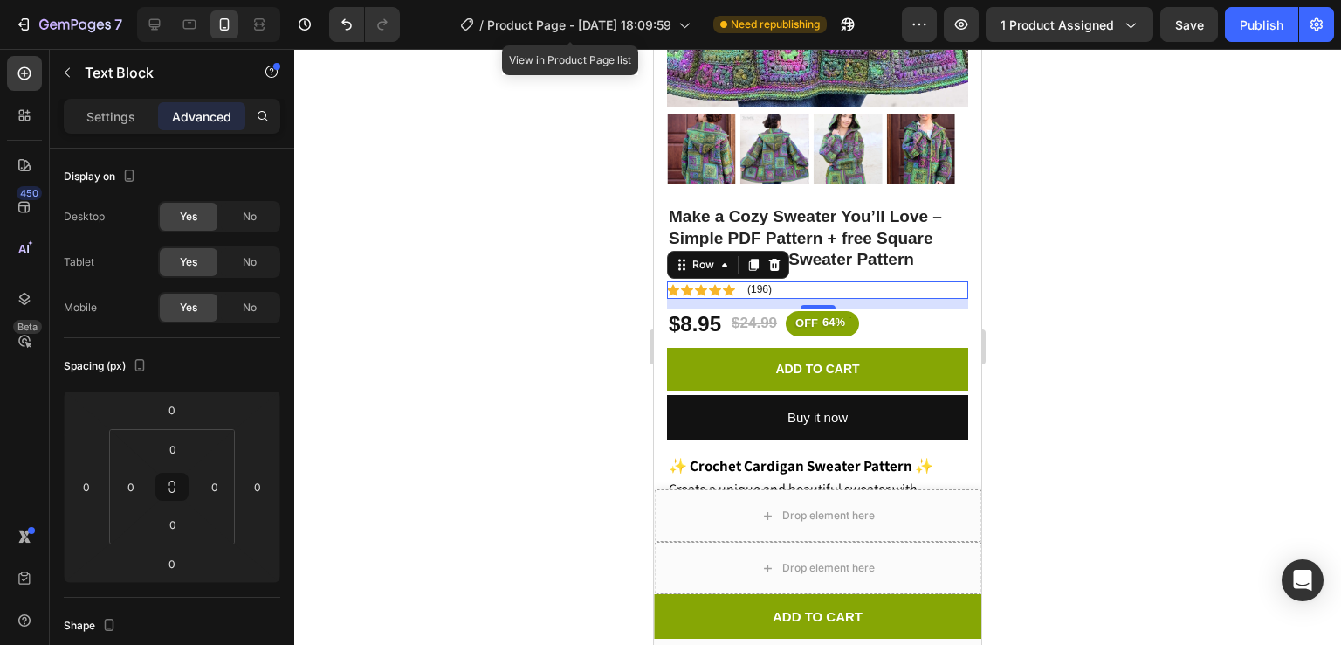
click at [794, 281] on div "Icon Icon Icon Icon Icon Icon List (196) Text Block Row 0" at bounding box center [817, 289] width 301 height 17
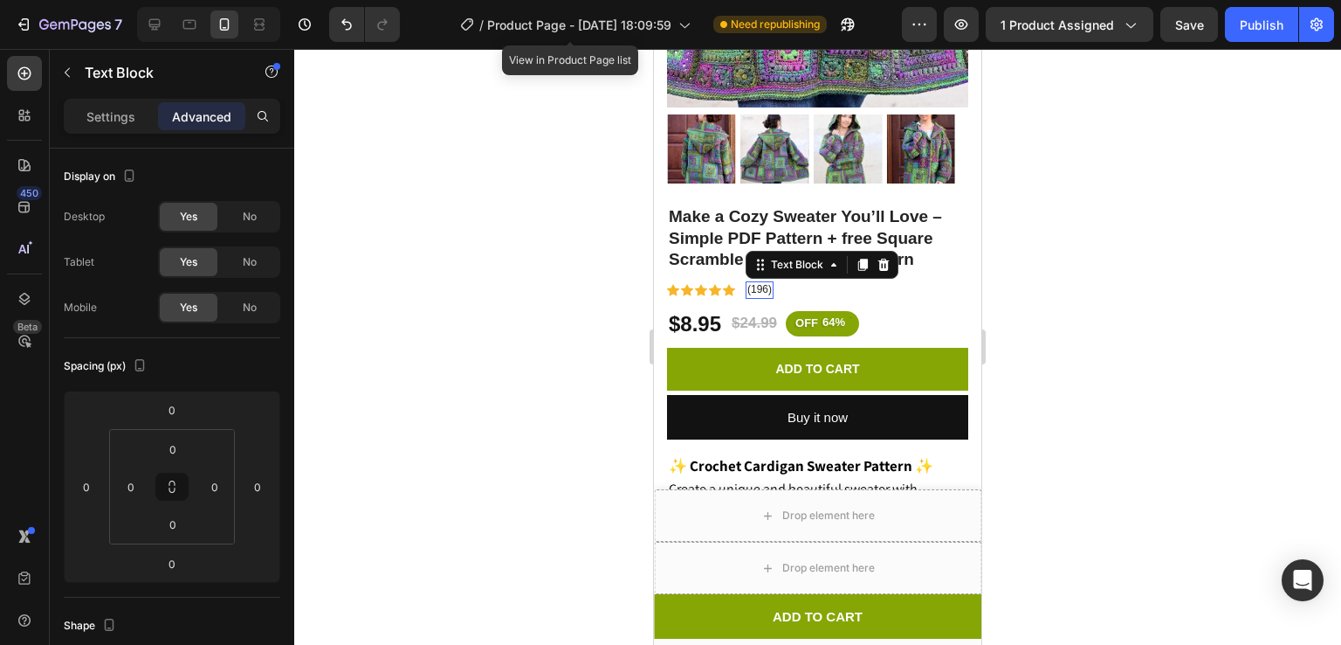
click at [772, 281] on div "(196)" at bounding box center [760, 289] width 28 height 17
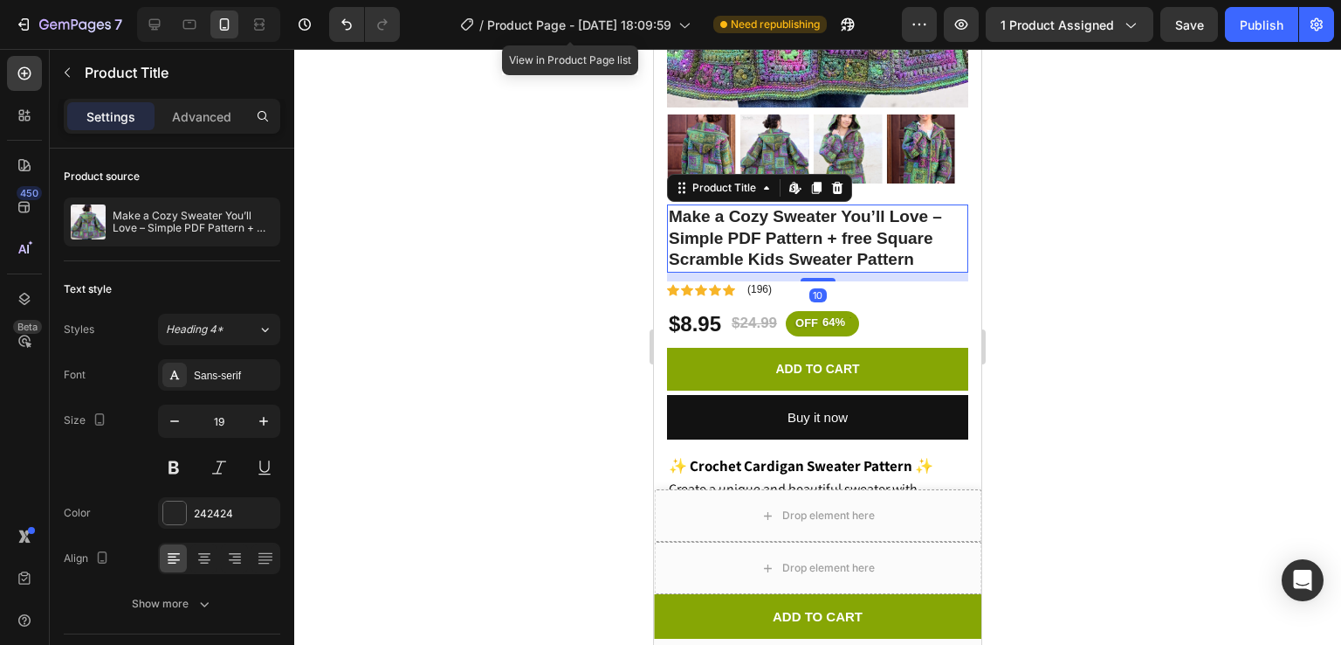
click at [738, 245] on h1 "Make a Cozy Sweater You’ll Love – Simple PDF Pattern + free Square Scramble Kid…" at bounding box center [817, 238] width 301 height 68
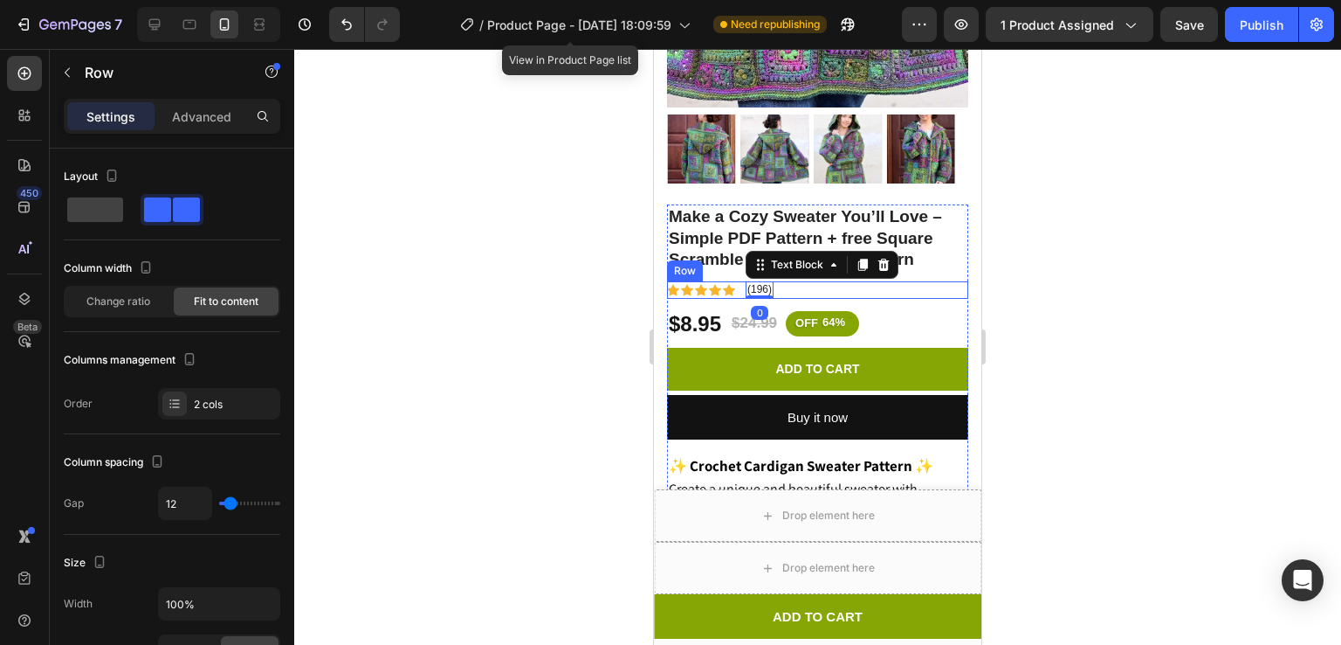
click at [782, 281] on div "Icon Icon Icon Icon Icon Icon List (196) Text Block 0 Row" at bounding box center [817, 289] width 301 height 17
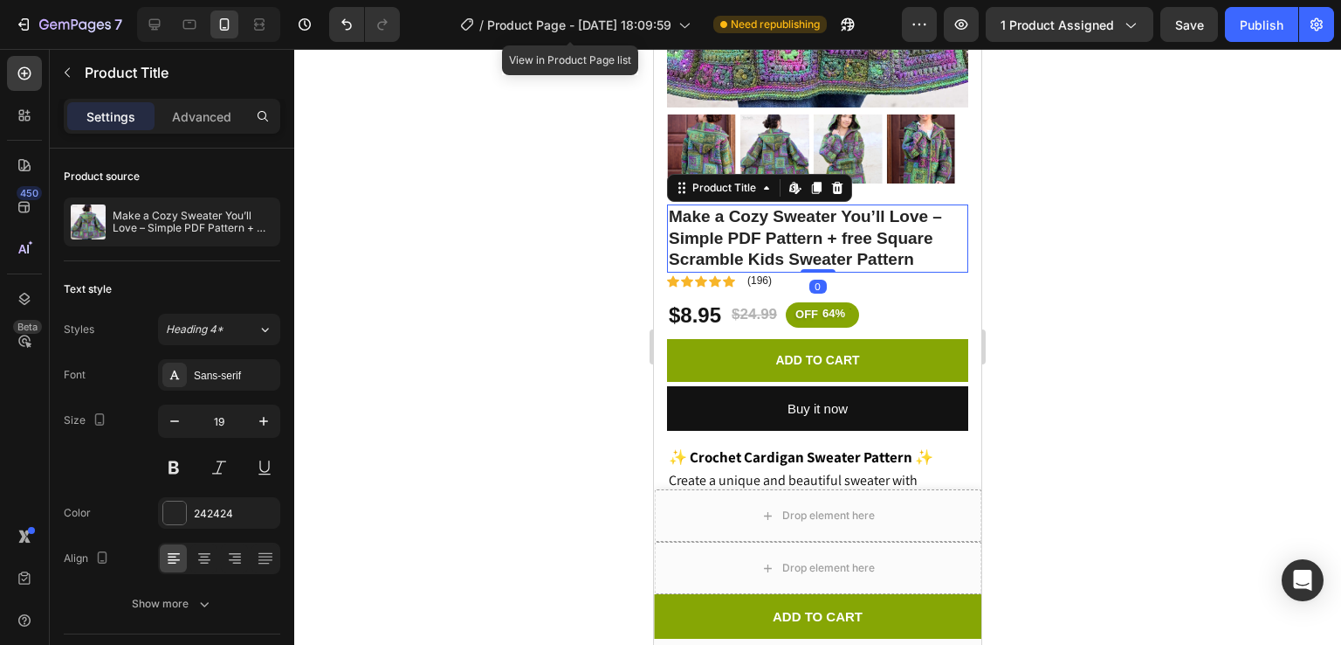
drag, startPoint x: 802, startPoint y: 257, endPoint x: 803, endPoint y: 75, distance: 181.7
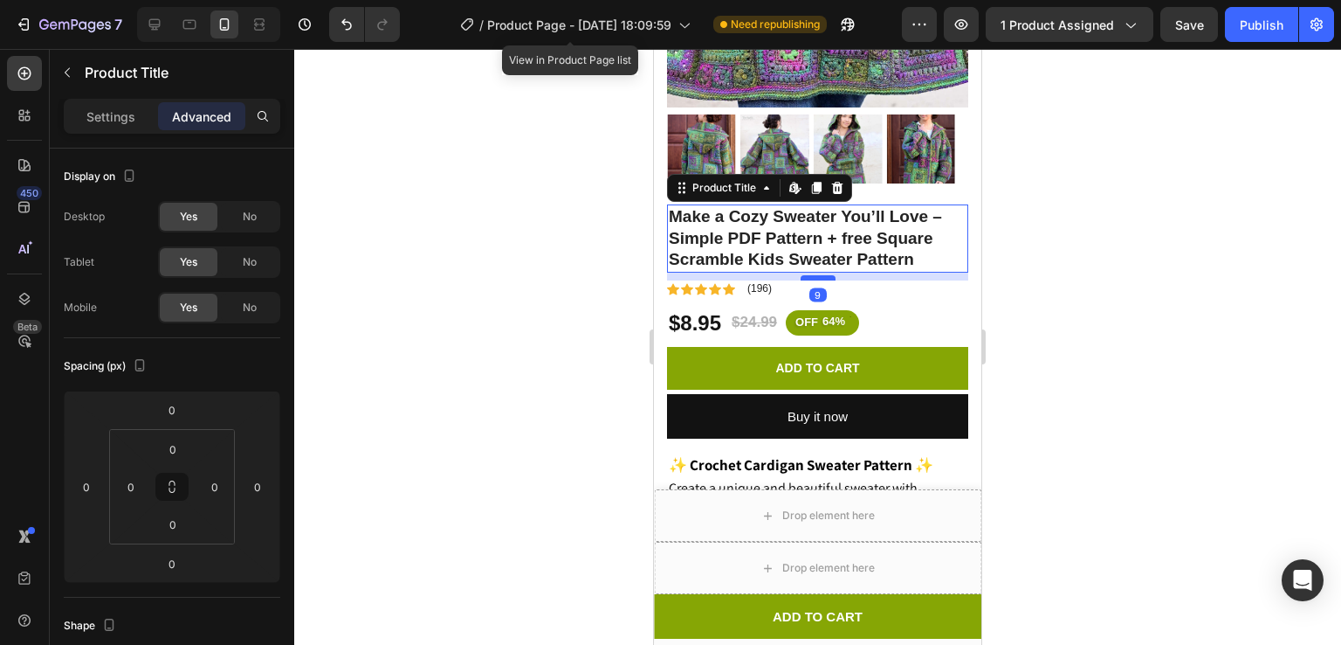
click at [804, 275] on div at bounding box center [818, 277] width 35 height 5
type input "10"
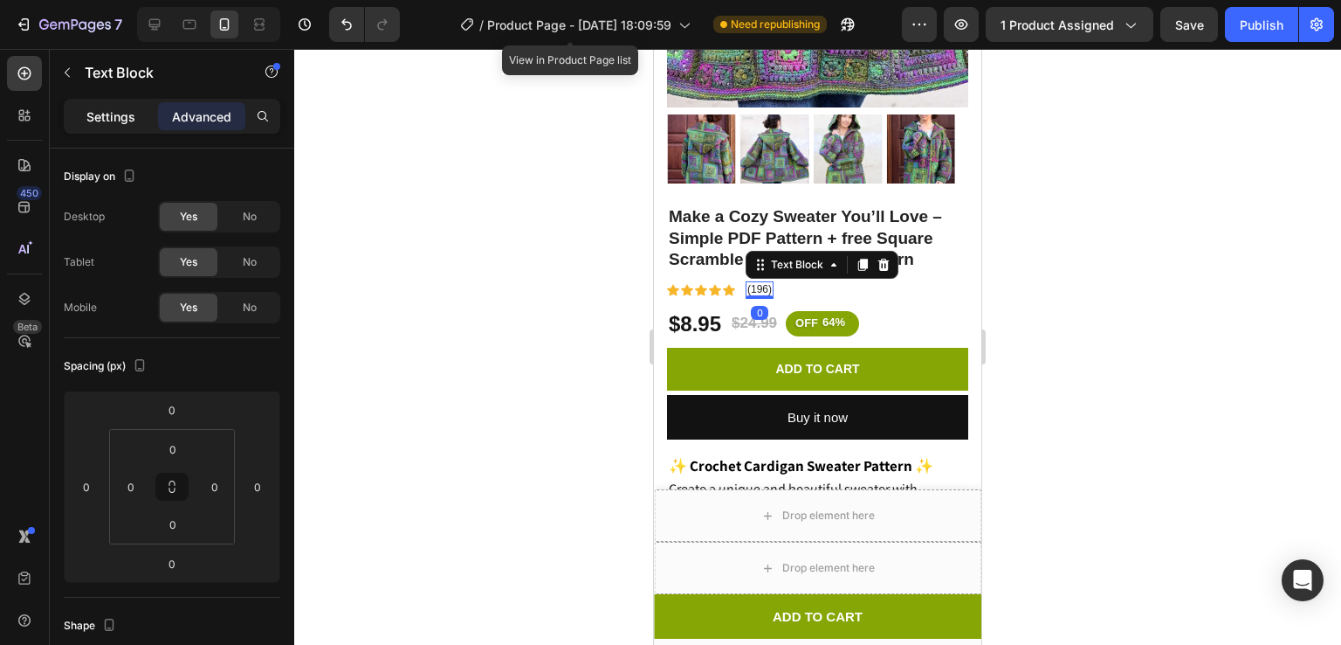
click at [133, 108] on p "Settings" at bounding box center [110, 116] width 49 height 18
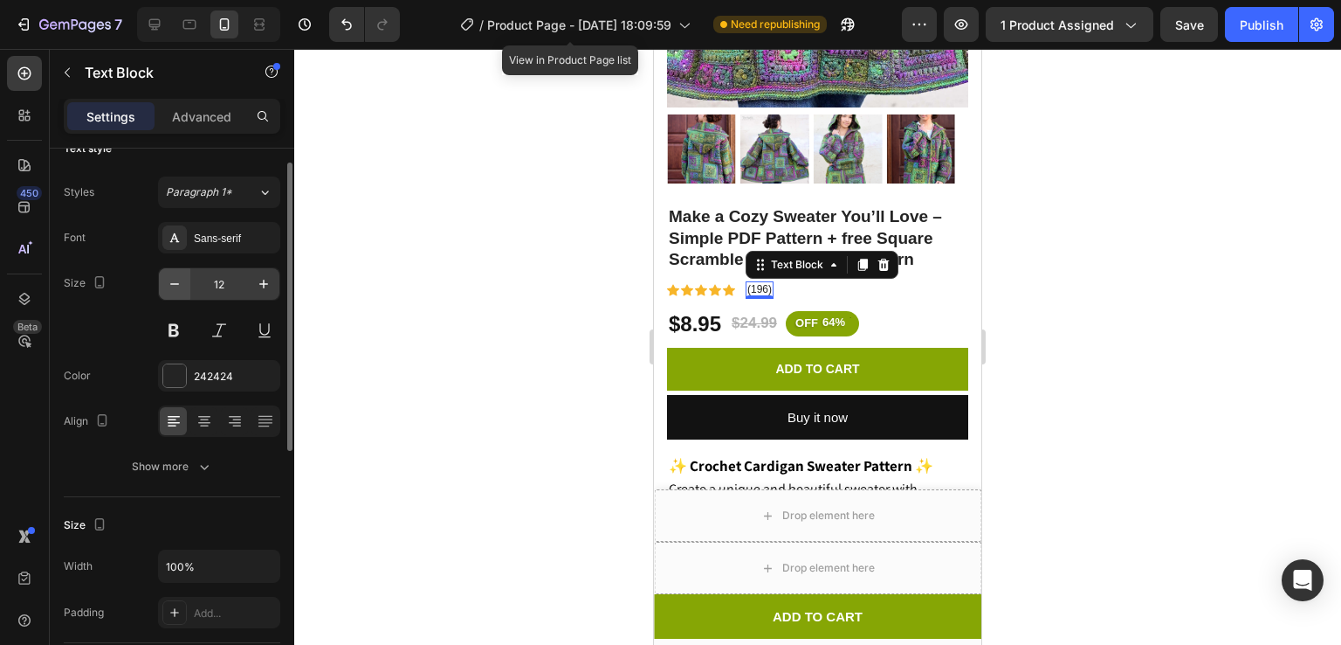
scroll to position [27, 0]
click at [196, 114] on p "Advanced" at bounding box center [201, 116] width 59 height 18
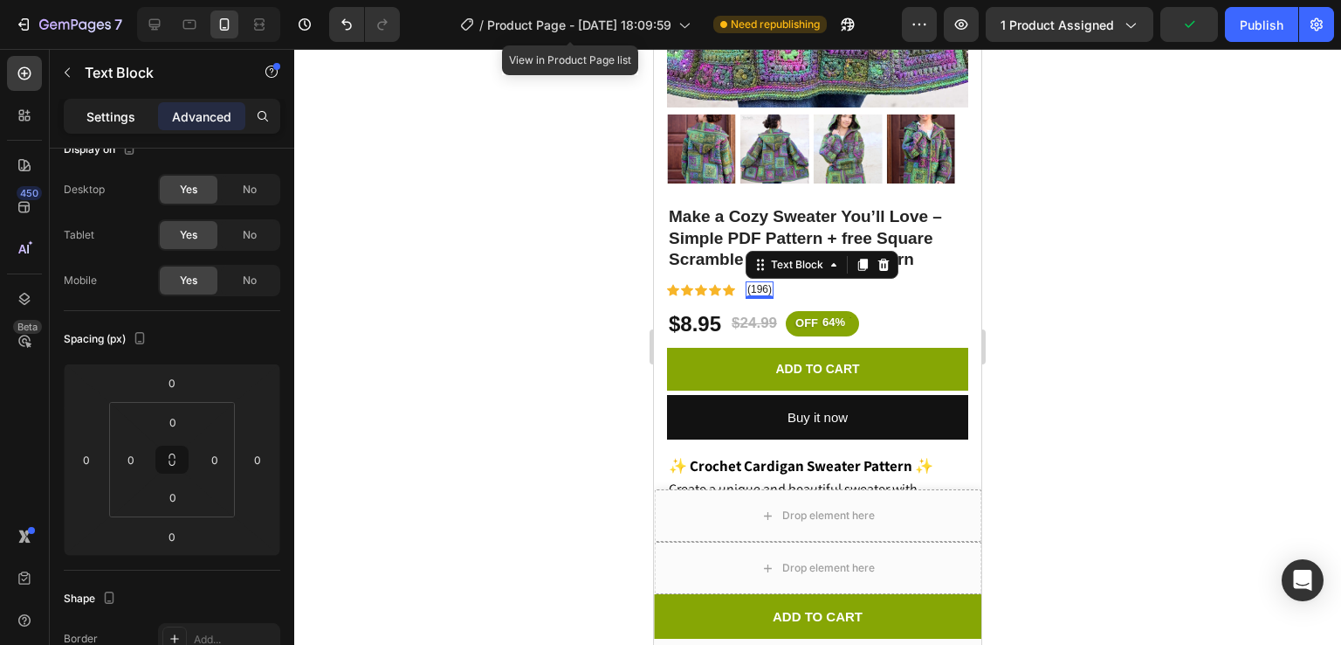
click at [117, 111] on p "Settings" at bounding box center [110, 116] width 49 height 18
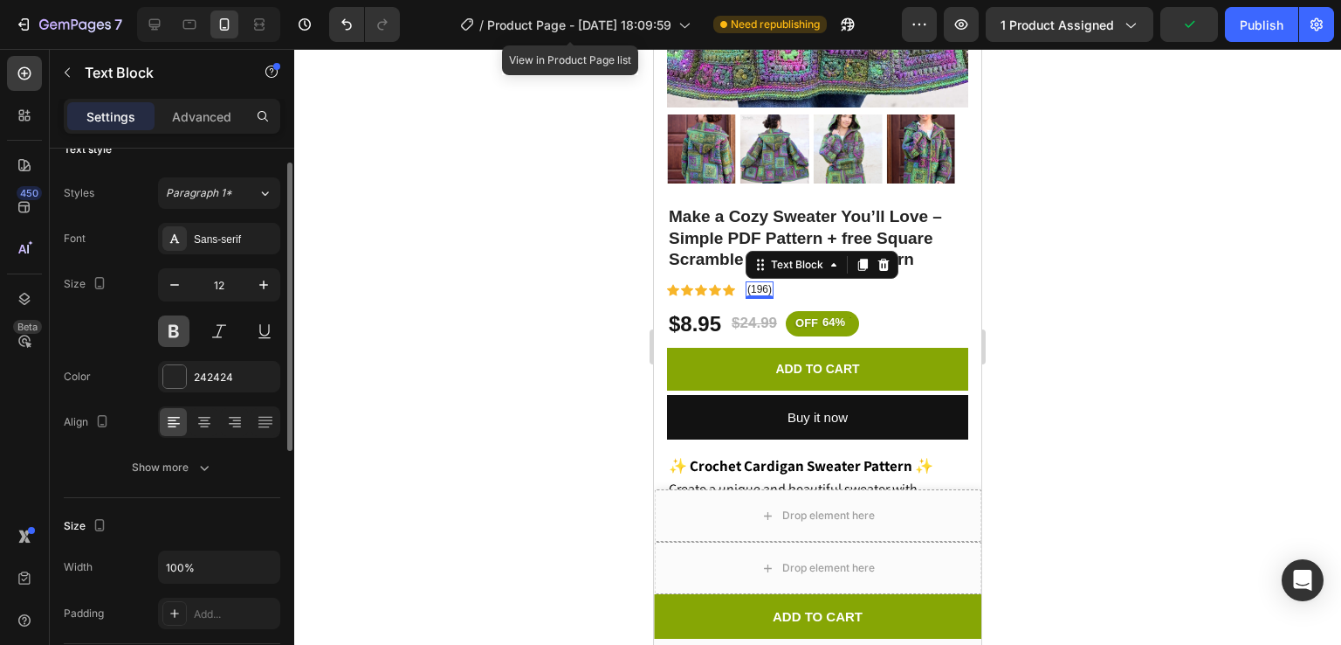
click at [177, 325] on button at bounding box center [173, 330] width 31 height 31
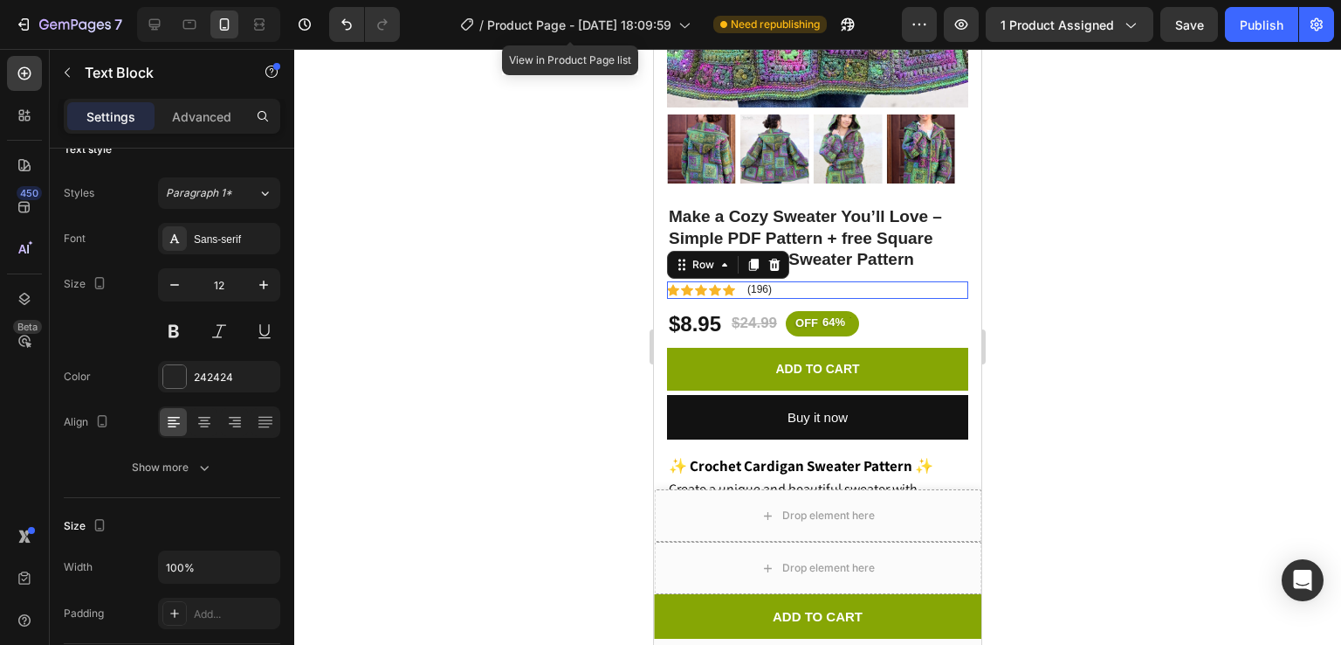
click at [774, 281] on div "Icon Icon Icon Icon Icon Icon List (196) Text Block Row 0" at bounding box center [817, 289] width 301 height 17
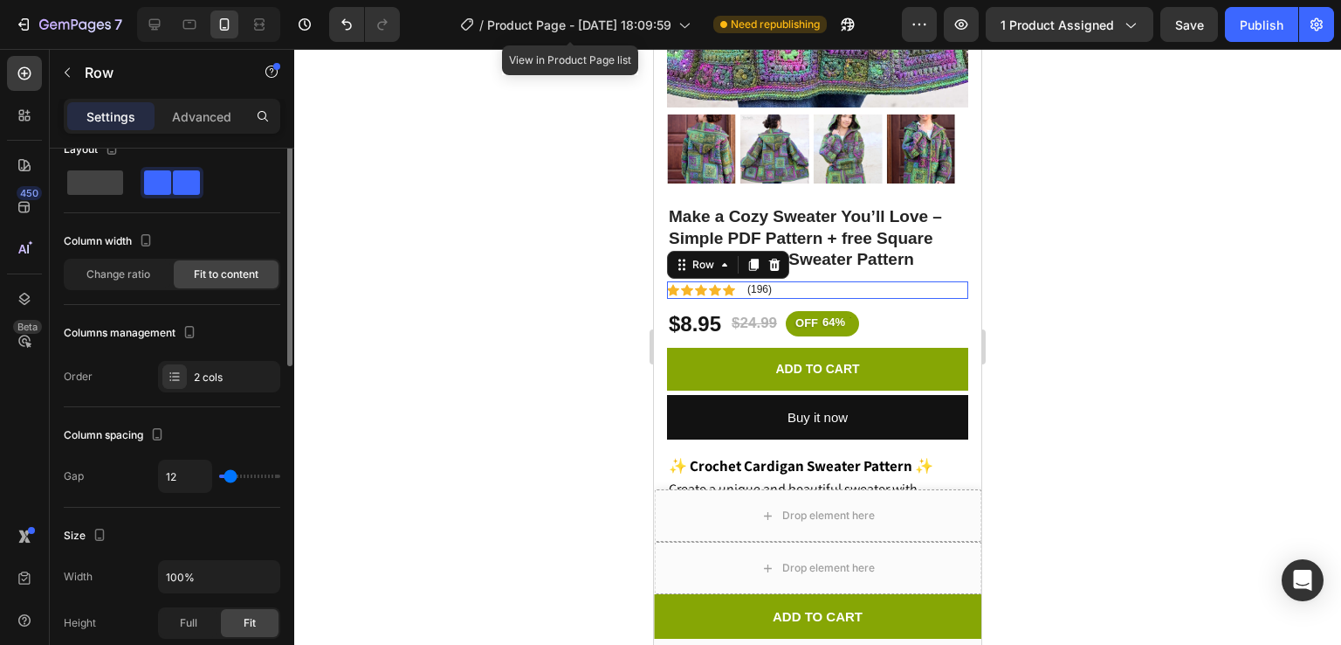
click at [774, 281] on div "Icon Icon Icon Icon Icon Icon List (196) Text Block Row 0" at bounding box center [817, 289] width 301 height 17
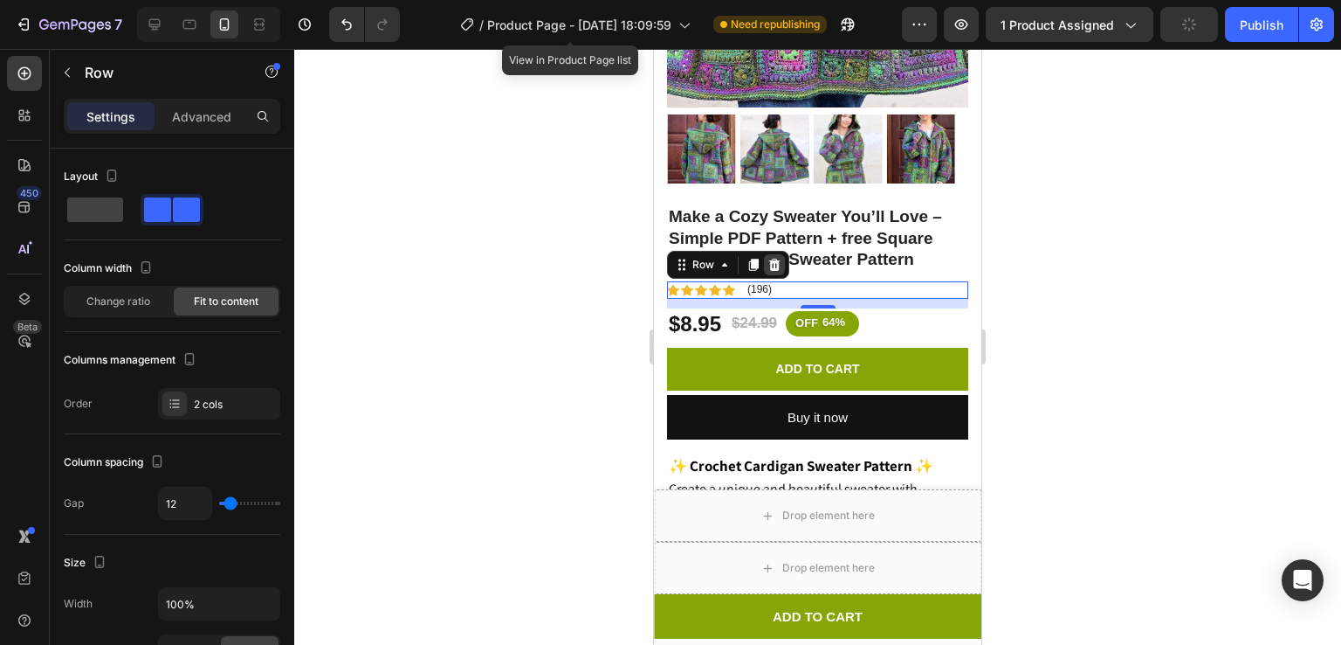
click at [770, 259] on icon at bounding box center [774, 265] width 11 height 12
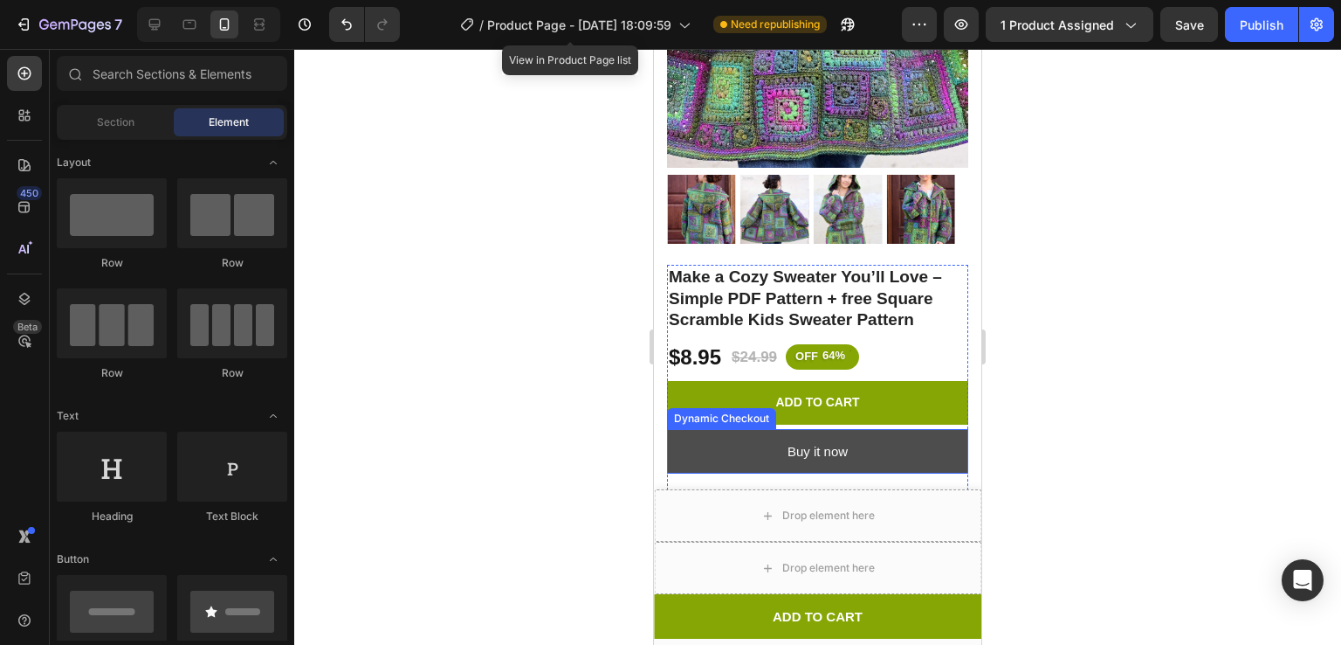
scroll to position [356, 0]
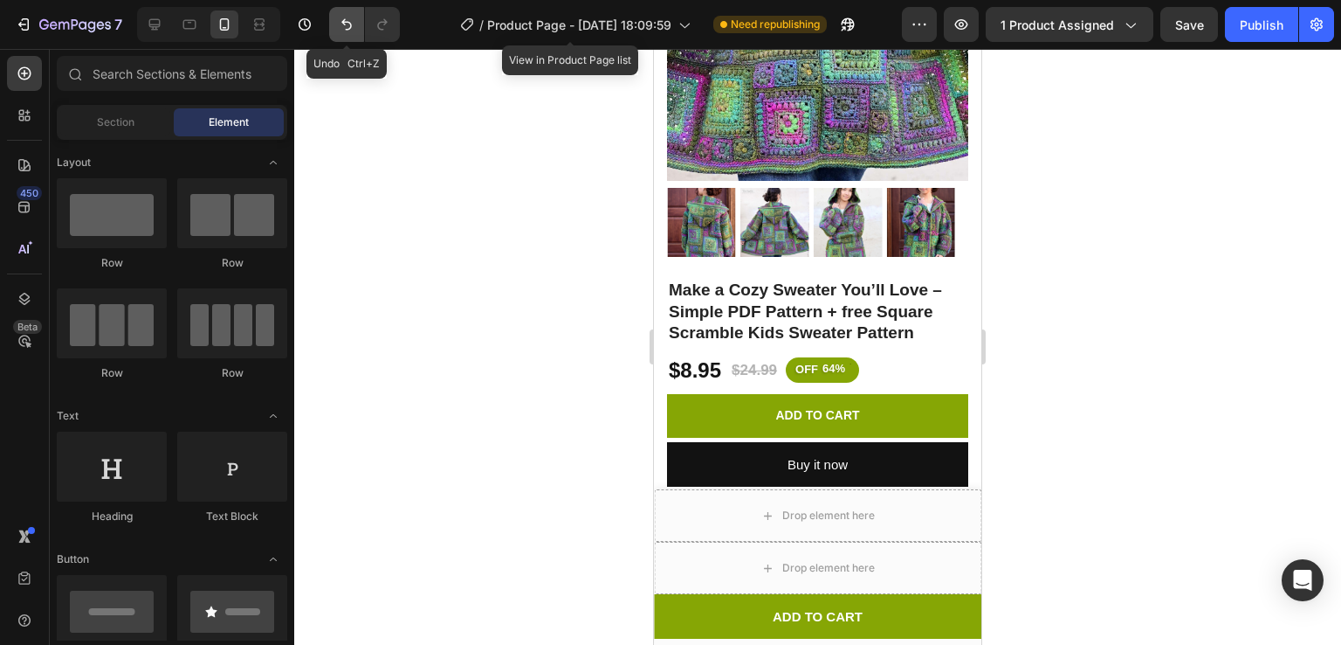
click at [345, 25] on icon "Undo/Redo" at bounding box center [346, 24] width 17 height 17
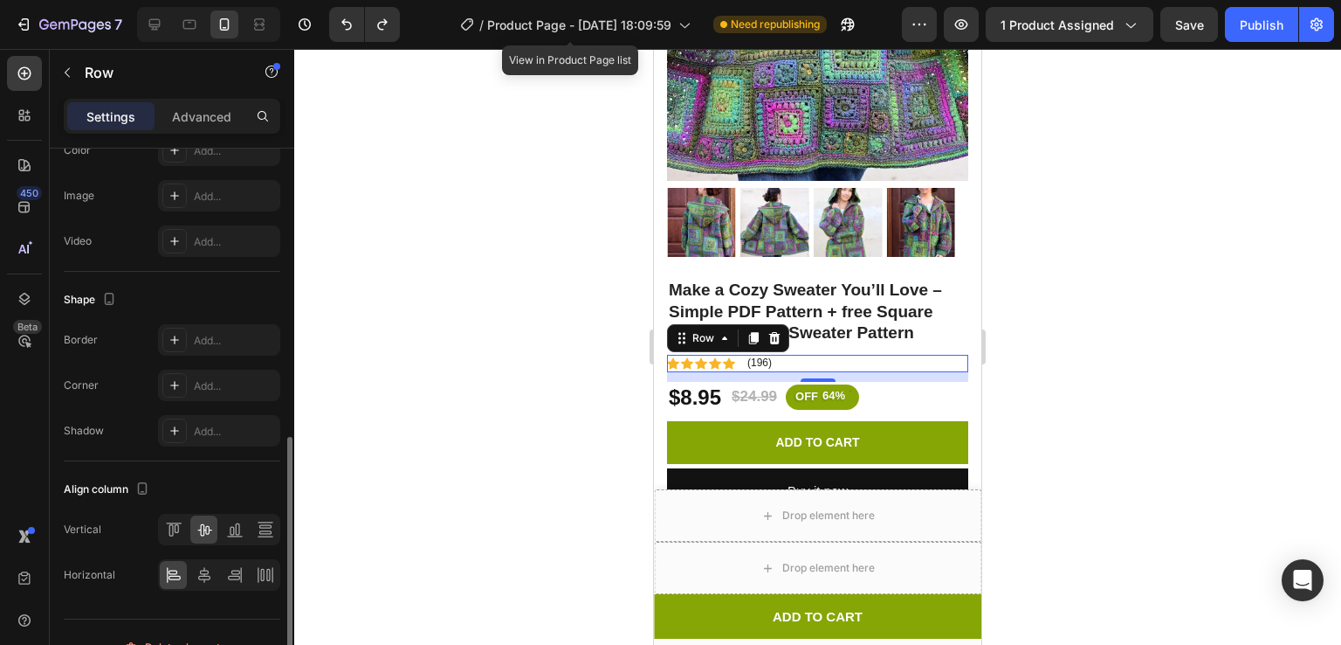
scroll to position [671, 0]
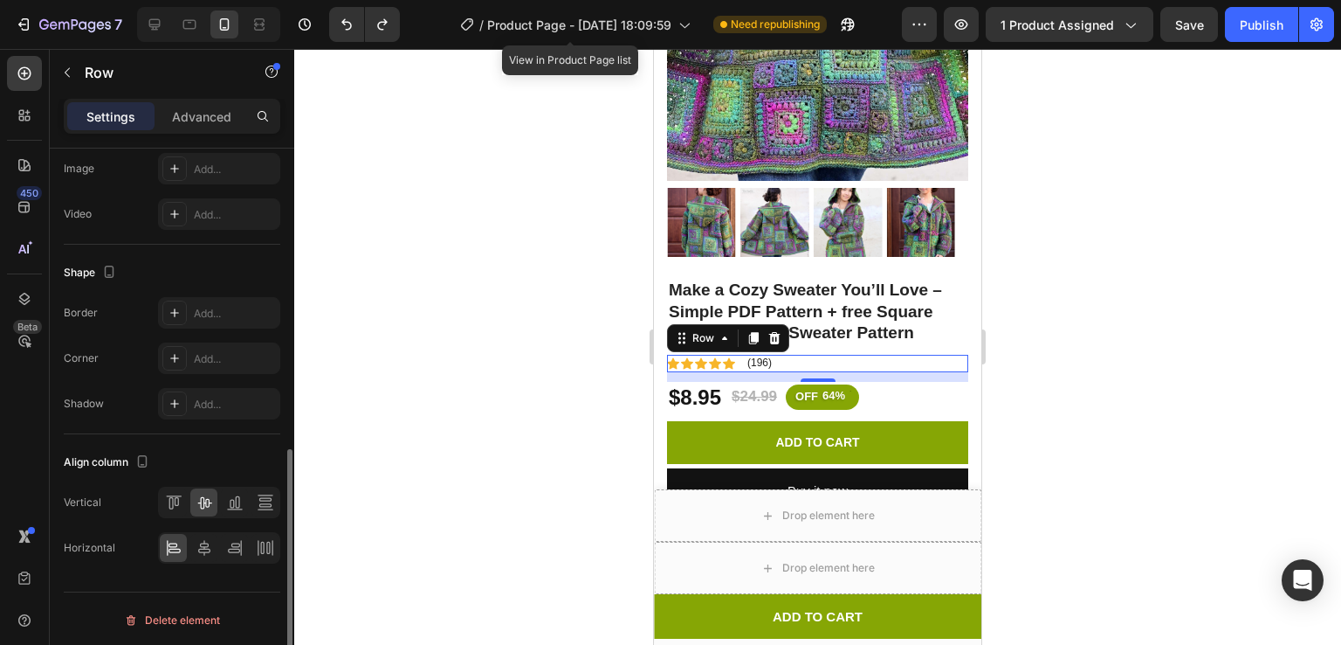
click at [107, 102] on div "Settings" at bounding box center [110, 116] width 87 height 28
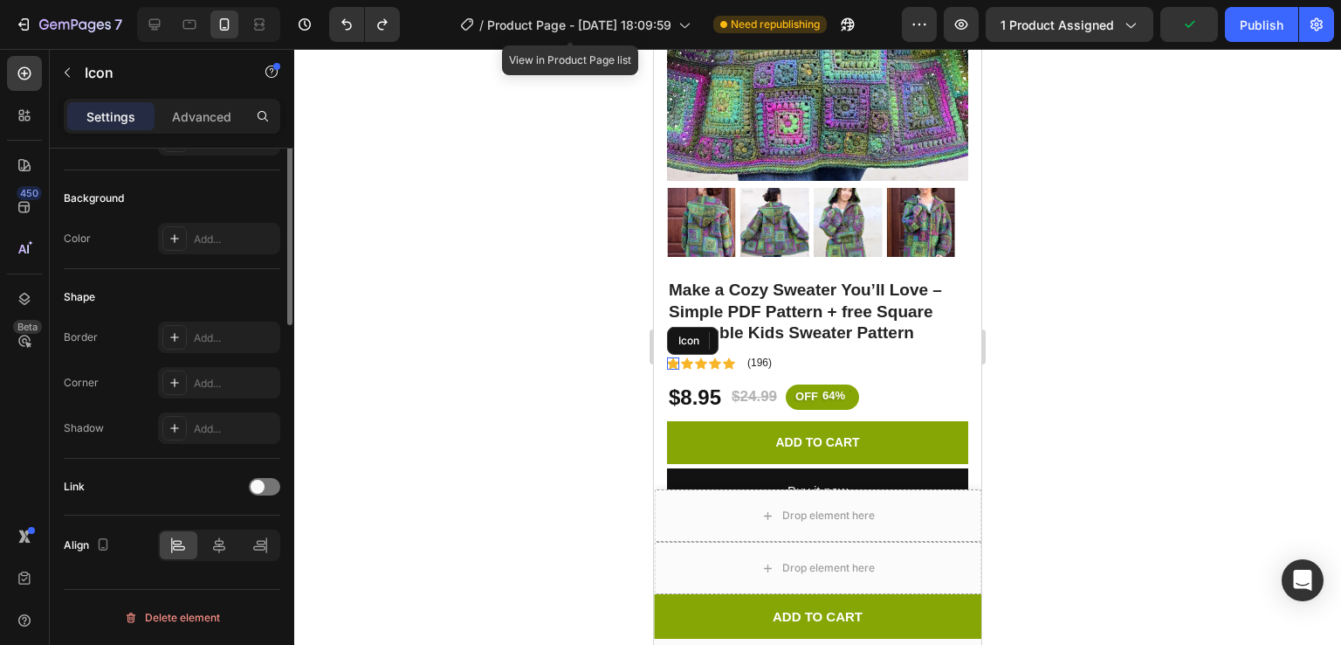
scroll to position [0, 0]
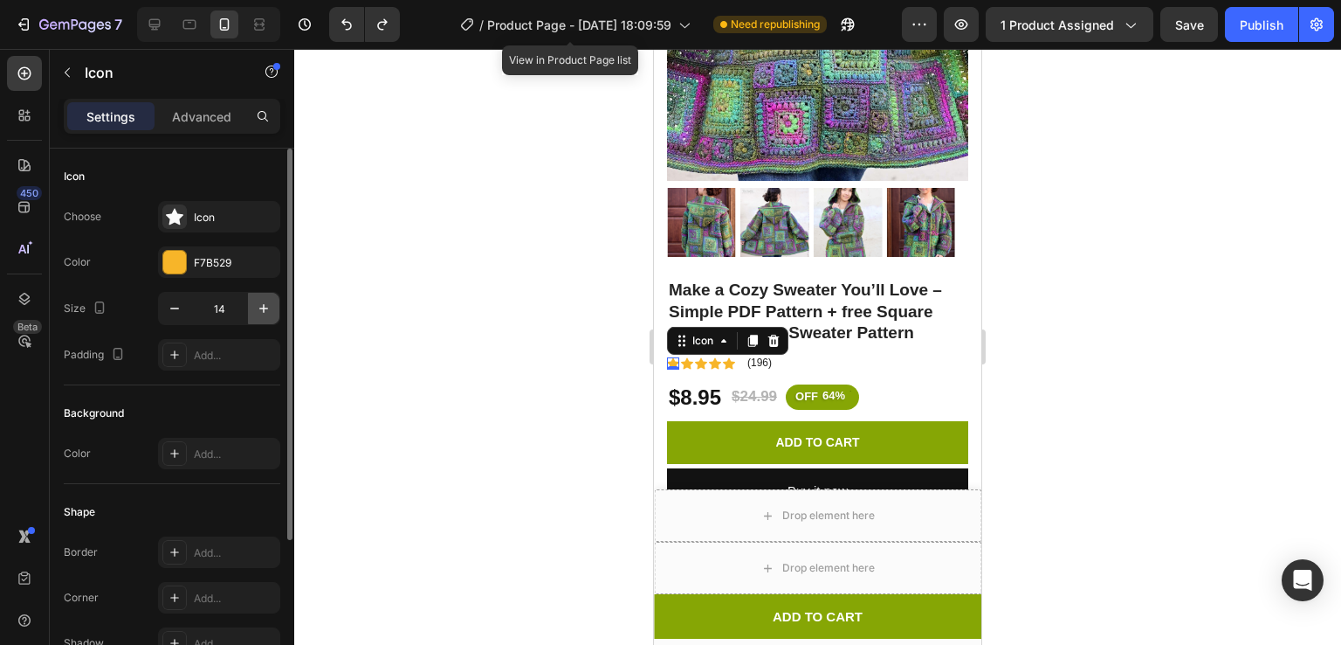
click at [259, 312] on icon "button" at bounding box center [263, 308] width 17 height 17
type input "17"
click at [587, 362] on div at bounding box center [817, 347] width 1047 height 596
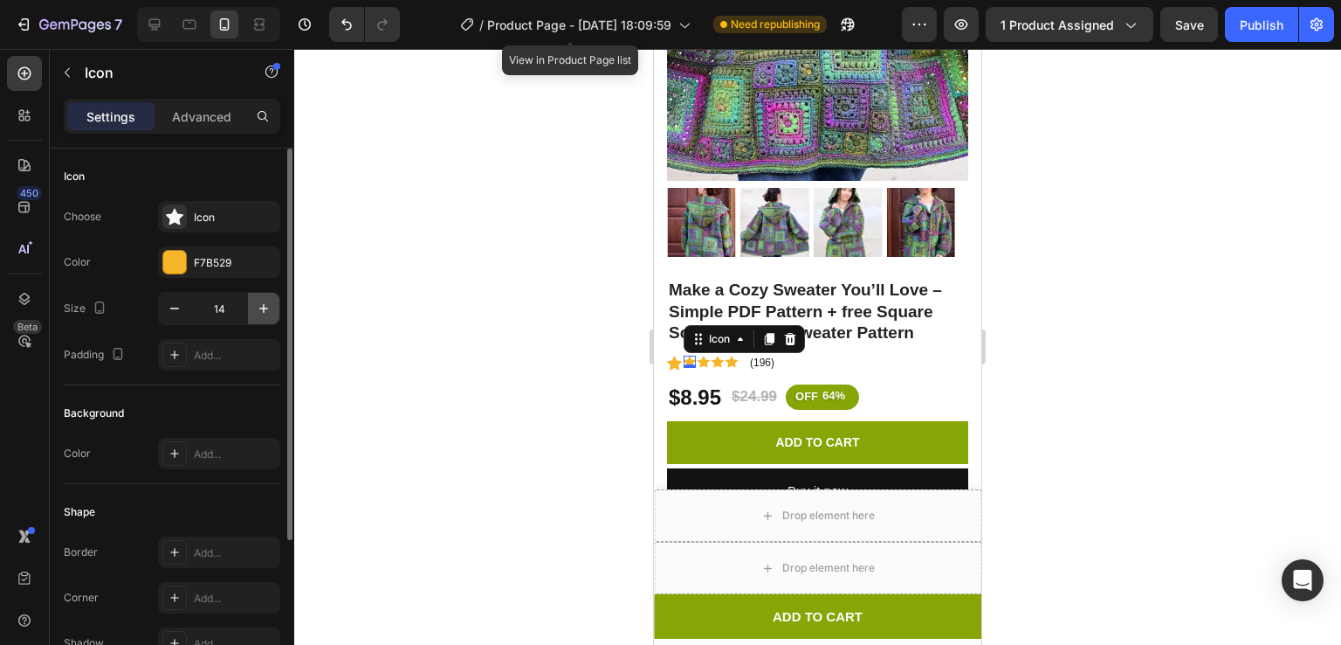
click at [267, 303] on icon "button" at bounding box center [263, 308] width 17 height 17
type input "16"
click at [268, 311] on icon "button" at bounding box center [263, 308] width 17 height 17
type input "17"
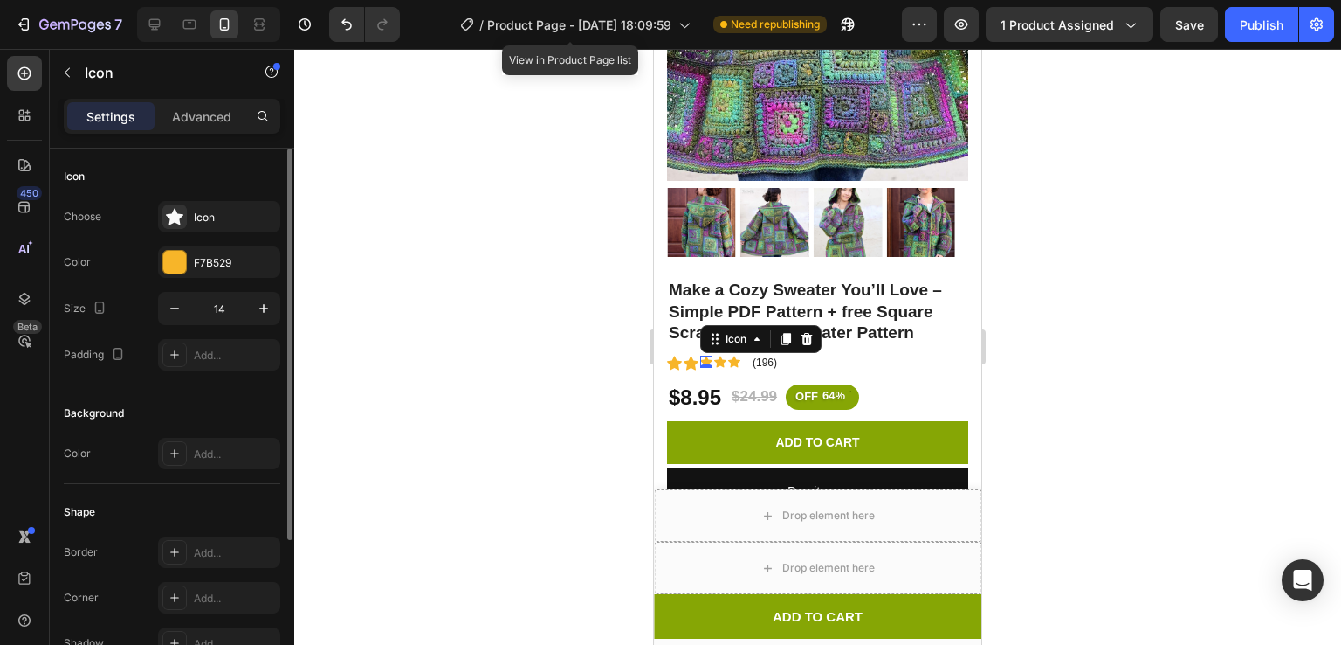
click at [706, 355] on div "Icon 0" at bounding box center [706, 361] width 12 height 12
click at [253, 305] on button "button" at bounding box center [263, 308] width 31 height 31
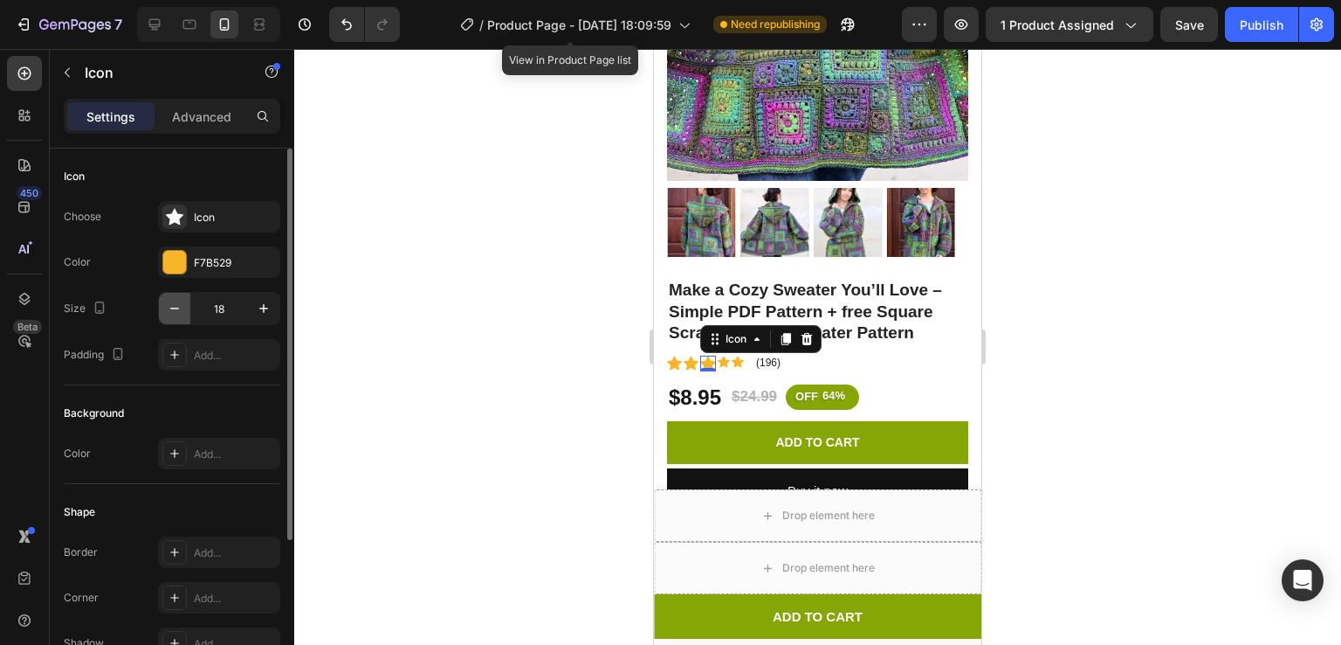
click at [173, 301] on icon "button" at bounding box center [174, 308] width 17 height 17
type input "17"
click at [265, 305] on icon "button" at bounding box center [263, 308] width 17 height 17
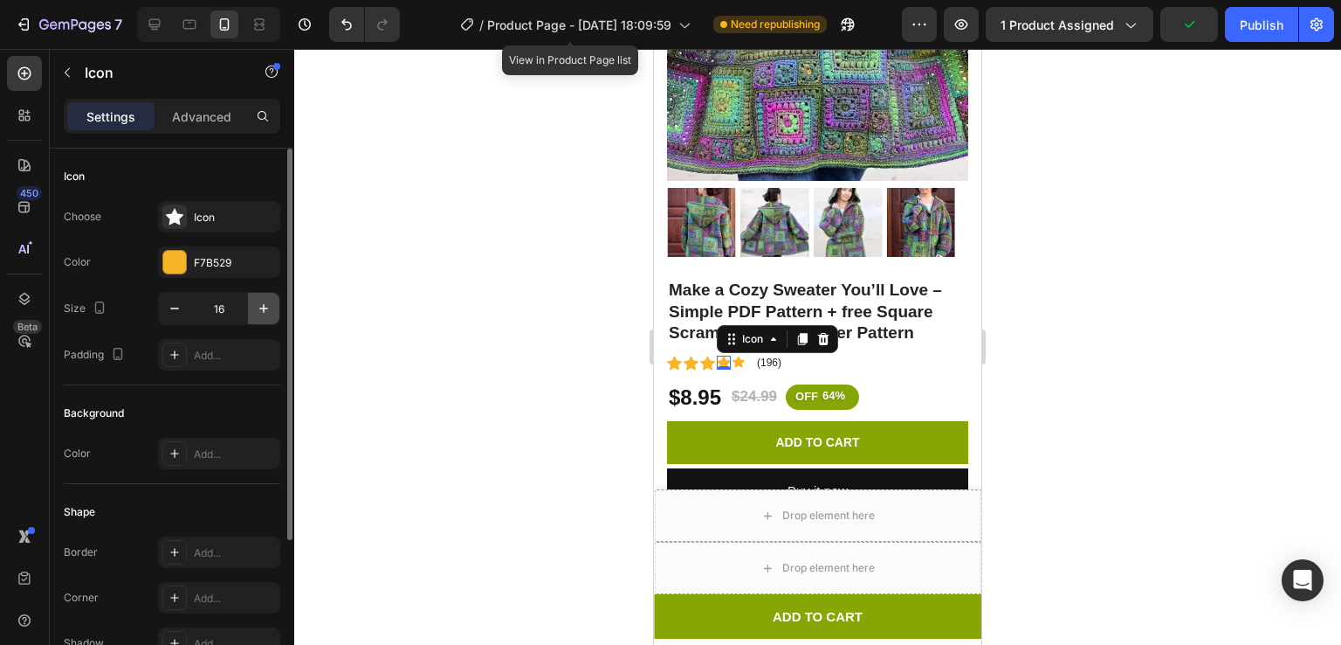
type input "17"
click at [259, 315] on icon "button" at bounding box center [263, 308] width 17 height 17
type input "17"
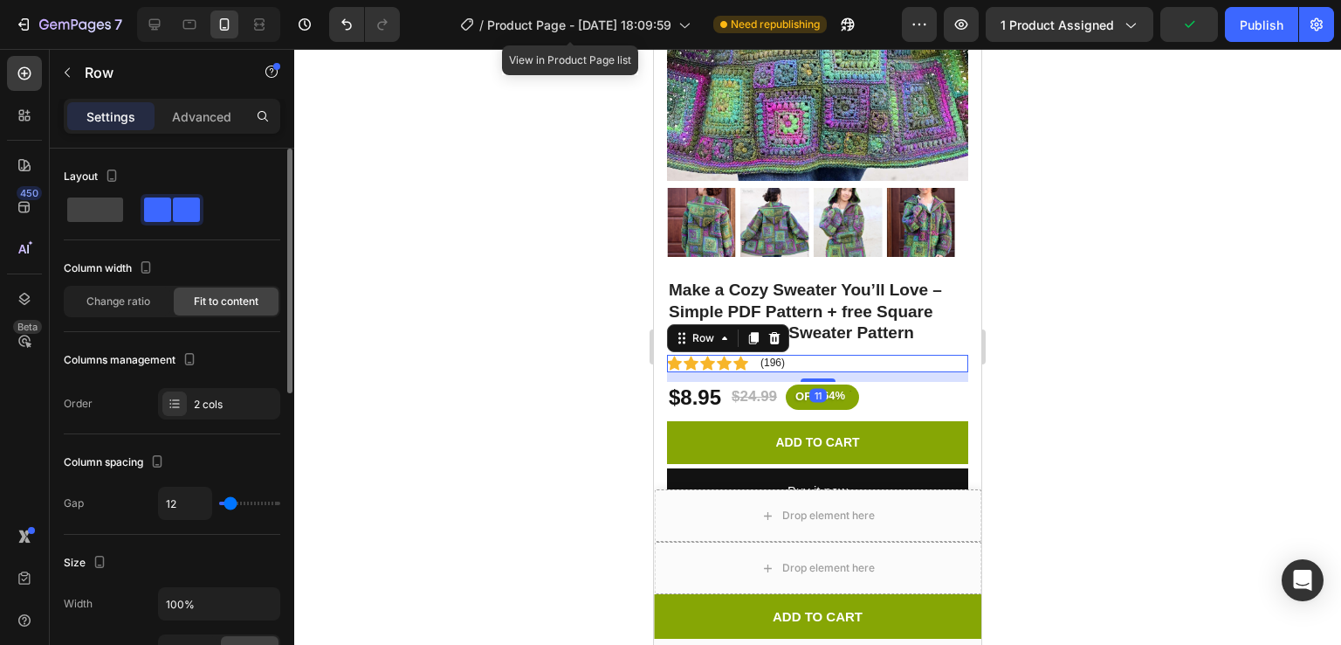
click at [1114, 310] on div at bounding box center [817, 347] width 1047 height 596
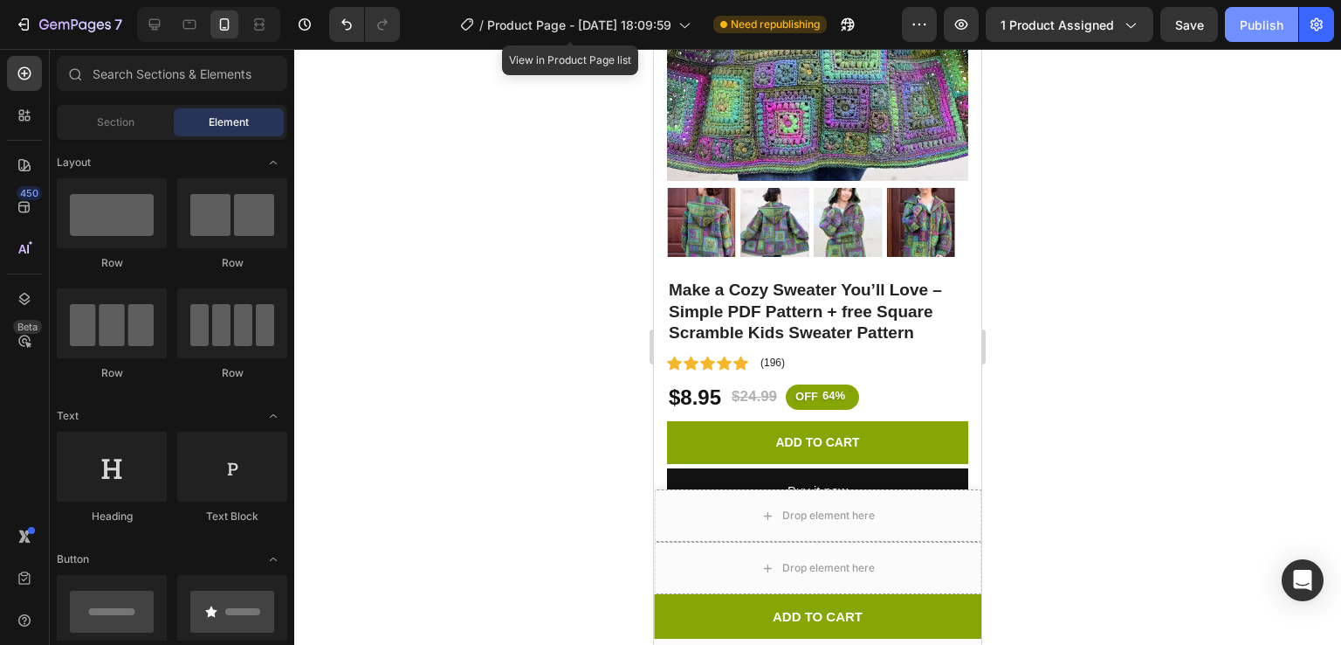
click at [1267, 22] on div "Publish" at bounding box center [1262, 25] width 44 height 18
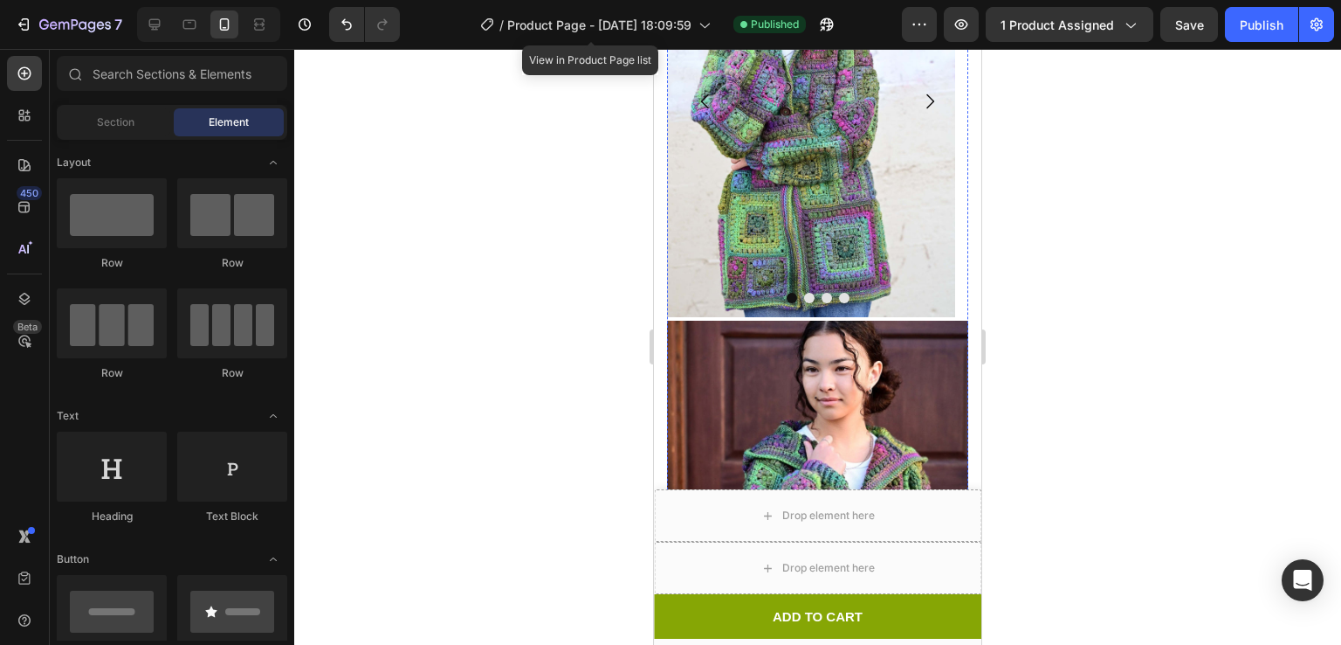
scroll to position [1347, 0]
click at [795, 217] on img at bounding box center [811, 99] width 288 height 432
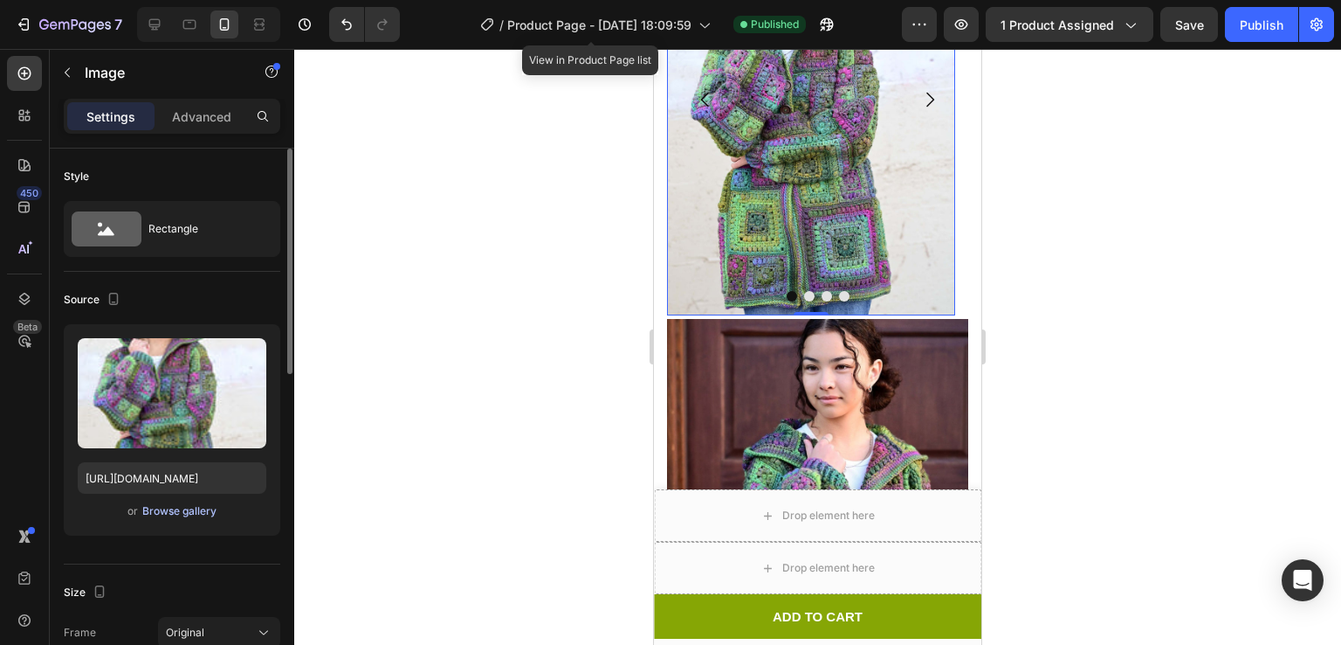
click at [174, 507] on div "Browse gallery" at bounding box center [179, 511] width 74 height 16
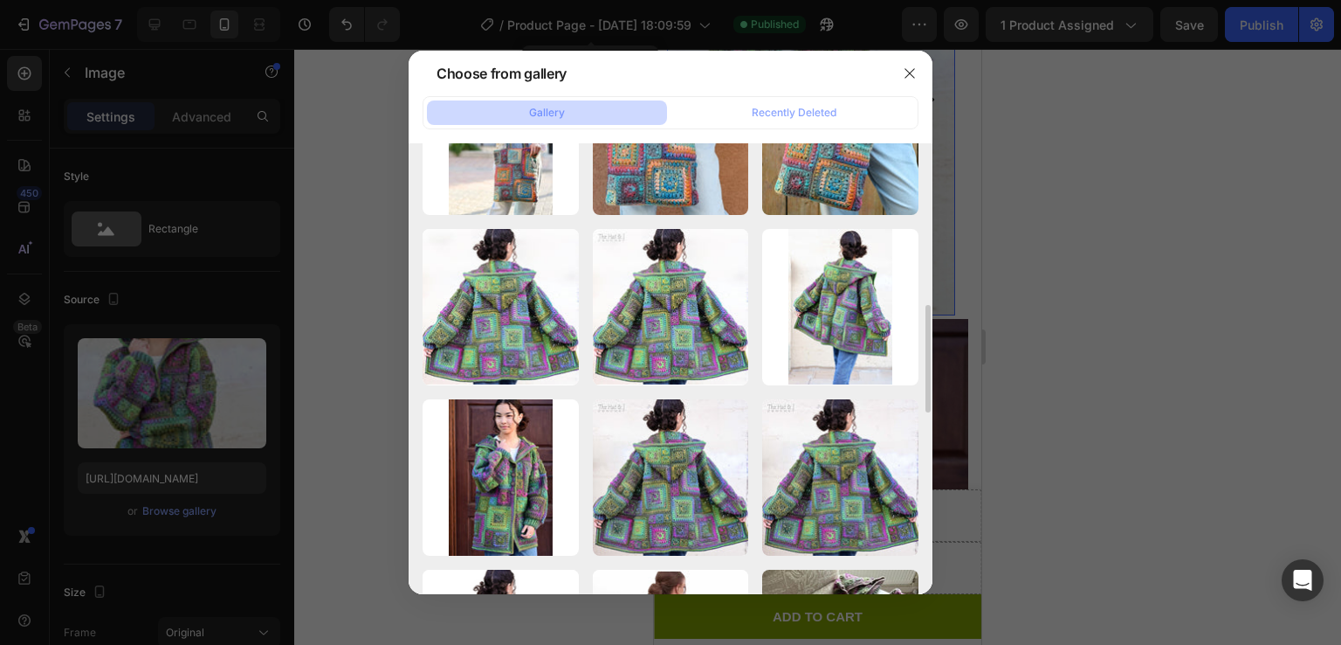
scroll to position [623, 0]
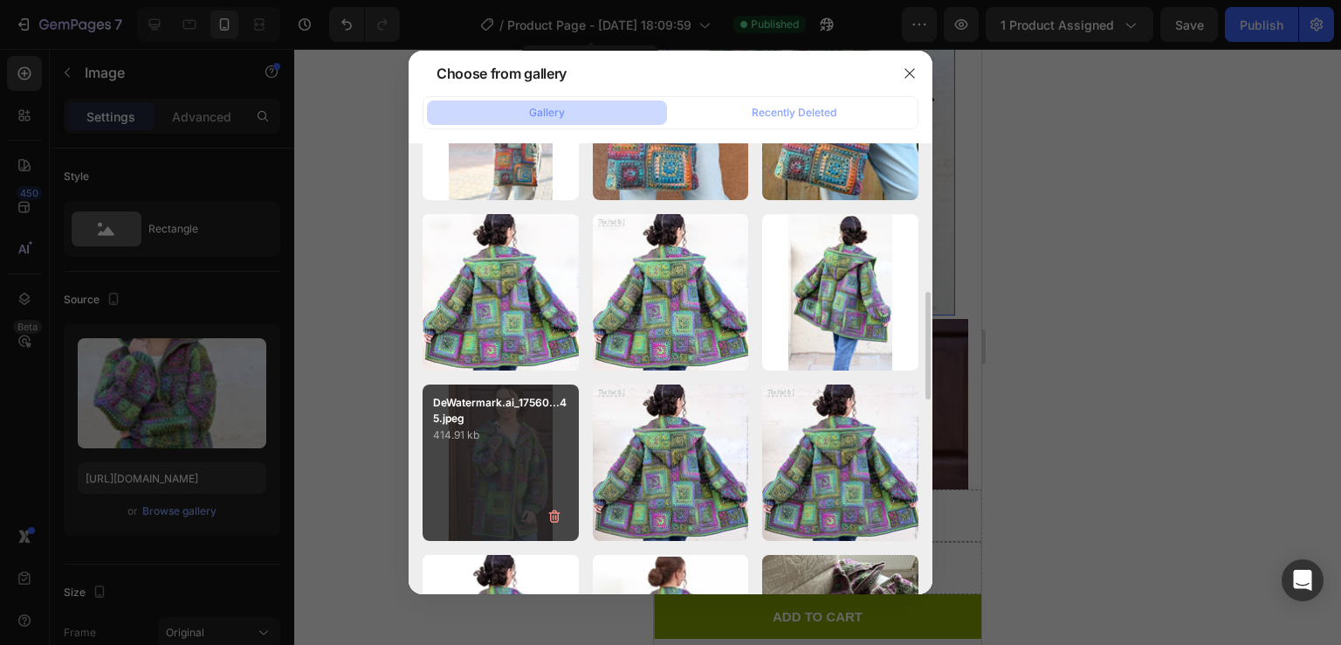
click at [475, 465] on div "DeWatermark.ai_17560...45.jpeg 414.91 kb" at bounding box center [501, 462] width 156 height 156
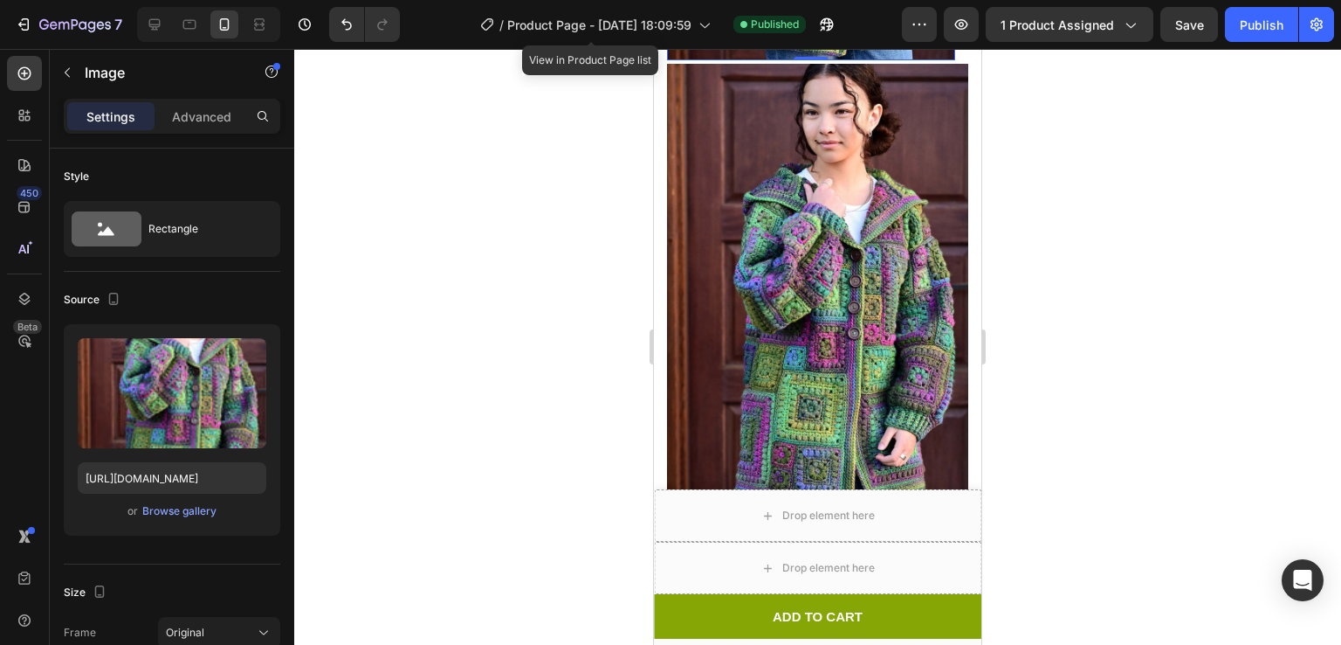
scroll to position [1607, 0]
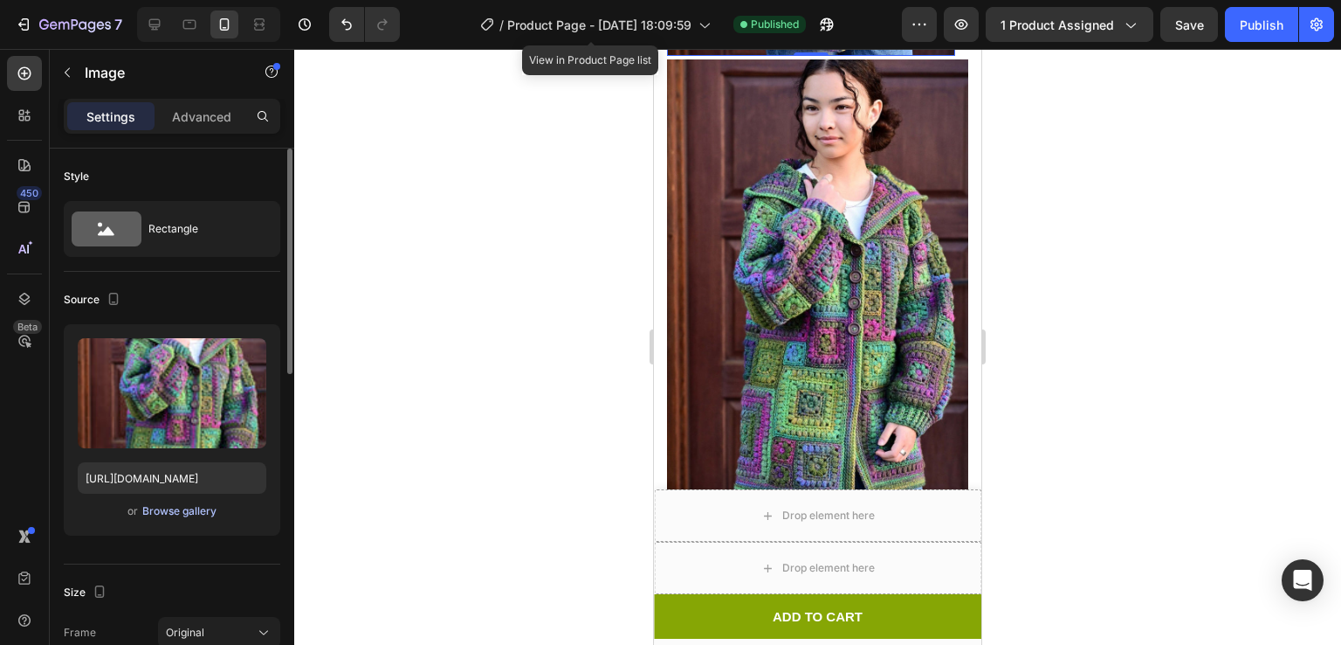
click at [170, 514] on div "Browse gallery" at bounding box center [179, 511] width 74 height 16
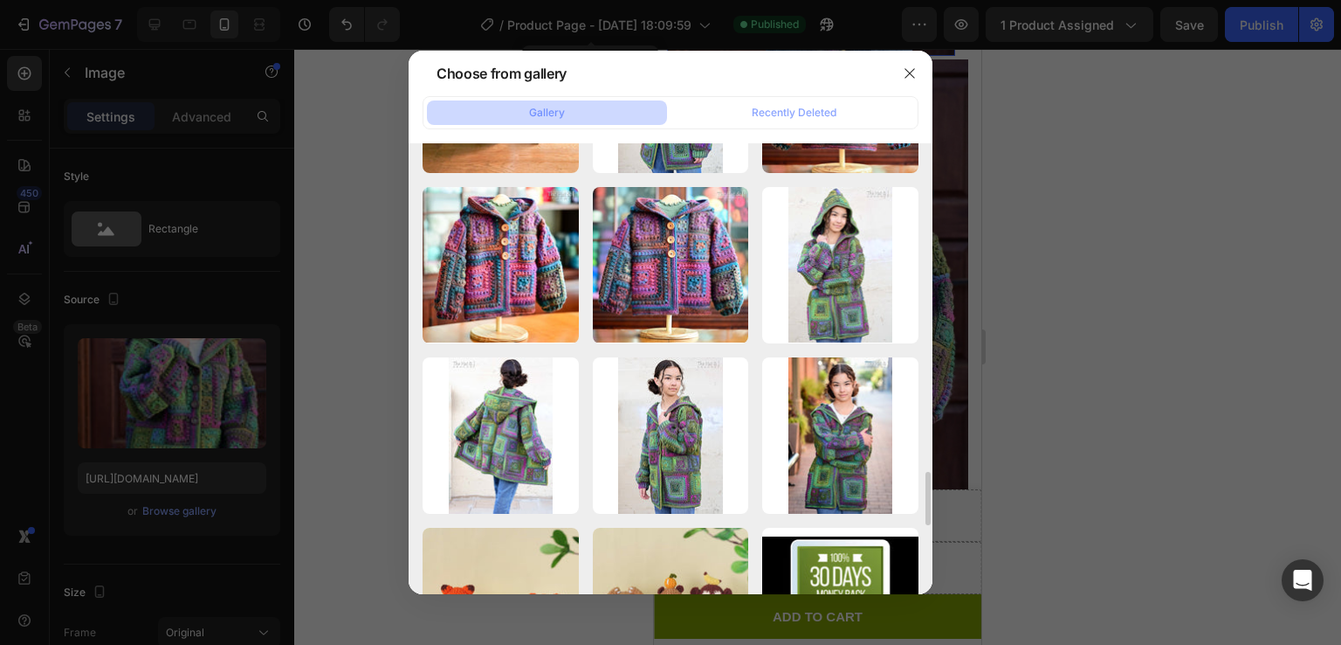
scroll to position [2696, 0]
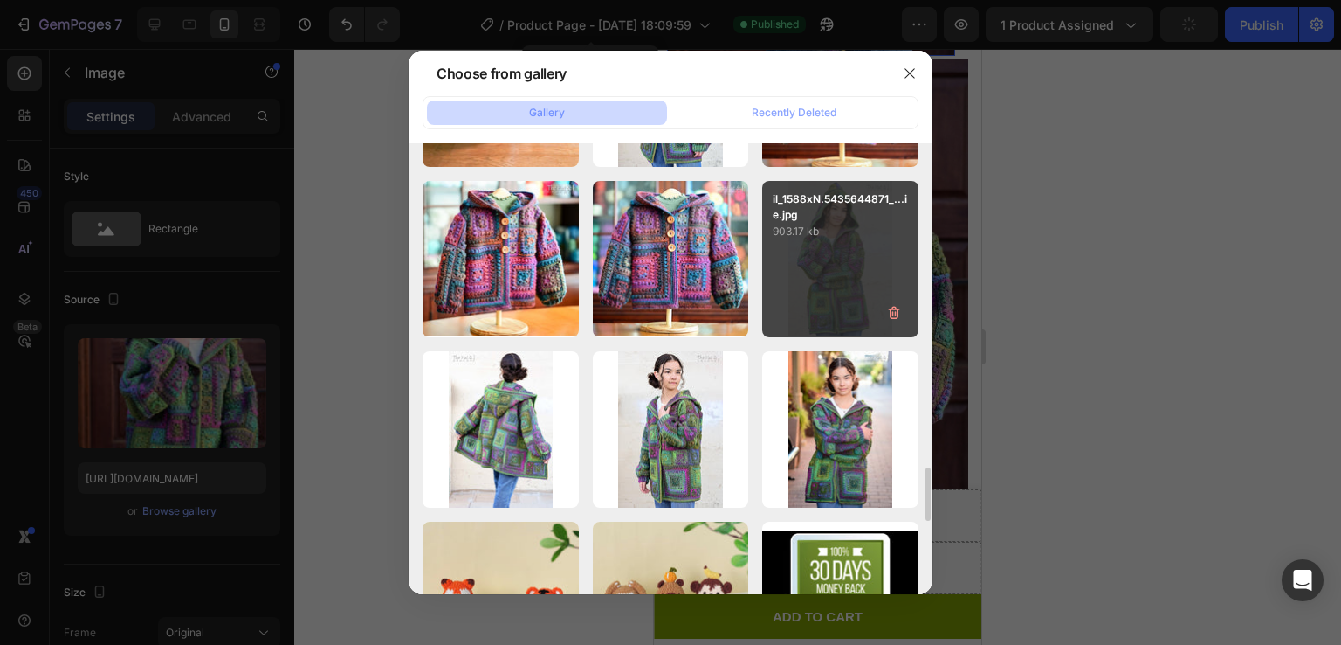
click at [803, 279] on div "il_1588xN.5435644871_...ie.jpg 903.17 kb" at bounding box center [840, 259] width 156 height 156
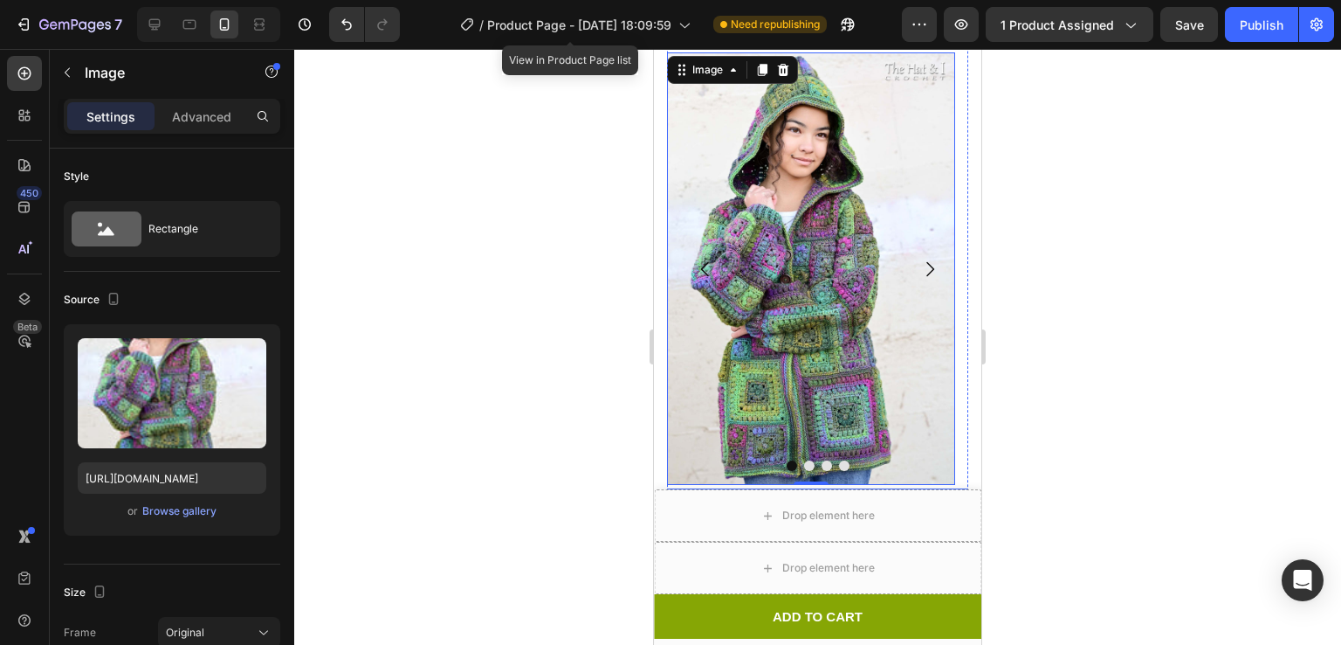
scroll to position [1170, 0]
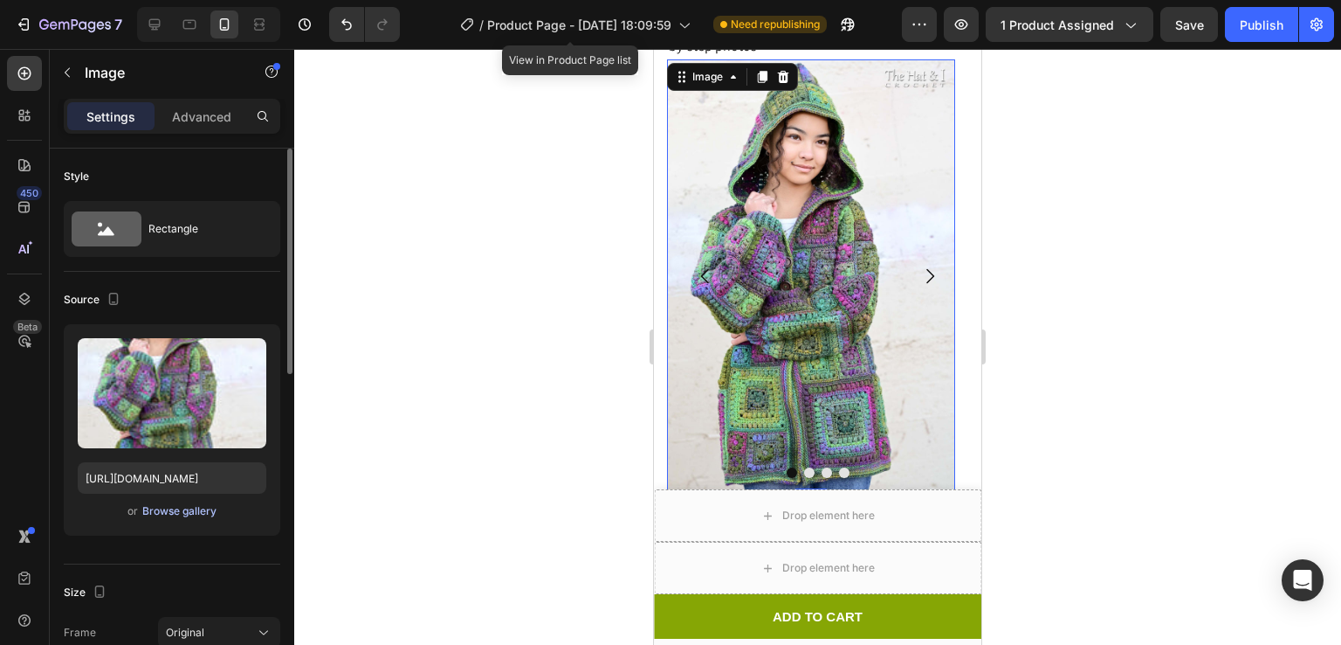
click at [190, 508] on div "Browse gallery" at bounding box center [179, 511] width 74 height 16
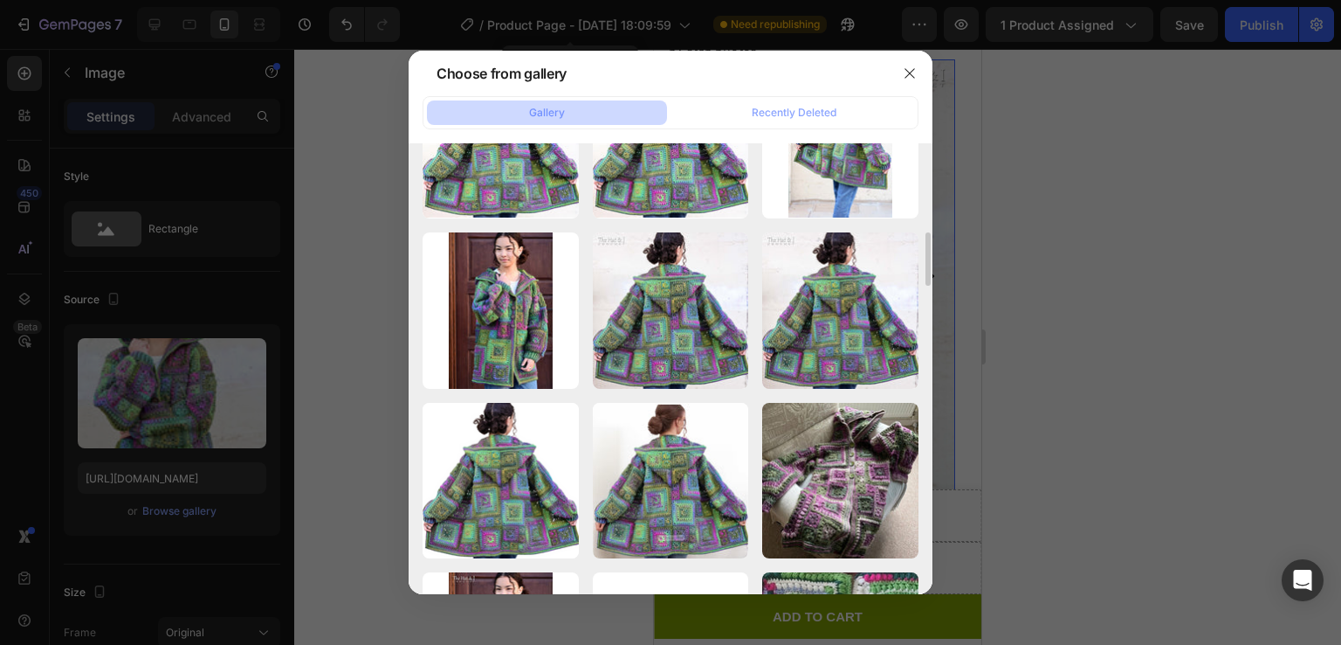
scroll to position [767, 0]
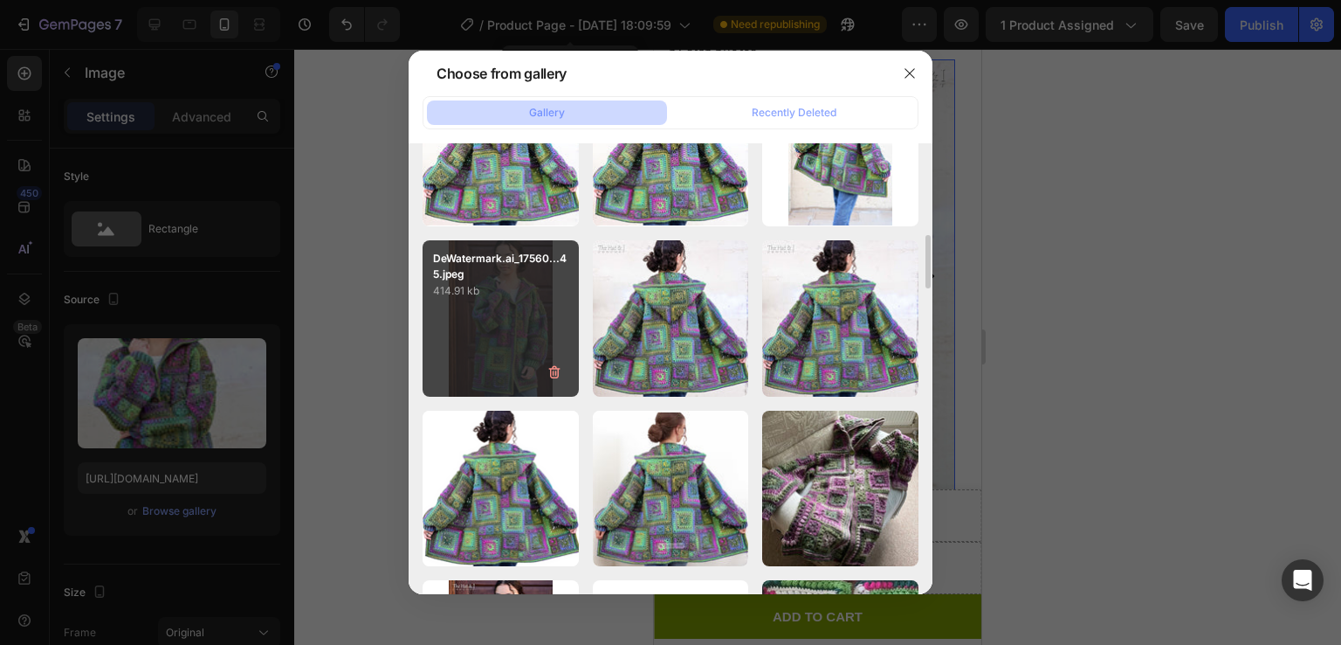
click at [508, 353] on div "DeWatermark.ai_17560...45.jpeg 414.91 kb" at bounding box center [501, 318] width 156 height 156
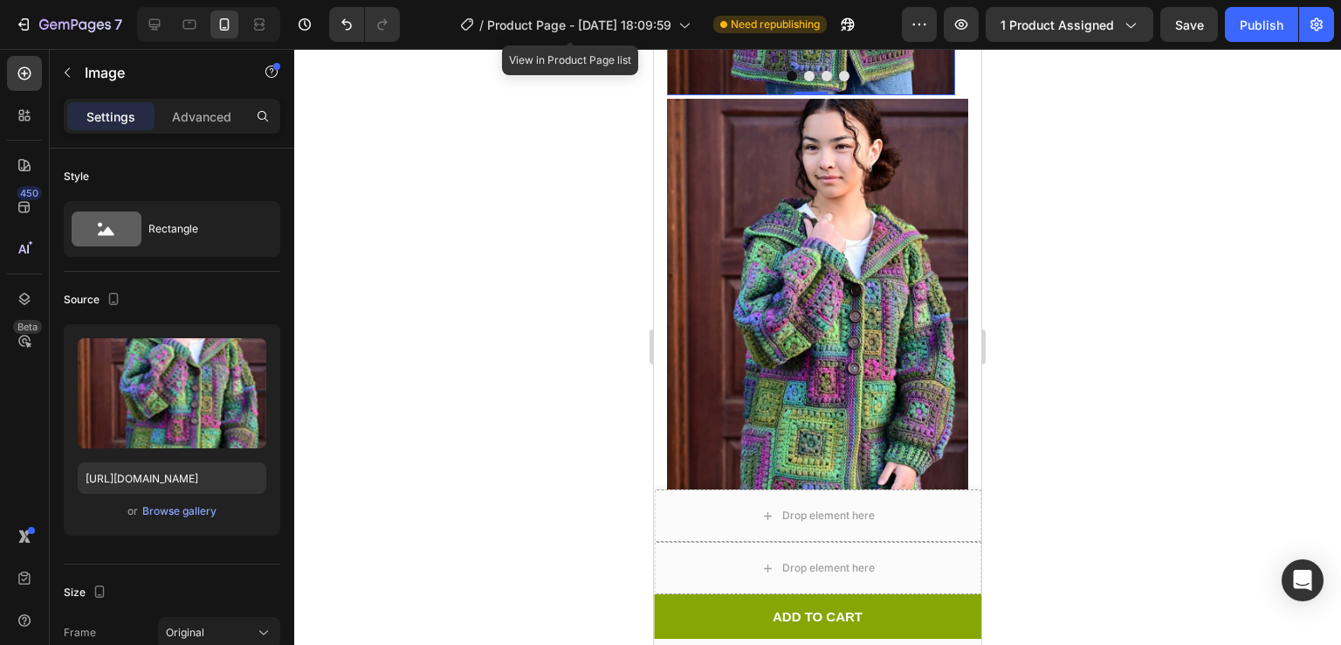
scroll to position [1572, 0]
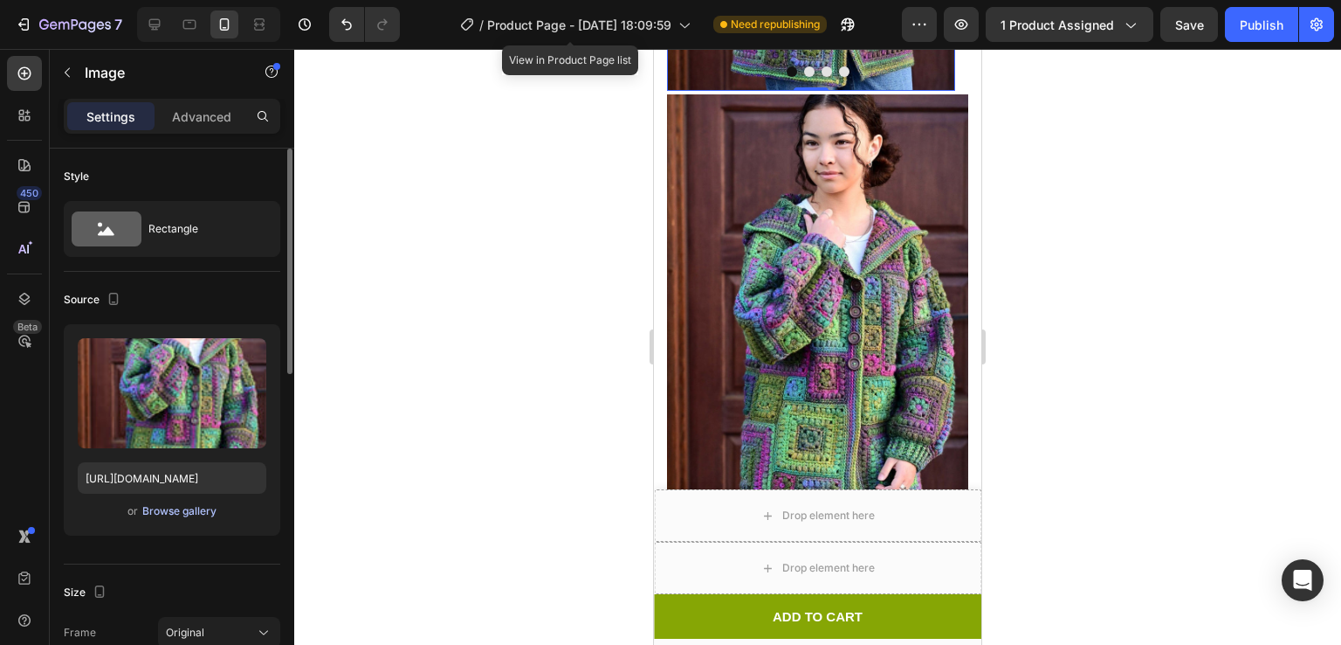
click at [185, 503] on div "Browse gallery" at bounding box center [179, 511] width 74 height 16
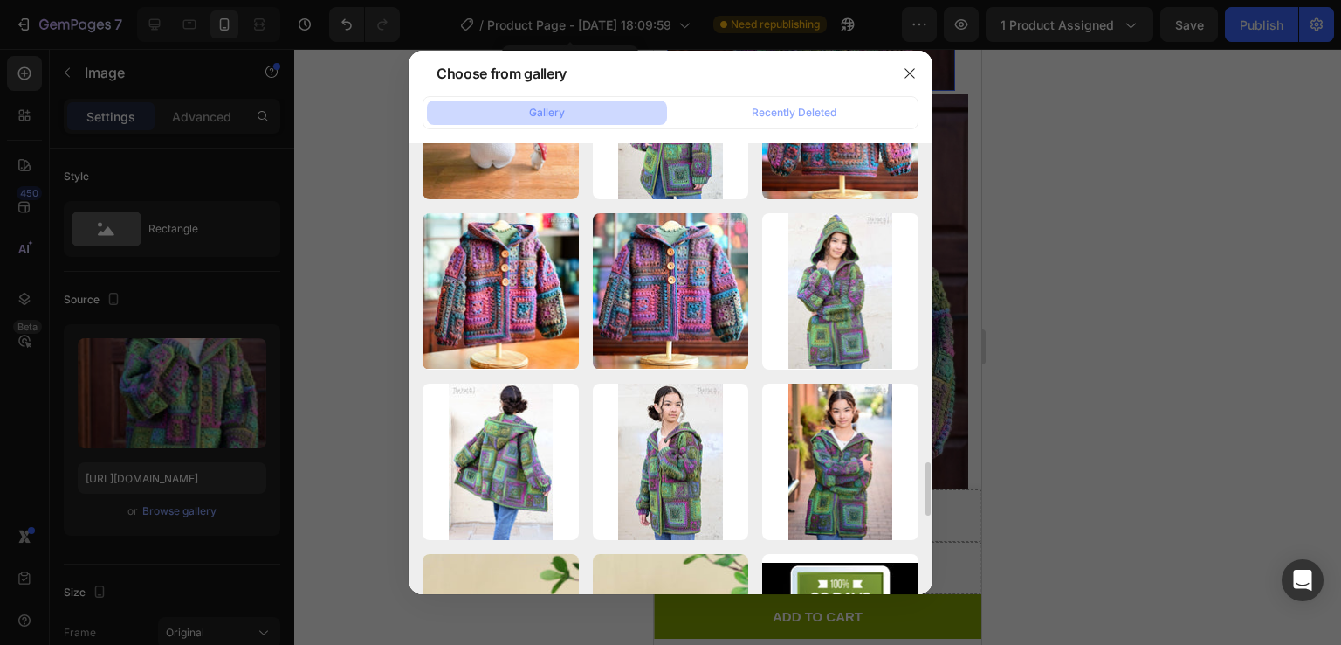
scroll to position [2663, 0]
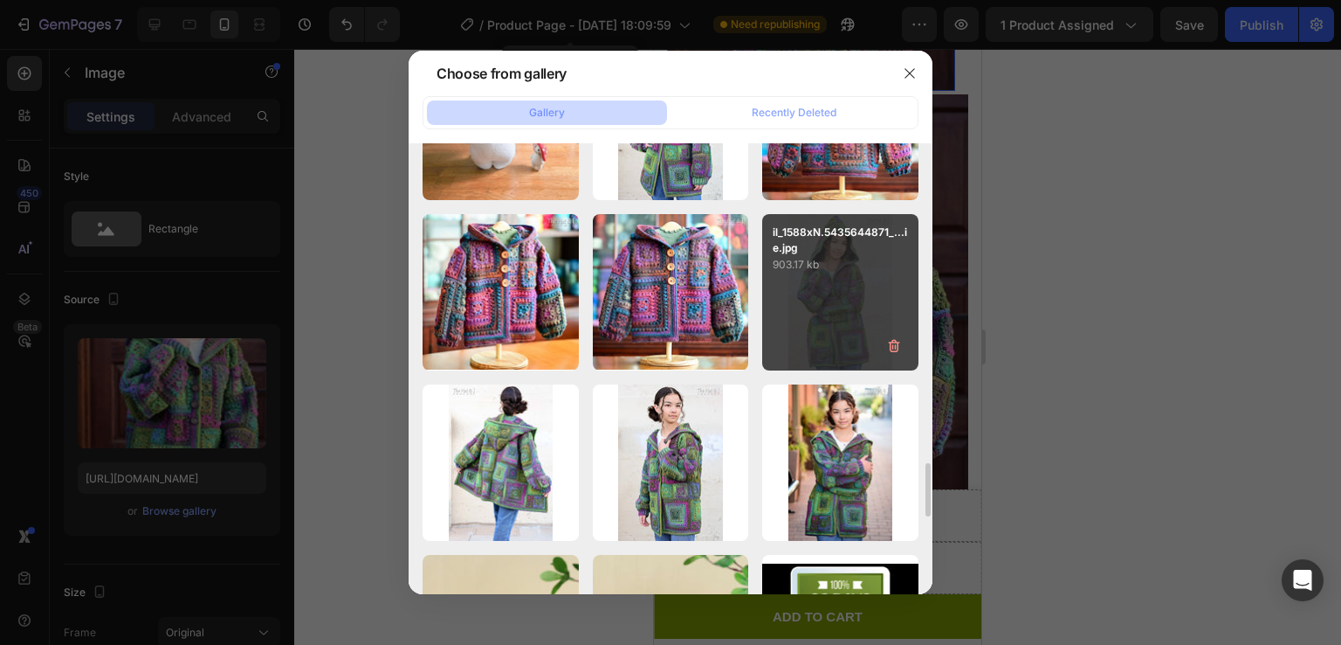
click at [858, 294] on div "il_1588xN.5435644871_...ie.jpg 903.17 kb" at bounding box center [840, 292] width 156 height 156
type input "https://cdn.shopify.com/s/files/1/0759/3512/1634/files/gempages_574415007119311…"
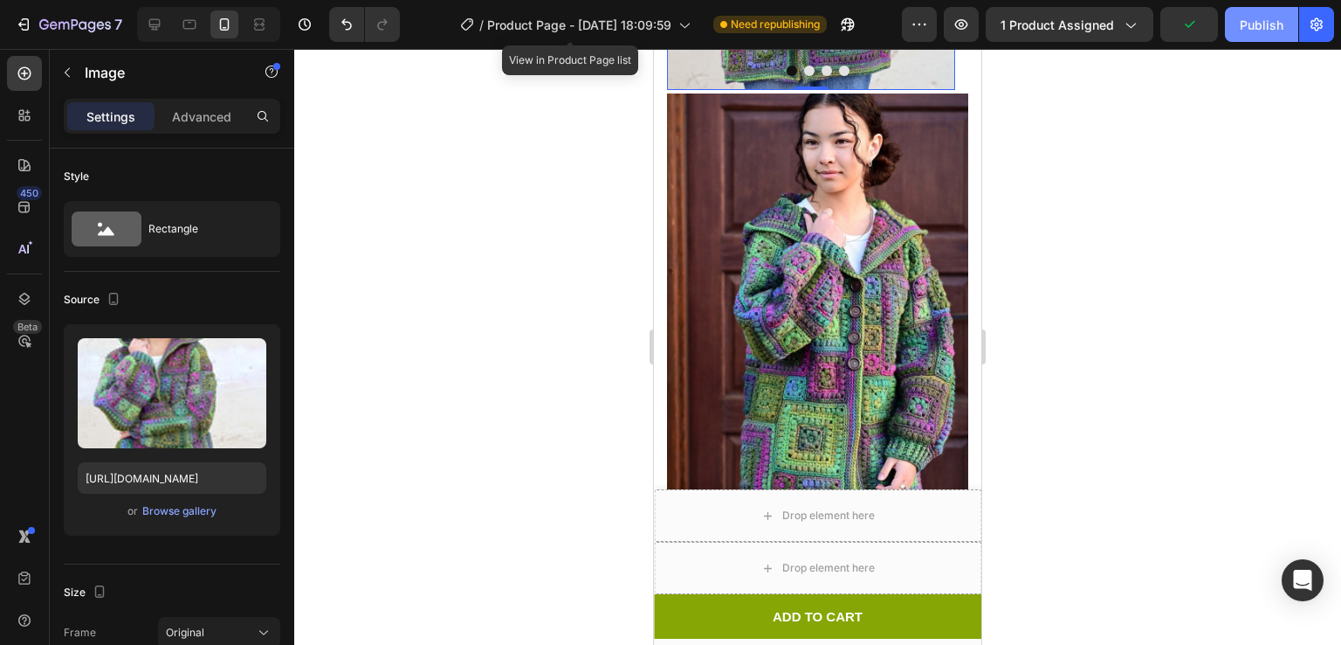
click at [1247, 16] on div "Publish" at bounding box center [1262, 25] width 44 height 18
click at [1246, 10] on button "Publish" at bounding box center [1261, 24] width 73 height 35
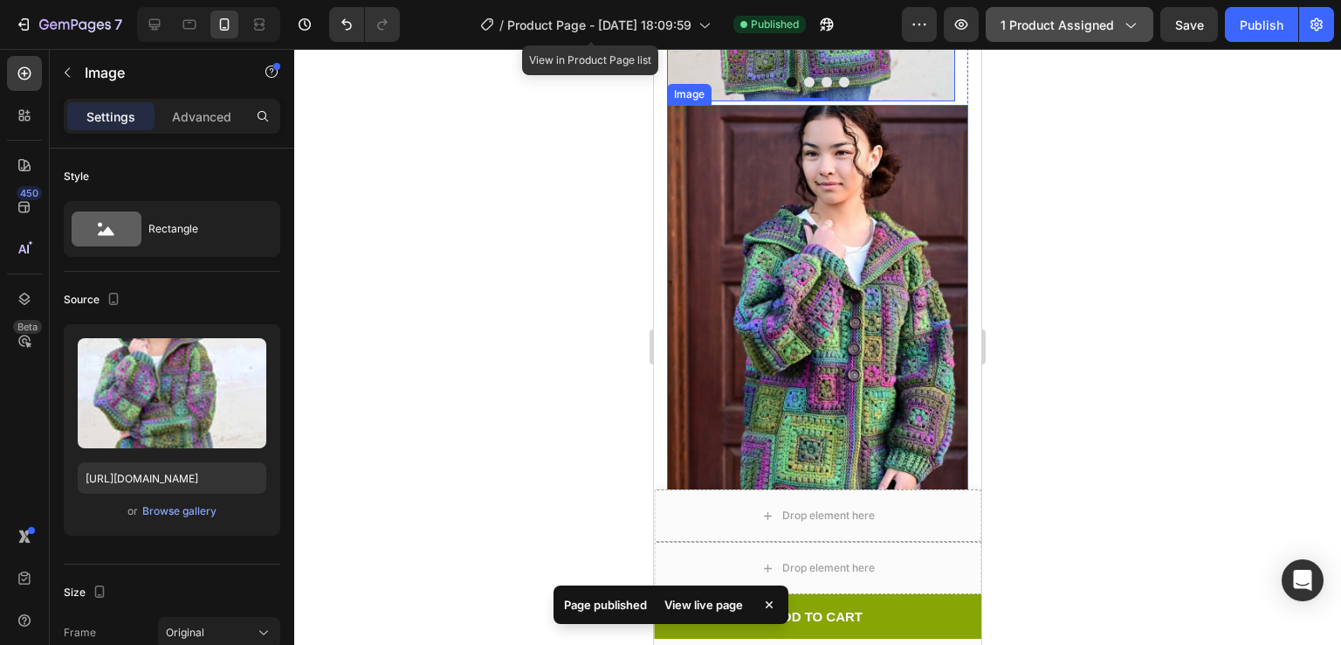
scroll to position [1541, 0]
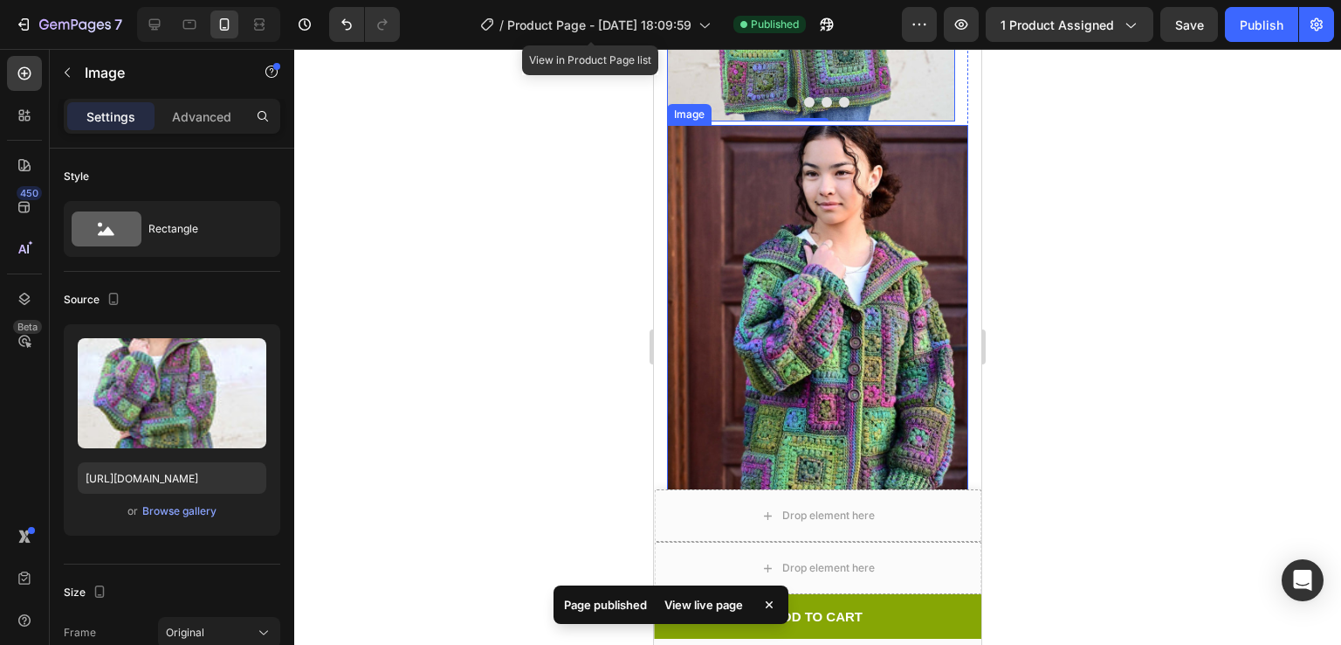
drag, startPoint x: 1621, startPoint y: 72, endPoint x: 863, endPoint y: 216, distance: 771.6
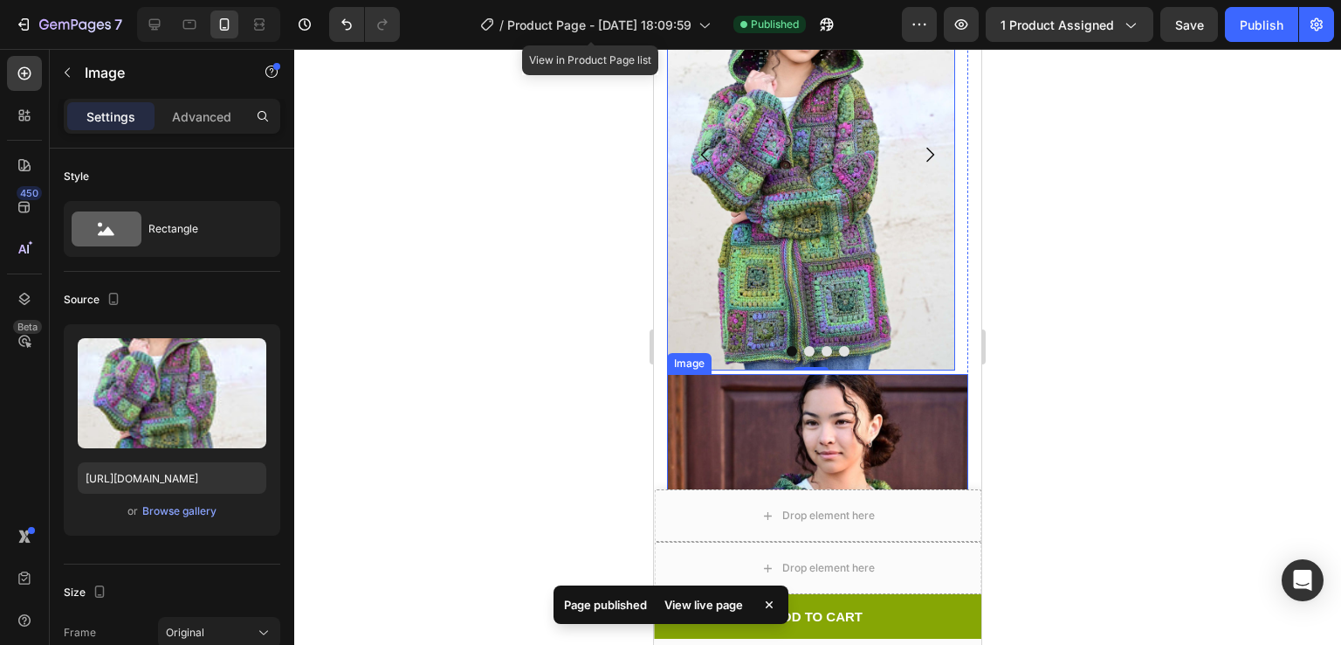
scroll to position [1286, 0]
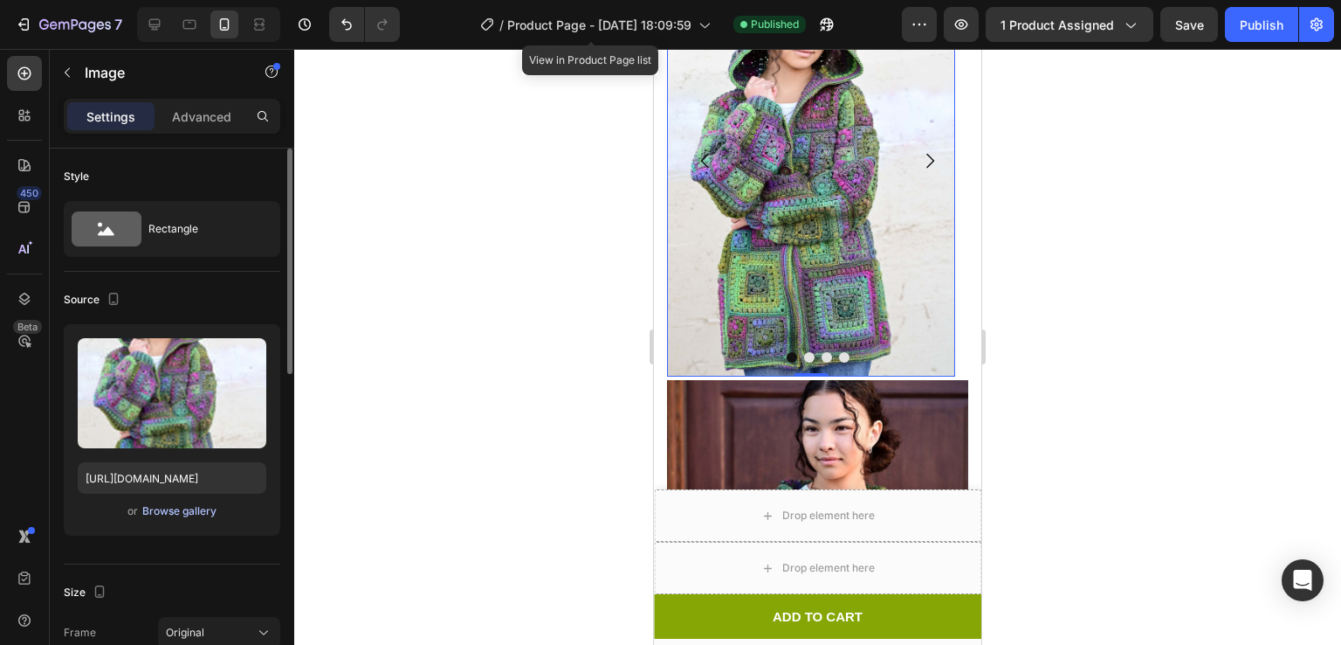
click at [183, 507] on div "Browse gallery" at bounding box center [179, 511] width 74 height 16
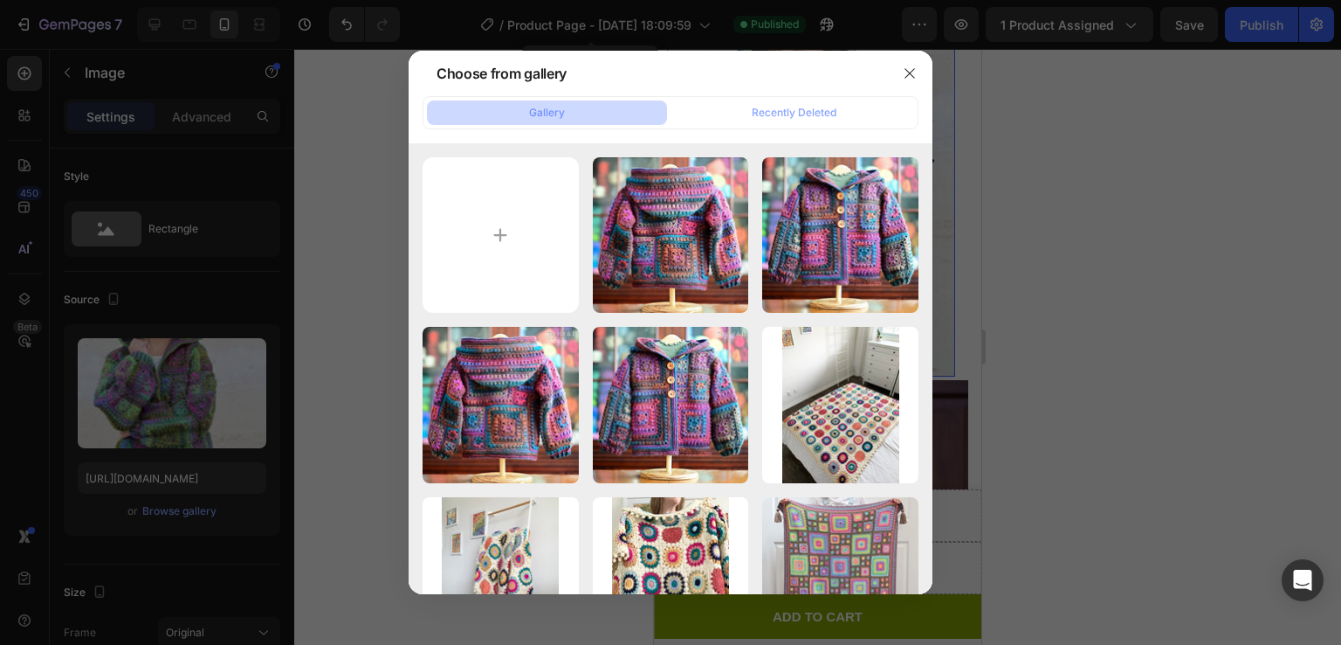
click at [1072, 291] on div at bounding box center [670, 322] width 1341 height 645
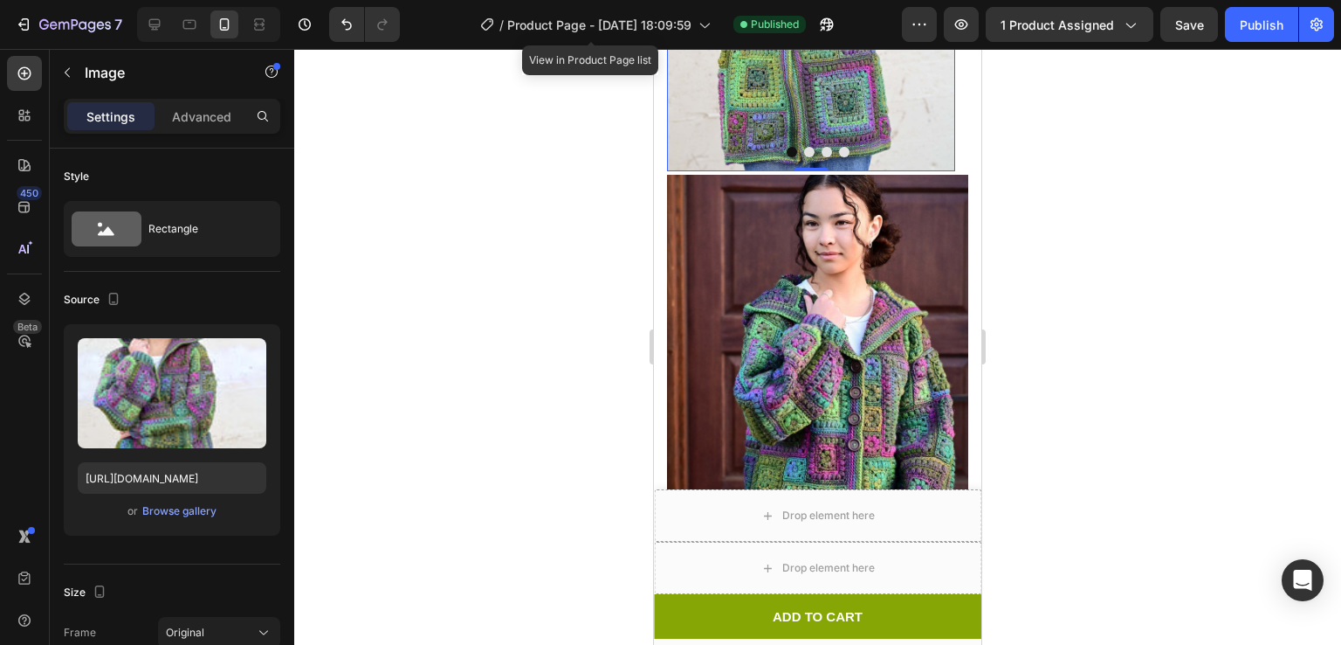
scroll to position [1494, 0]
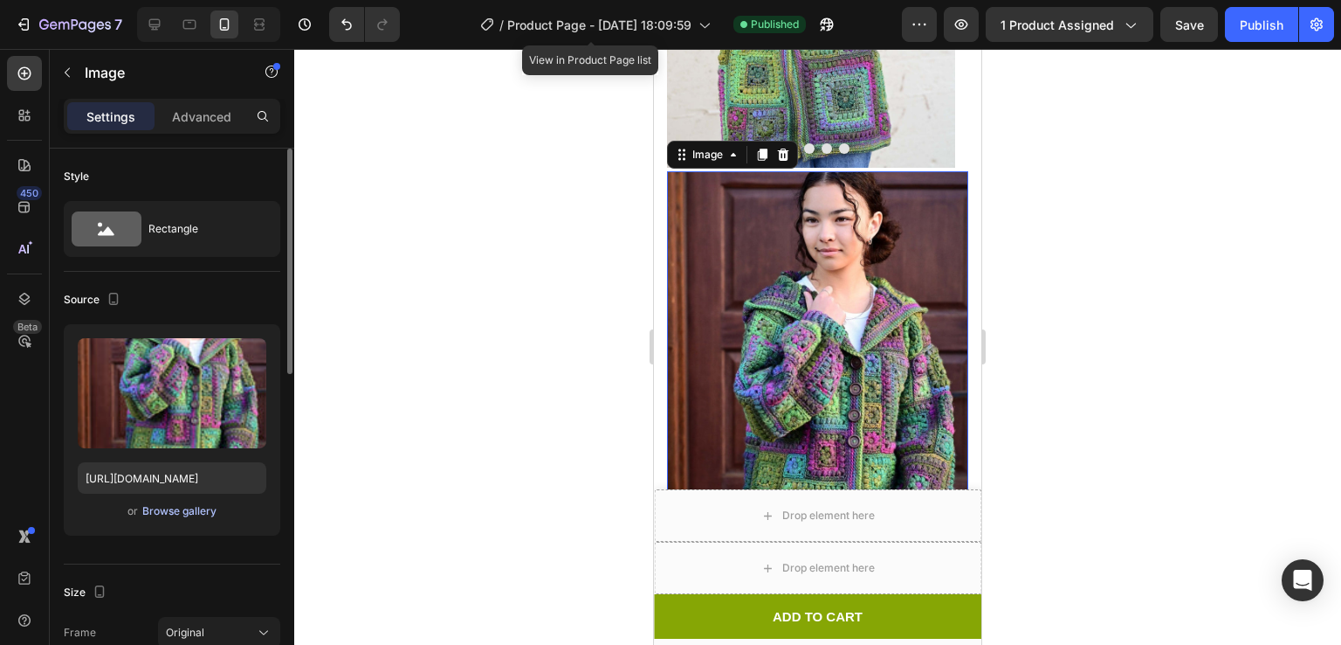
click at [184, 507] on div "Browse gallery" at bounding box center [179, 511] width 74 height 16
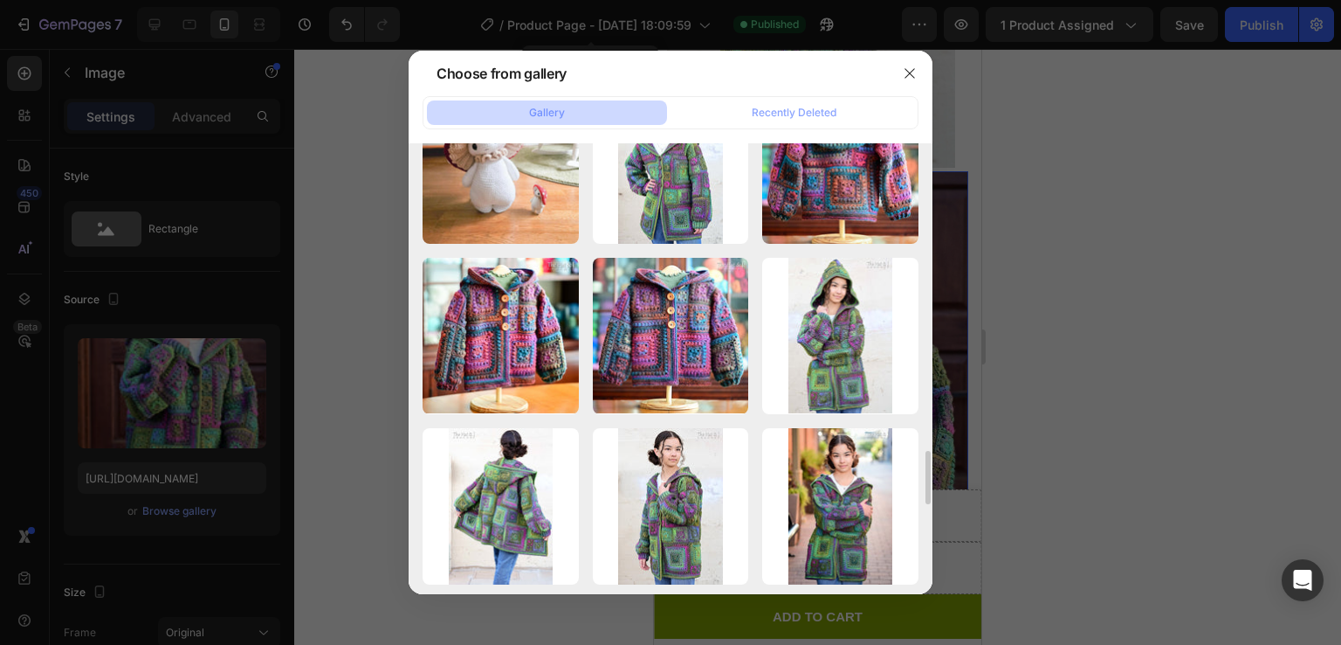
scroll to position [2624, 0]
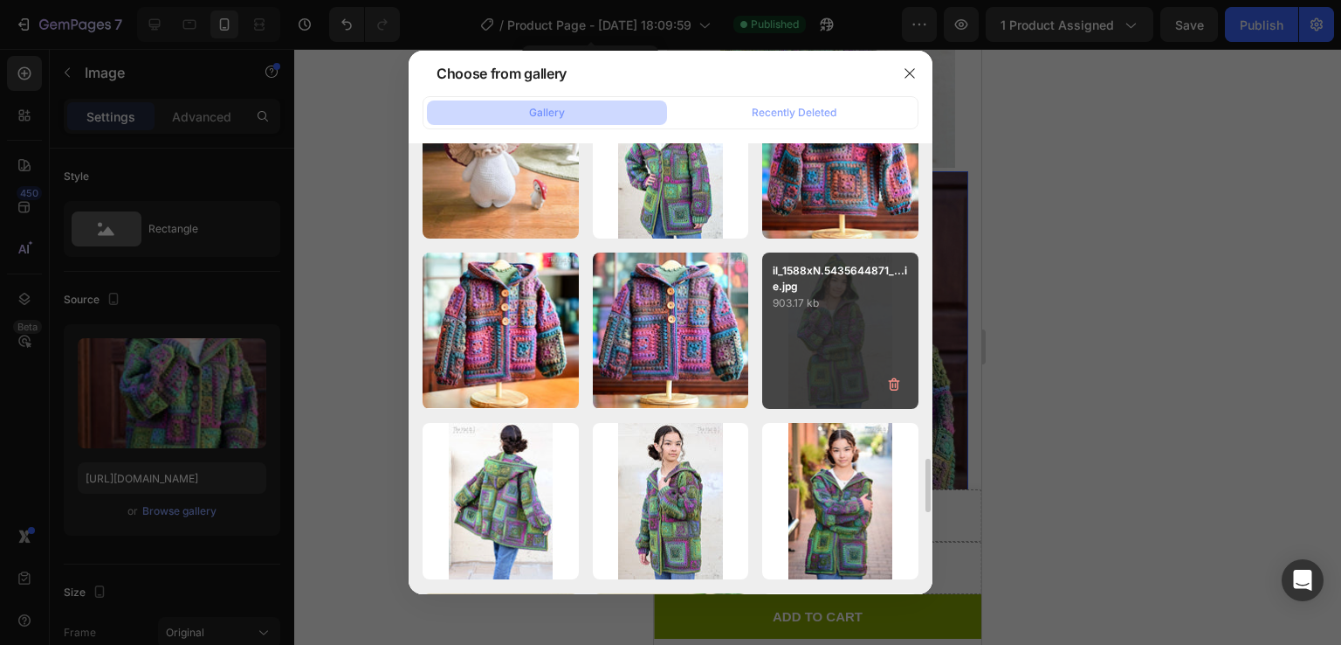
click at [859, 327] on div "il_1588xN.5435644871_...ie.jpg 903.17 kb" at bounding box center [840, 330] width 156 height 156
type input "https://cdn.shopify.com/s/files/1/0759/3512/1634/files/gempages_574415007119311…"
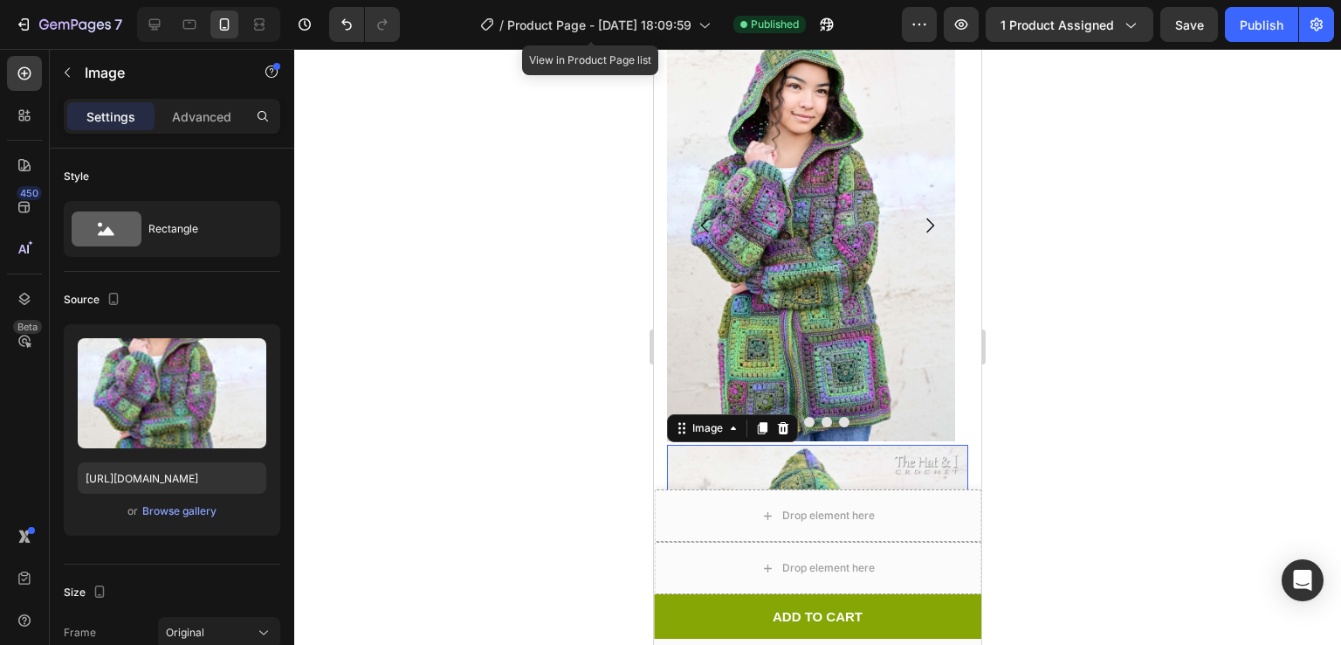
scroll to position [1217, 0]
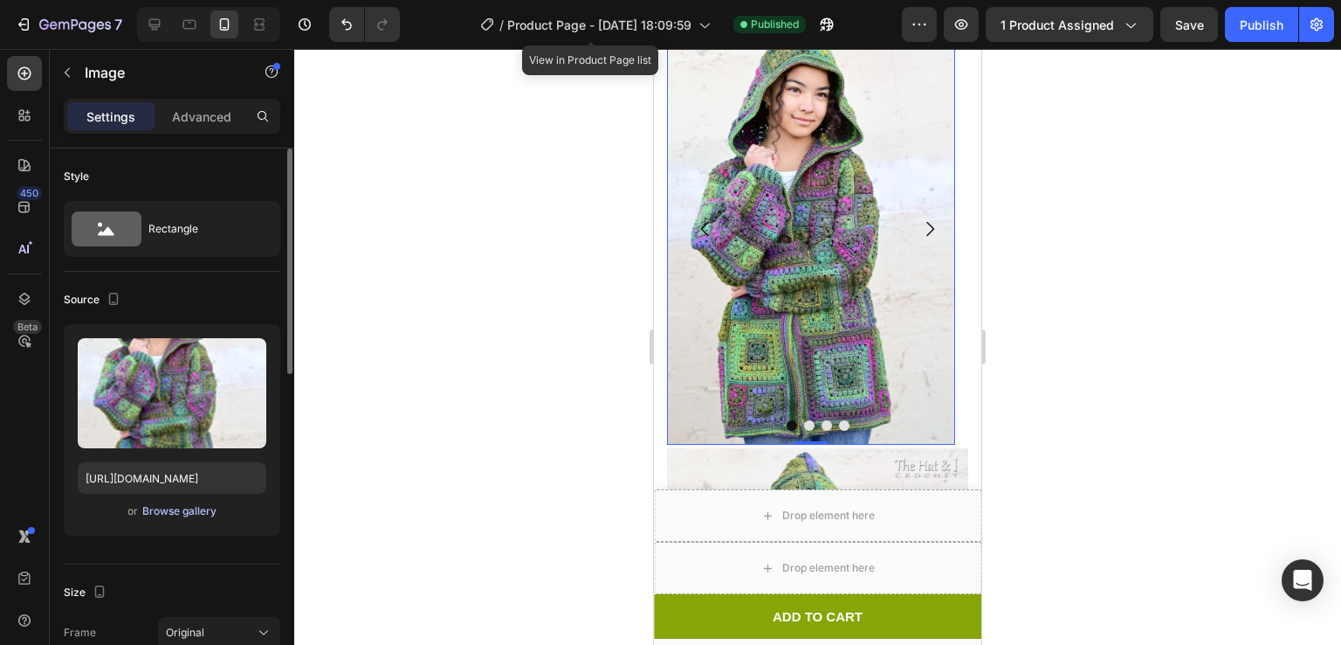
click at [189, 507] on div "Browse gallery" at bounding box center [179, 511] width 74 height 16
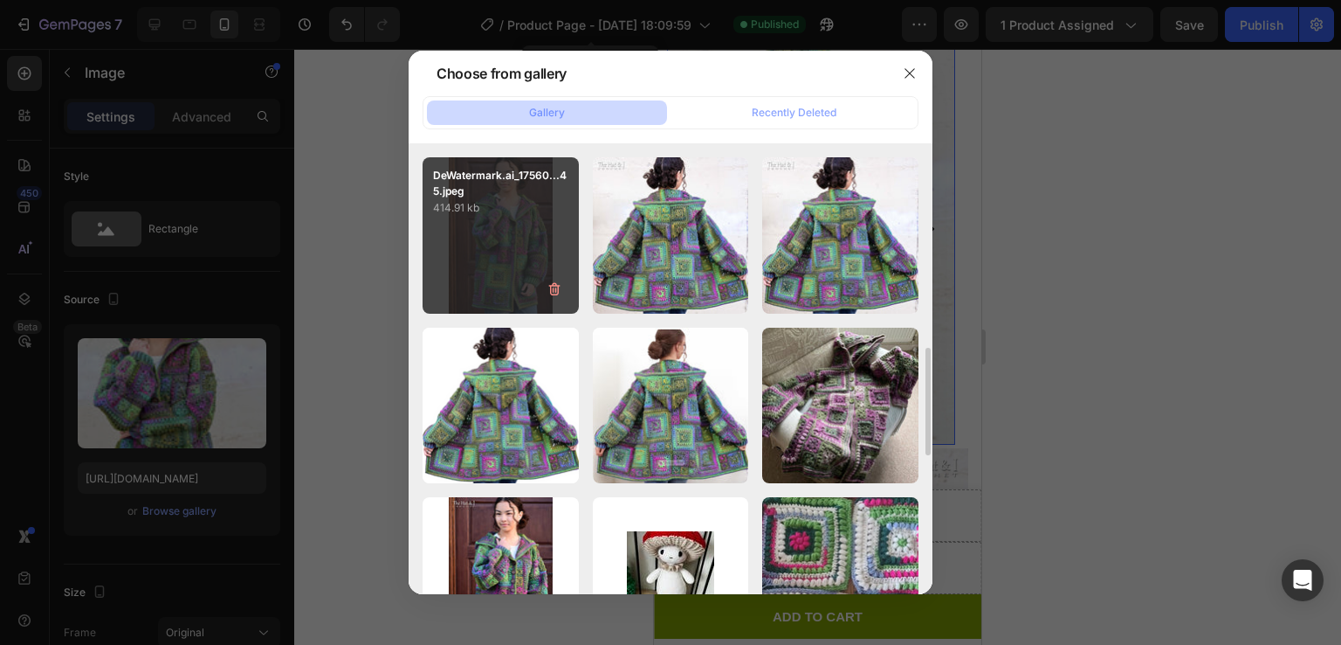
scroll to position [851, 0]
click at [496, 284] on div "DeWatermark.ai_17560...45.jpeg 414.91 kb" at bounding box center [501, 234] width 156 height 156
type input "https://cdn.shopify.com/s/files/1/0759/3512/1634/files/gempages_574415007119311…"
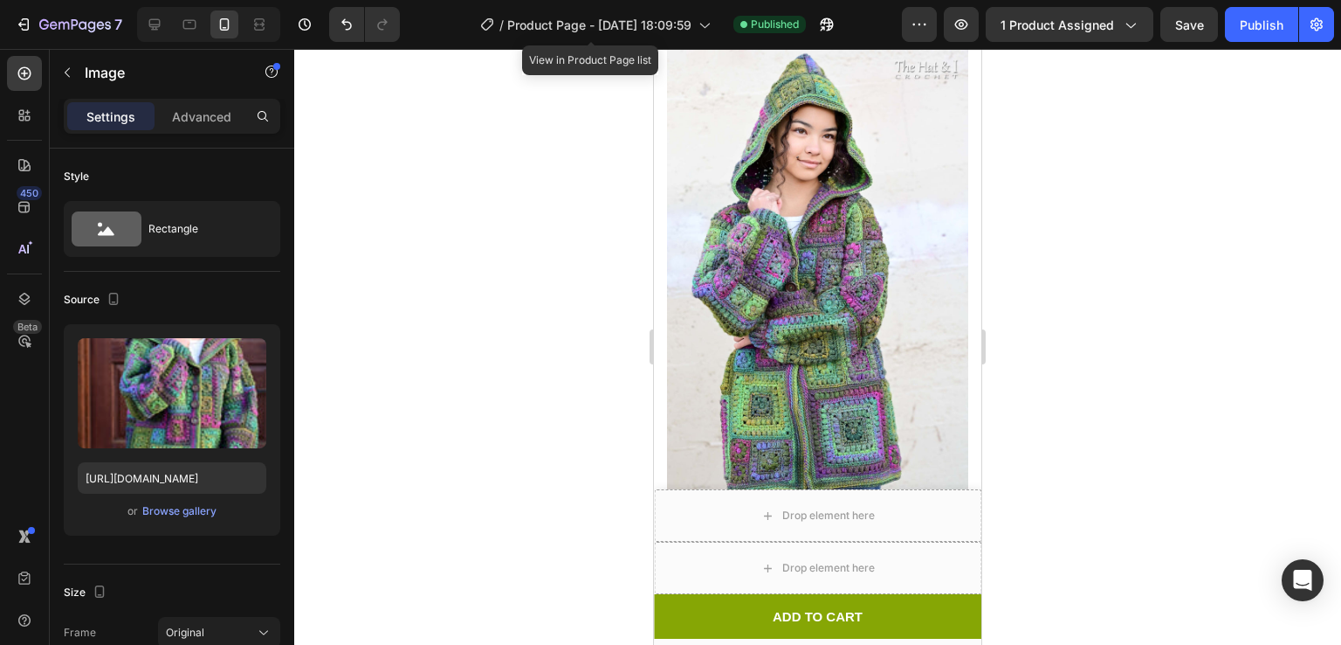
scroll to position [1626, 0]
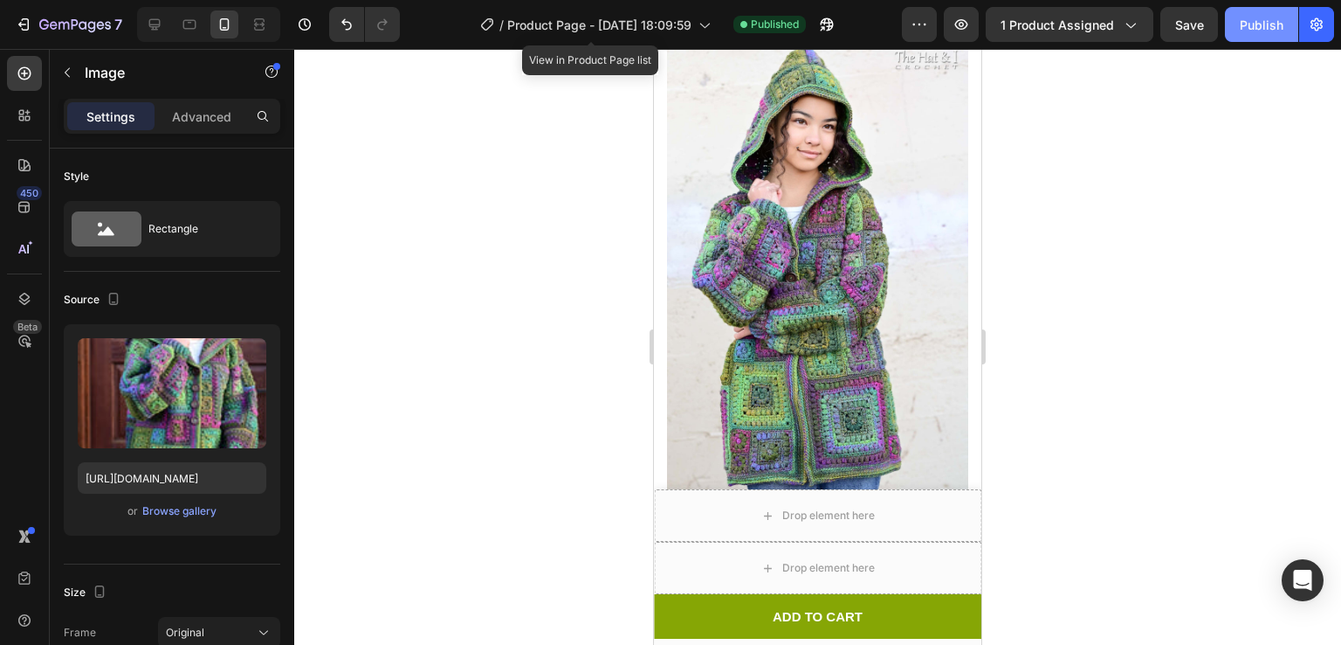
click at [1265, 12] on button "Publish" at bounding box center [1261, 24] width 73 height 35
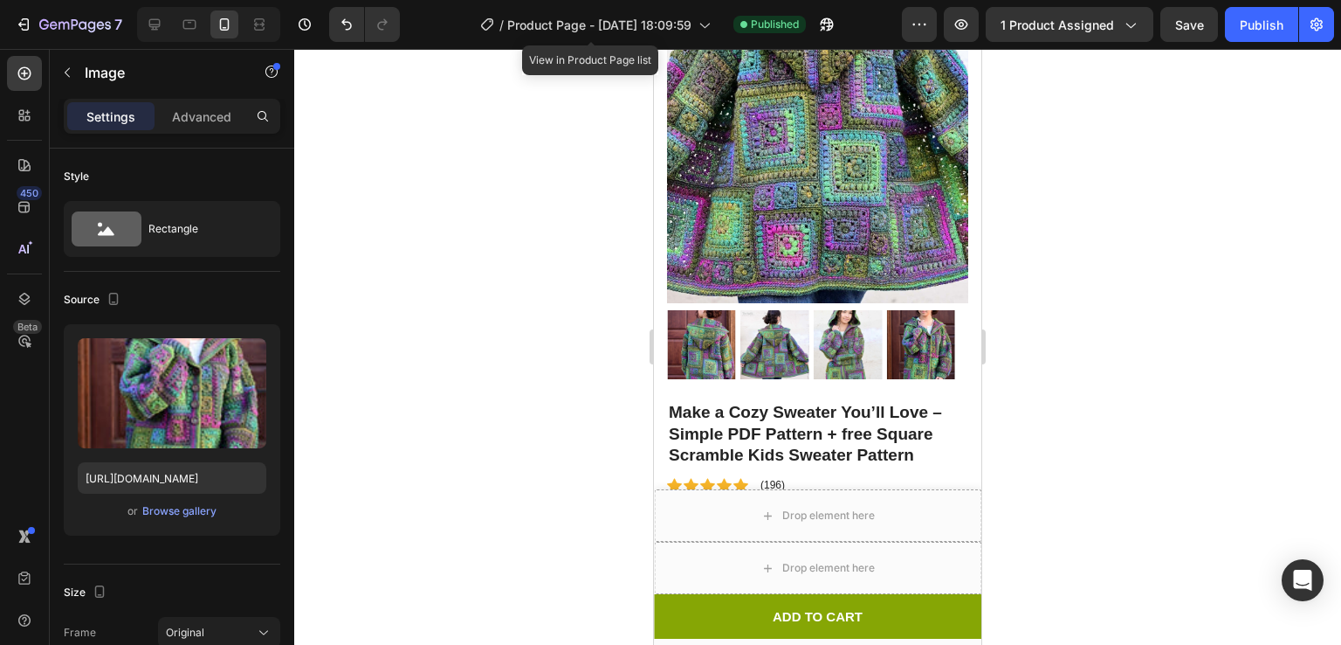
scroll to position [341, 0]
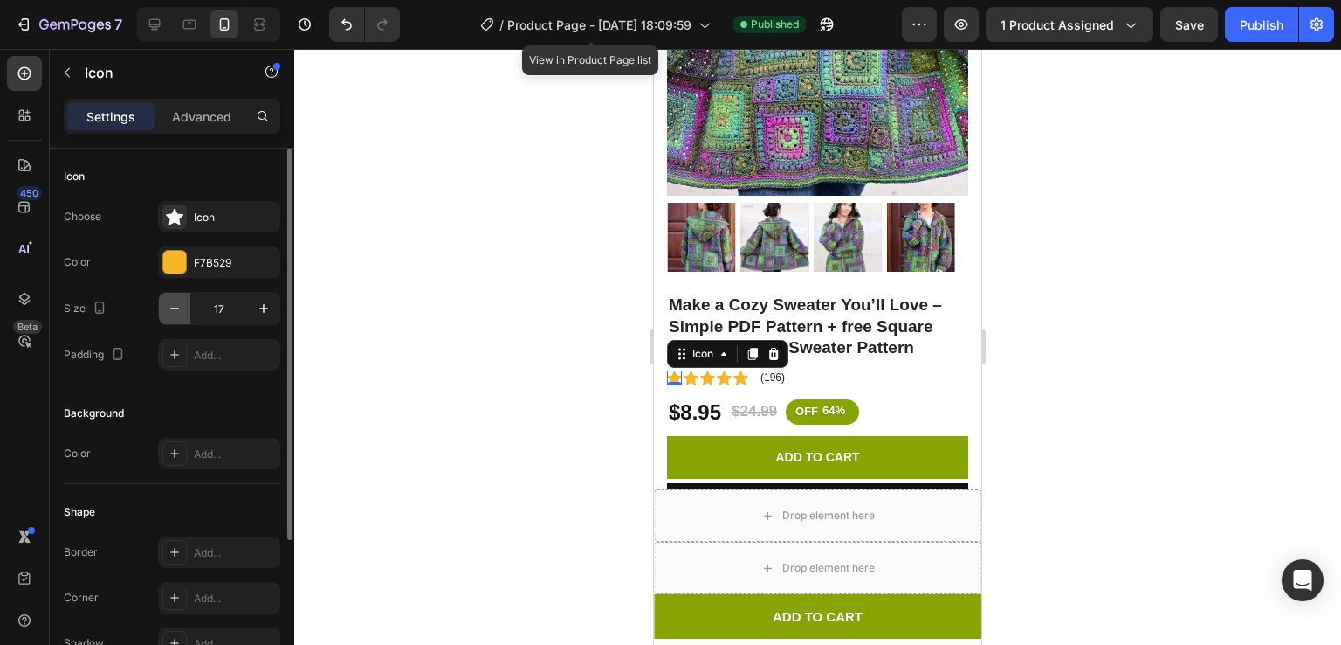
click at [177, 298] on button "button" at bounding box center [174, 308] width 31 height 31
type input "15"
click at [693, 370] on icon at bounding box center [689, 377] width 15 height 15
click at [168, 312] on icon "button" at bounding box center [174, 308] width 17 height 17
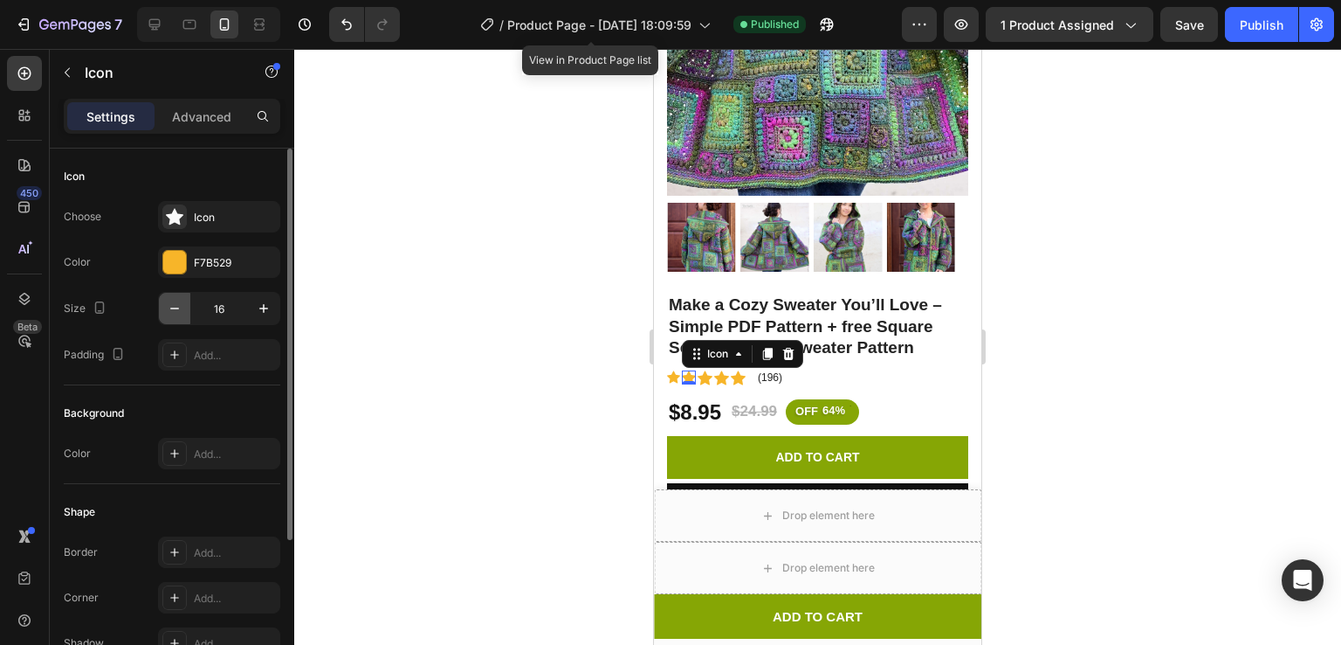
click at [168, 312] on icon "button" at bounding box center [174, 308] width 17 height 17
type input "15"
click at [178, 319] on button "button" at bounding box center [174, 308] width 31 height 31
type input "15"
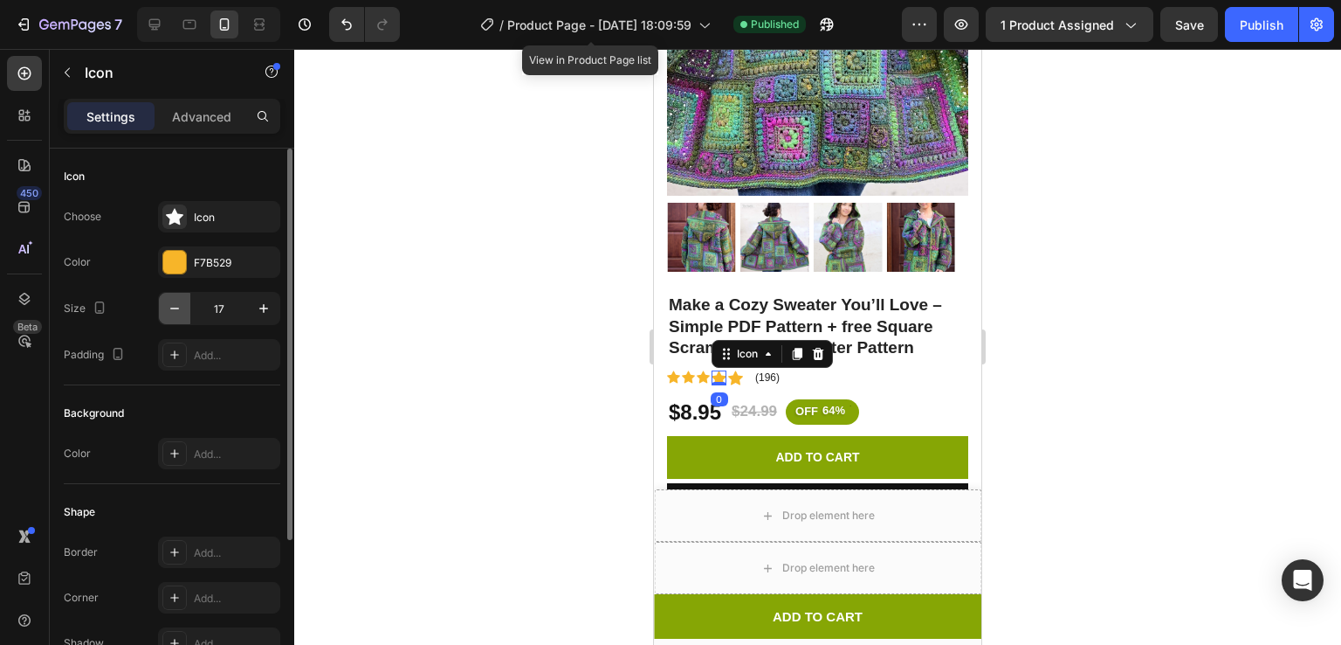
click at [185, 305] on button "button" at bounding box center [174, 308] width 31 height 31
type input "15"
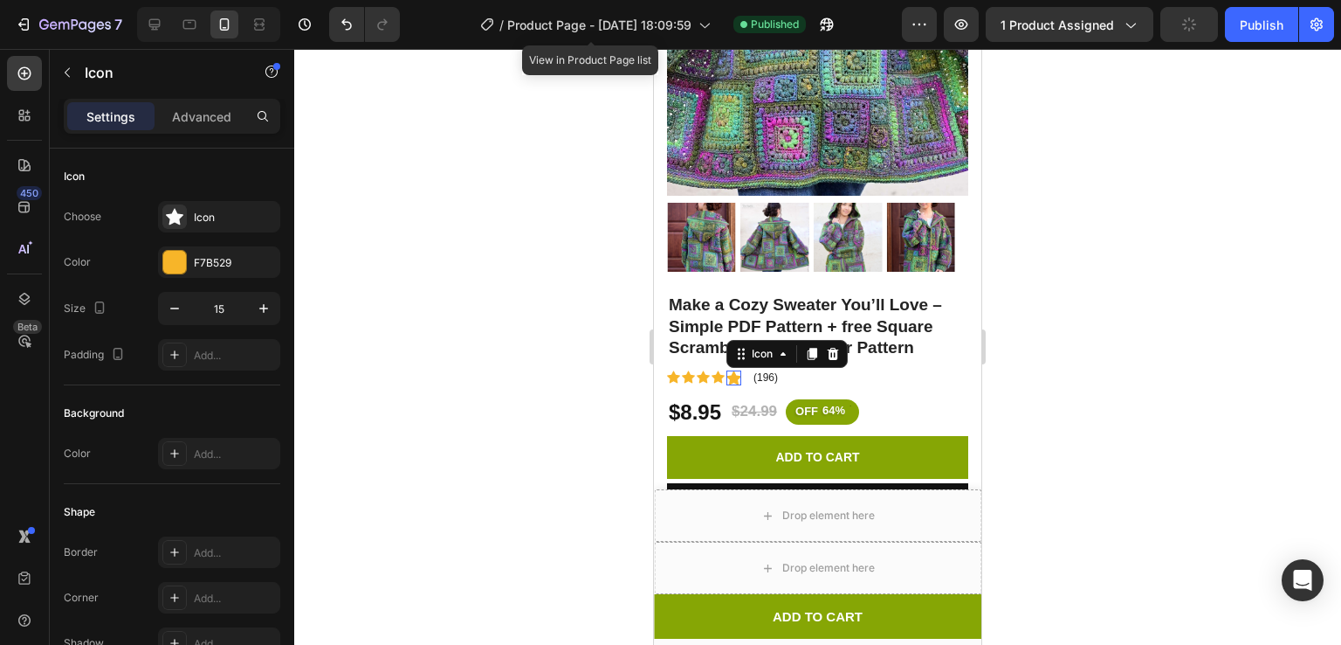
click at [737, 371] on icon at bounding box center [734, 378] width 15 height 14
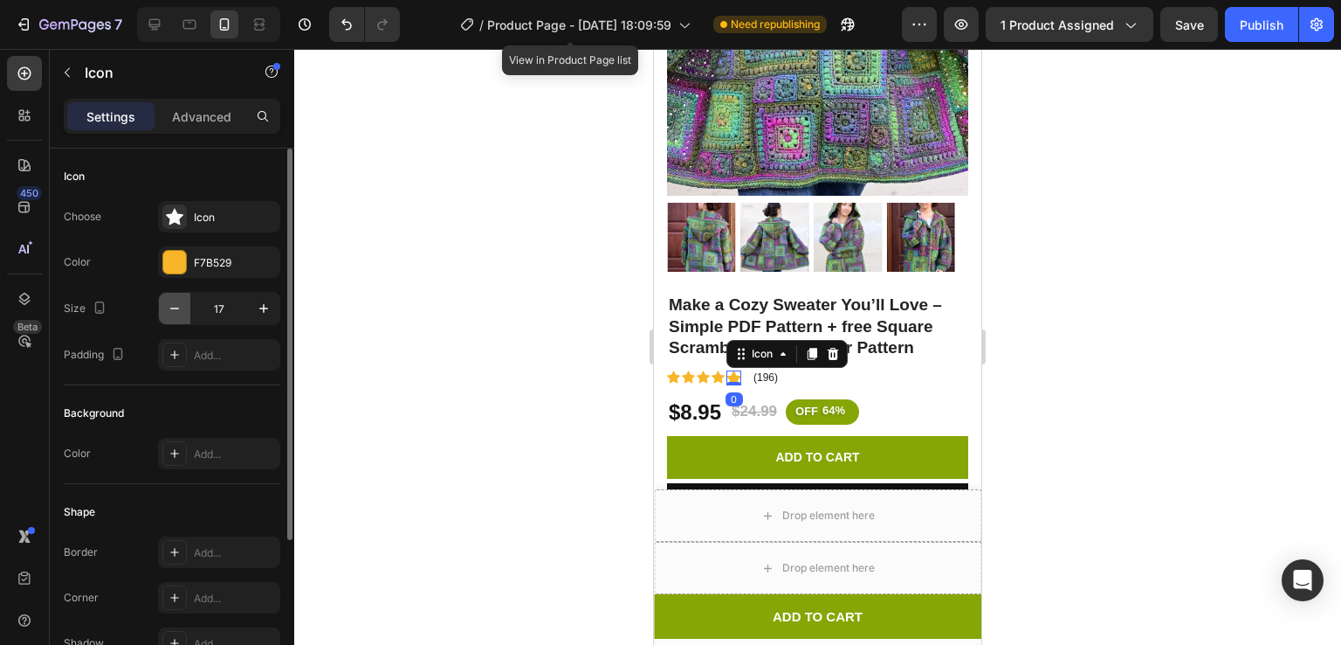
click at [169, 314] on icon "button" at bounding box center [174, 308] width 17 height 17
type input "15"
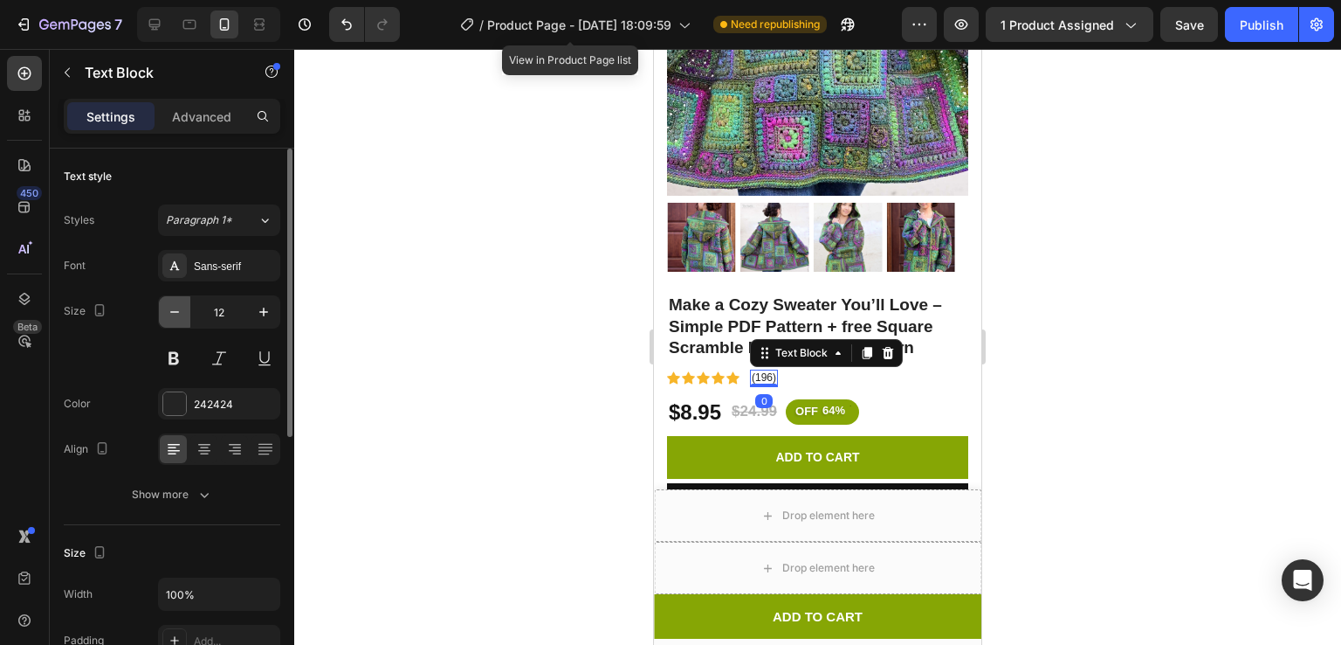
click at [178, 307] on icon "button" at bounding box center [174, 311] width 17 height 17
type input "10"
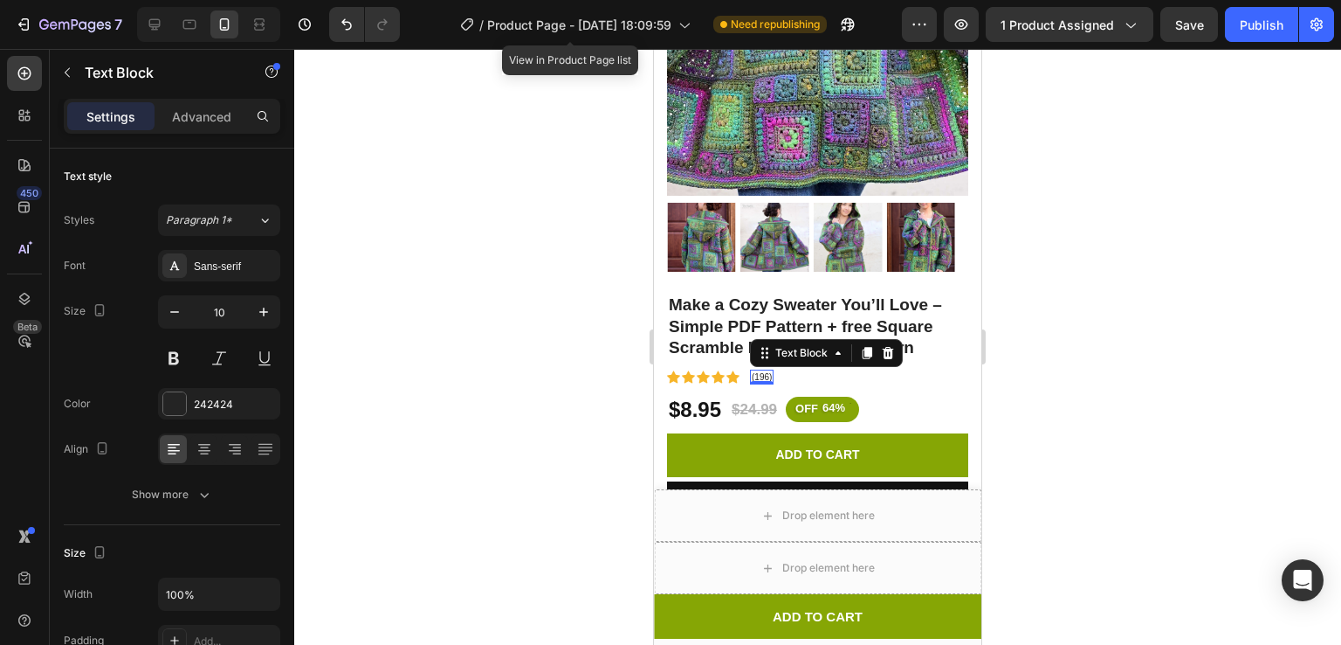
click at [1141, 334] on div at bounding box center [817, 347] width 1047 height 596
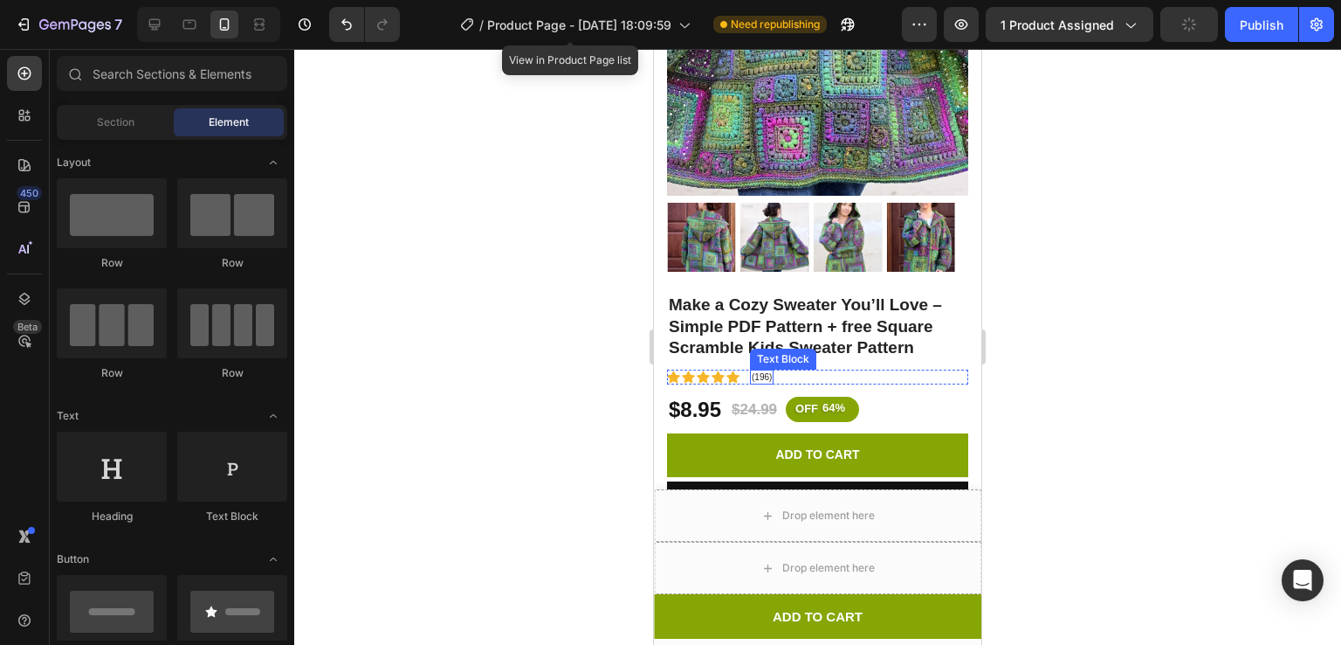
click at [758, 371] on p "(196)" at bounding box center [762, 376] width 20 height 11
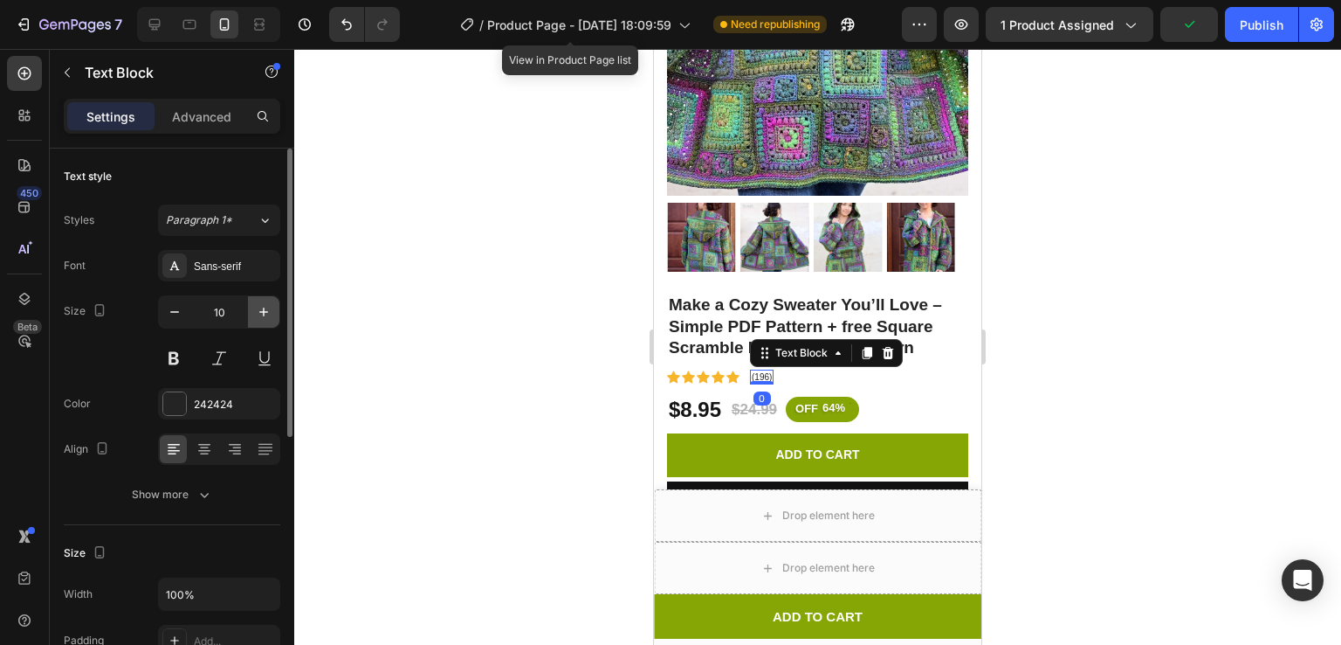
click at [259, 314] on icon "button" at bounding box center [263, 311] width 17 height 17
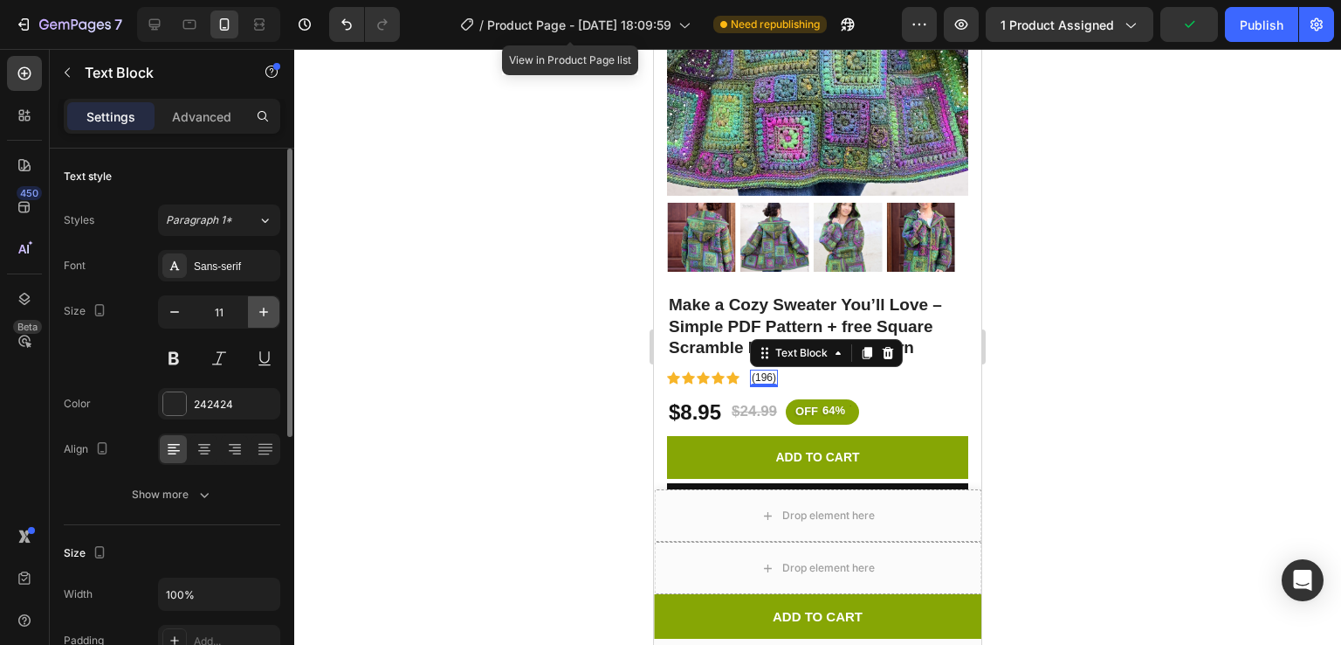
type input "12"
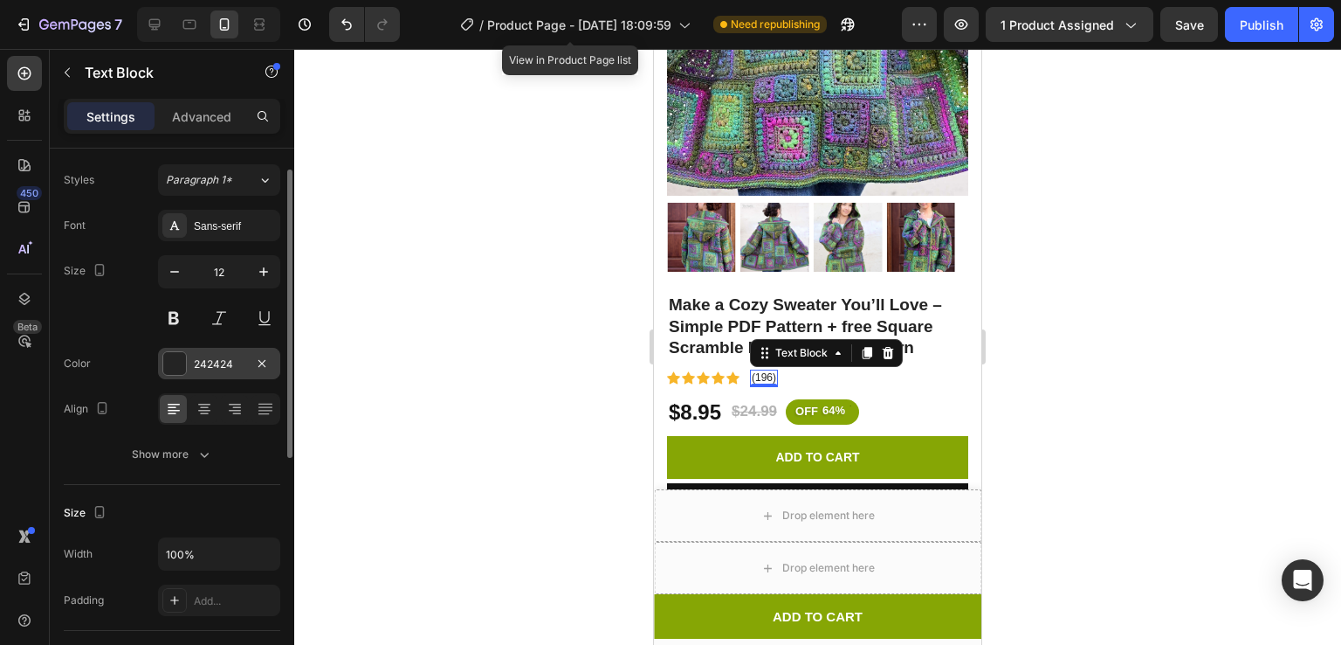
scroll to position [47, 0]
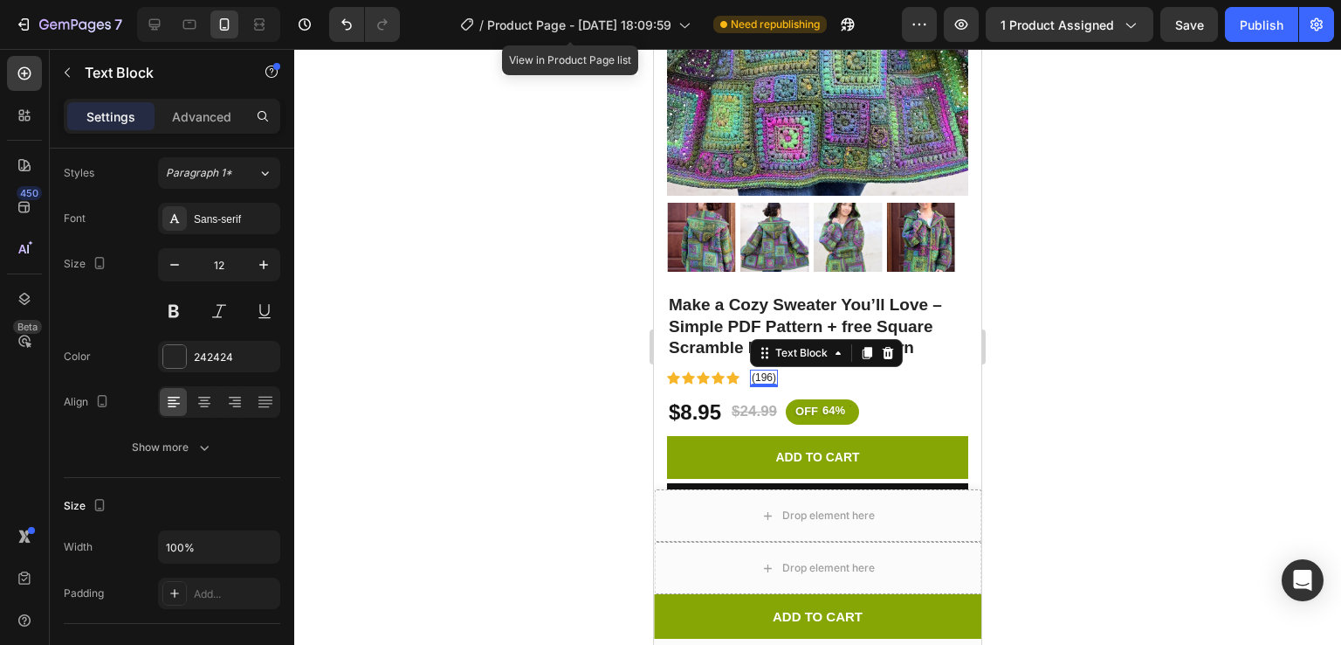
click at [1149, 286] on div at bounding box center [817, 347] width 1047 height 596
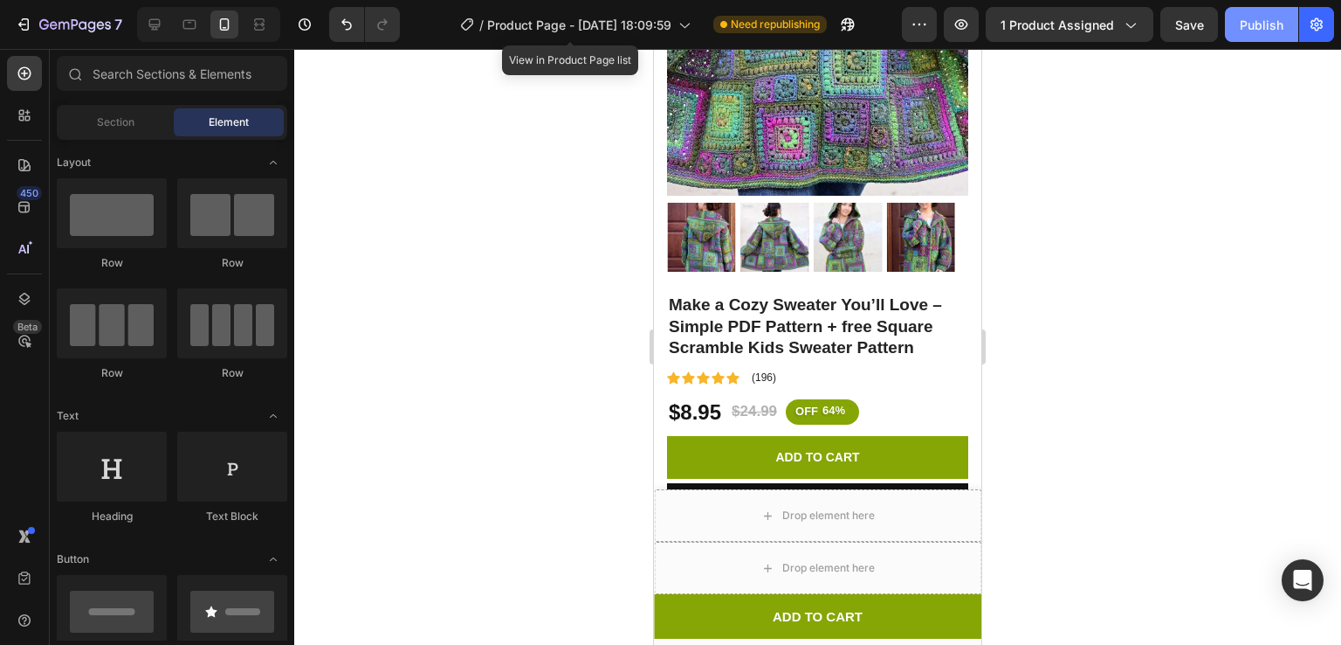
click at [1277, 17] on div "Publish" at bounding box center [1262, 25] width 44 height 18
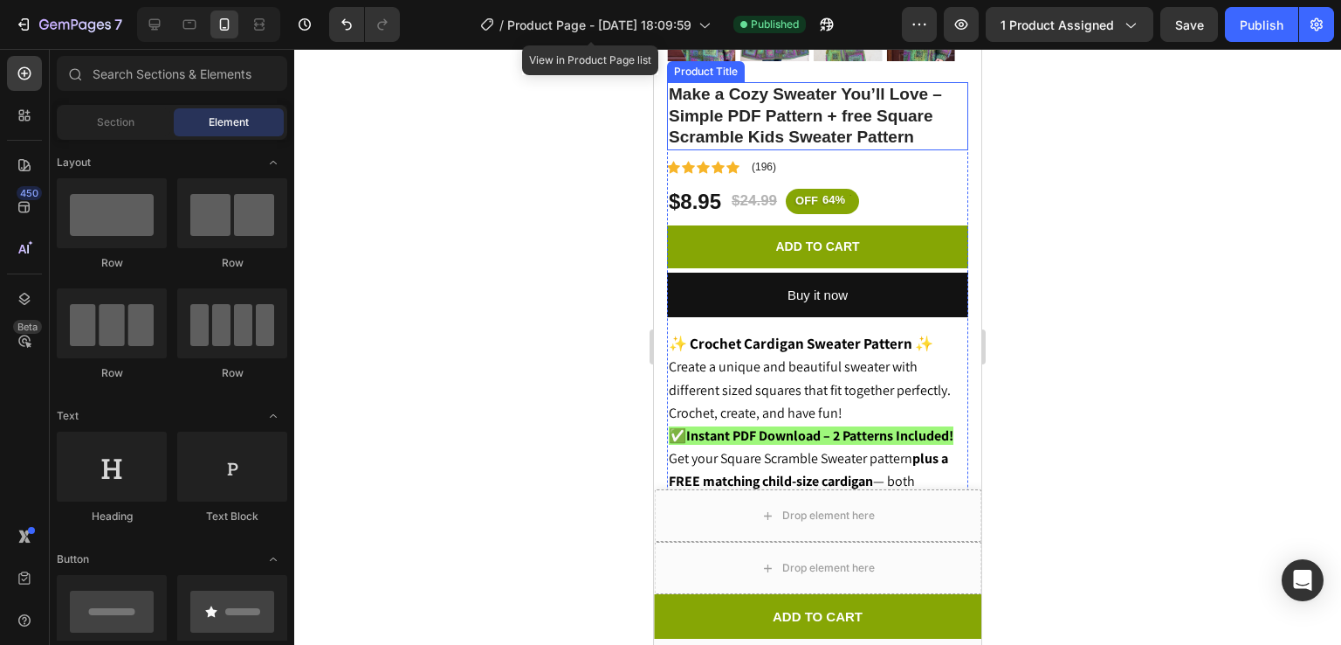
scroll to position [593, 0]
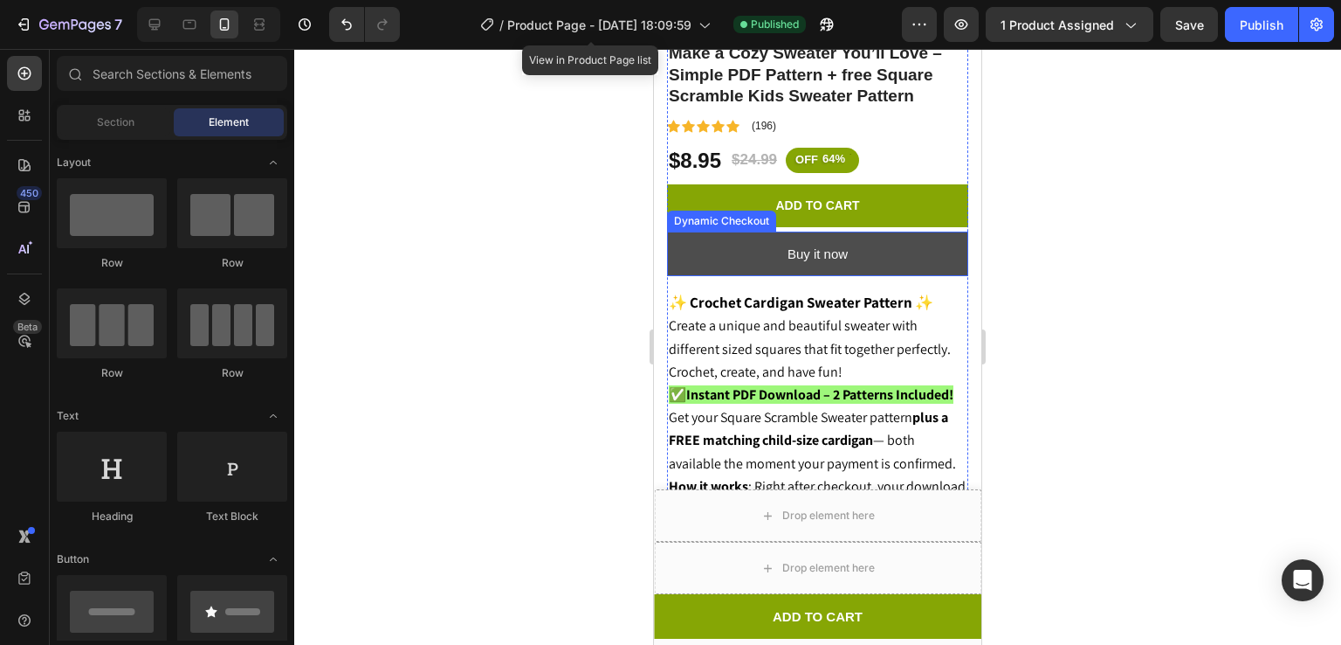
click at [862, 252] on button "Buy it now" at bounding box center [817, 253] width 301 height 45
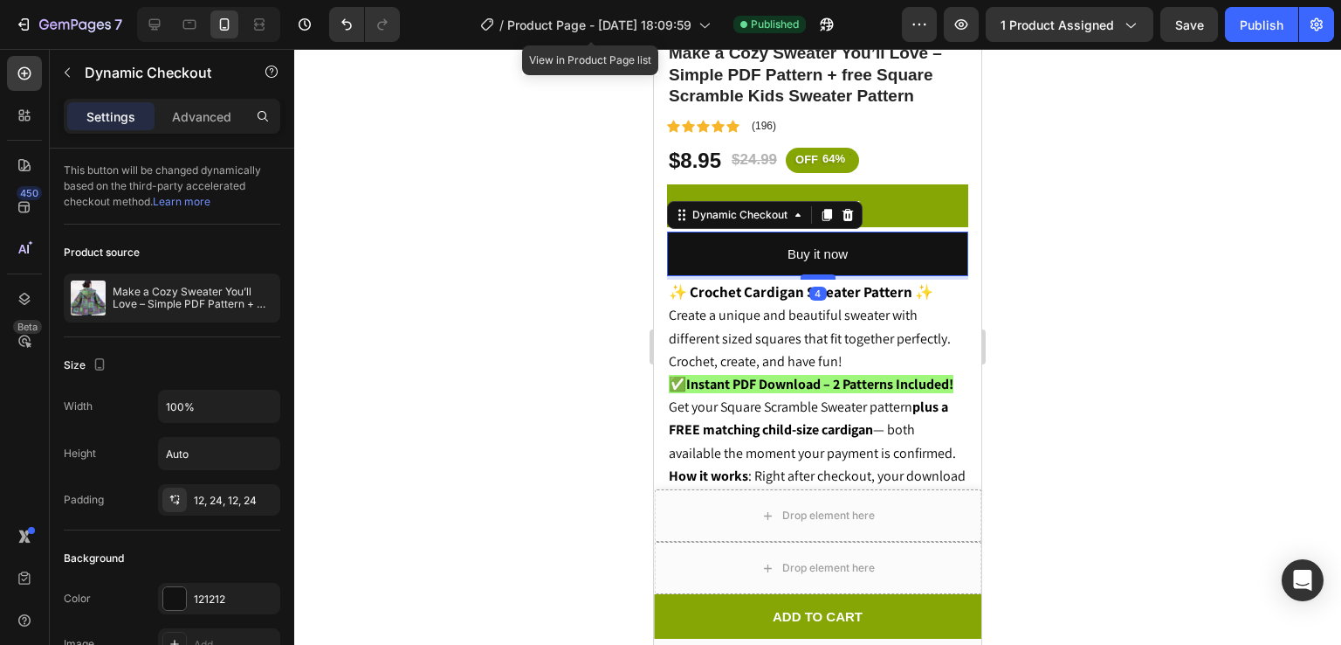
drag, startPoint x: 817, startPoint y: 266, endPoint x: 817, endPoint y: 256, distance: 10.5
click at [817, 274] on div at bounding box center [818, 276] width 35 height 5
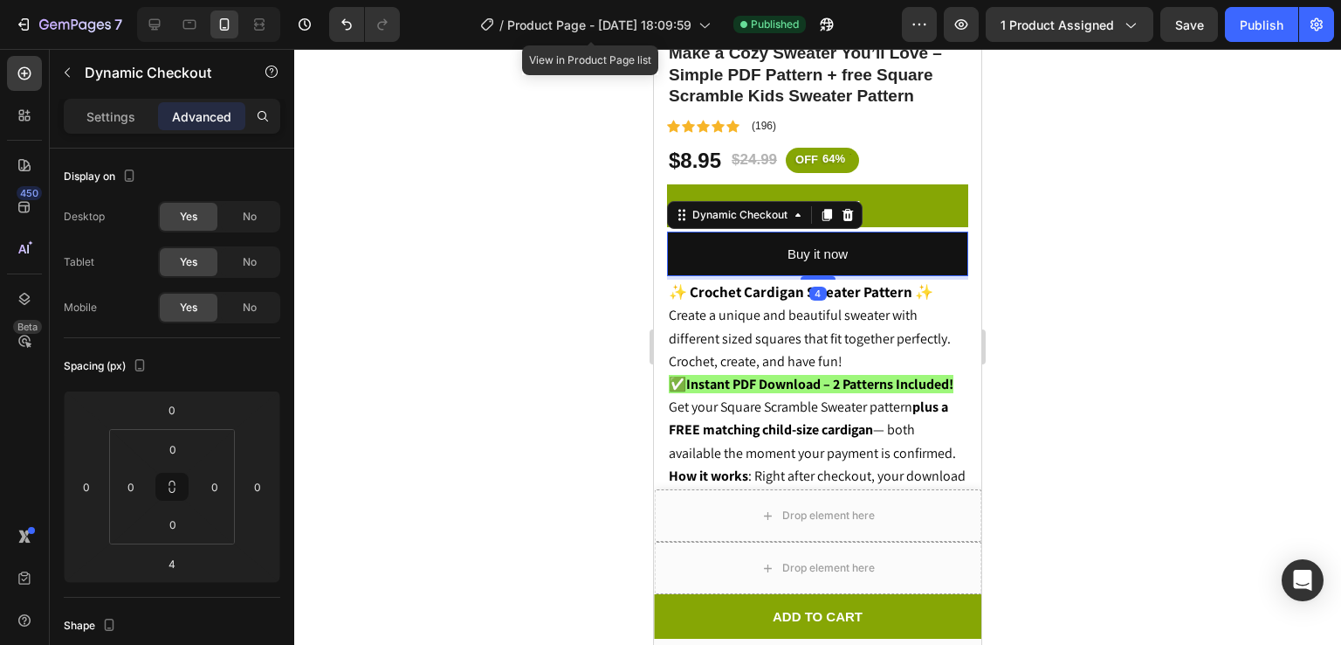
click at [1100, 200] on div at bounding box center [817, 347] width 1047 height 596
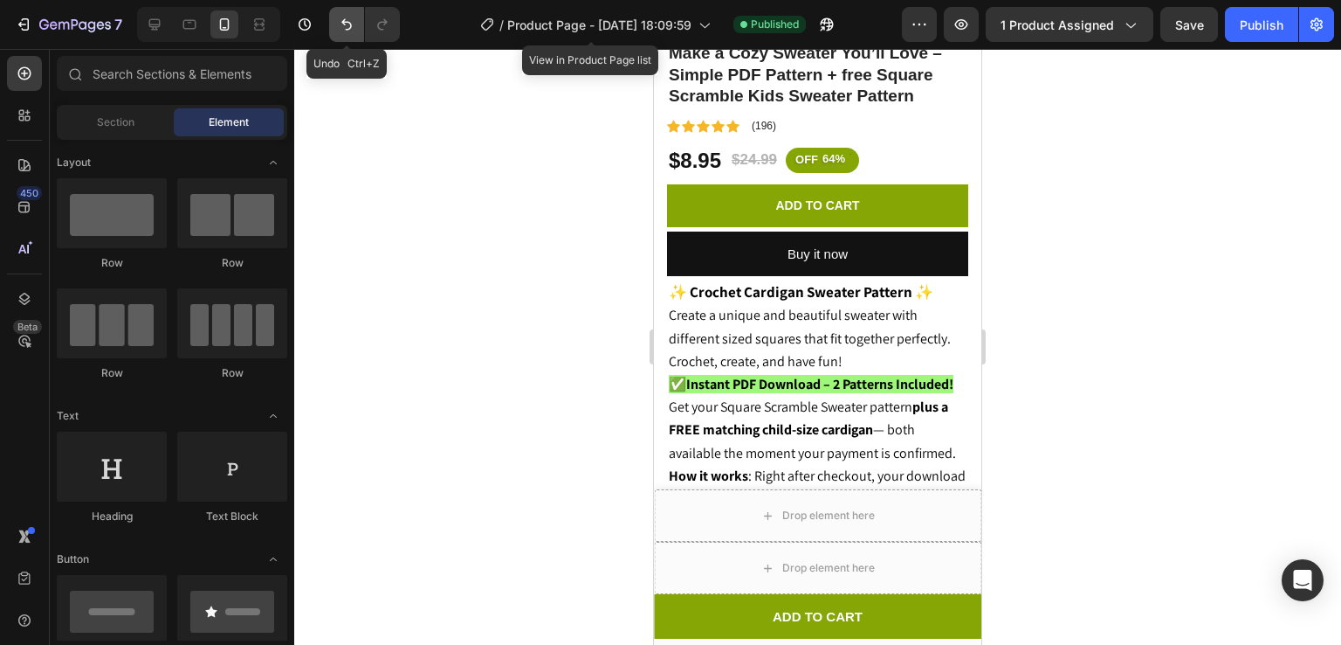
click at [355, 23] on button "Undo/Redo" at bounding box center [346, 24] width 35 height 35
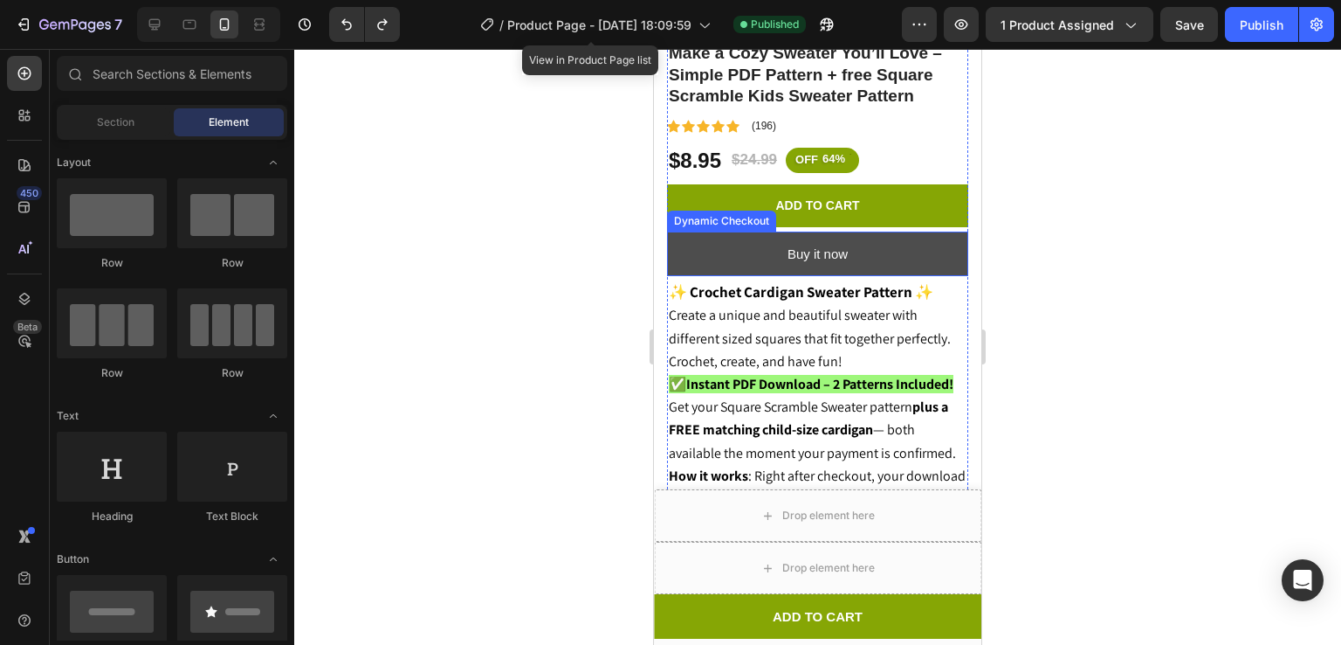
click at [857, 245] on button "Buy it now" at bounding box center [817, 253] width 301 height 45
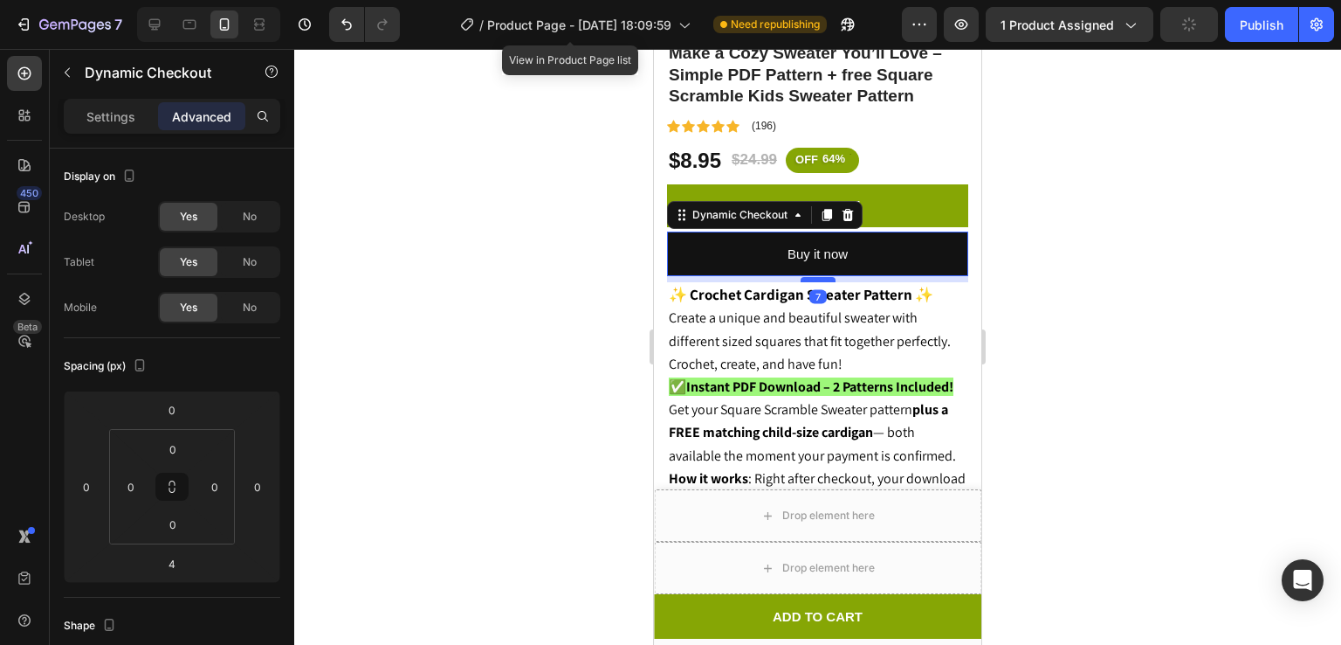
click at [814, 277] on div at bounding box center [818, 279] width 35 height 5
type input "7"
click at [1139, 239] on div at bounding box center [817, 347] width 1047 height 596
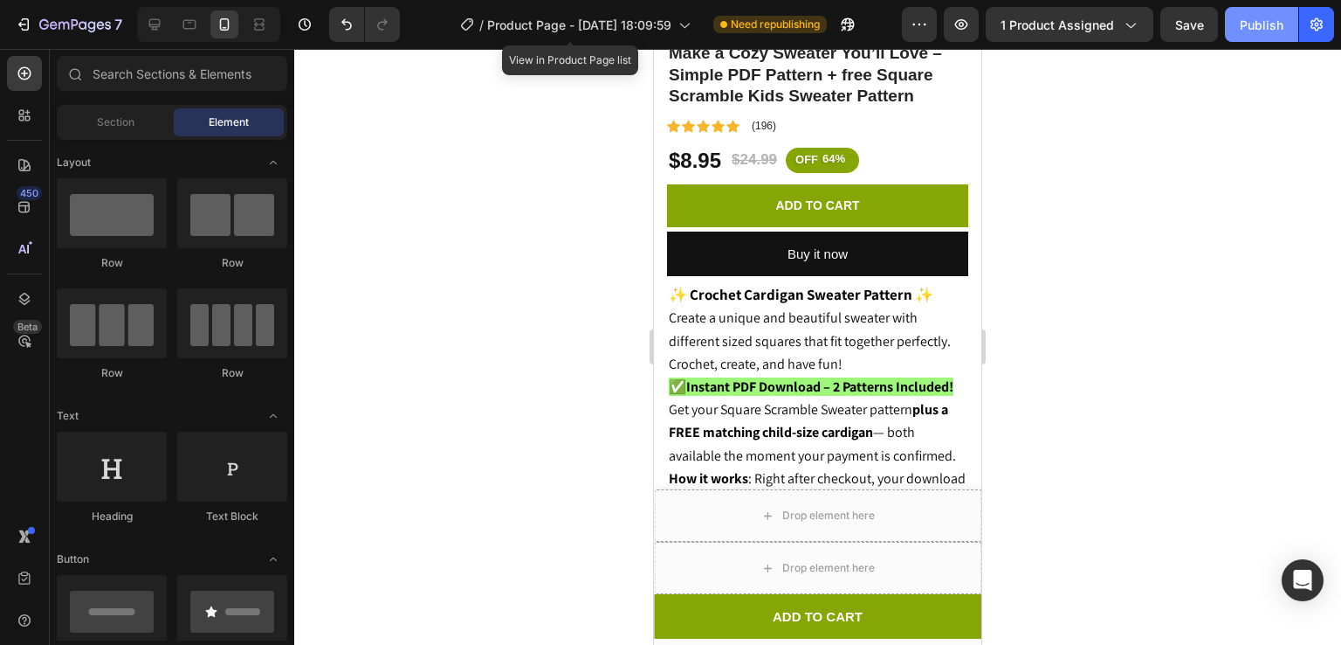
click at [1257, 35] on button "Publish" at bounding box center [1261, 24] width 73 height 35
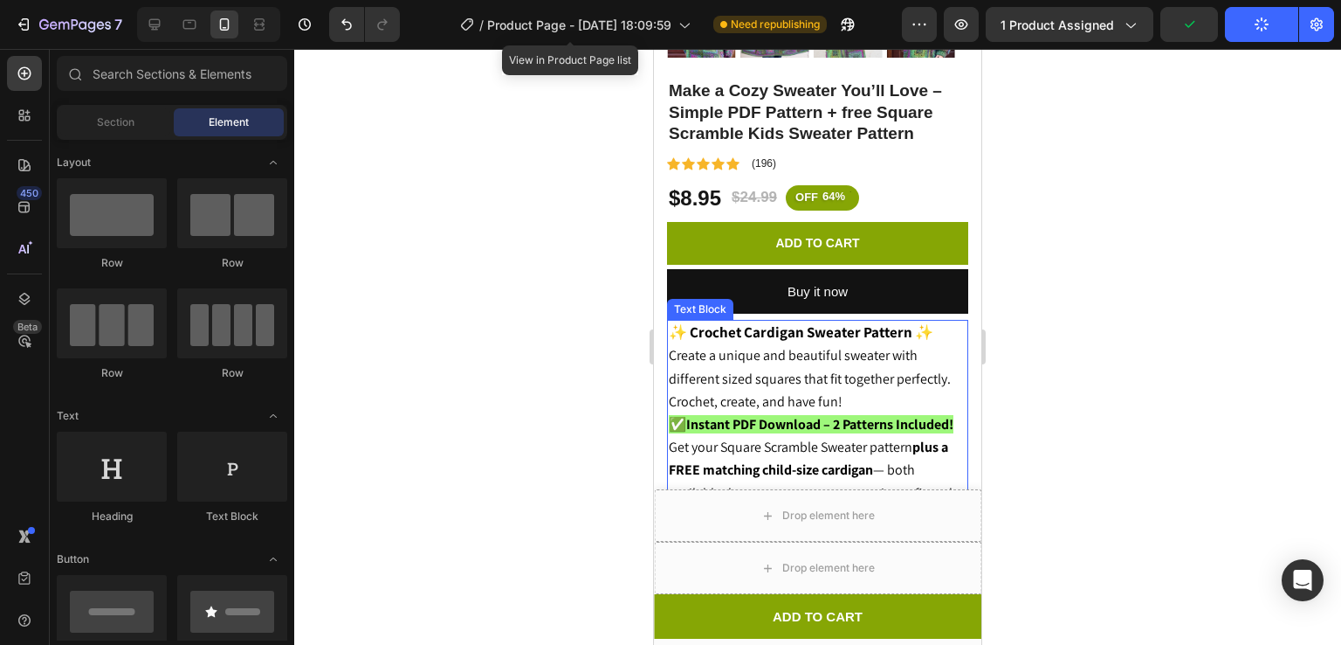
scroll to position [536, 0]
